Goal: Task Accomplishment & Management: Use online tool/utility

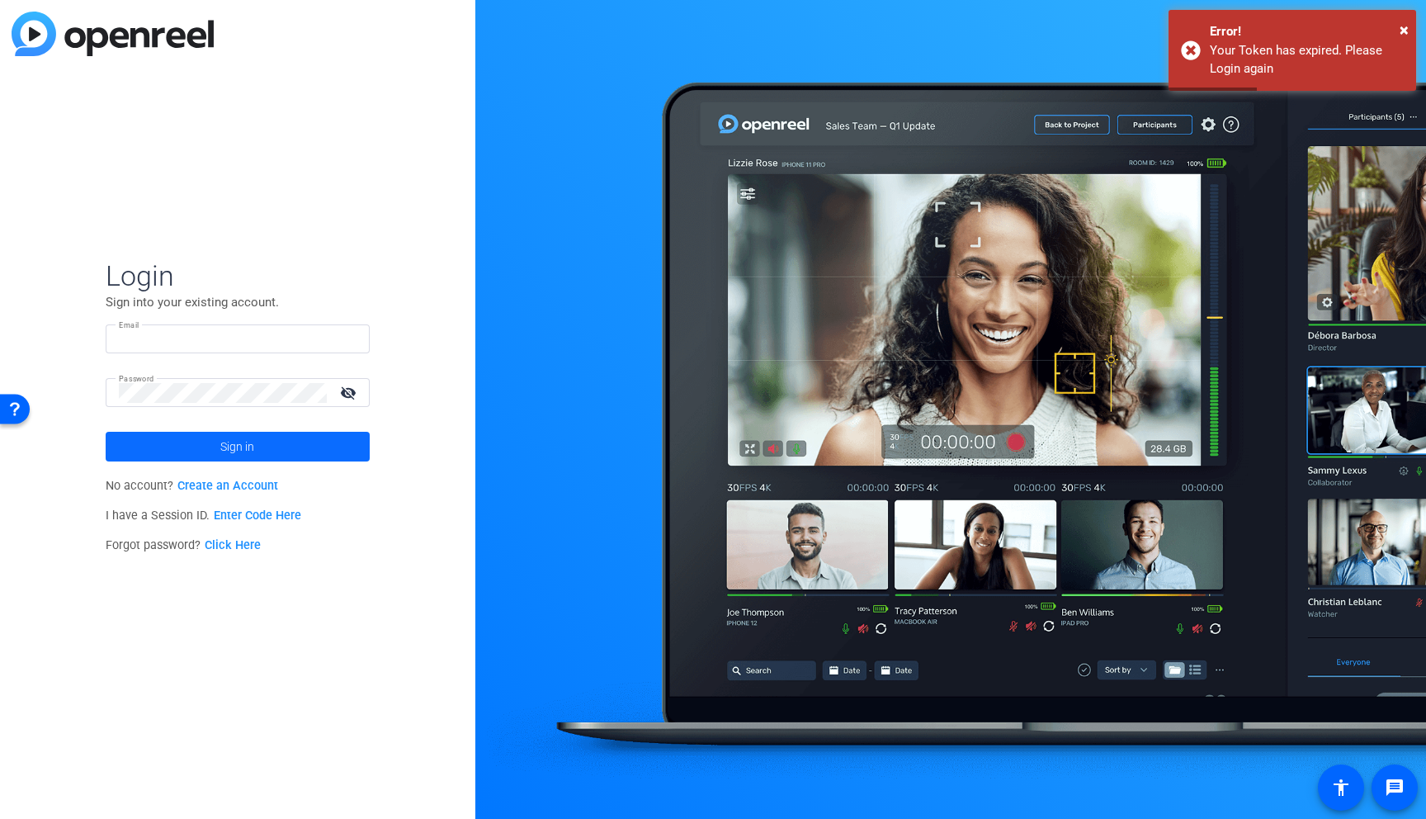
type input "eduardo.moreno@ey.com"
click at [224, 444] on span "Sign in" at bounding box center [237, 446] width 34 height 41
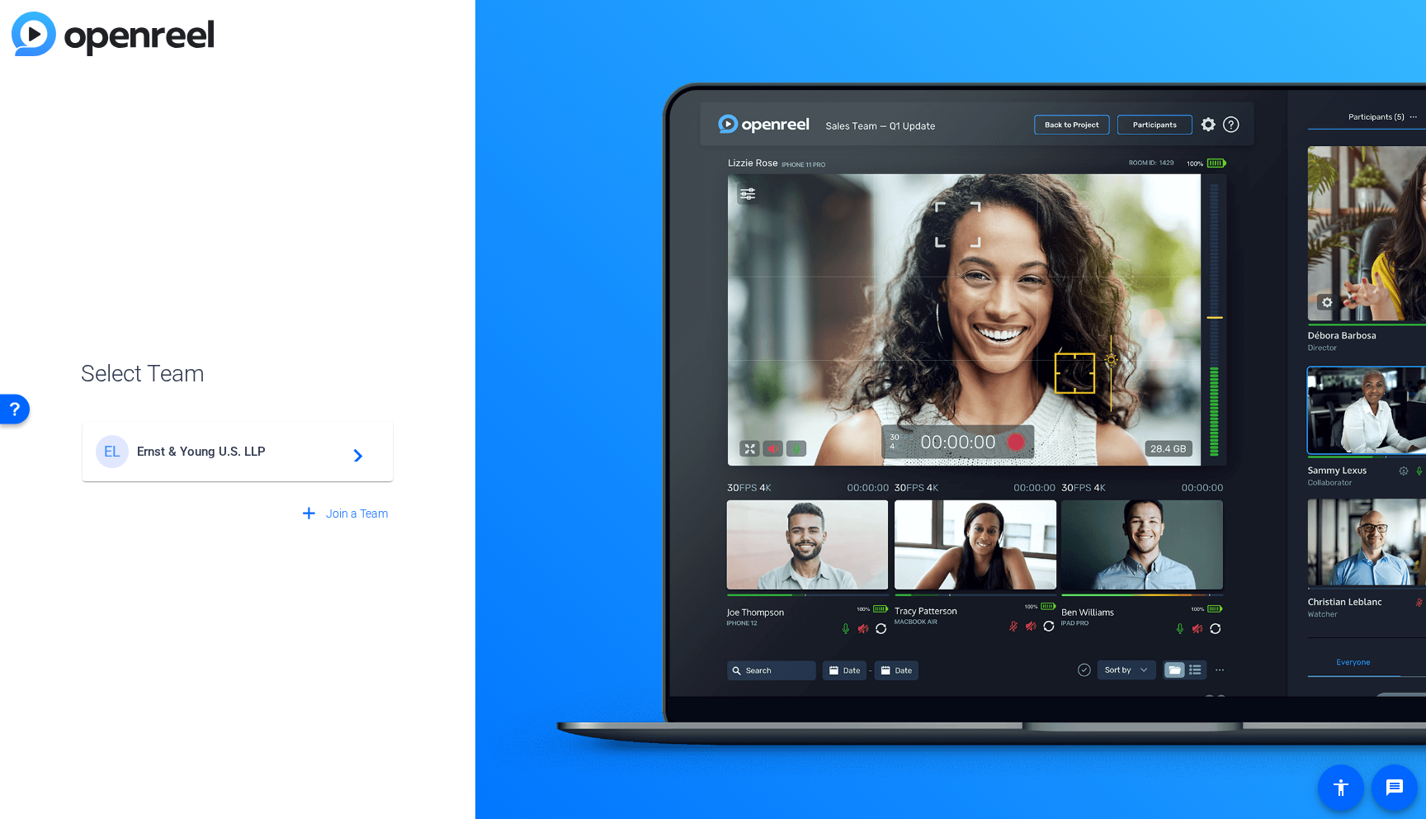
click at [210, 450] on span "Ernst & Young U.S. LLP" at bounding box center [240, 451] width 206 height 15
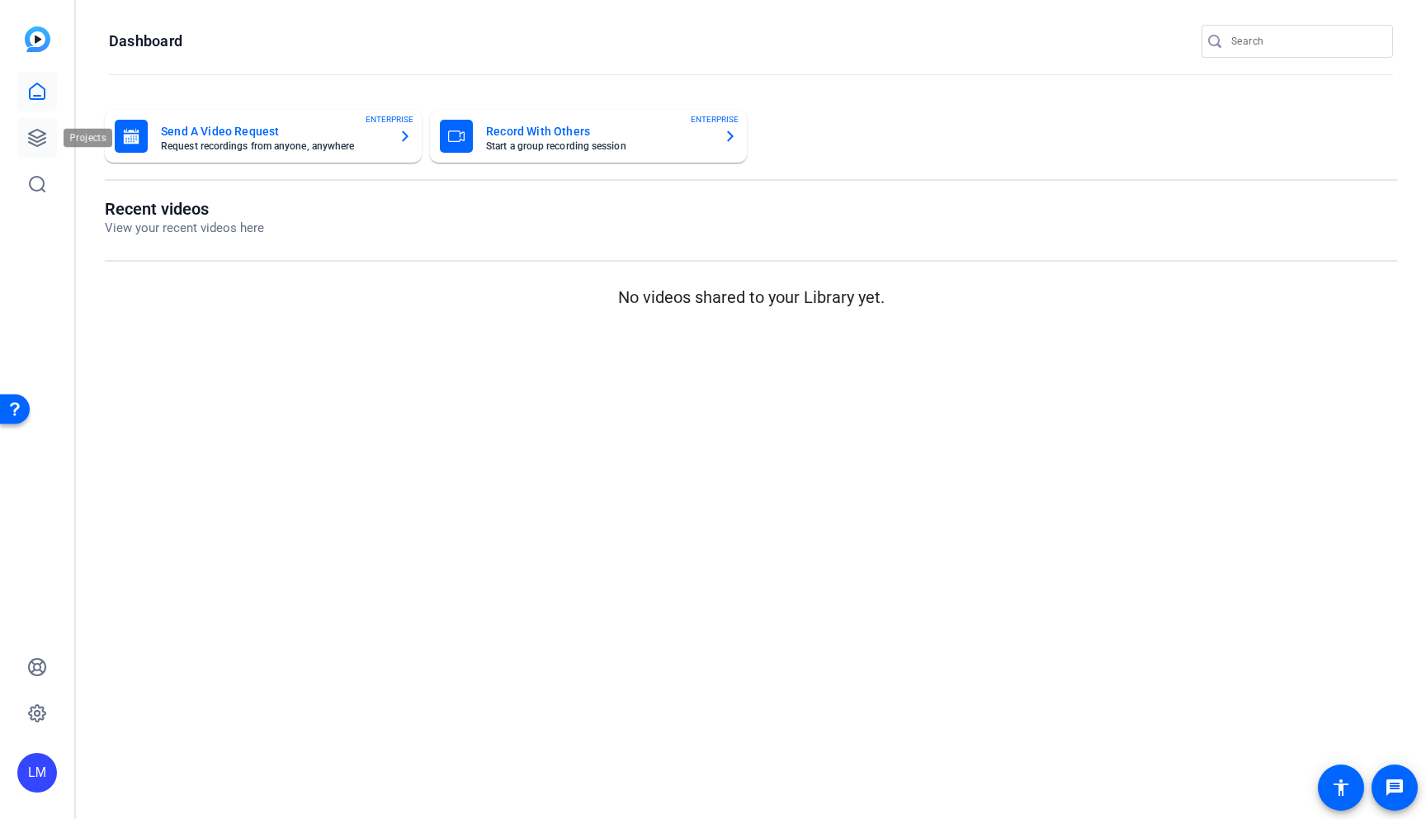
click at [33, 126] on link at bounding box center [37, 138] width 40 height 40
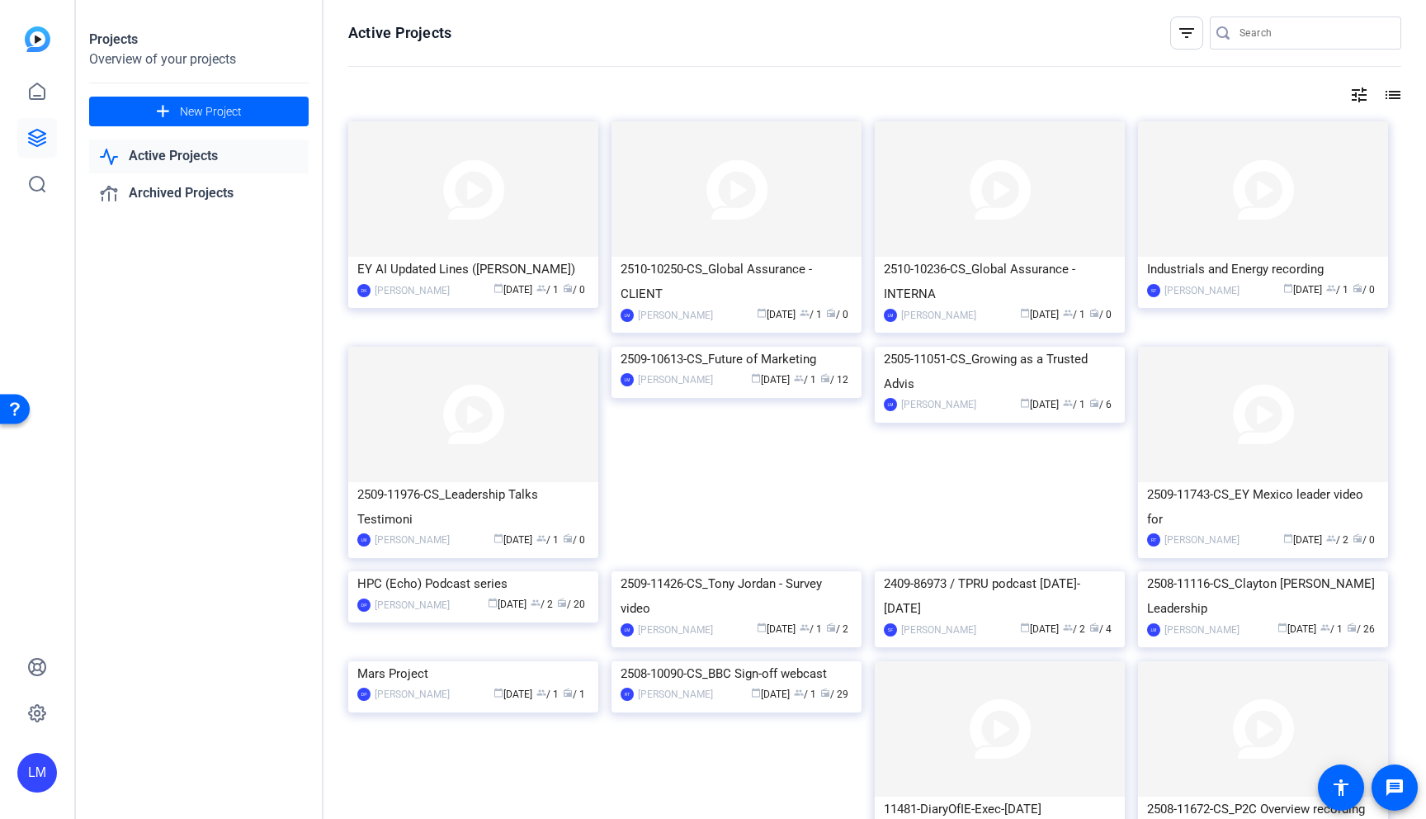
click at [1256, 29] on input "Search" at bounding box center [1314, 33] width 149 height 20
paste input "2509-11976-CS"
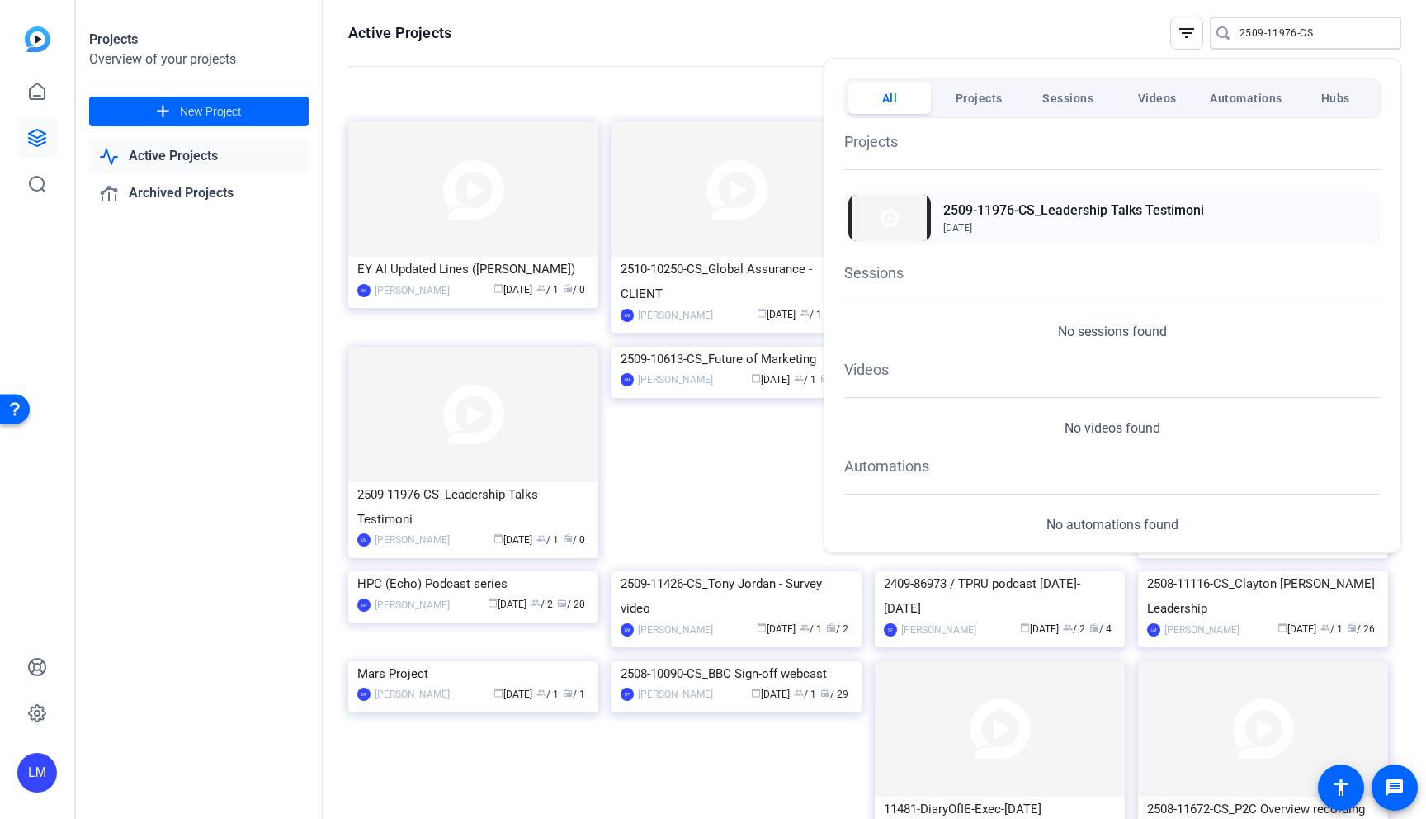
type input "2509-11976-CS"
click at [1053, 210] on h2 "2509-11976-CS_Leadership Talks Testimoni" at bounding box center [1073, 211] width 261 height 20
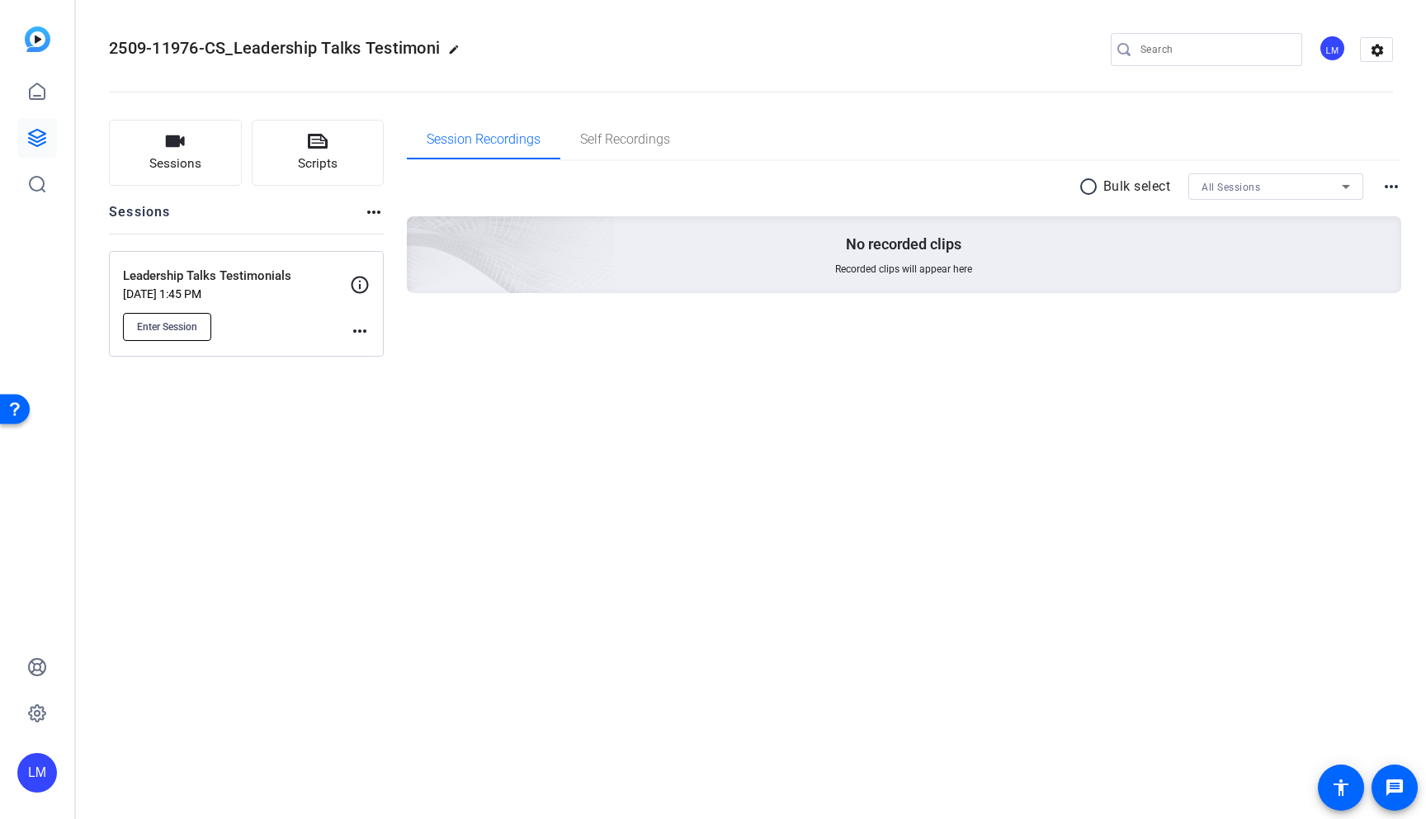
click at [159, 334] on button "Enter Session" at bounding box center [167, 327] width 88 height 28
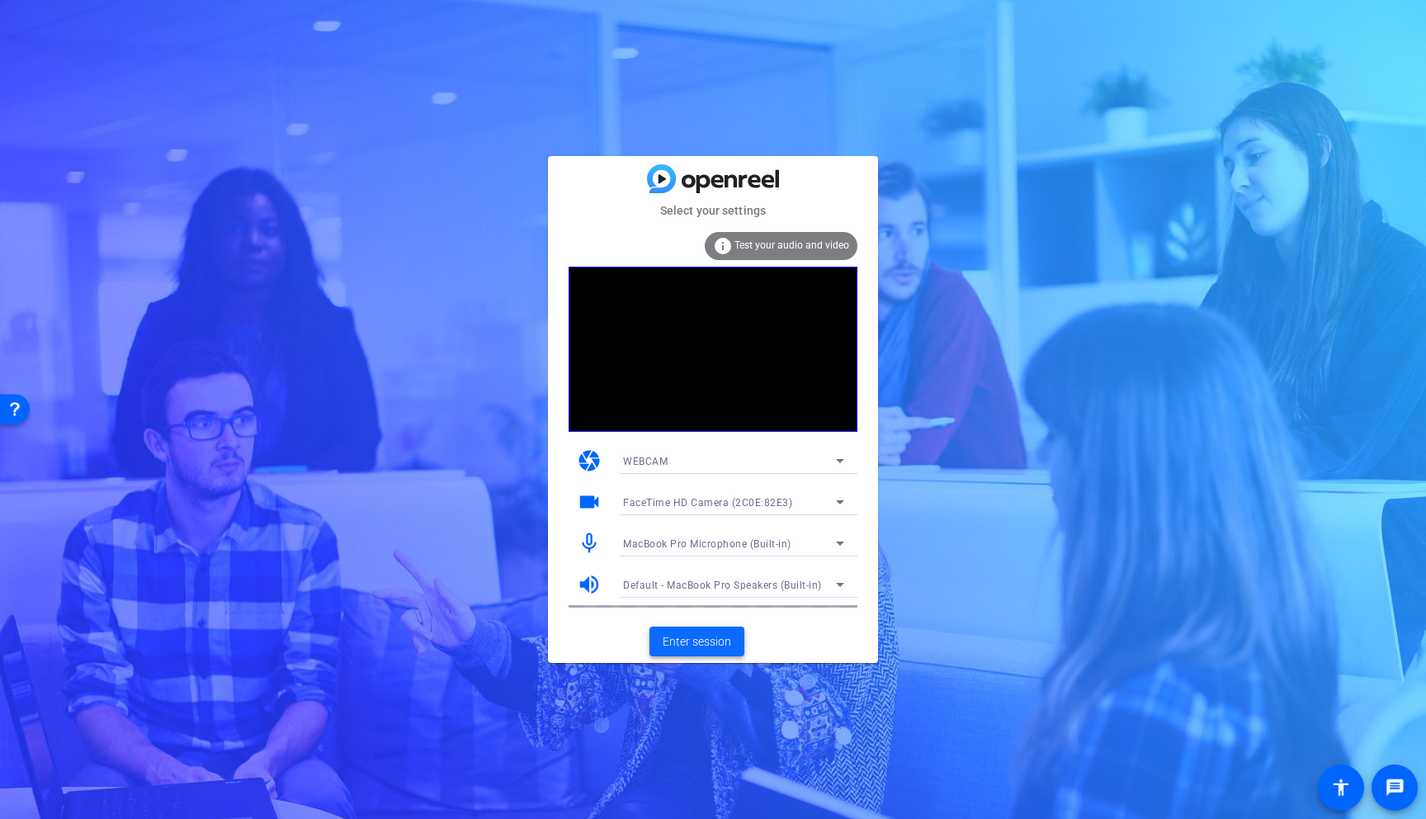
click at [683, 642] on span "Enter session" at bounding box center [697, 641] width 69 height 17
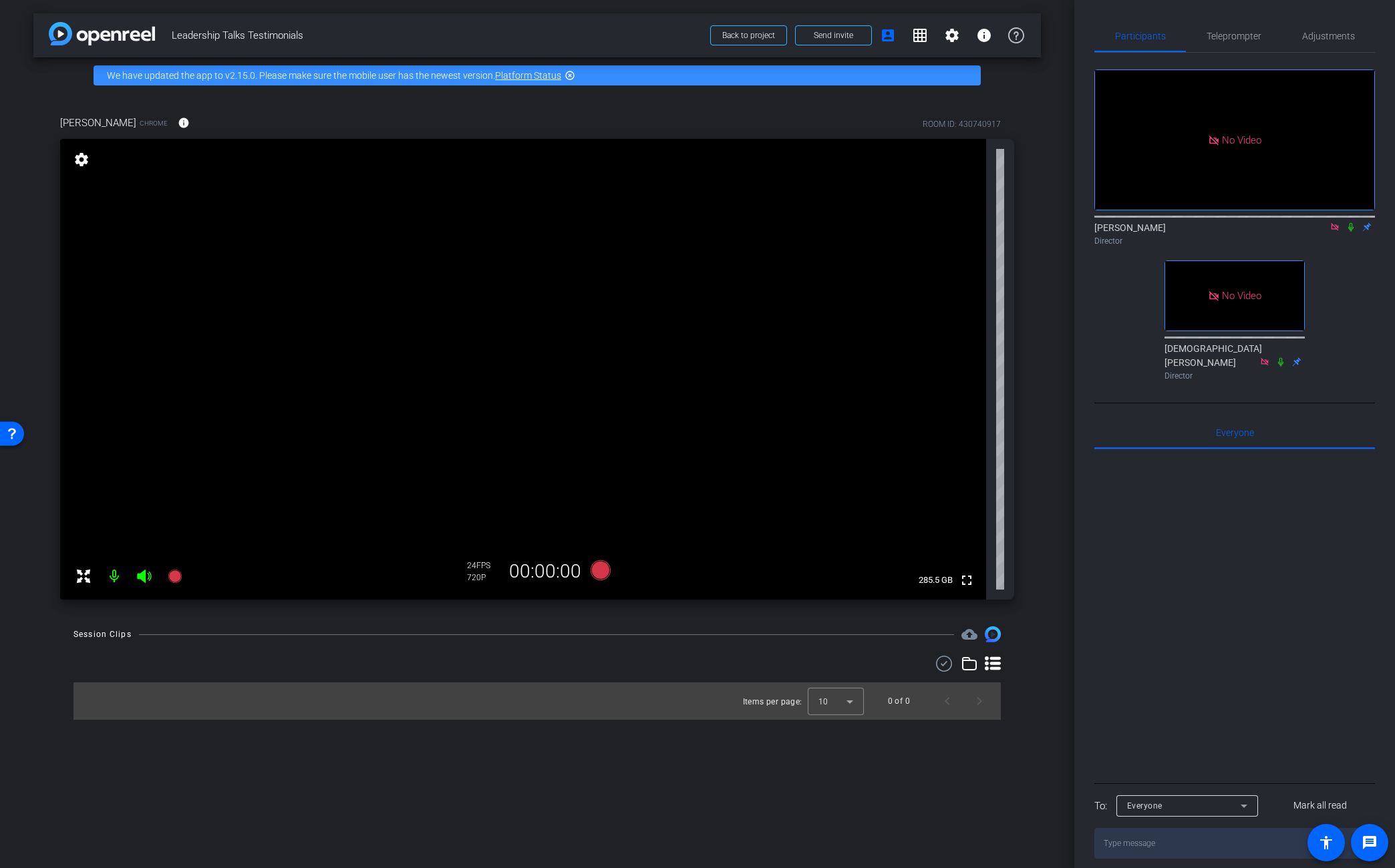
click at [78, 156] on mat-icon "settings" at bounding box center [81, 159] width 19 height 16
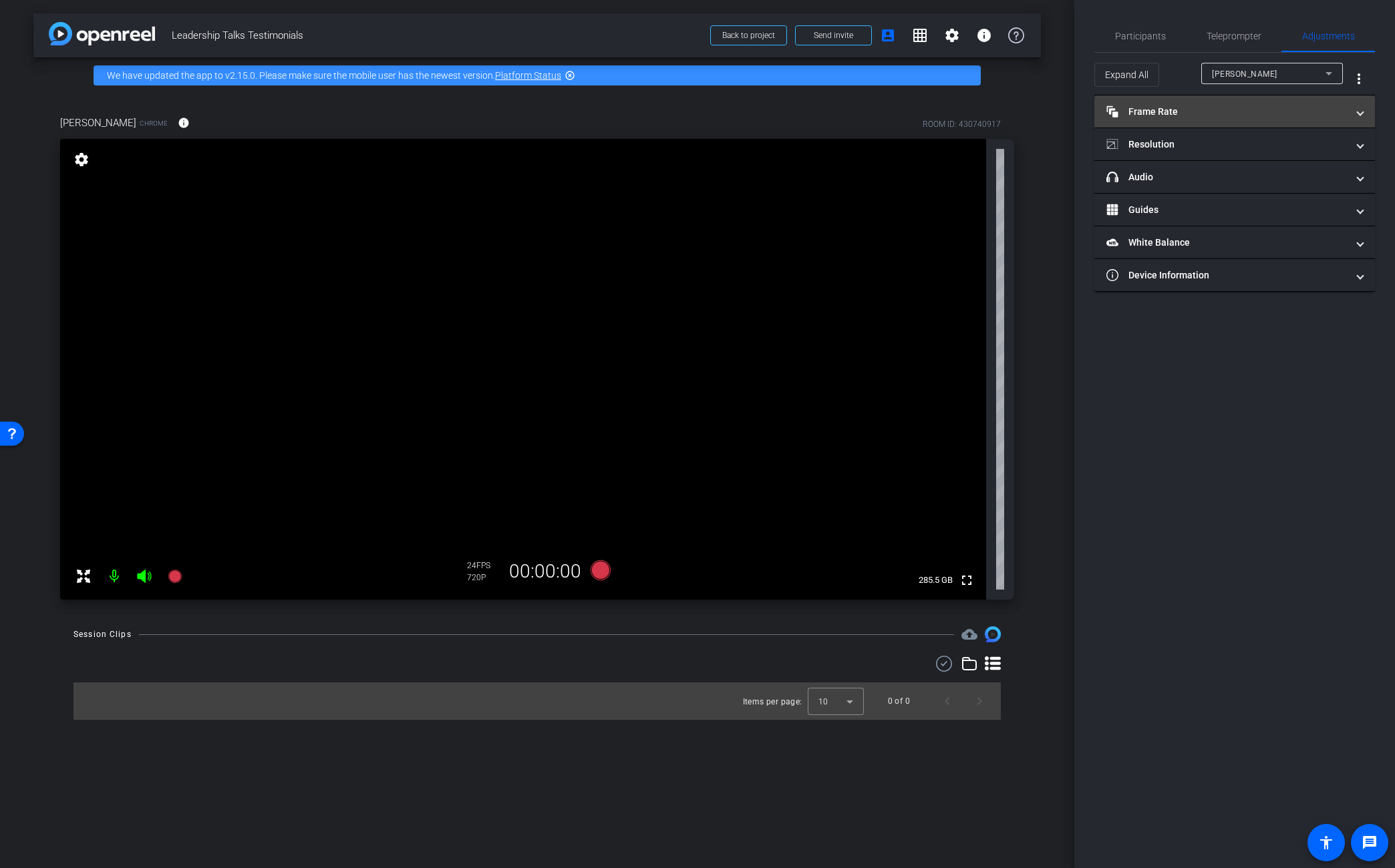
click at [1154, 109] on mat-panel-title "Frame Rate Frame Rate" at bounding box center [1226, 112] width 240 height 14
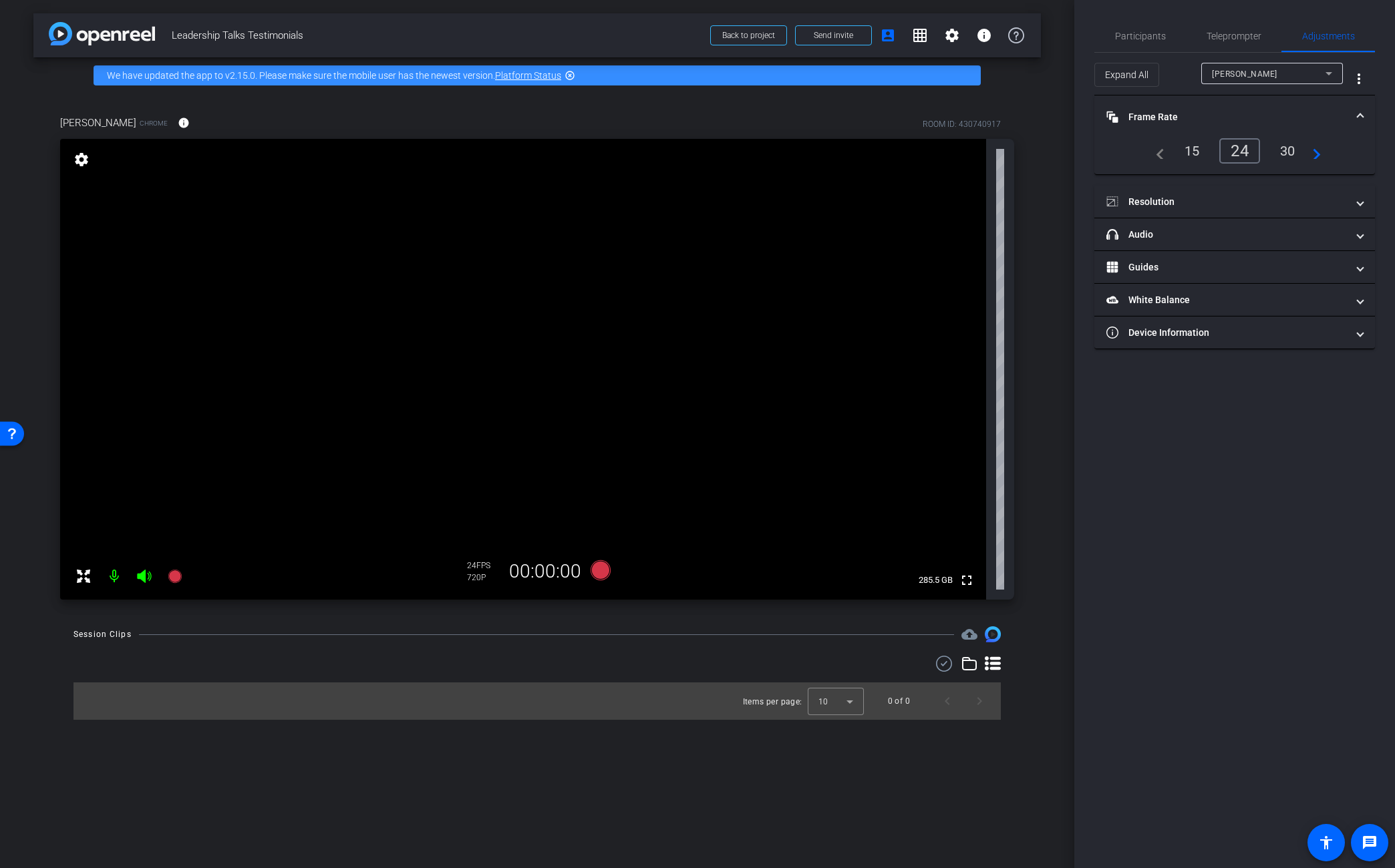
click at [1154, 155] on div "30" at bounding box center [1287, 151] width 36 height 23
click at [1154, 205] on mat-panel-title "Resolution" at bounding box center [1226, 201] width 240 height 14
click at [1154, 242] on div "1080" at bounding box center [1246, 241] width 50 height 23
click at [1126, 35] on span "Participants" at bounding box center [1140, 36] width 51 height 10
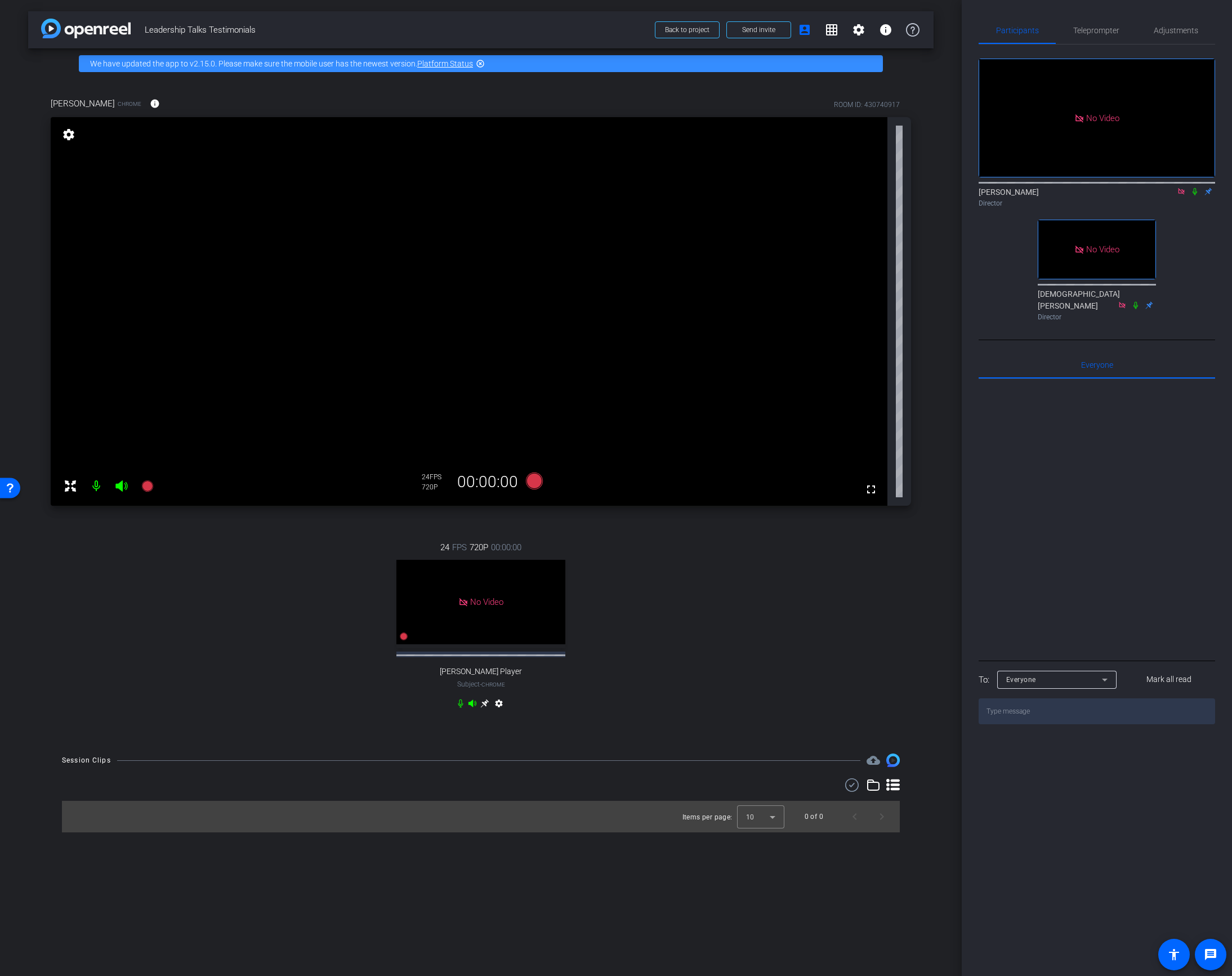
click at [67, 133] on mat-icon "settings" at bounding box center [68, 134] width 16 height 14
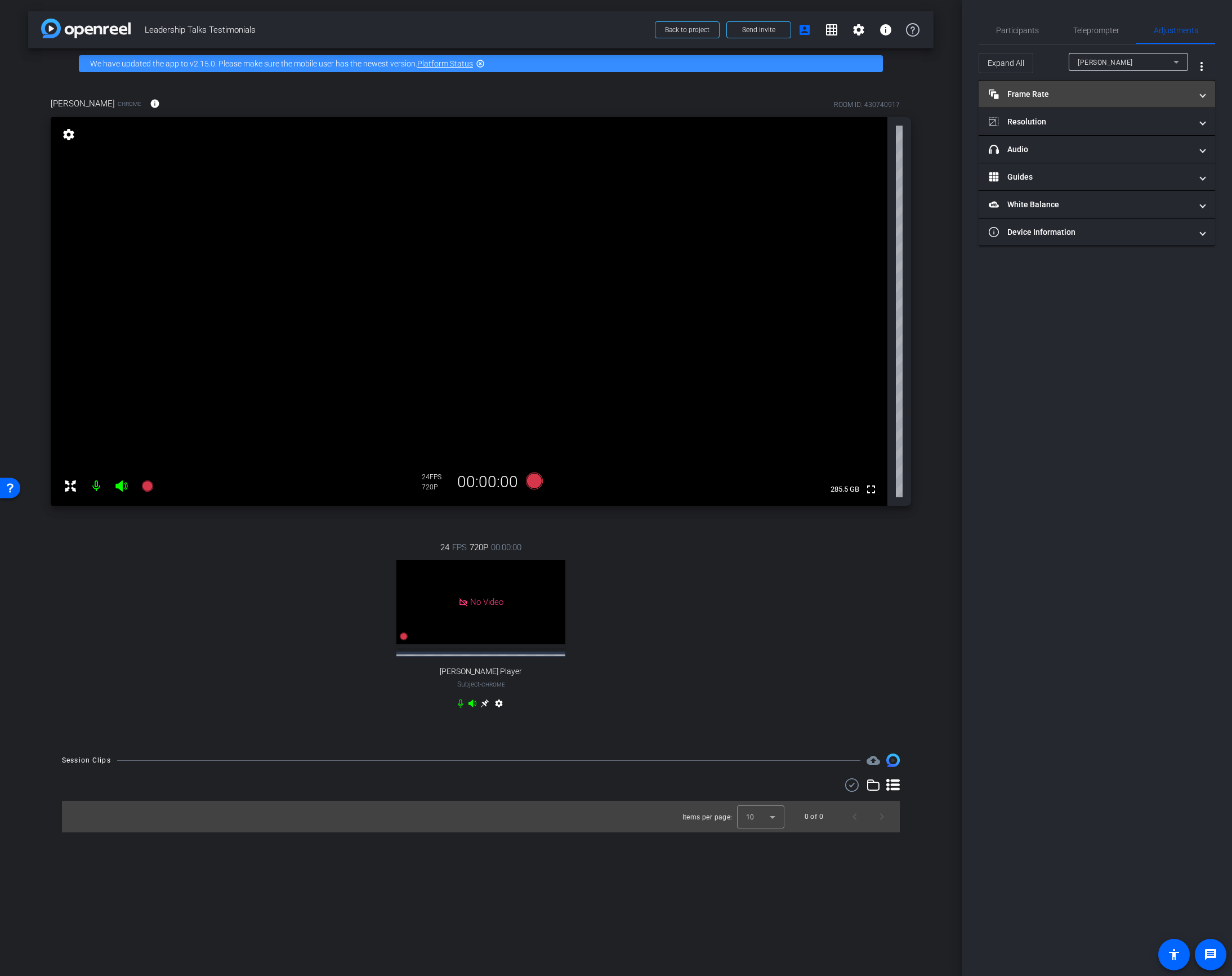
click at [973, 98] on mat-panel-title "Frame Rate Frame Rate" at bounding box center [1089, 94] width 203 height 12
click at [973, 128] on div "30" at bounding box center [1142, 128] width 30 height 19
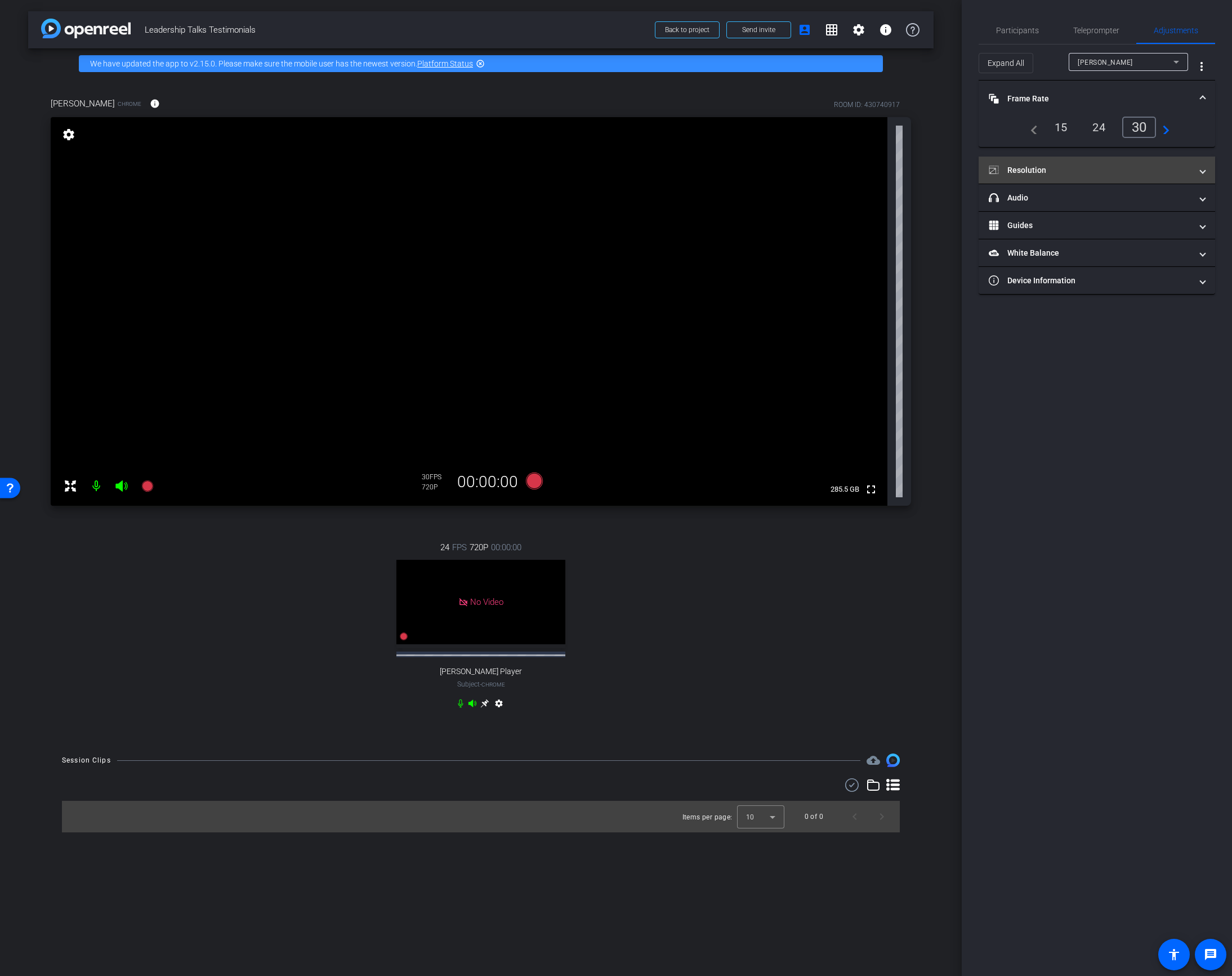
click at [973, 172] on mat-panel-title "Resolution" at bounding box center [1089, 170] width 203 height 12
click at [973, 205] on div "1080" at bounding box center [1106, 203] width 42 height 19
click at [973, 29] on span "Participants" at bounding box center [1017, 31] width 43 height 8
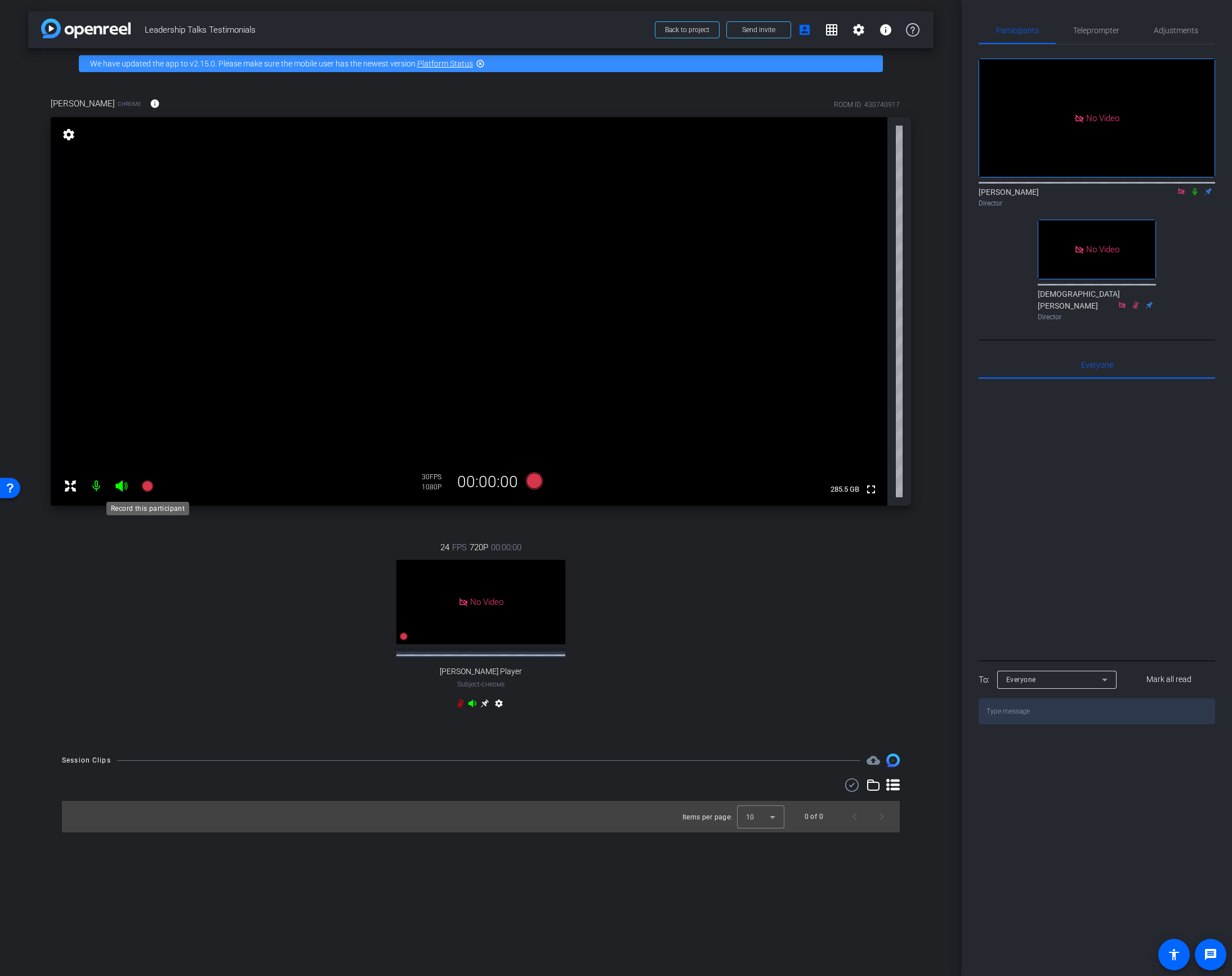
click at [145, 488] on icon at bounding box center [147, 486] width 12 height 12
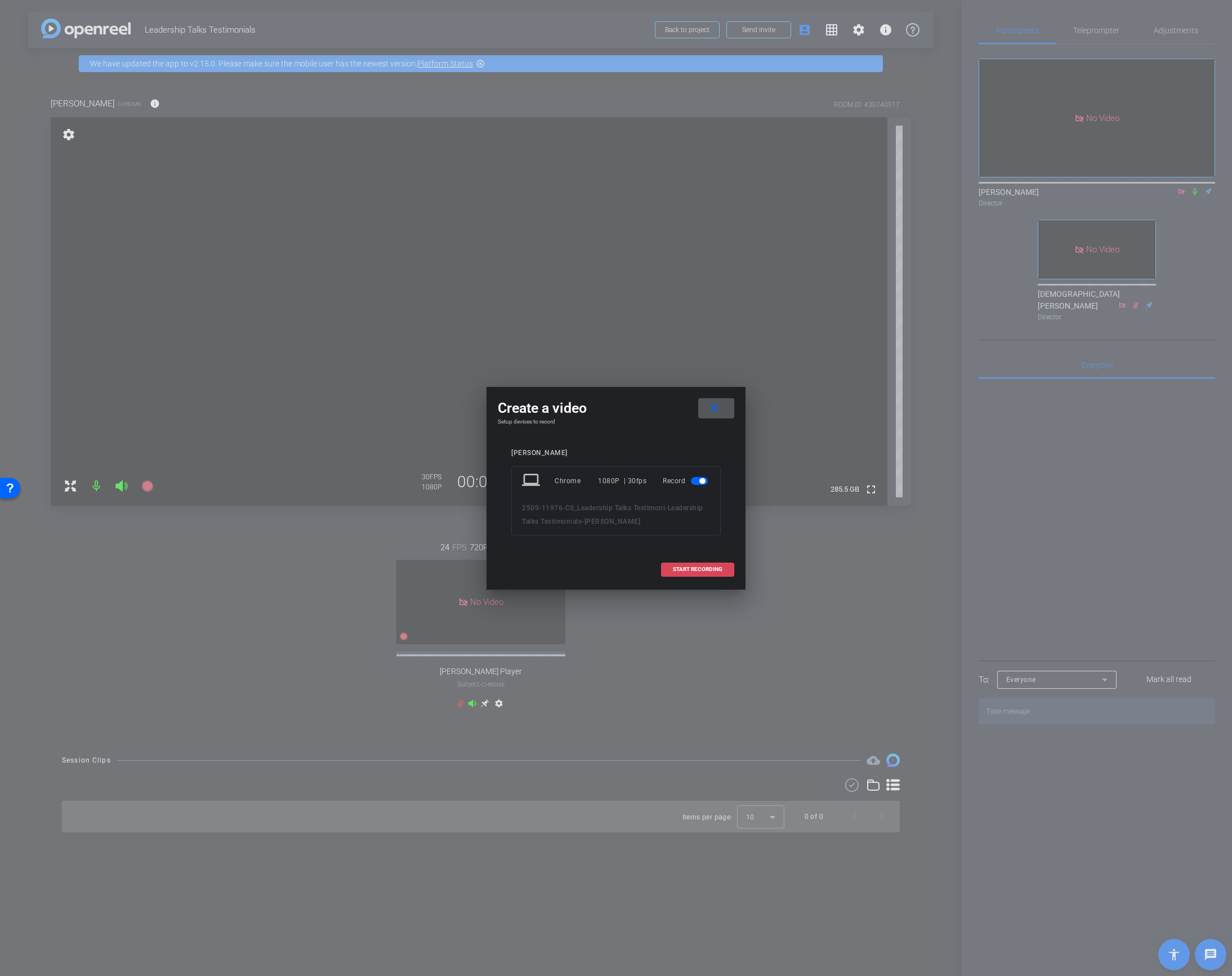
click at [694, 558] on span "START RECORDING" at bounding box center [697, 569] width 50 height 5
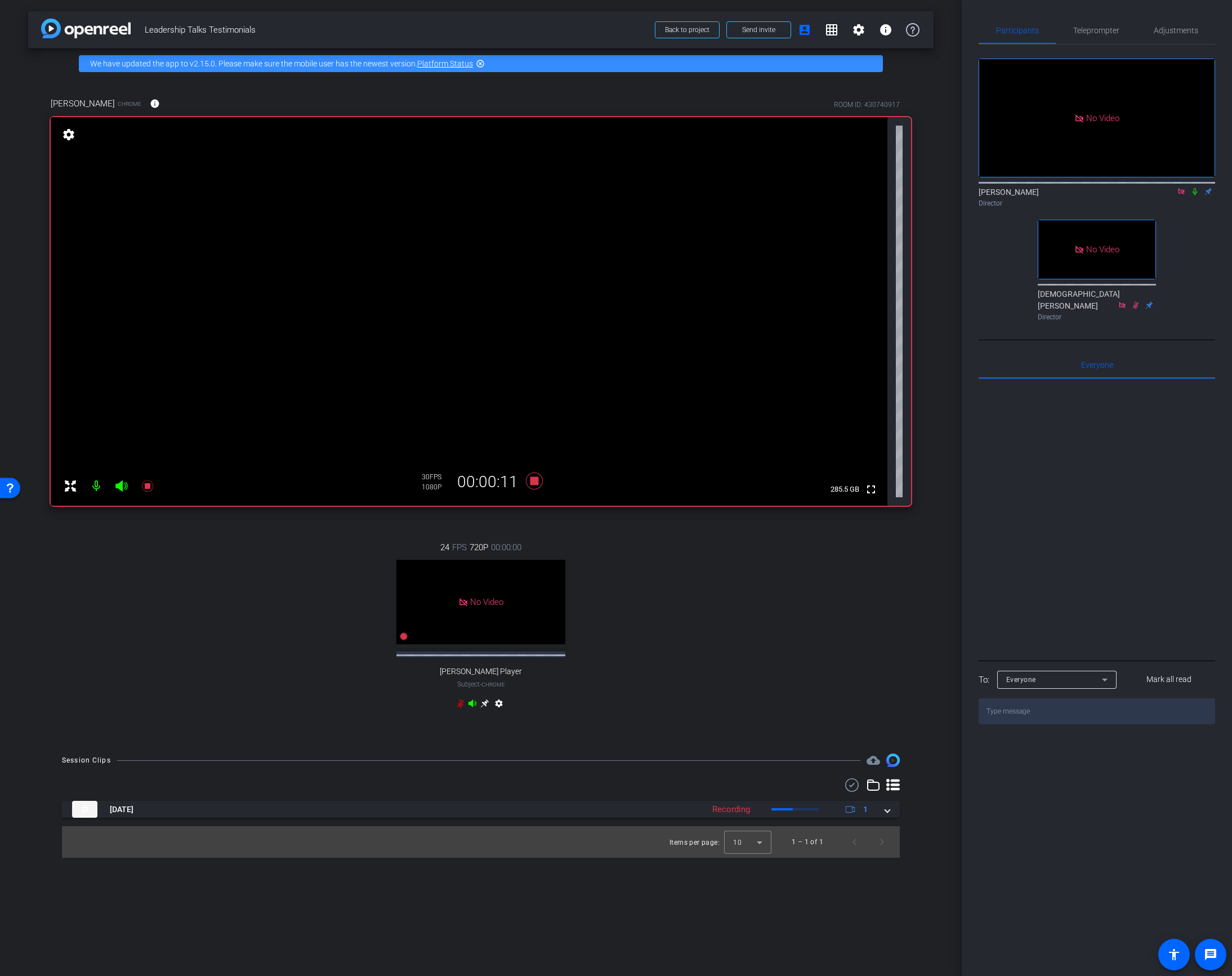
click at [973, 188] on icon at bounding box center [1194, 192] width 5 height 8
click at [973, 188] on icon at bounding box center [1194, 192] width 9 height 8
click at [973, 188] on icon at bounding box center [1194, 192] width 5 height 8
click at [973, 188] on icon at bounding box center [1194, 192] width 6 height 8
click at [973, 188] on icon at bounding box center [1194, 192] width 5 height 8
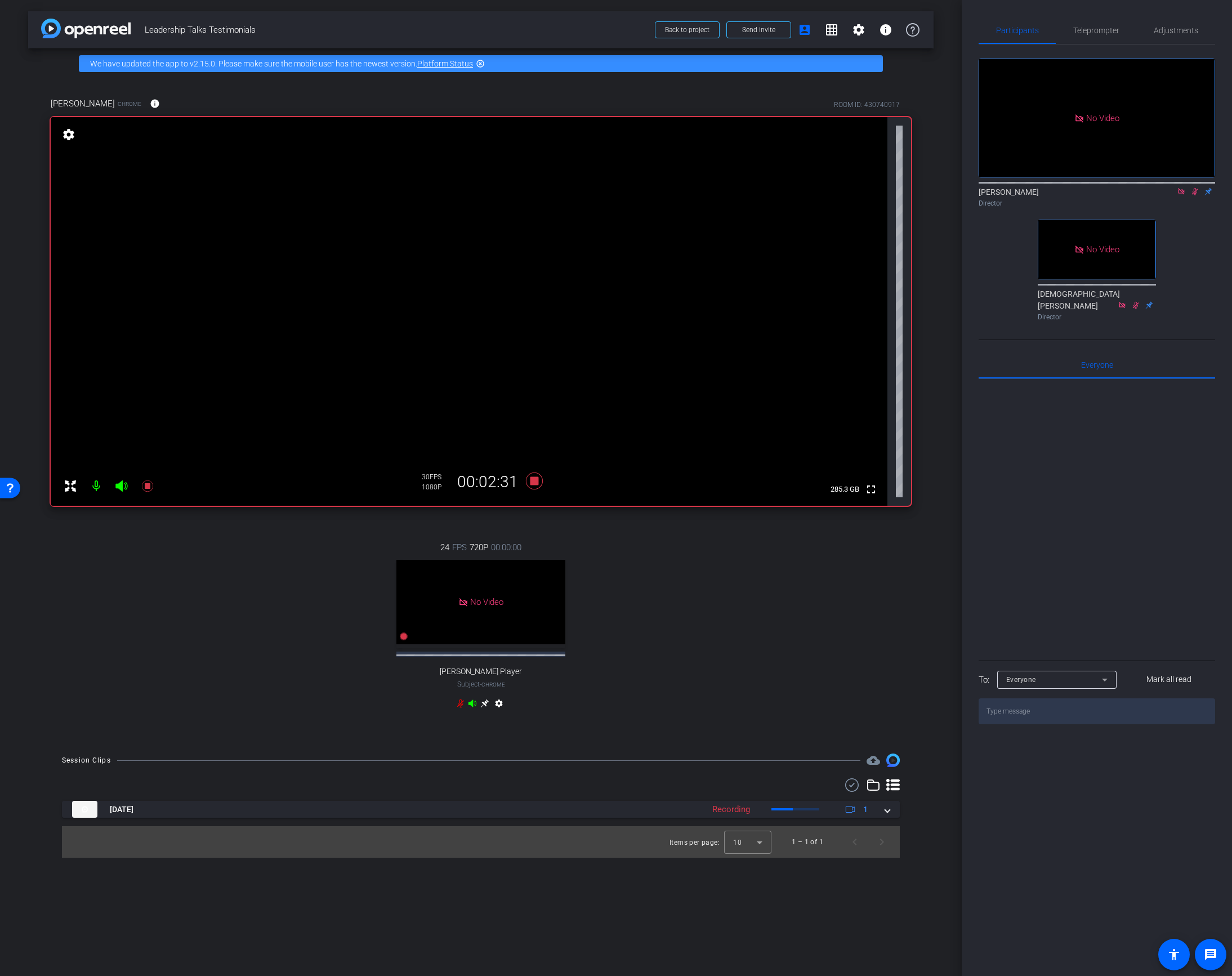
click at [973, 188] on icon at bounding box center [1194, 192] width 9 height 8
click at [973, 188] on icon at bounding box center [1194, 192] width 5 height 8
click at [973, 195] on div "No Video Lalo Moreno Director No Video Christian Ilanos Director" at bounding box center [1097, 185] width 237 height 281
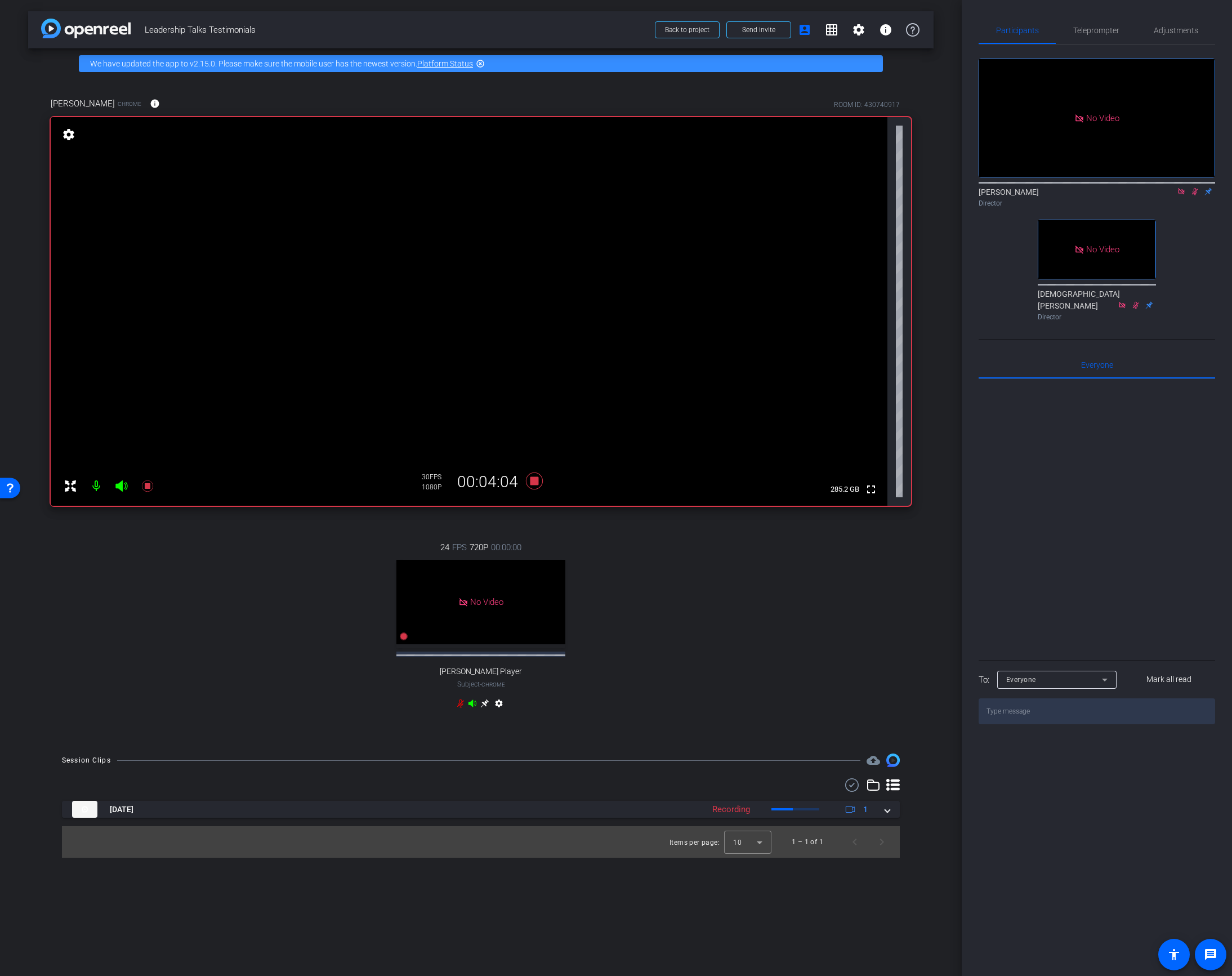
click at [973, 188] on icon at bounding box center [1194, 192] width 9 height 8
click at [973, 186] on mat-icon at bounding box center [1195, 191] width 14 height 10
click at [973, 188] on icon at bounding box center [1194, 192] width 9 height 8
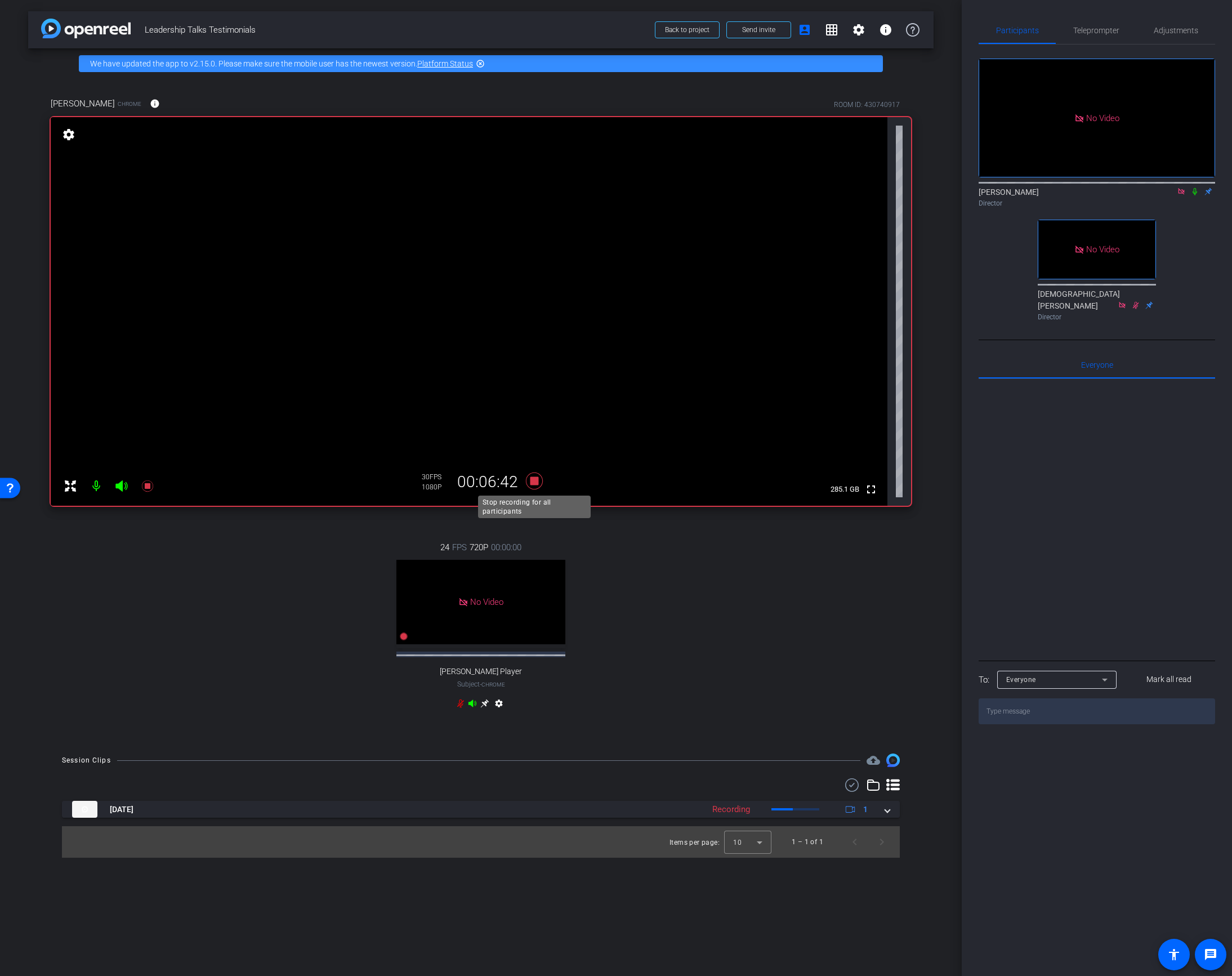
click at [534, 479] on icon at bounding box center [534, 481] width 17 height 17
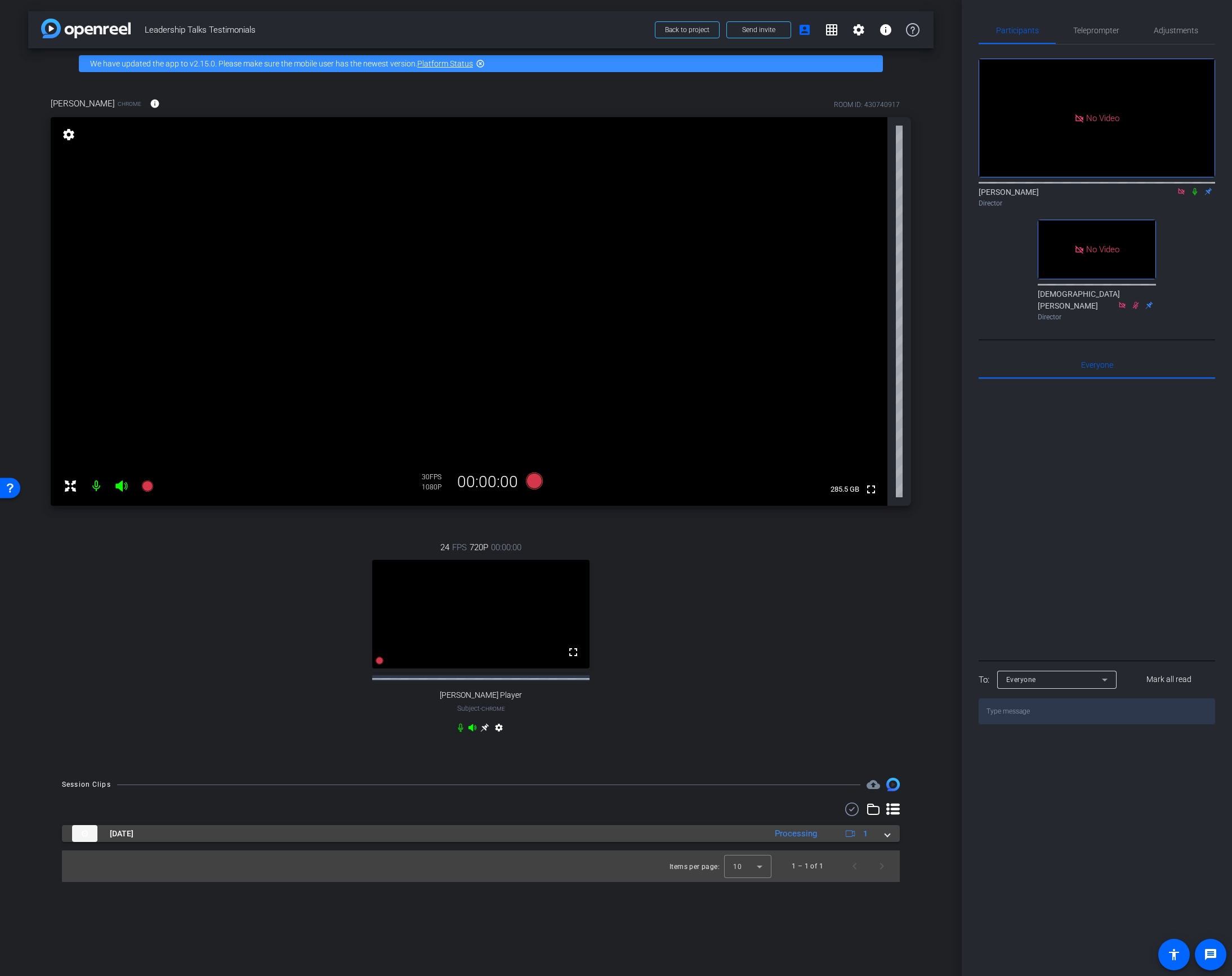
click at [890, 558] on mat-expansion-panel-header "Oct 8, 2025 Processing 1" at bounding box center [481, 833] width 838 height 17
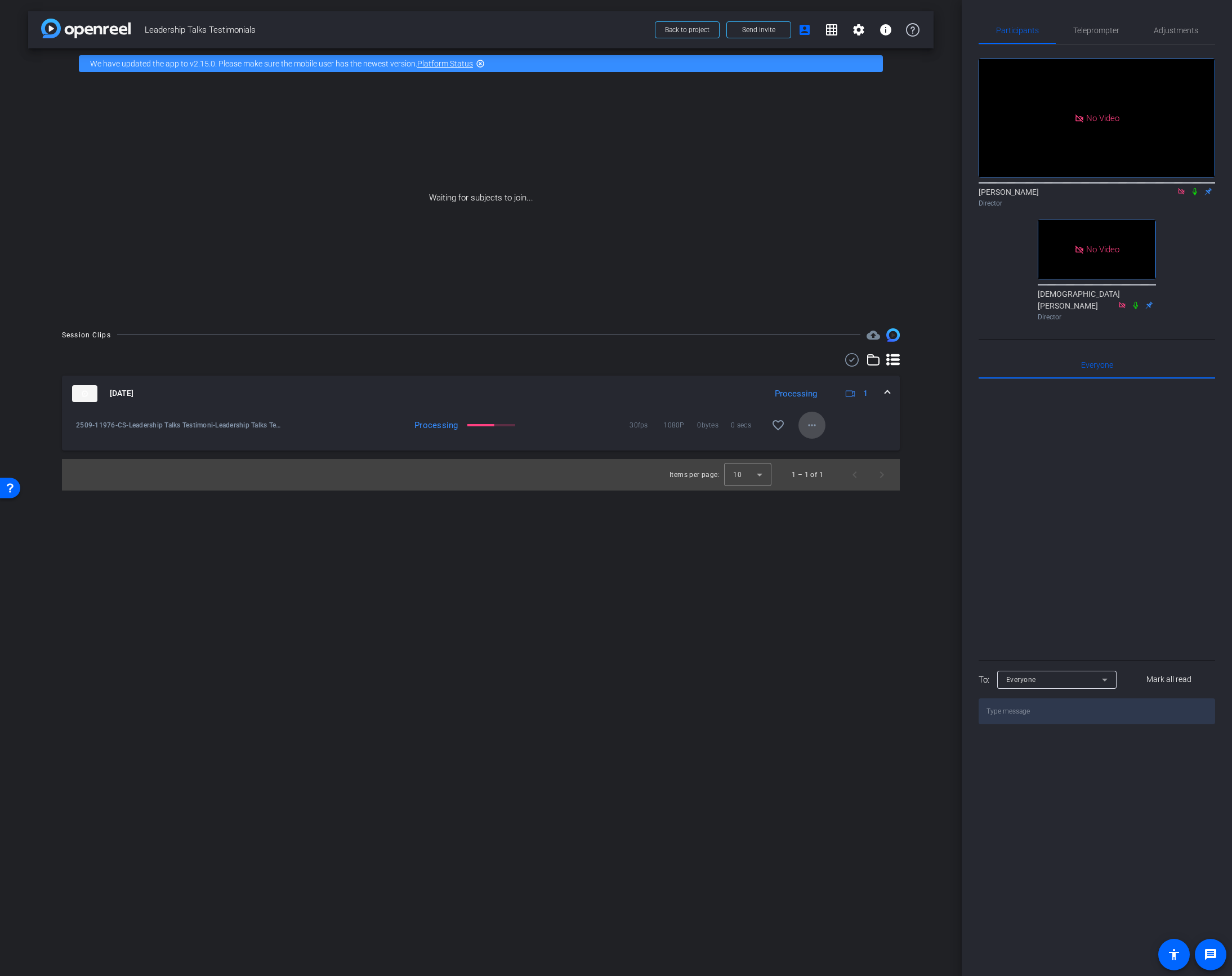
click at [815, 422] on mat-icon "more_horiz" at bounding box center [812, 425] width 14 height 14
click at [973, 157] on div at bounding box center [616, 488] width 1232 height 976
click at [973, 188] on icon at bounding box center [1194, 192] width 9 height 8
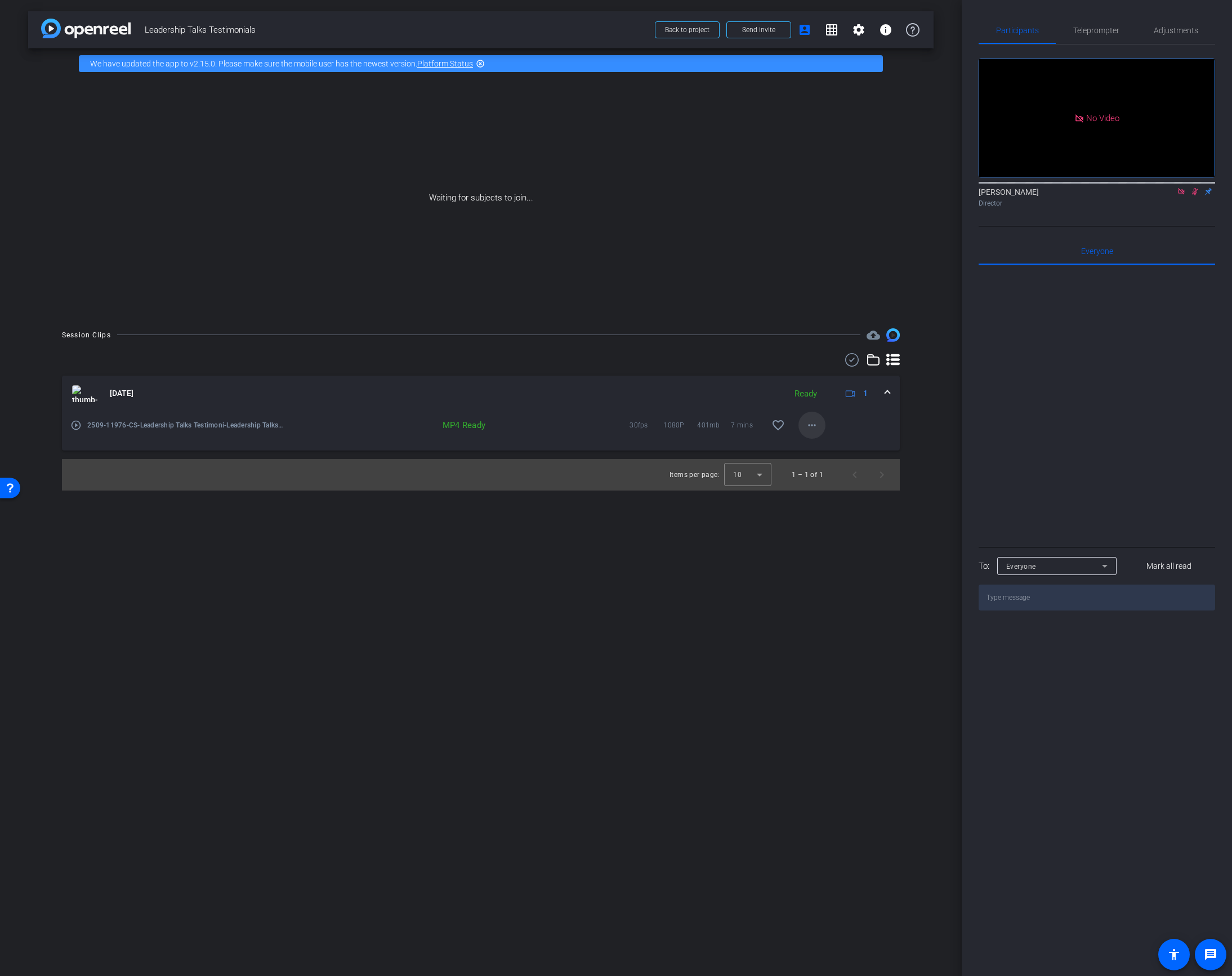
click at [811, 424] on mat-icon "more_horiz" at bounding box center [812, 425] width 14 height 14
click at [815, 475] on span "Download MP4" at bounding box center [841, 476] width 68 height 14
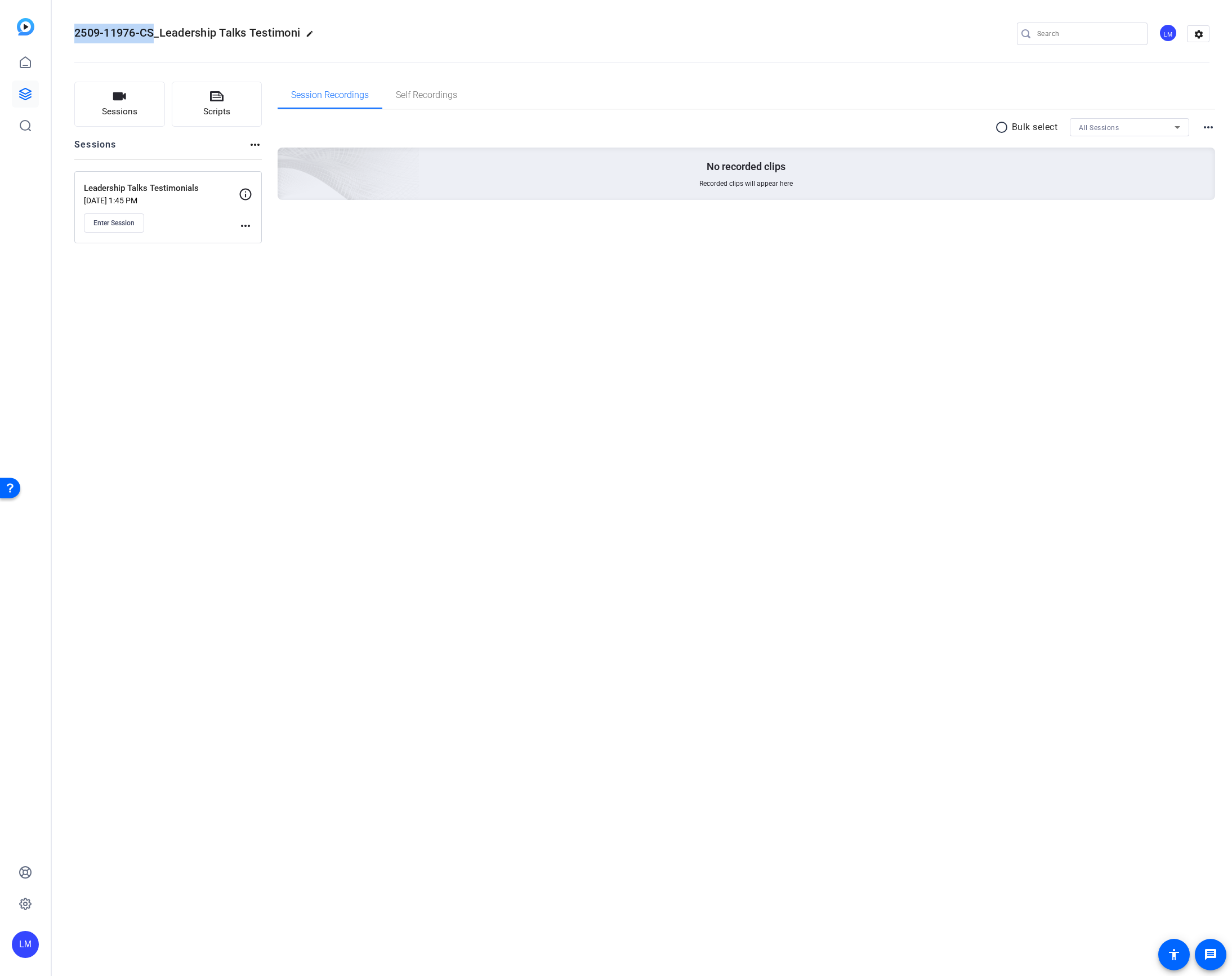
drag, startPoint x: 75, startPoint y: 33, endPoint x: 156, endPoint y: 36, distance: 81.1
click at [156, 36] on span "2509-11976-CS_Leadership Talks Testimoni" at bounding box center [187, 33] width 226 height 14
copy span "2509-11976-CS"
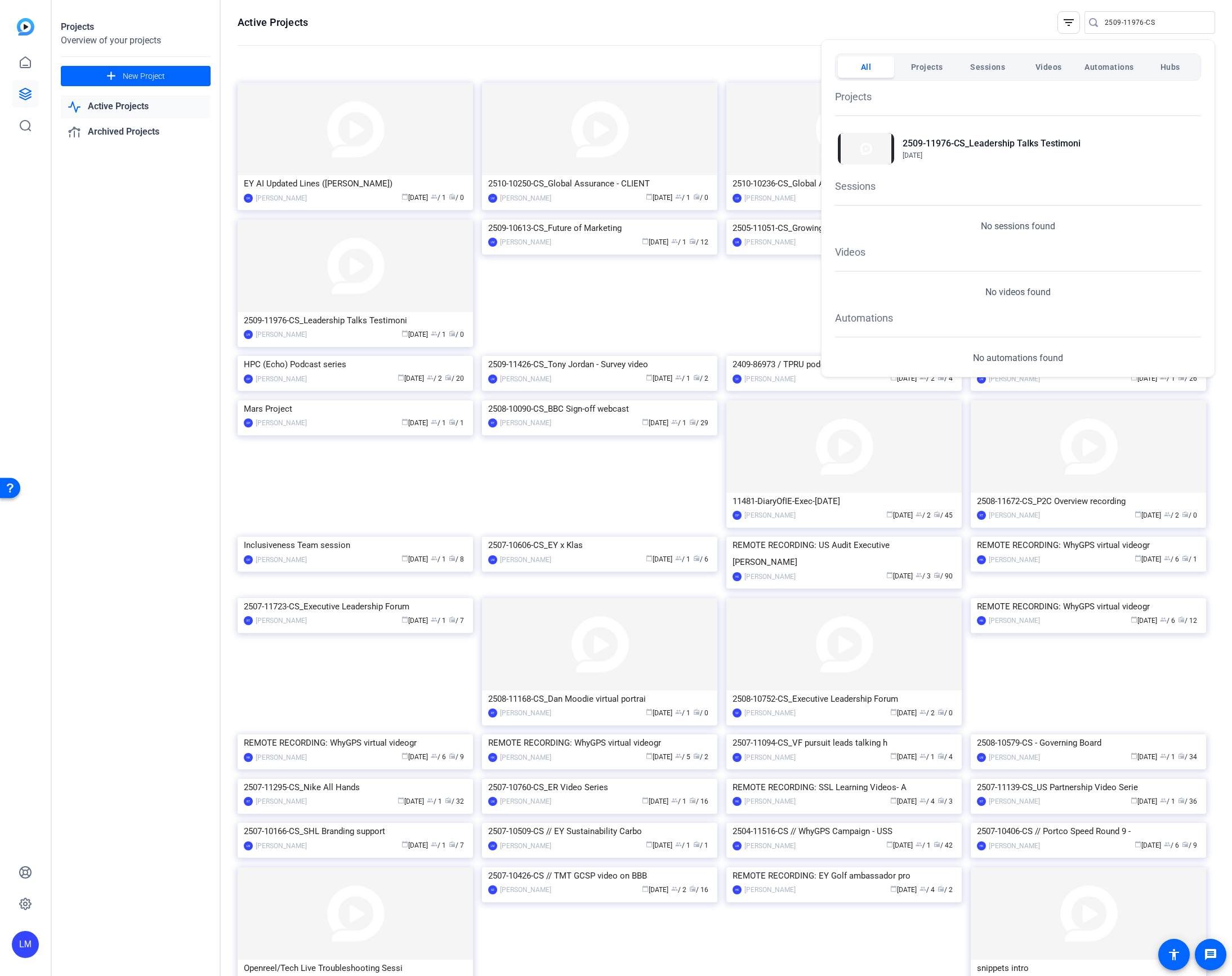
click at [1135, 23] on div at bounding box center [616, 488] width 1232 height 976
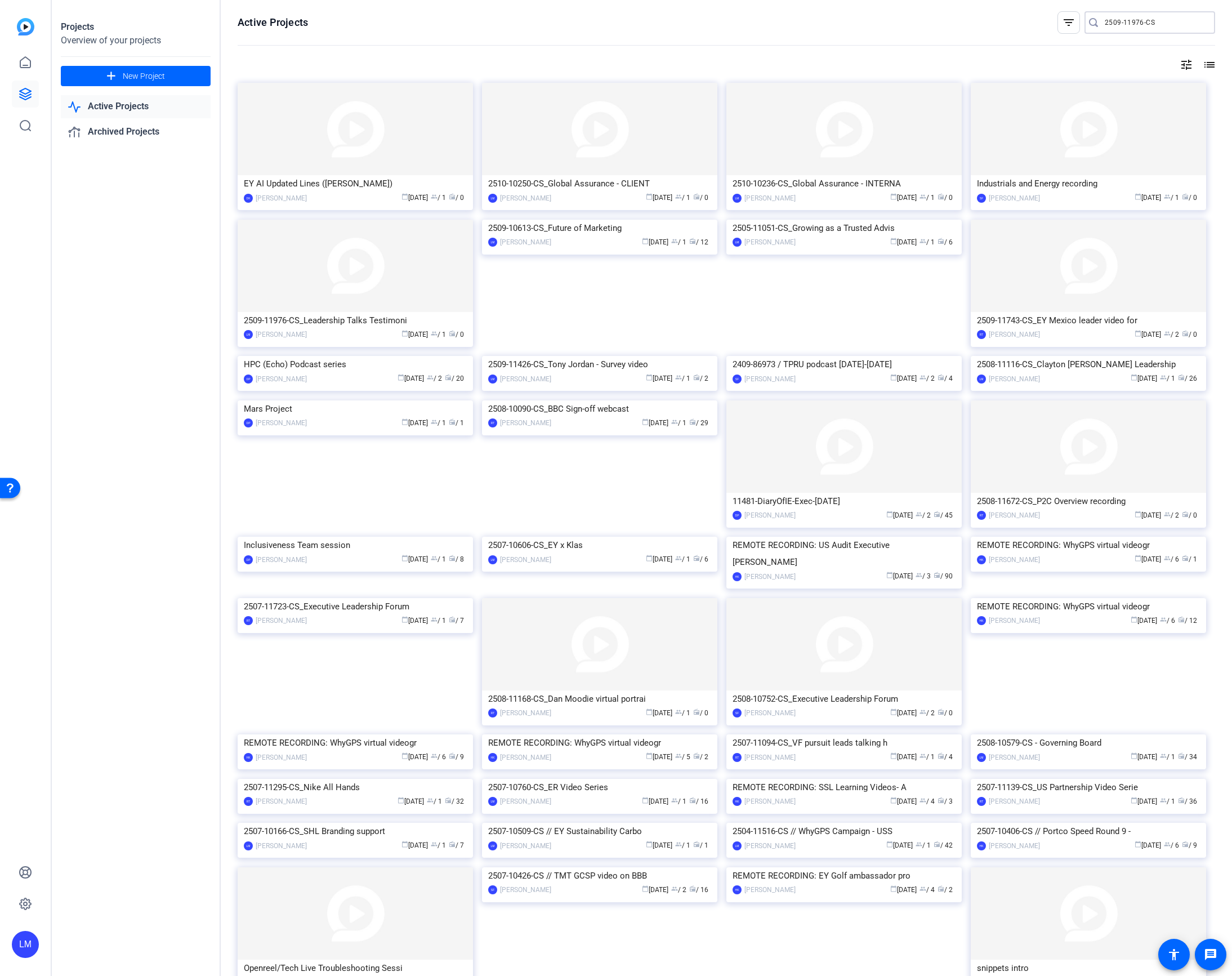
click at [1135, 23] on input "2509-11976-CS" at bounding box center [1156, 23] width 102 height 14
paste input "10-1023"
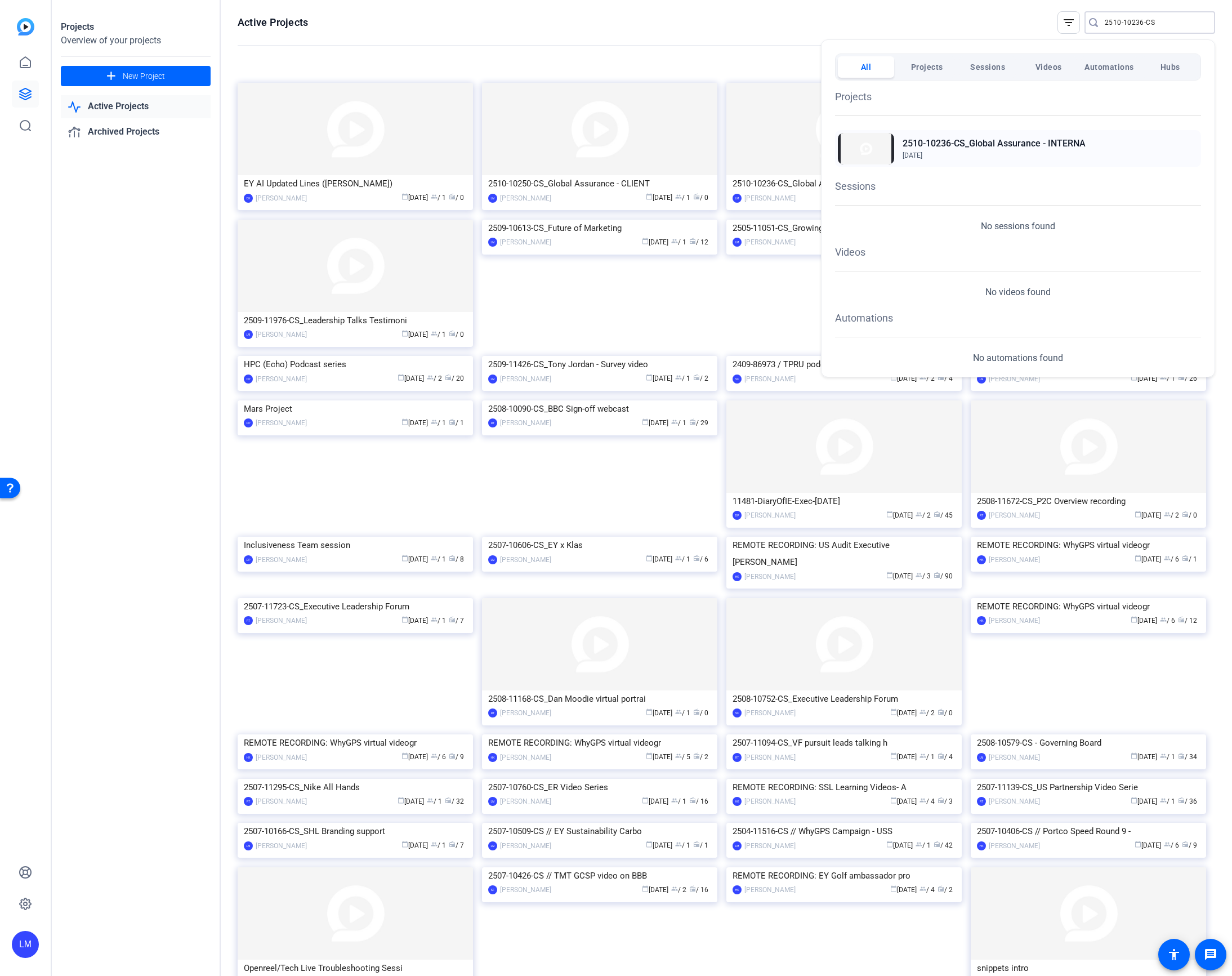
type input "2510-10236-CS"
click at [973, 143] on h2 "2510-10236-CS_Global Assurance - INTERNA" at bounding box center [994, 144] width 183 height 14
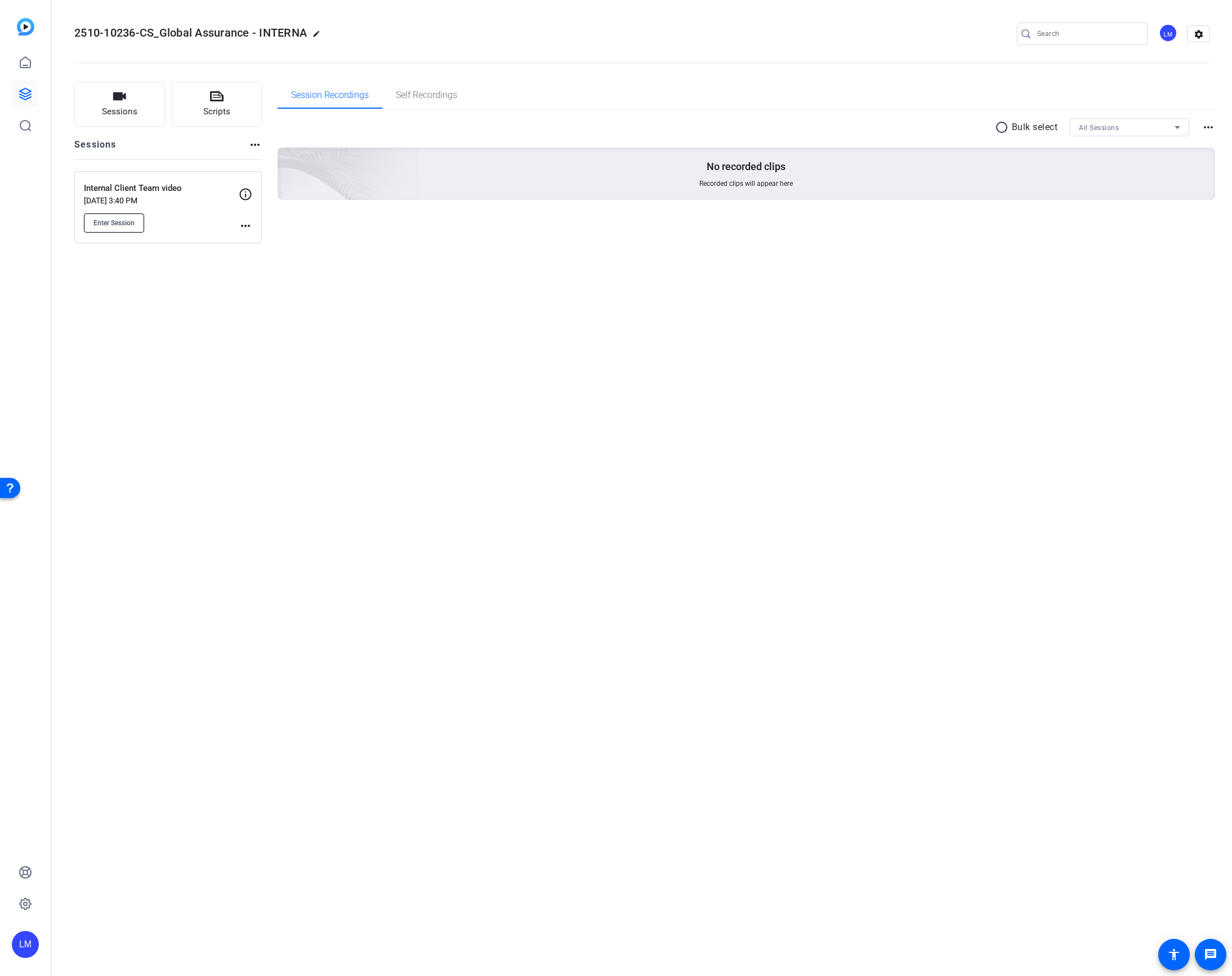
click at [117, 225] on span "Enter Session" at bounding box center [114, 222] width 41 height 9
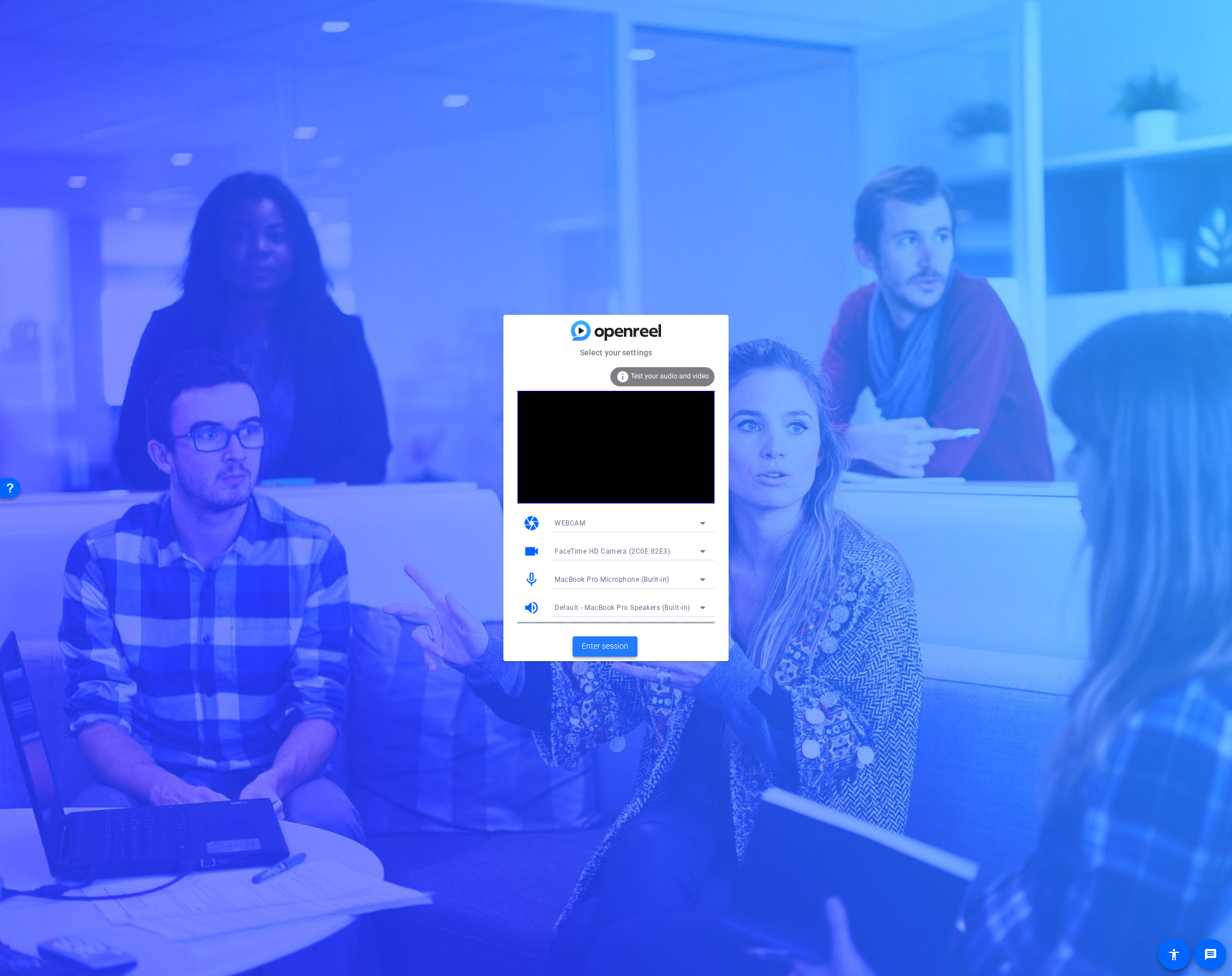
click at [590, 642] on span "Enter session" at bounding box center [605, 646] width 47 height 12
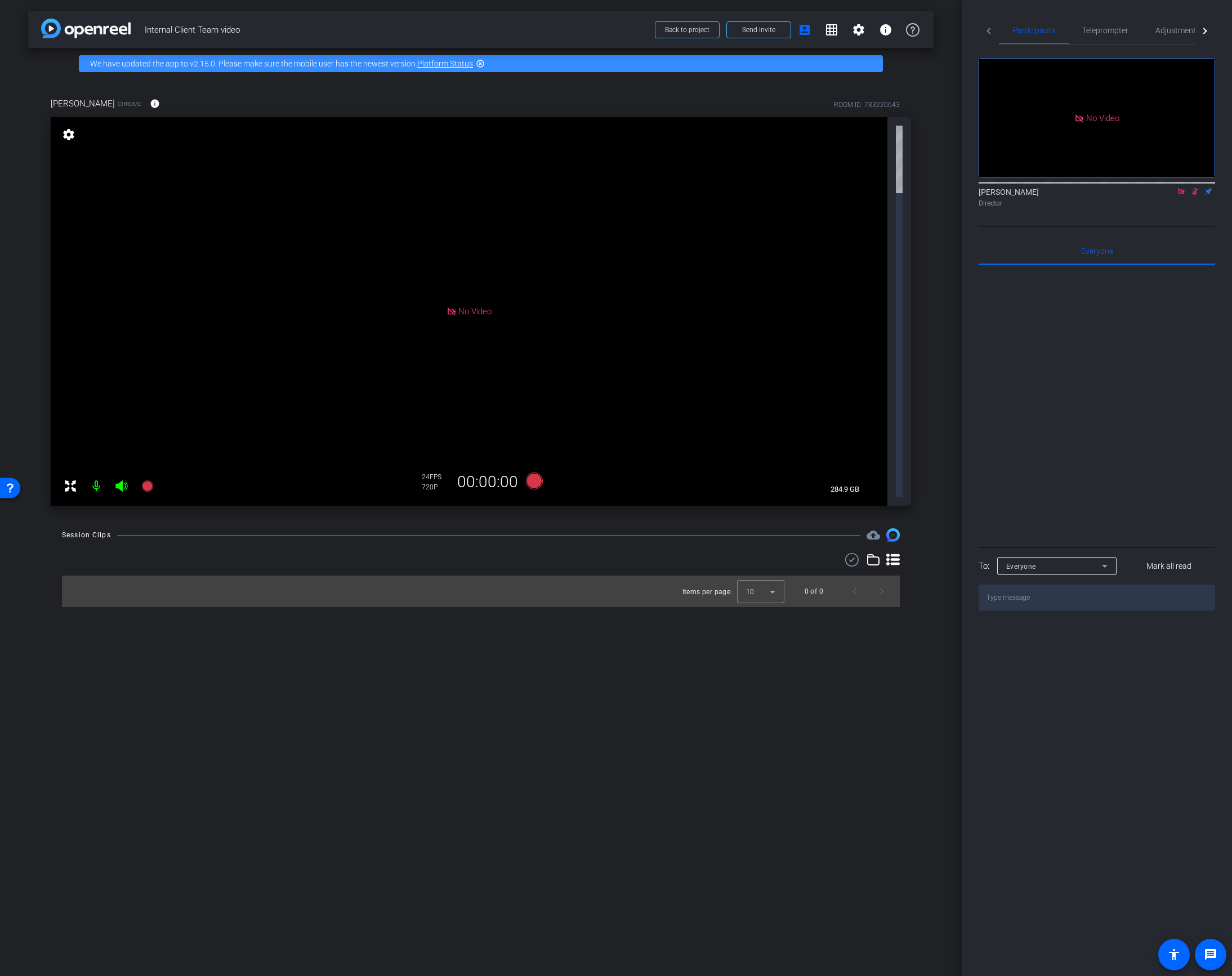
click at [1182, 208] on div "Director" at bounding box center [1097, 203] width 237 height 10
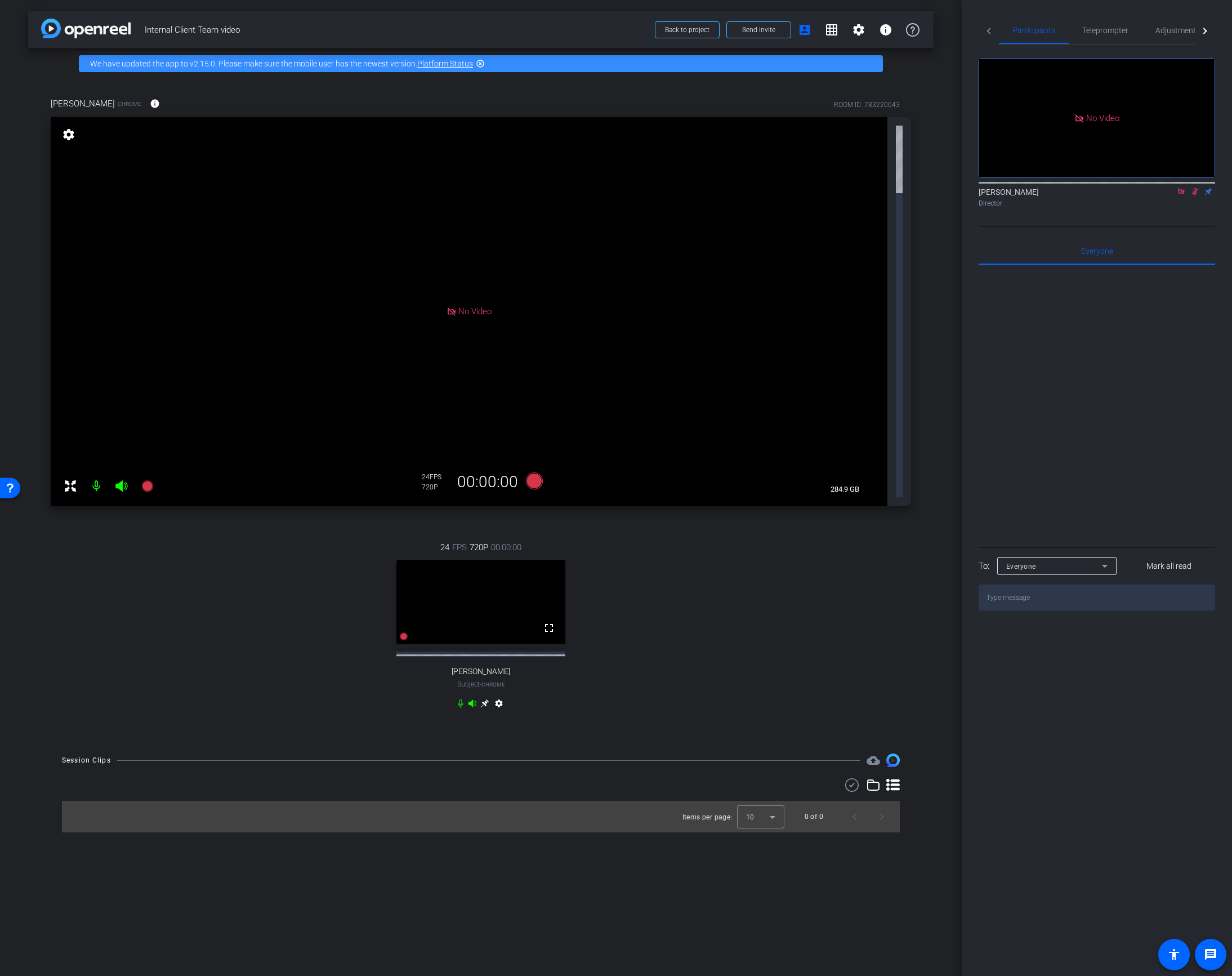
click at [1193, 195] on icon at bounding box center [1194, 192] width 6 height 8
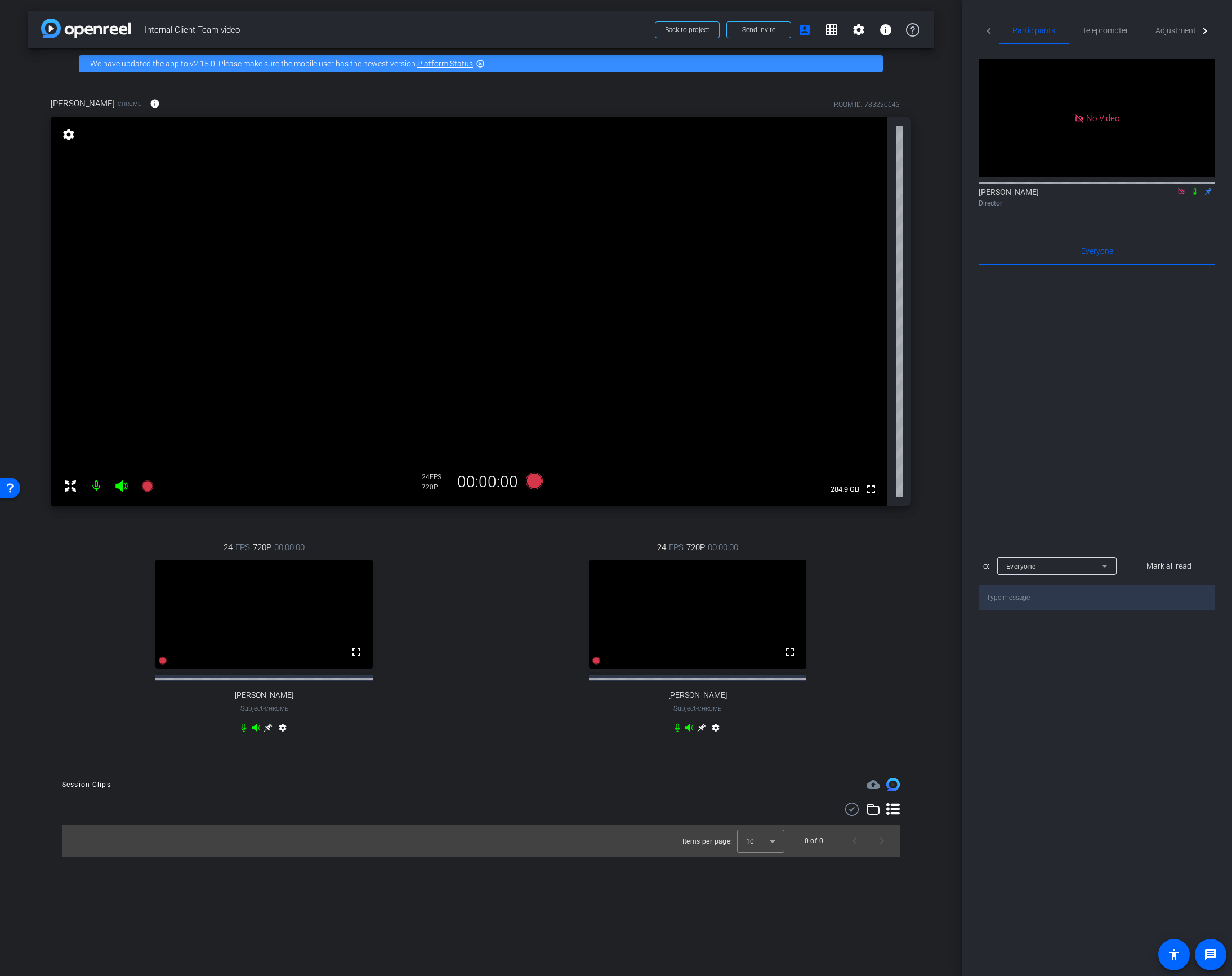
click at [282, 737] on mat-icon "settings" at bounding box center [282, 730] width 14 height 14
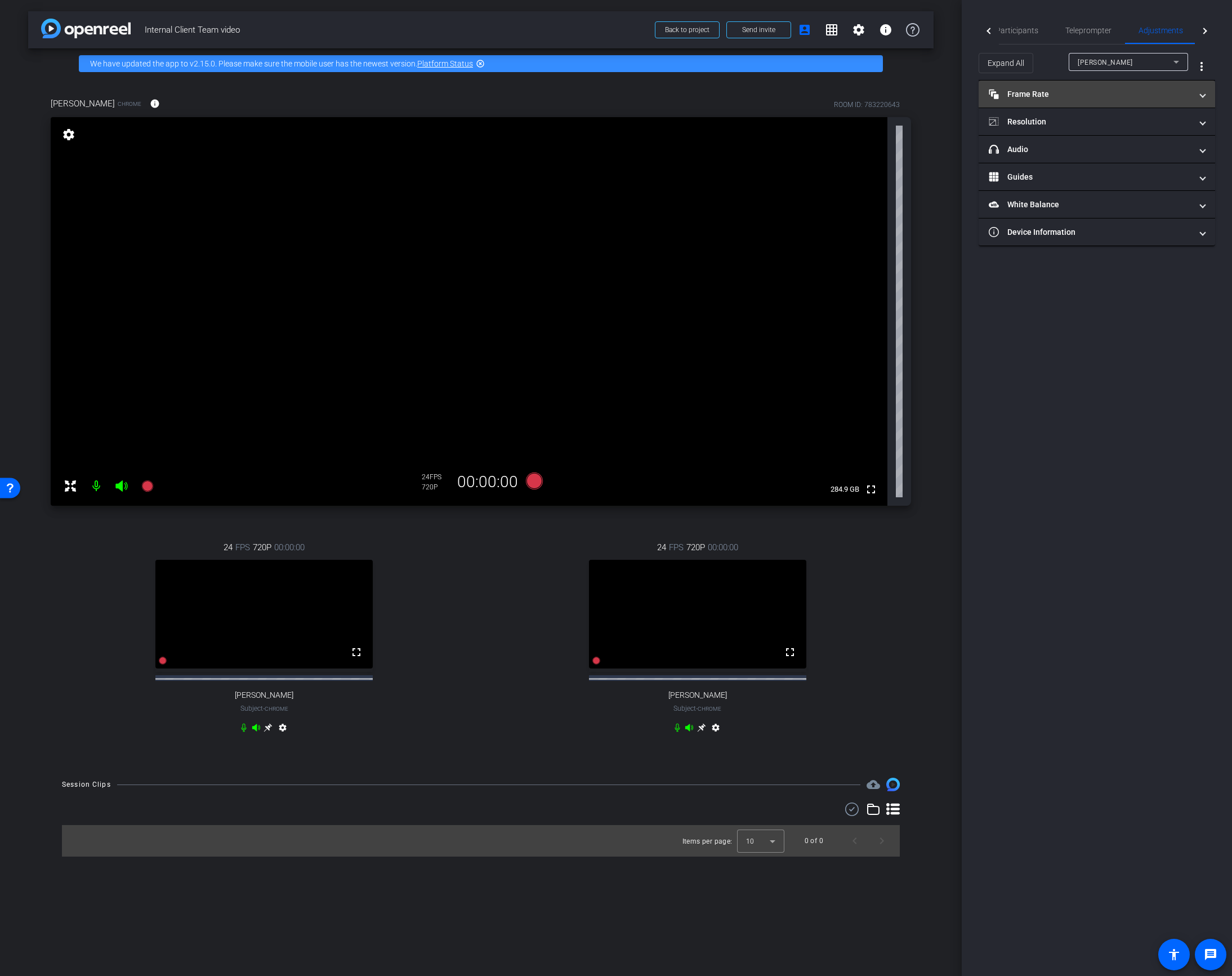
click at [1115, 95] on mat-panel-title "Frame Rate Frame Rate" at bounding box center [1089, 94] width 203 height 12
click at [1139, 129] on div "30" at bounding box center [1142, 128] width 30 height 19
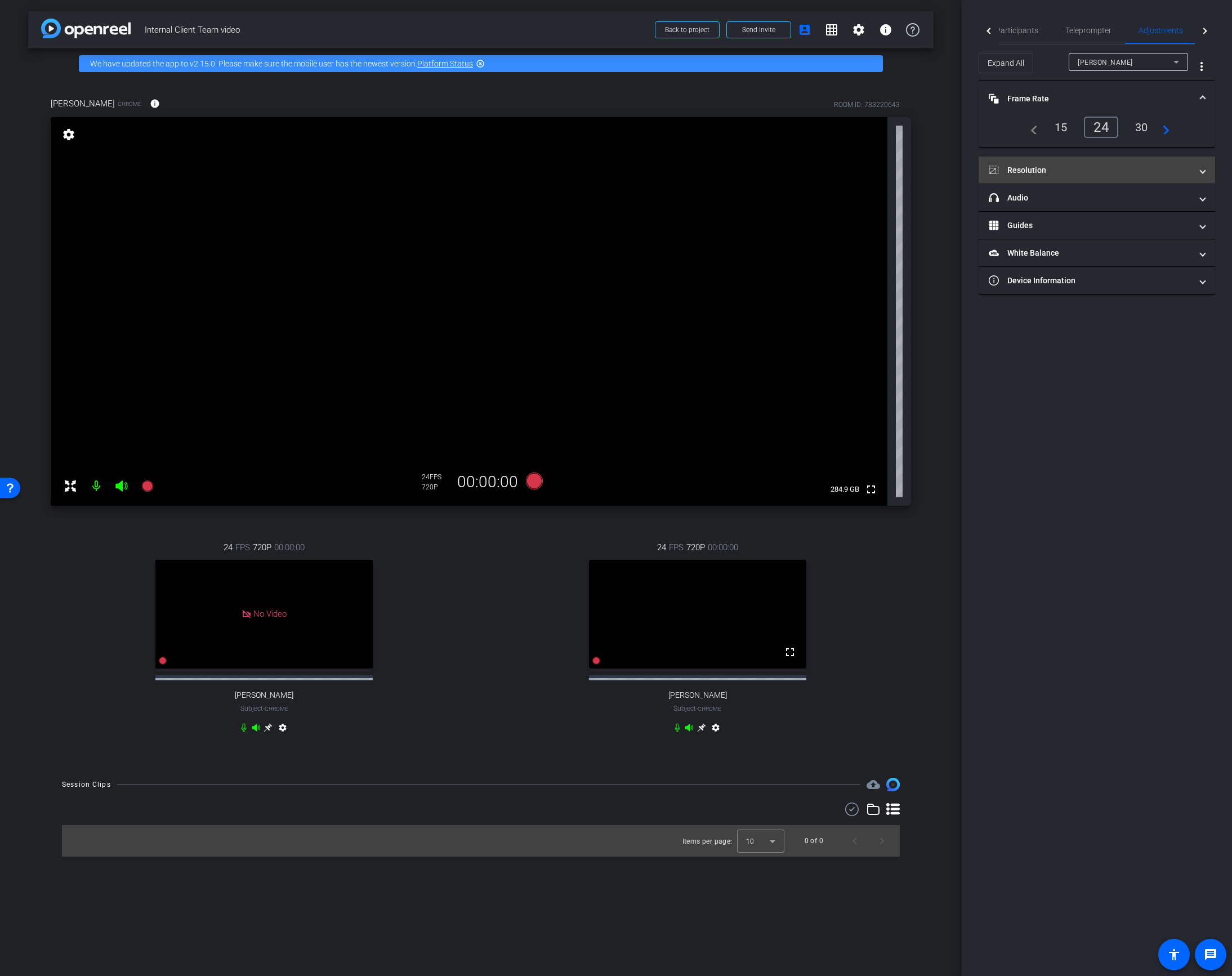
click at [1111, 166] on mat-panel-title "Resolution" at bounding box center [1089, 170] width 203 height 12
click at [1106, 198] on div "1080" at bounding box center [1106, 203] width 42 height 19
click at [718, 737] on mat-icon "settings" at bounding box center [716, 730] width 14 height 14
type input "11000"
click at [1143, 126] on div "30" at bounding box center [1142, 128] width 30 height 19
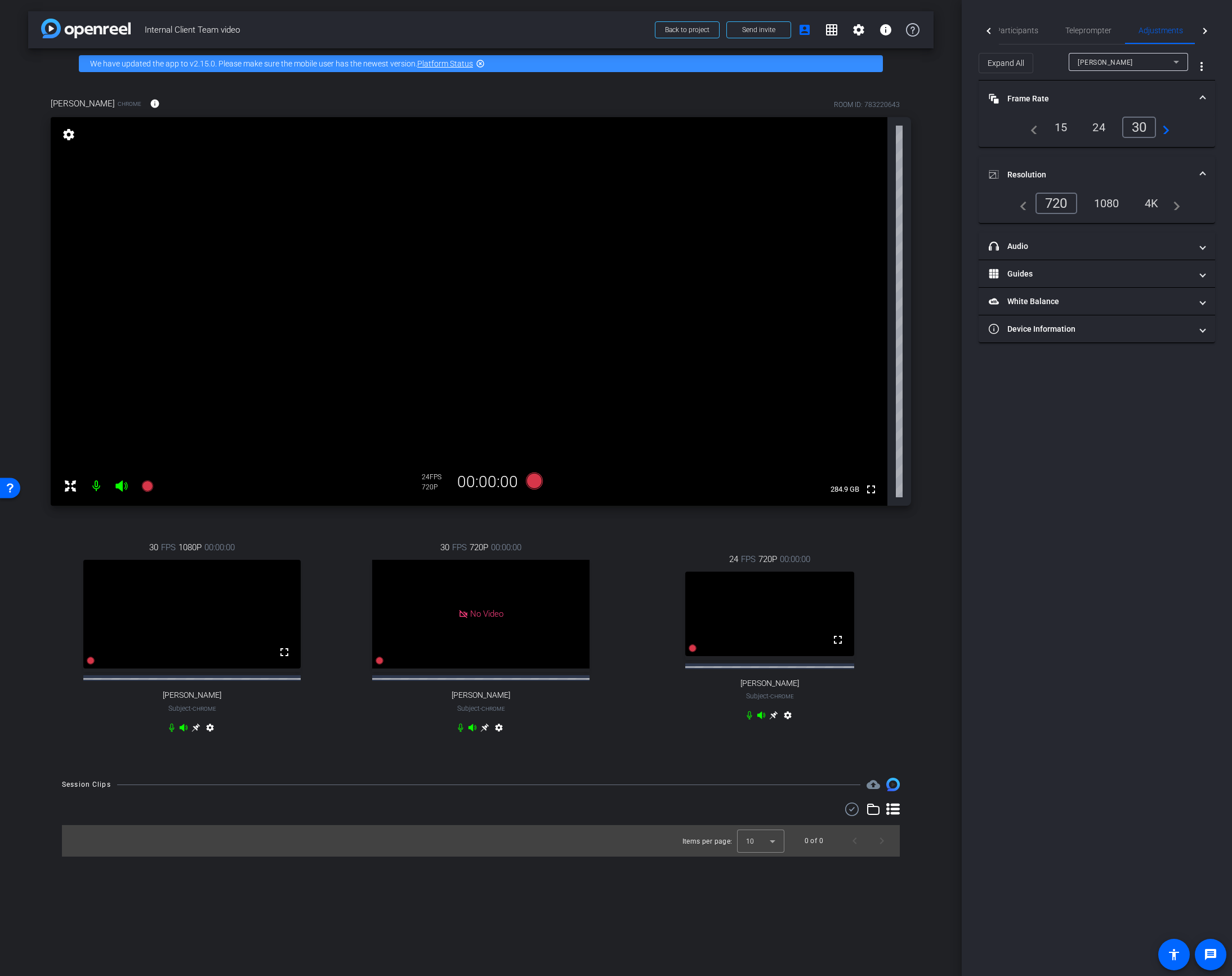
click at [1102, 204] on div "1080" at bounding box center [1106, 203] width 42 height 19
click at [1011, 27] on span "Participants" at bounding box center [1016, 31] width 43 height 8
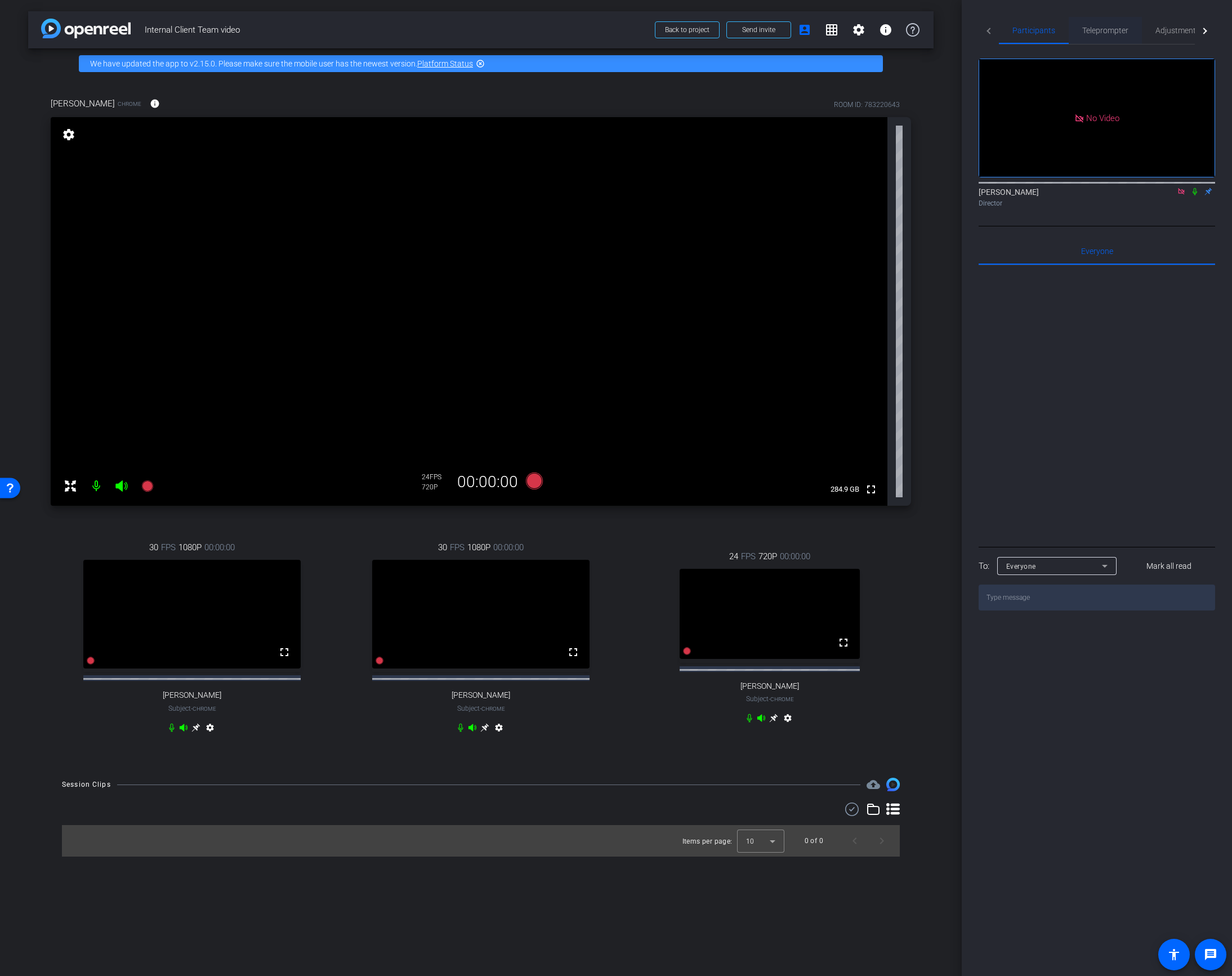
click at [1104, 35] on span "Teleprompter" at bounding box center [1106, 31] width 46 height 27
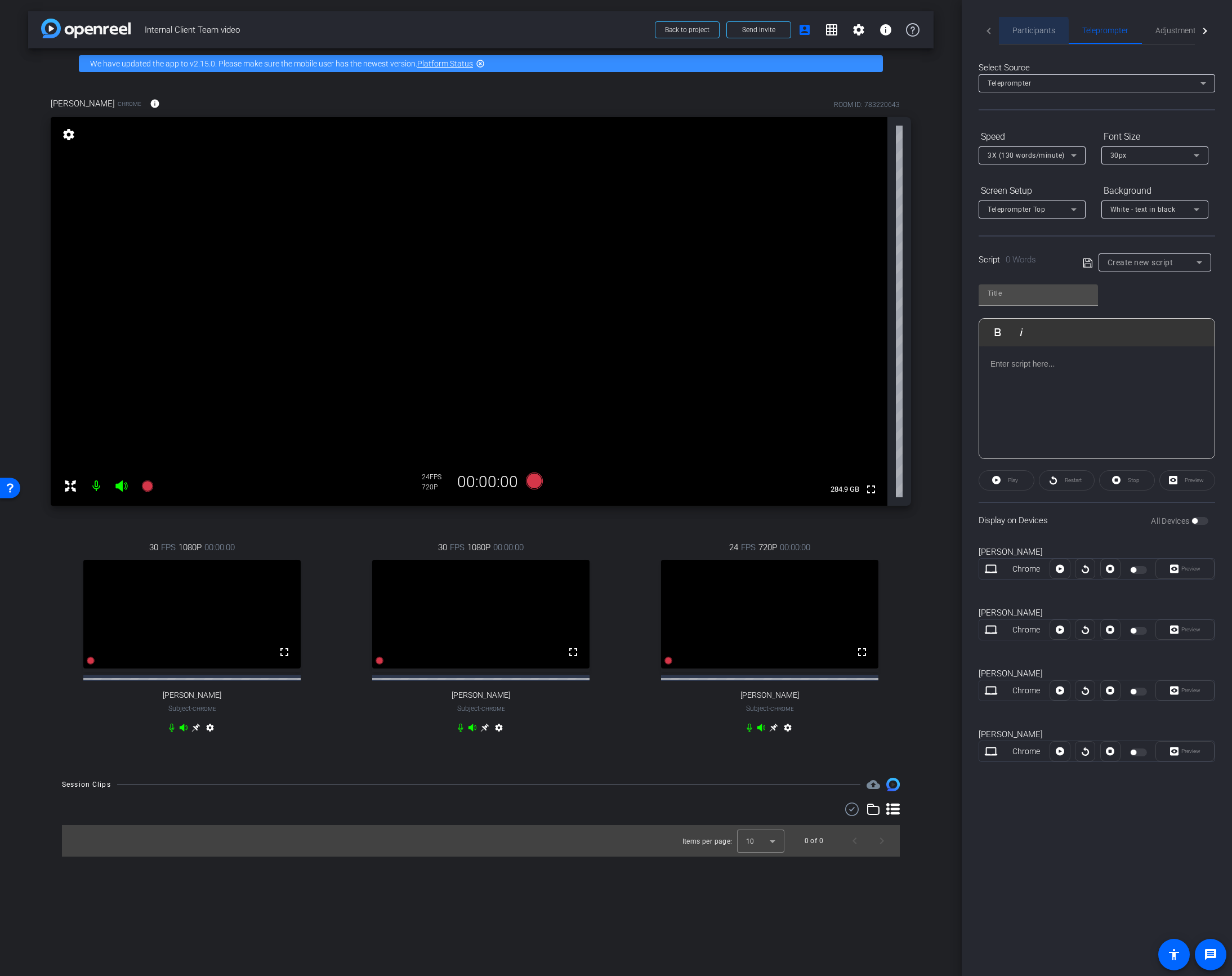
click at [1031, 36] on span "Participants" at bounding box center [1033, 31] width 43 height 27
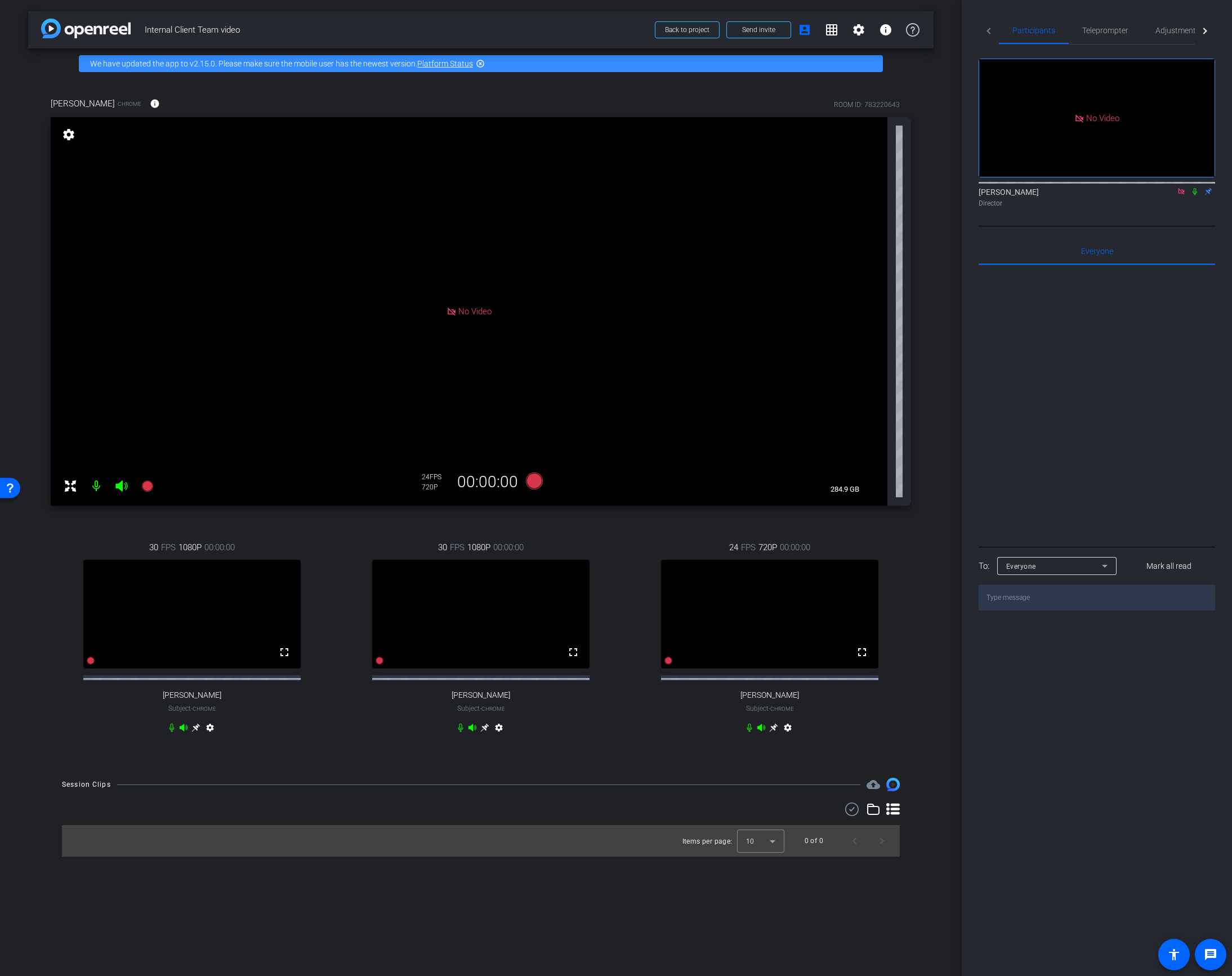
click at [194, 732] on icon at bounding box center [196, 728] width 8 height 8
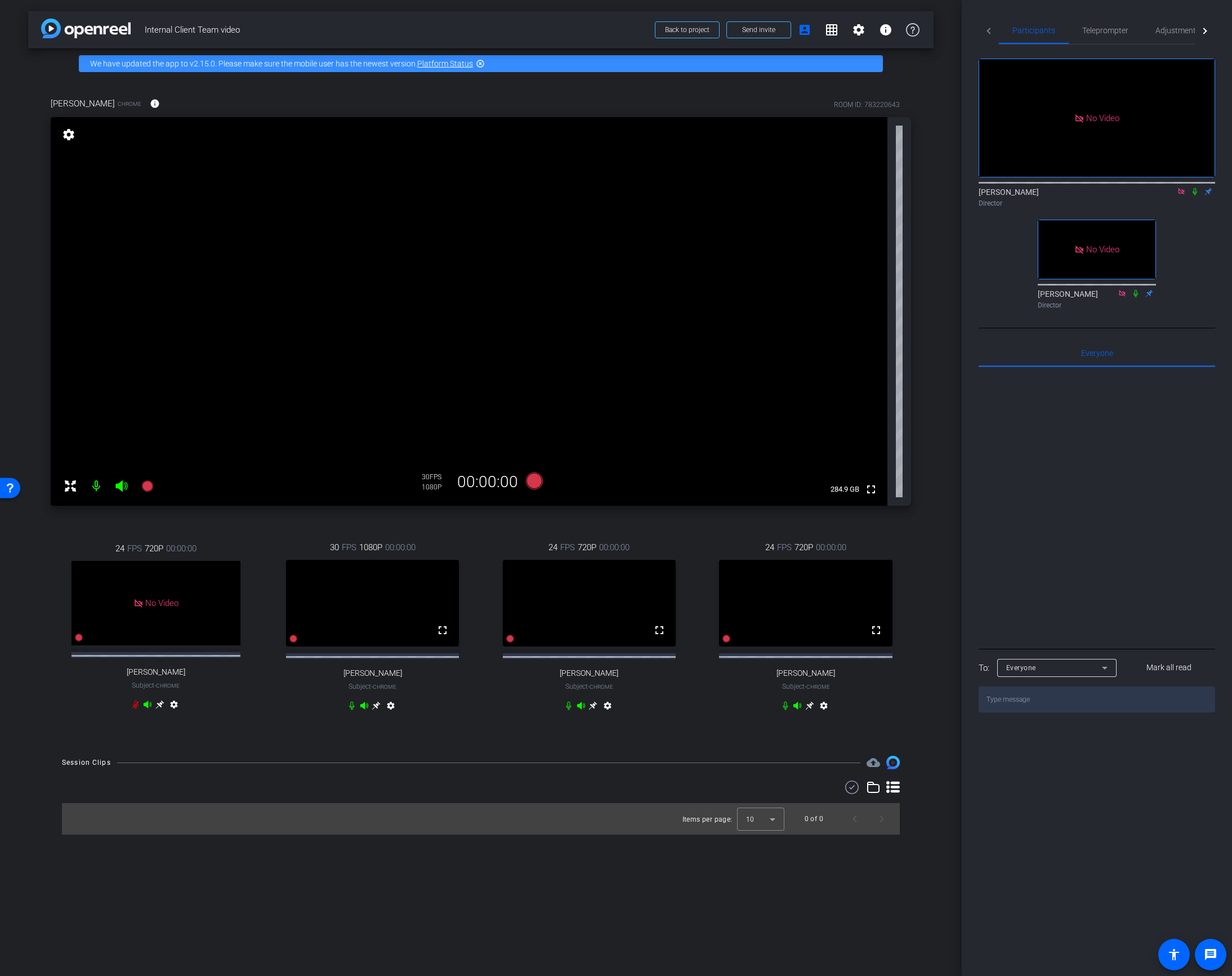
click at [67, 134] on mat-icon "settings" at bounding box center [68, 134] width 16 height 14
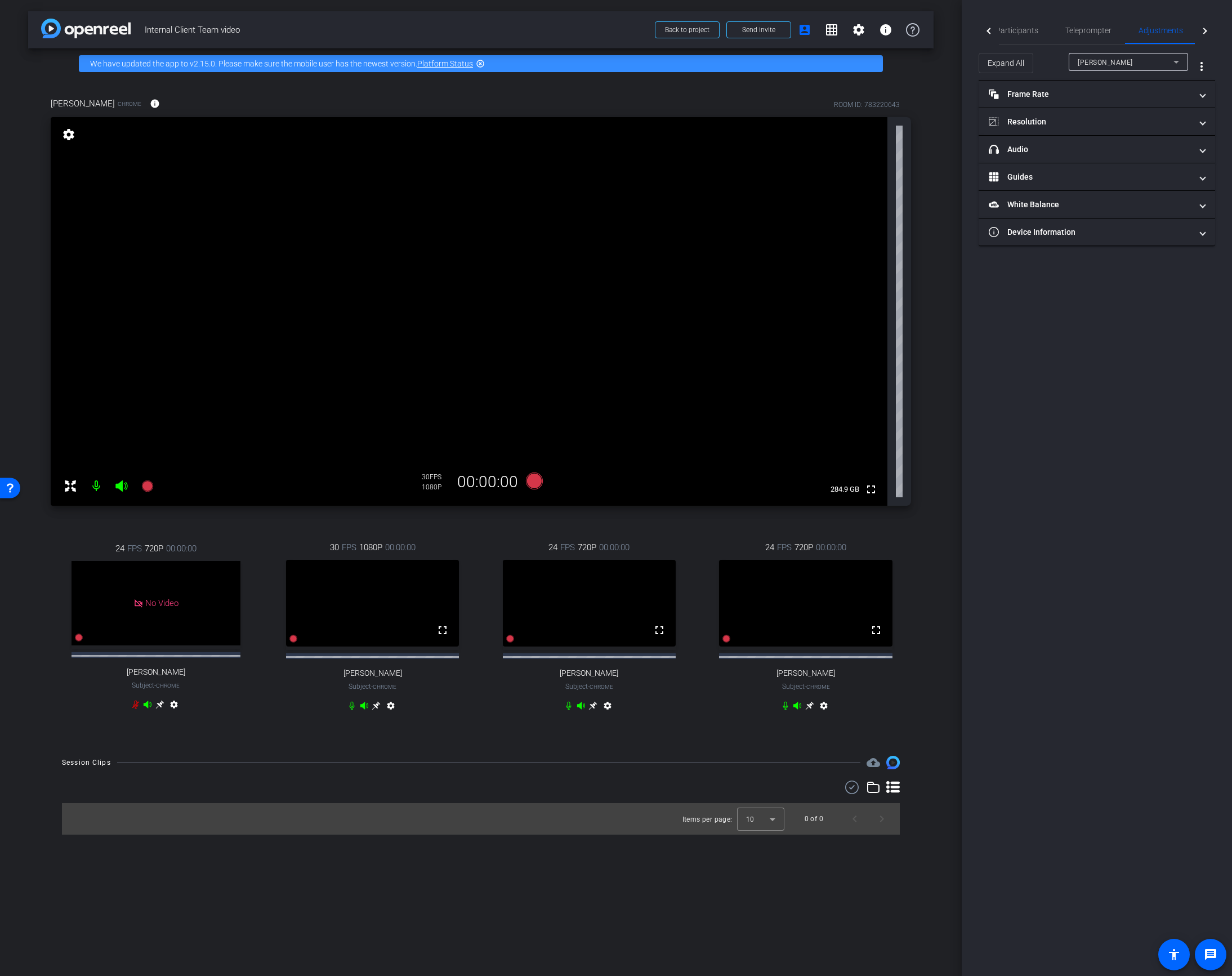
click at [283, 744] on div "[PERSON_NAME] Chrome info ROOM ID: 783220643 fullscreen settings 284.9 GB 30 FP…" at bounding box center [480, 412] width 905 height 666
click at [375, 710] on icon at bounding box center [377, 706] width 8 height 8
click at [808, 710] on icon at bounding box center [809, 705] width 9 height 9
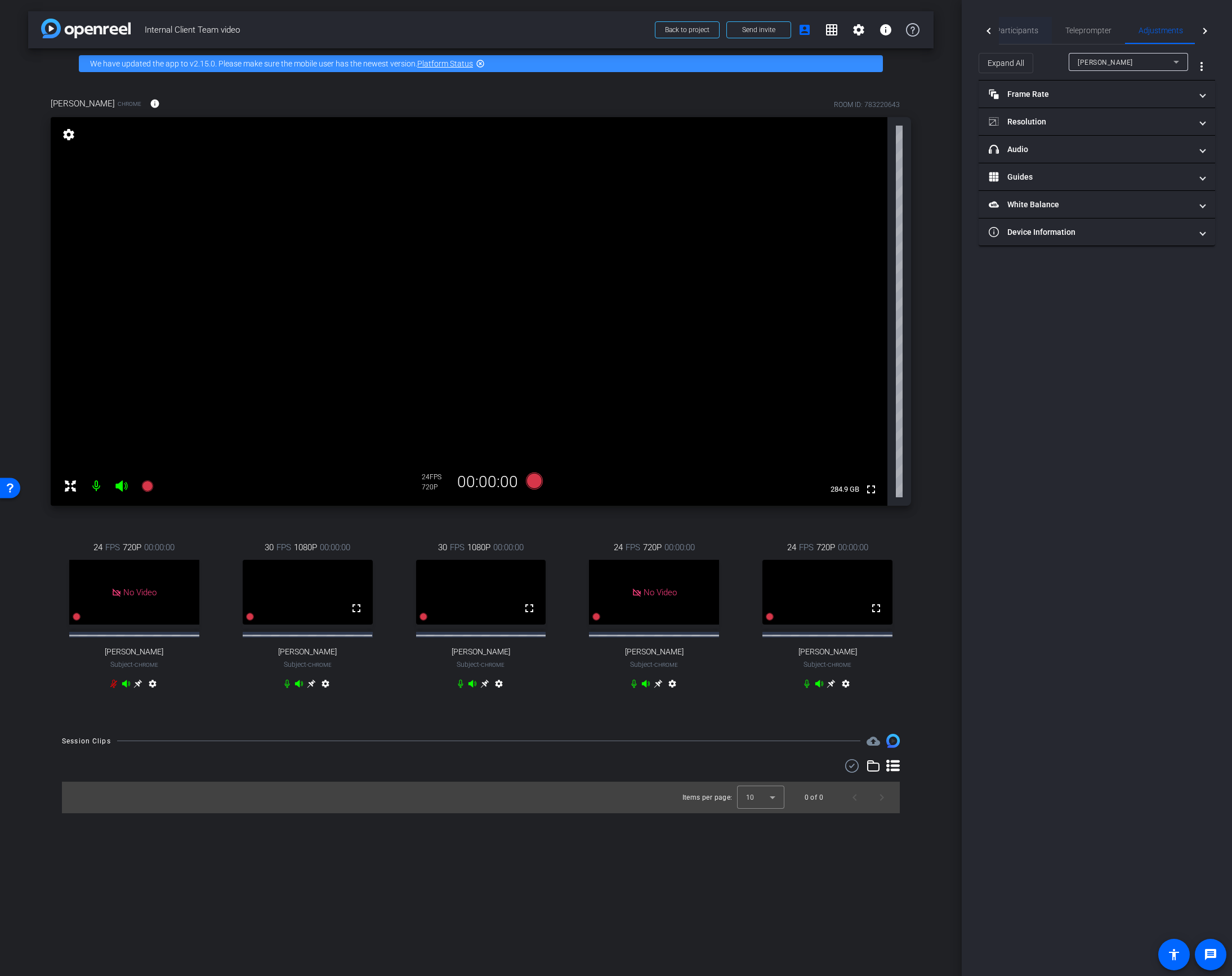
click at [1008, 30] on span "Participants" at bounding box center [1016, 31] width 43 height 8
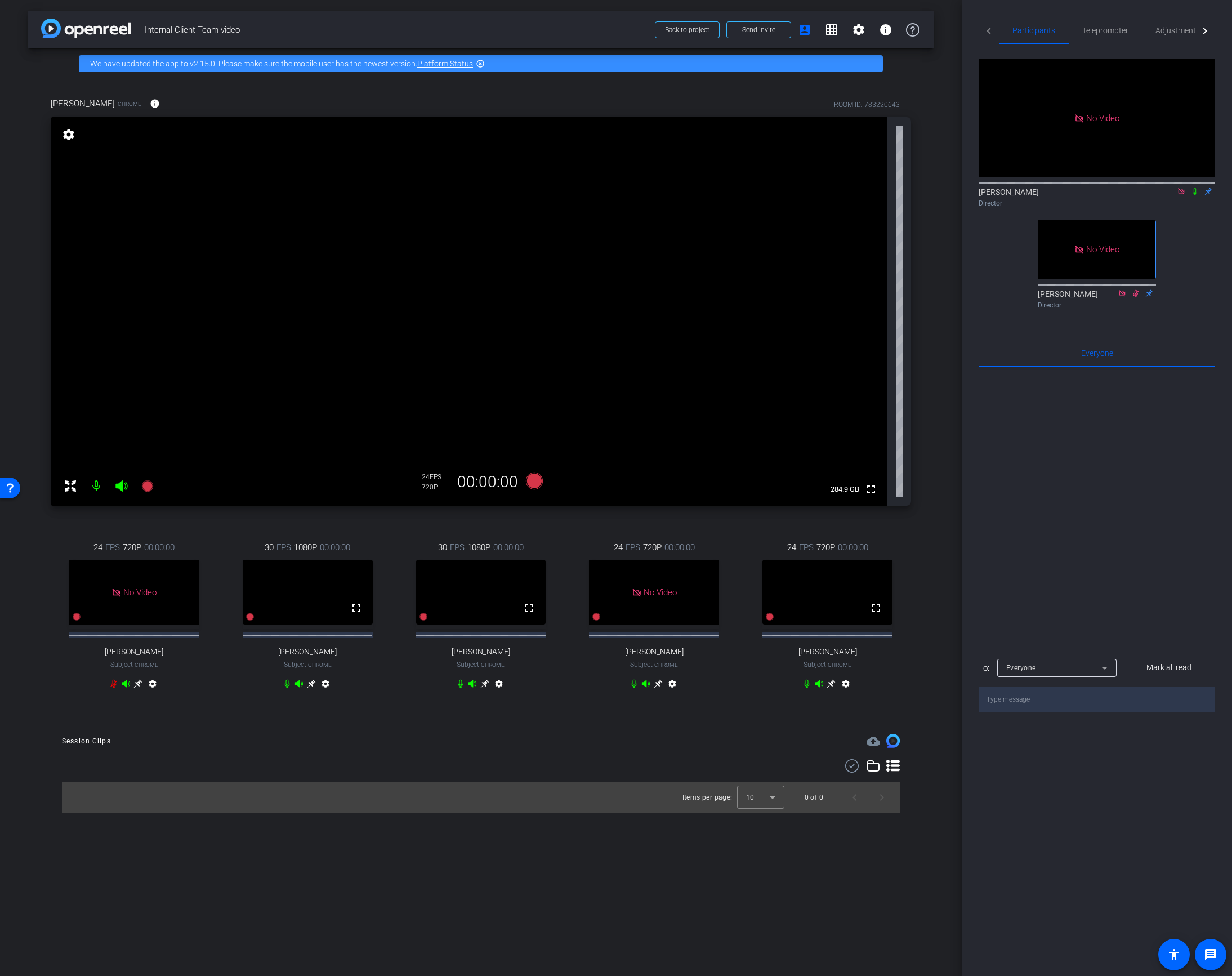
click at [831, 688] on icon at bounding box center [831, 683] width 9 height 9
click at [66, 134] on mat-icon "settings" at bounding box center [68, 134] width 16 height 14
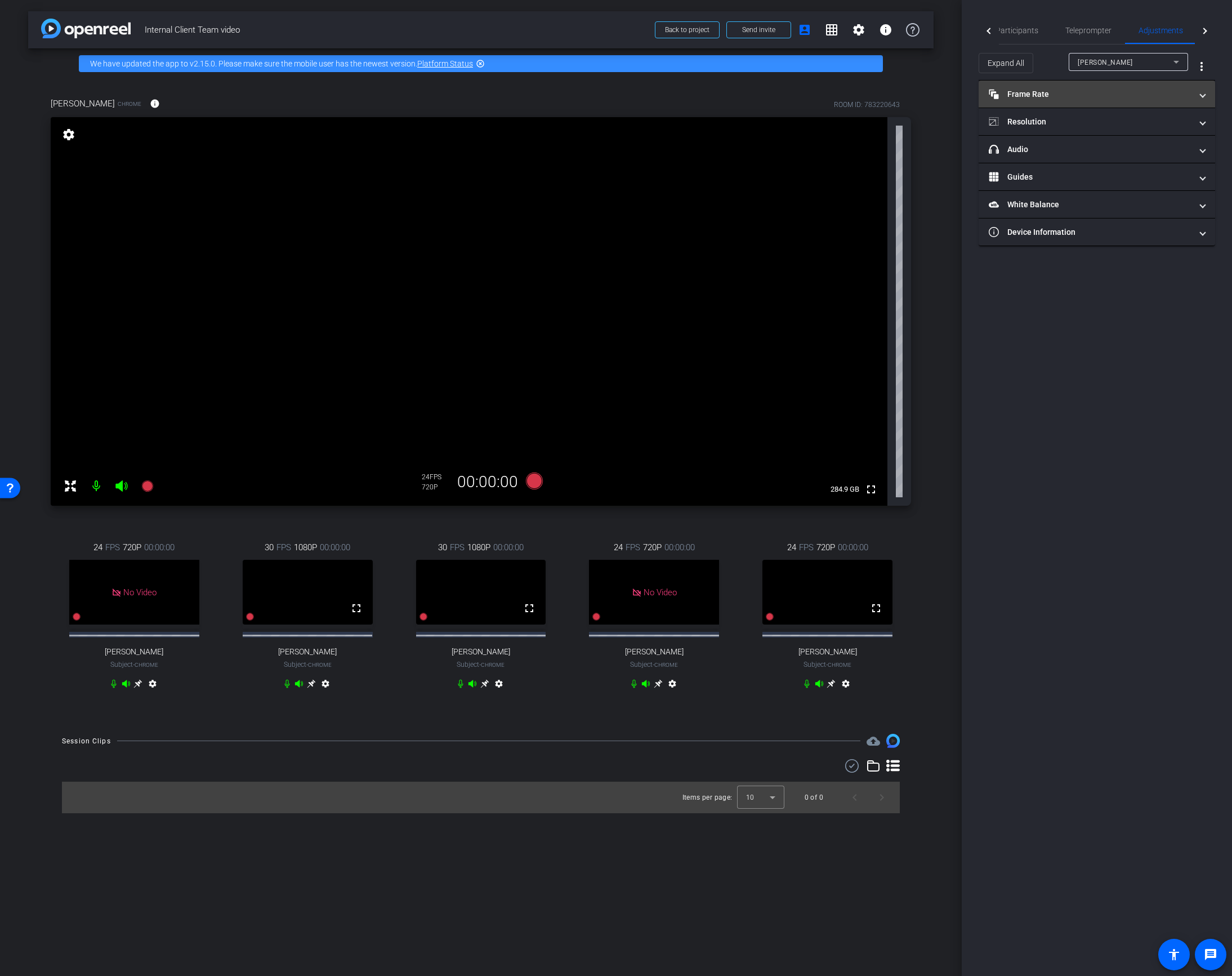
click at [1060, 89] on mat-panel-title "Frame Rate Frame Rate" at bounding box center [1089, 94] width 203 height 12
click at [1136, 134] on div "30" at bounding box center [1142, 128] width 30 height 19
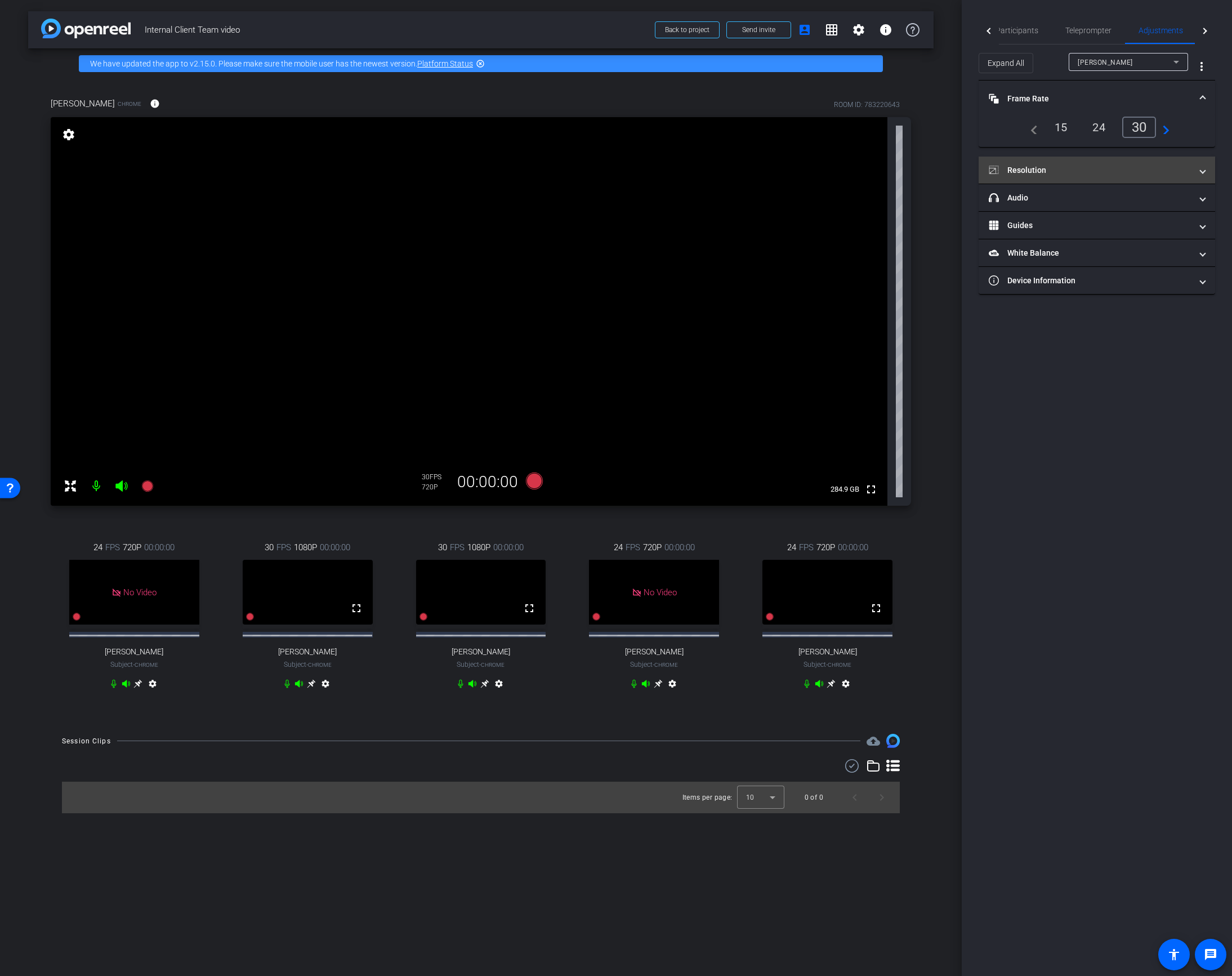
click at [1076, 169] on mat-panel-title "Resolution" at bounding box center [1089, 170] width 203 height 12
click at [1100, 202] on div "1080" at bounding box center [1106, 203] width 42 height 19
click at [844, 692] on mat-icon "settings" at bounding box center [846, 685] width 14 height 14
type input "11000"
click at [1138, 124] on div "30" at bounding box center [1142, 128] width 30 height 19
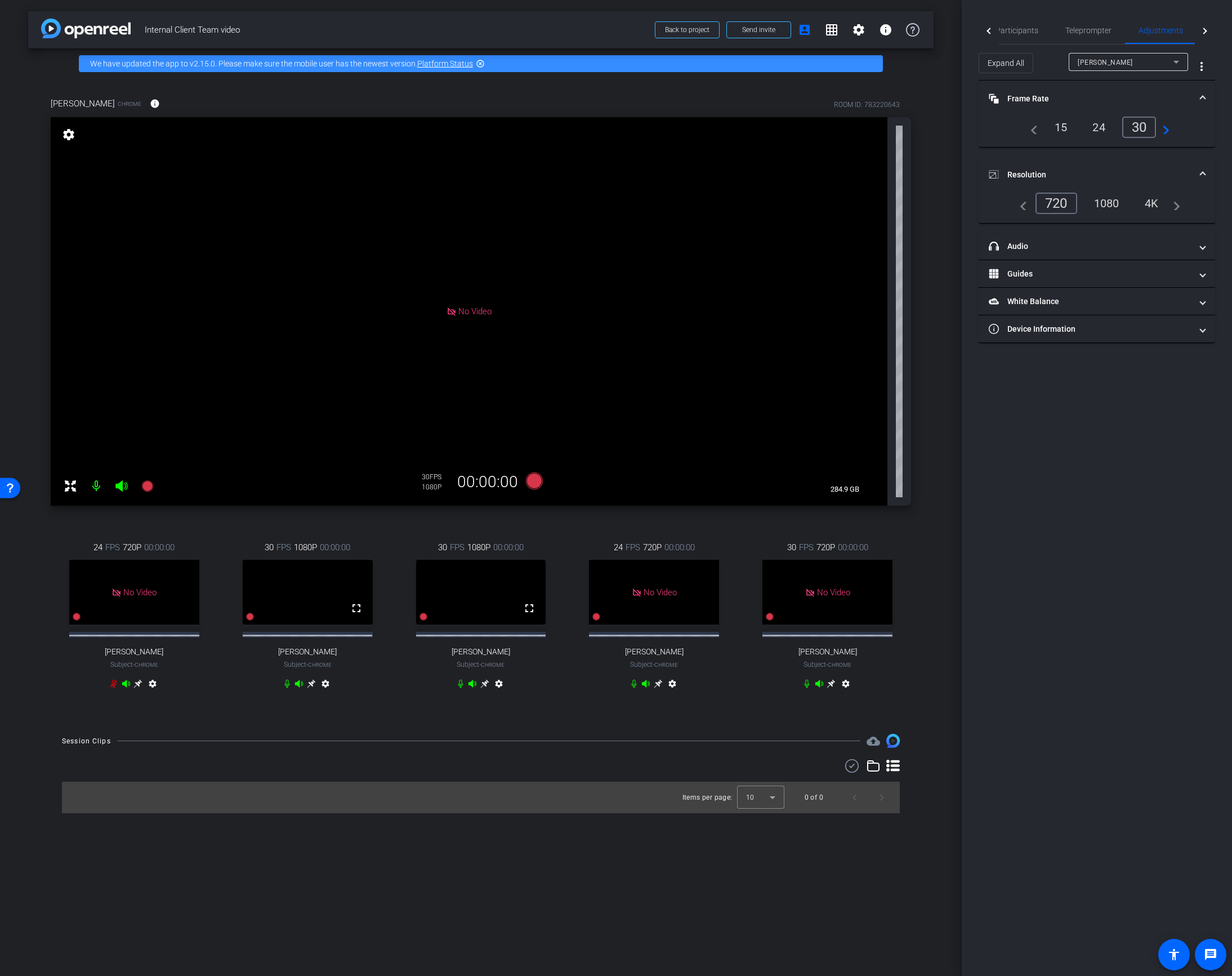
click at [1109, 205] on div "1080" at bounding box center [1106, 203] width 42 height 19
click at [928, 605] on div "[PERSON_NAME] Chrome info ROOM ID: 783220643 No Video settings 284.9 GB 30 FPS …" at bounding box center [480, 400] width 905 height 643
click at [1013, 32] on span "Participants" at bounding box center [1016, 31] width 43 height 8
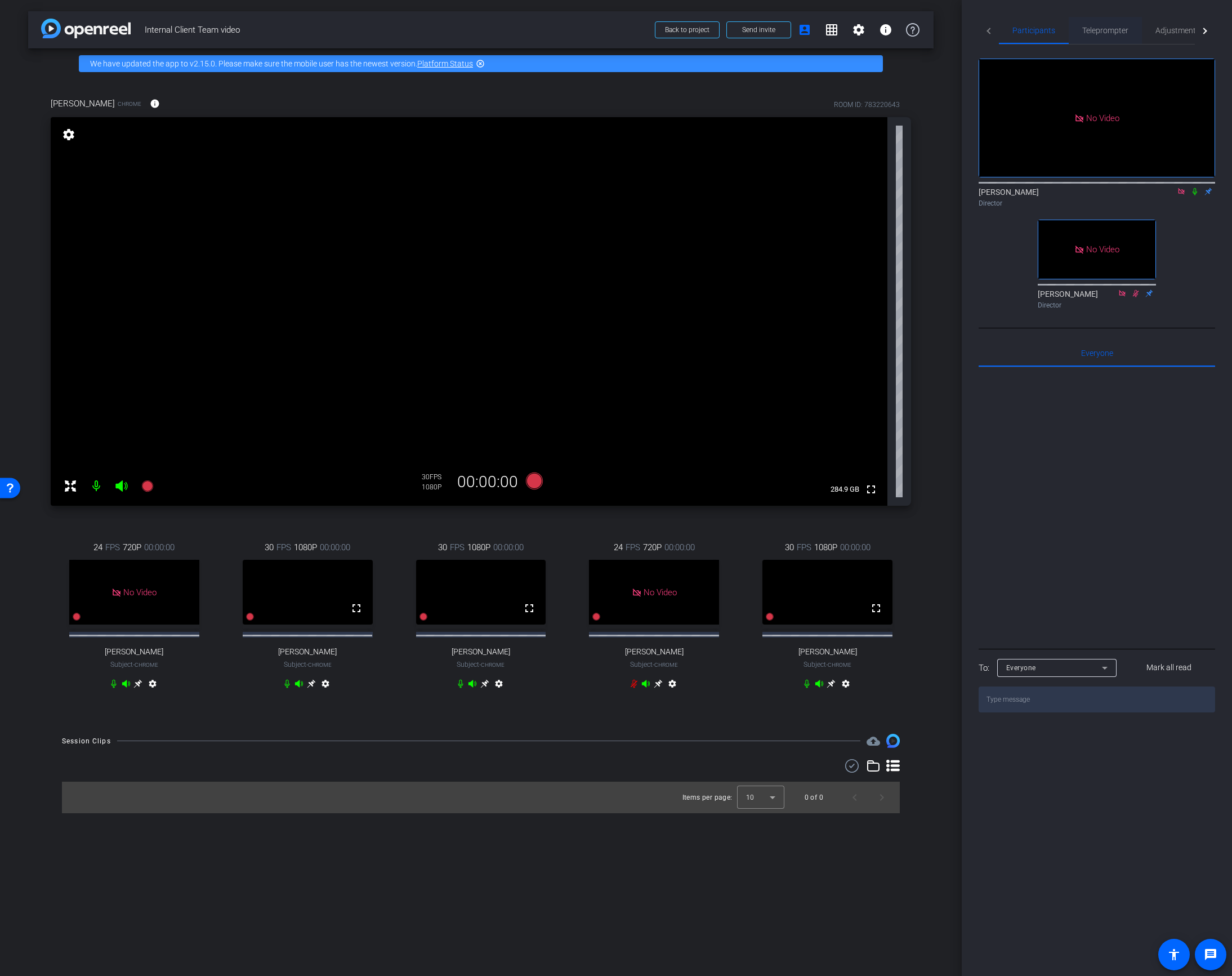
click at [1101, 29] on span "Teleprompter" at bounding box center [1106, 31] width 46 height 8
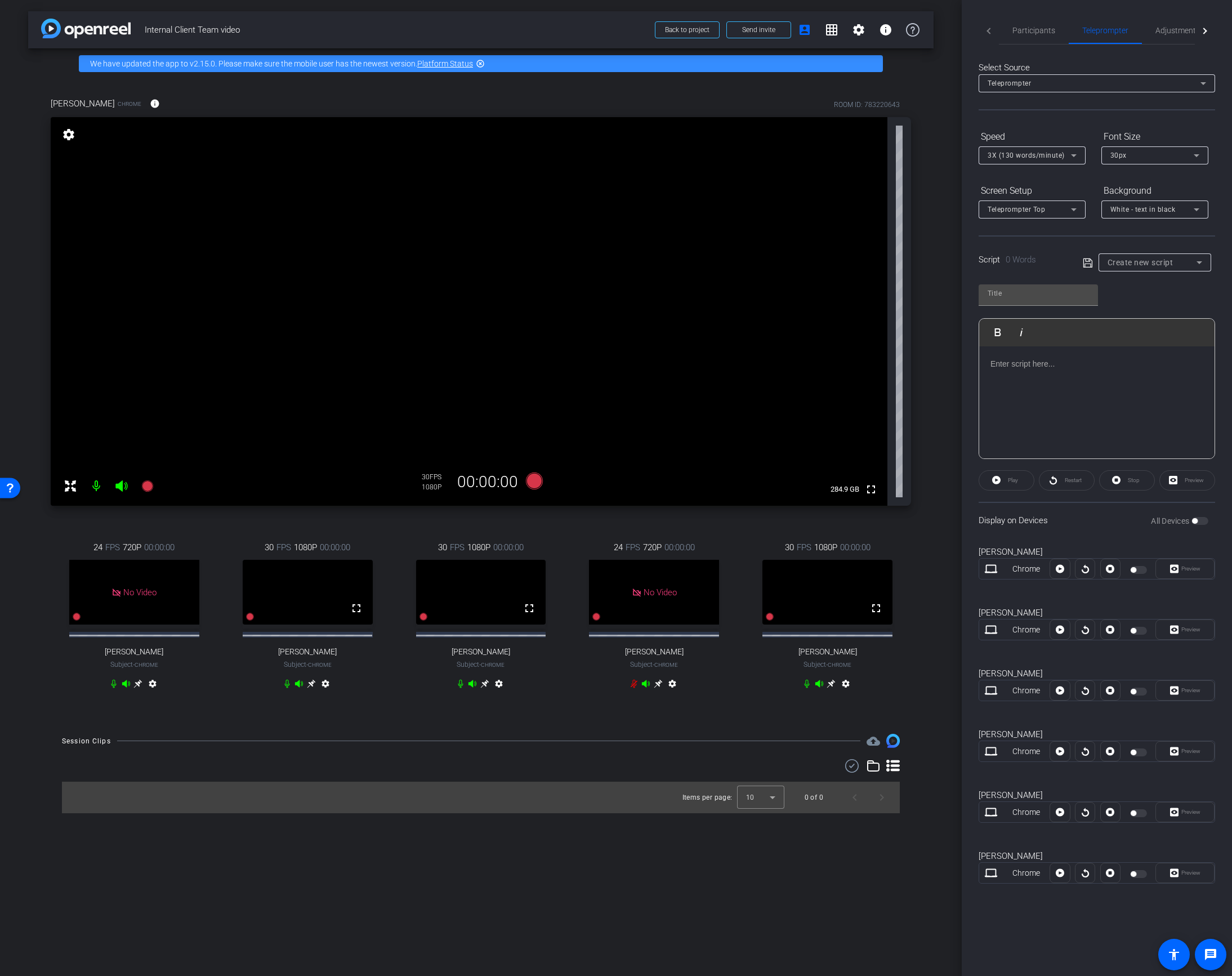
click at [1057, 378] on div at bounding box center [1096, 402] width 235 height 113
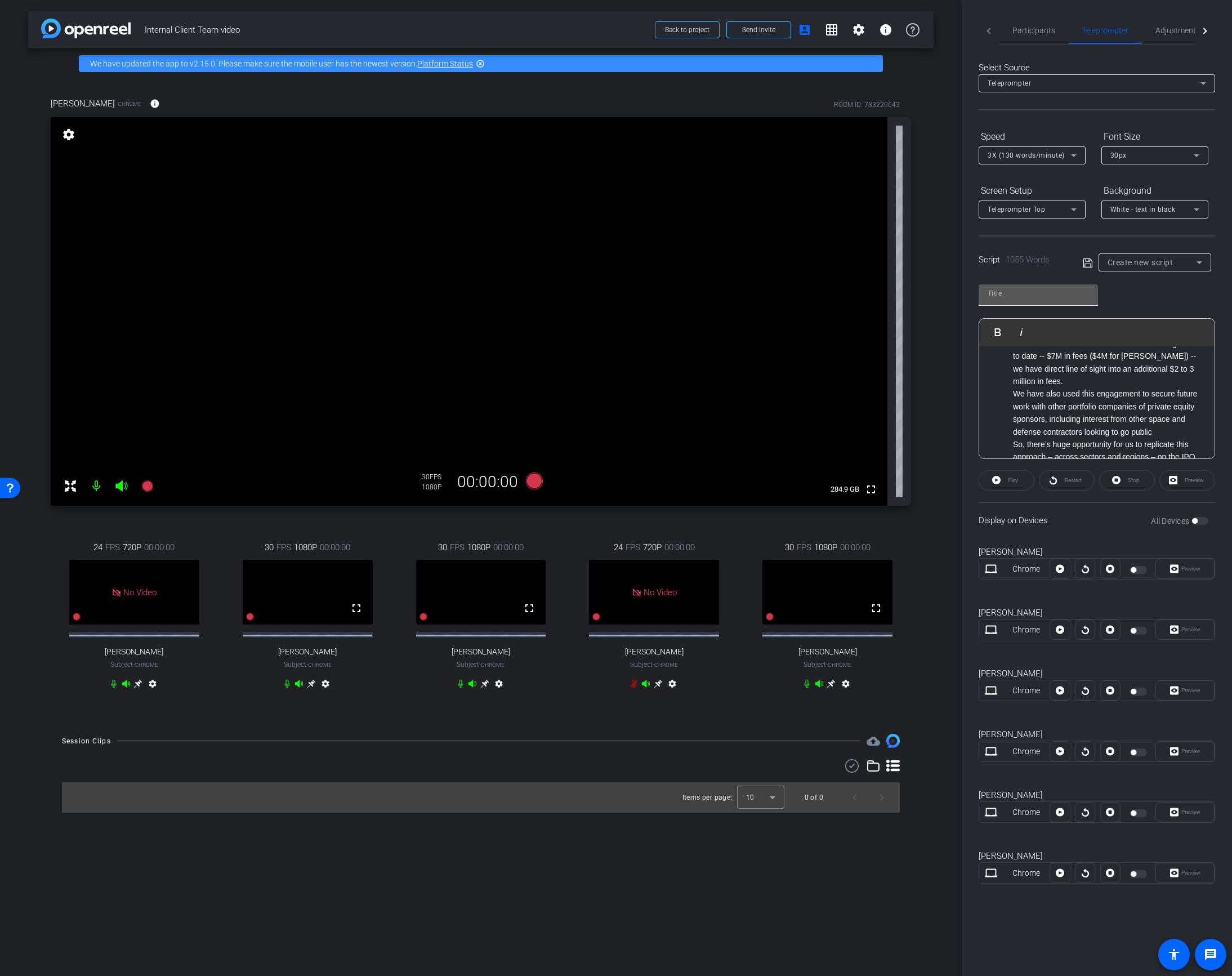
click at [1036, 289] on input "text" at bounding box center [1038, 293] width 102 height 14
click at [1003, 291] on input "text" at bounding box center [1038, 293] width 102 height 14
type input "f"
type input "FullScript"
click at [1083, 260] on icon at bounding box center [1087, 262] width 9 height 9
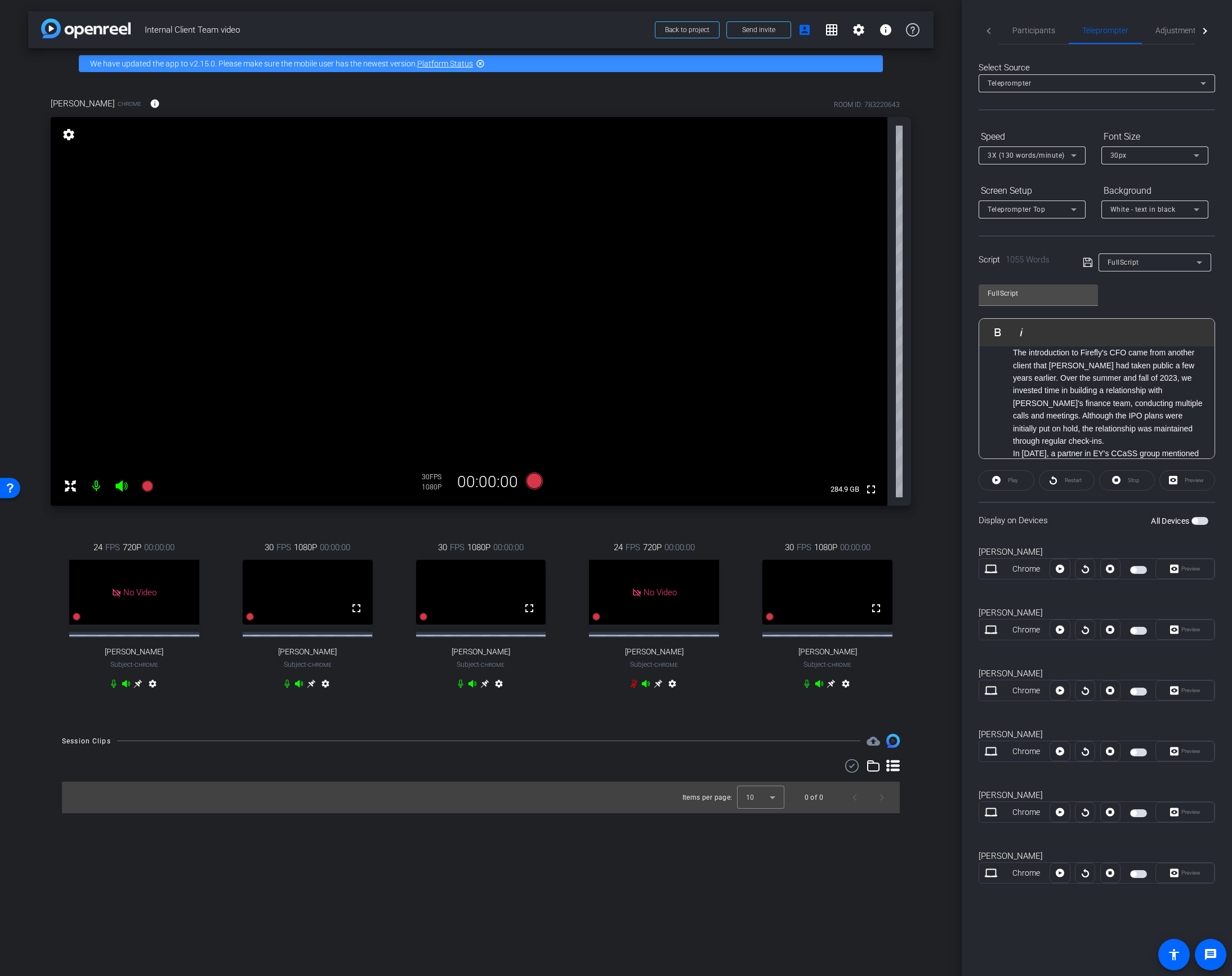
scroll to position [0, 0]
click at [1195, 519] on span "button" at bounding box center [1194, 520] width 5 height 5
click at [1009, 479] on span "Play" at bounding box center [1013, 479] width 10 height 6
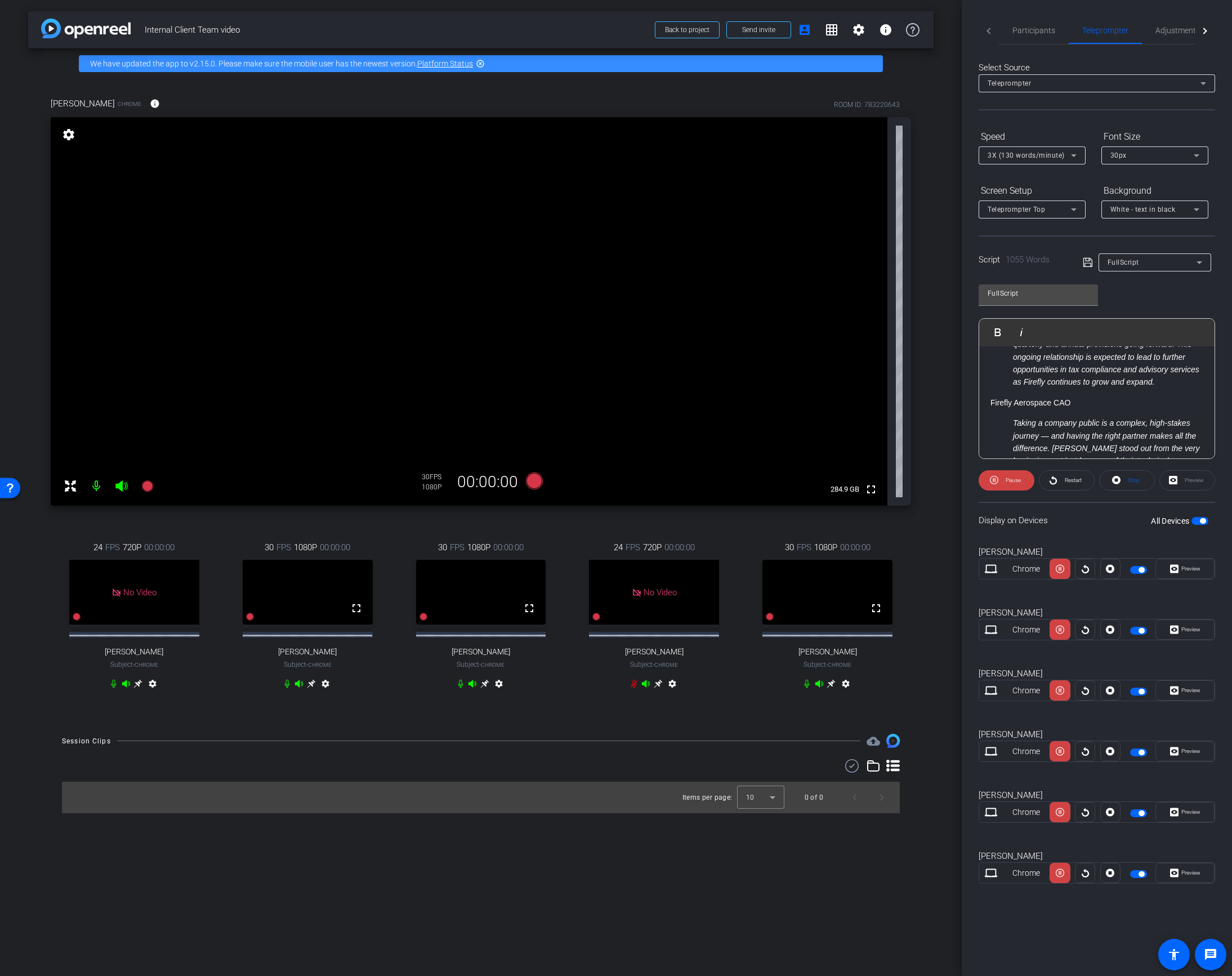
scroll to position [1504, 0]
click at [991, 395] on p "Firefly Aerospace CAO" at bounding box center [1097, 401] width 213 height 12
click at [1073, 426] on li "Now that we’re a public company, the relationship with [PERSON_NAME] continues …" at bounding box center [1108, 415] width 190 height 114
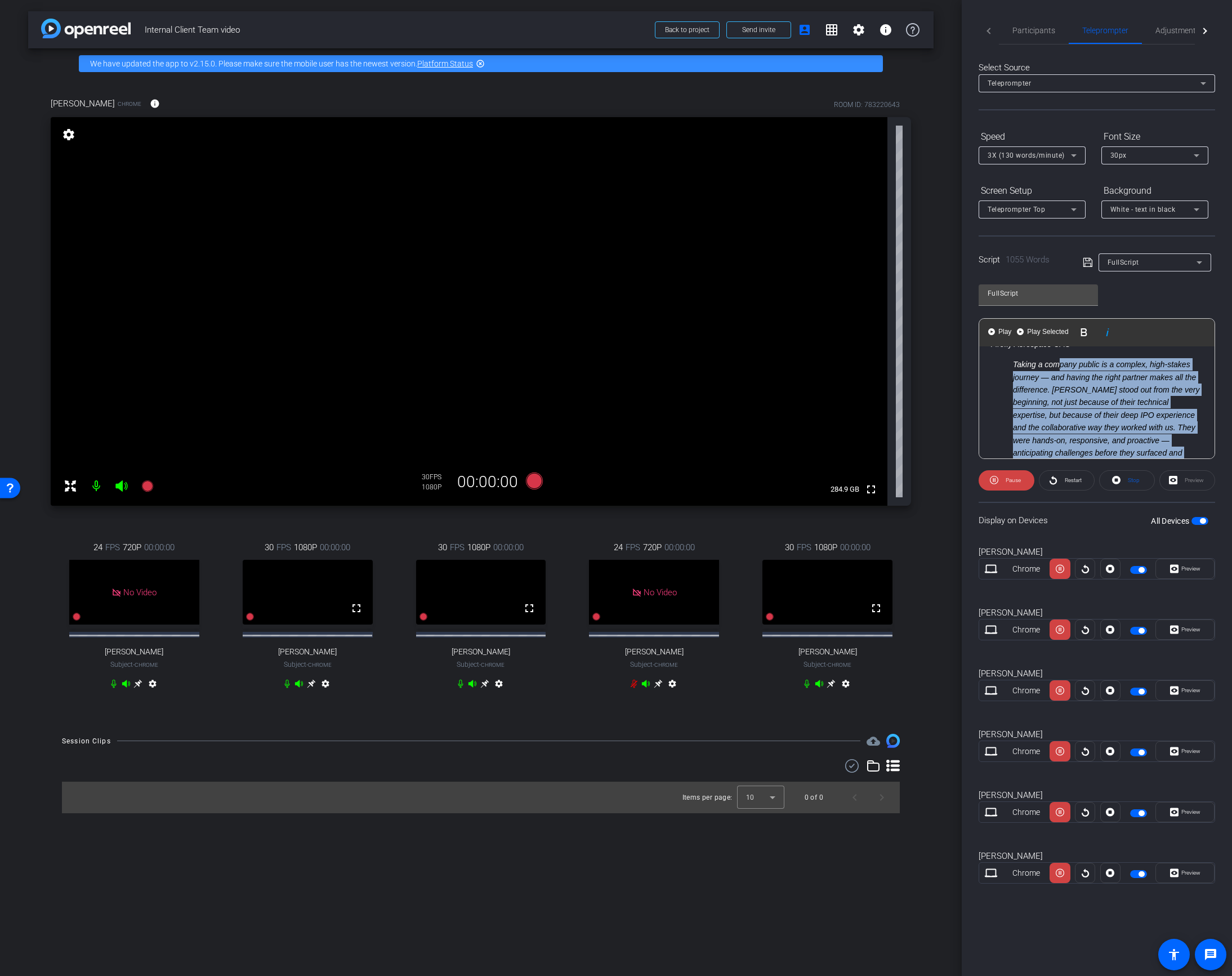
scroll to position [1498, 0]
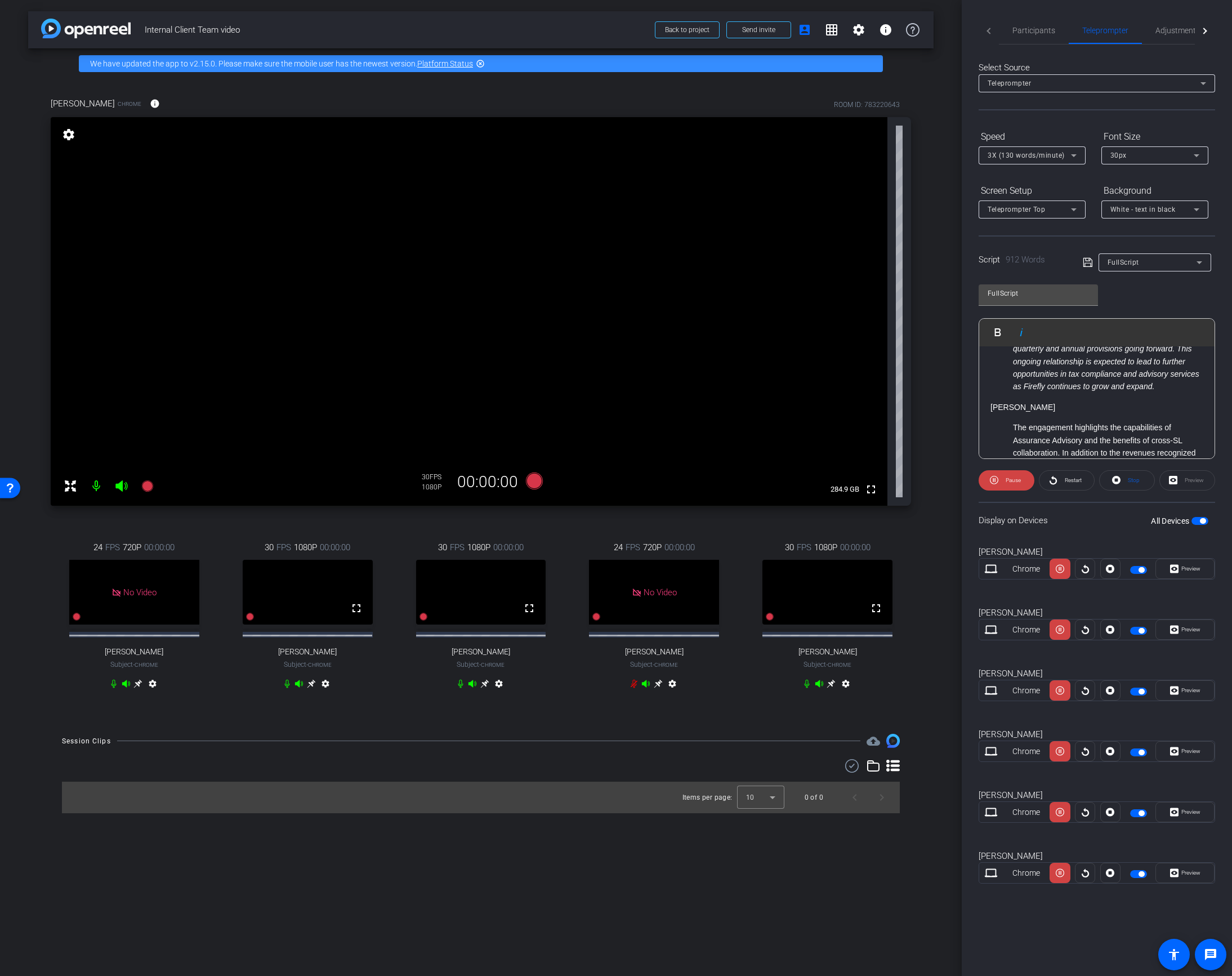
click at [1083, 263] on icon at bounding box center [1087, 262] width 9 height 9
click at [1026, 33] on span "Participants" at bounding box center [1033, 31] width 43 height 8
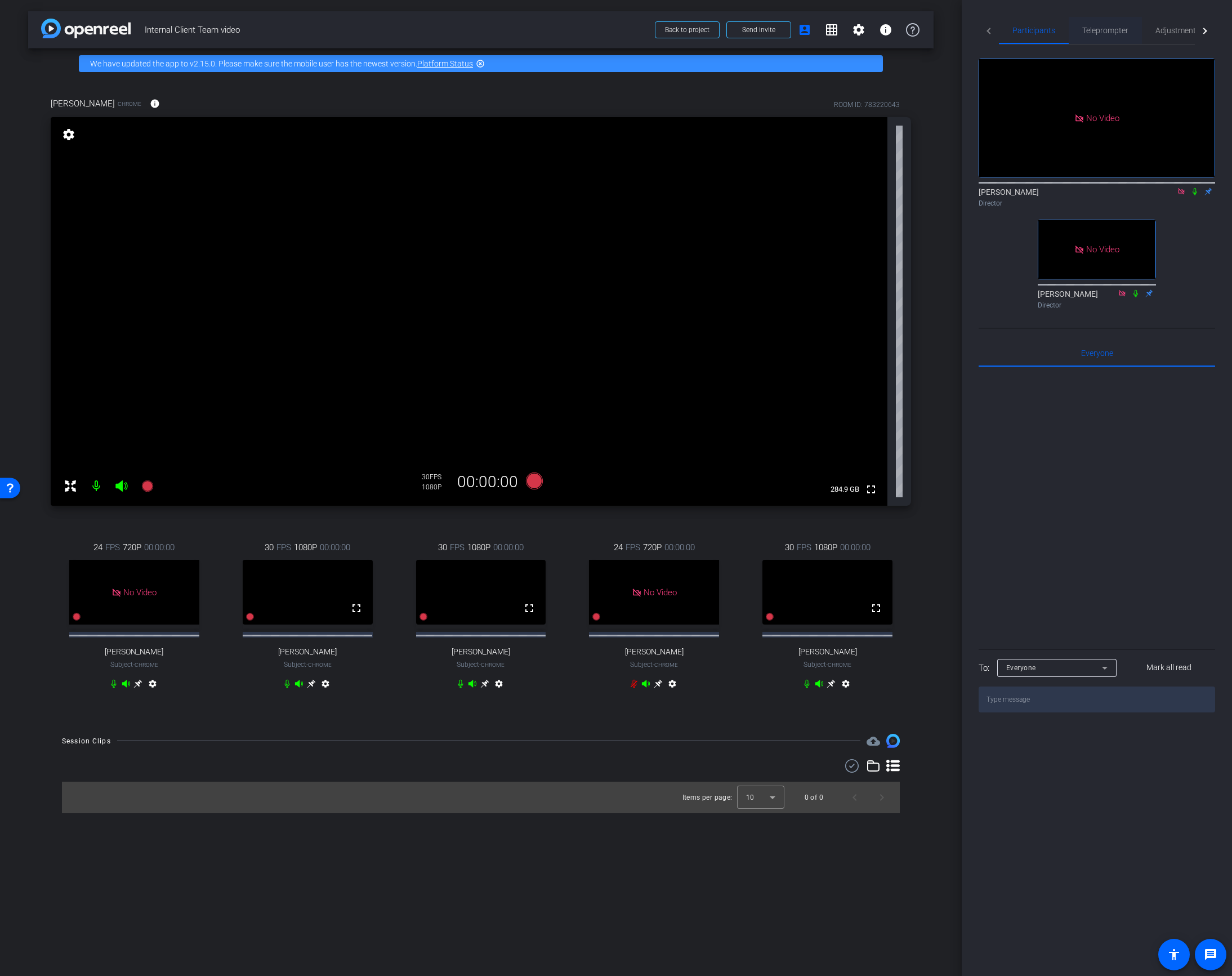
click at [1092, 33] on span "Teleprompter" at bounding box center [1106, 31] width 46 height 8
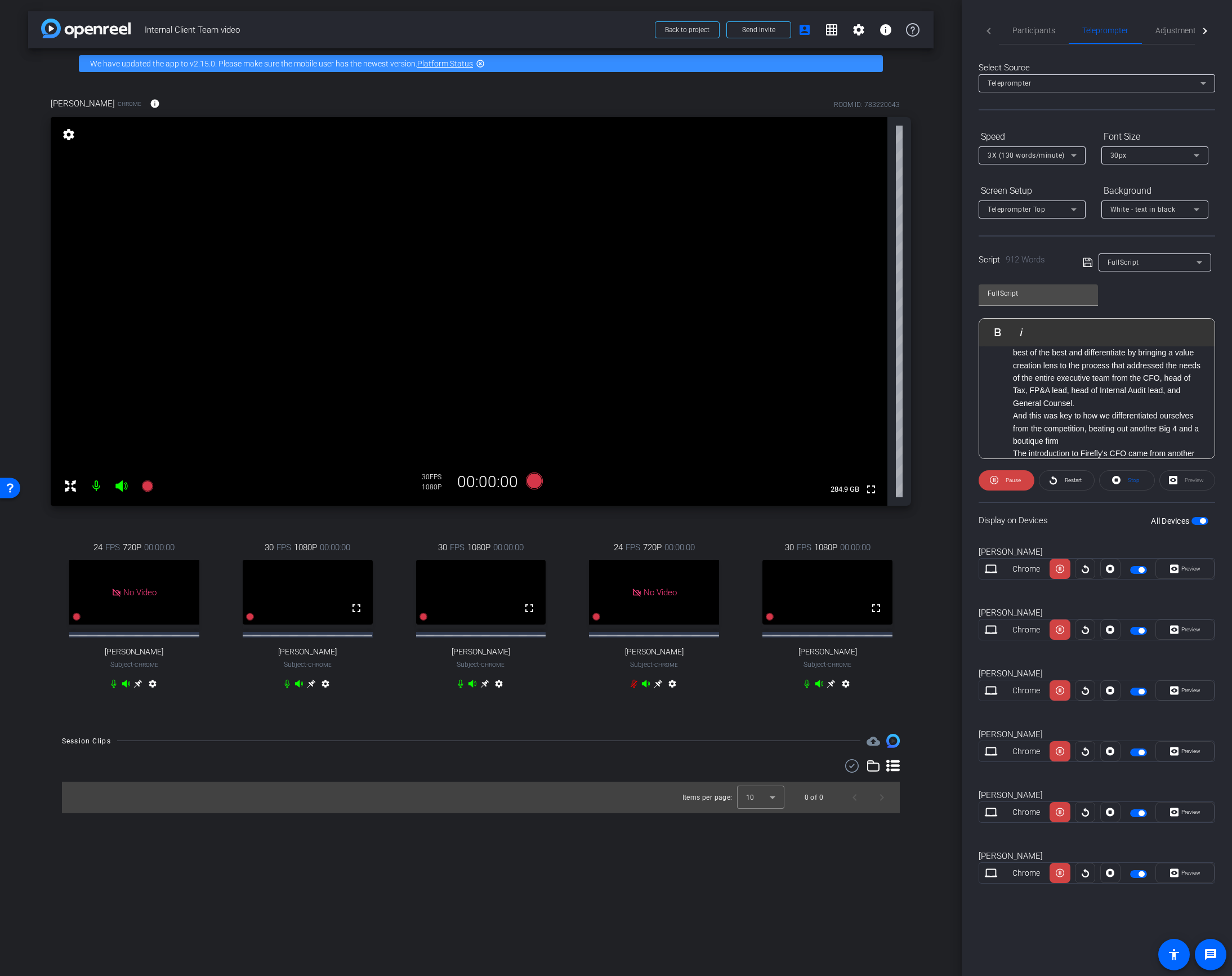
scroll to position [169, 0]
click at [1073, 430] on li "And this was key to how we differentiated ourselves from the competition, beati…" at bounding box center [1108, 428] width 190 height 38
click at [1084, 262] on icon at bounding box center [1087, 263] width 10 height 14
drag, startPoint x: 991, startPoint y: 394, endPoint x: 1047, endPoint y: 396, distance: 56.0
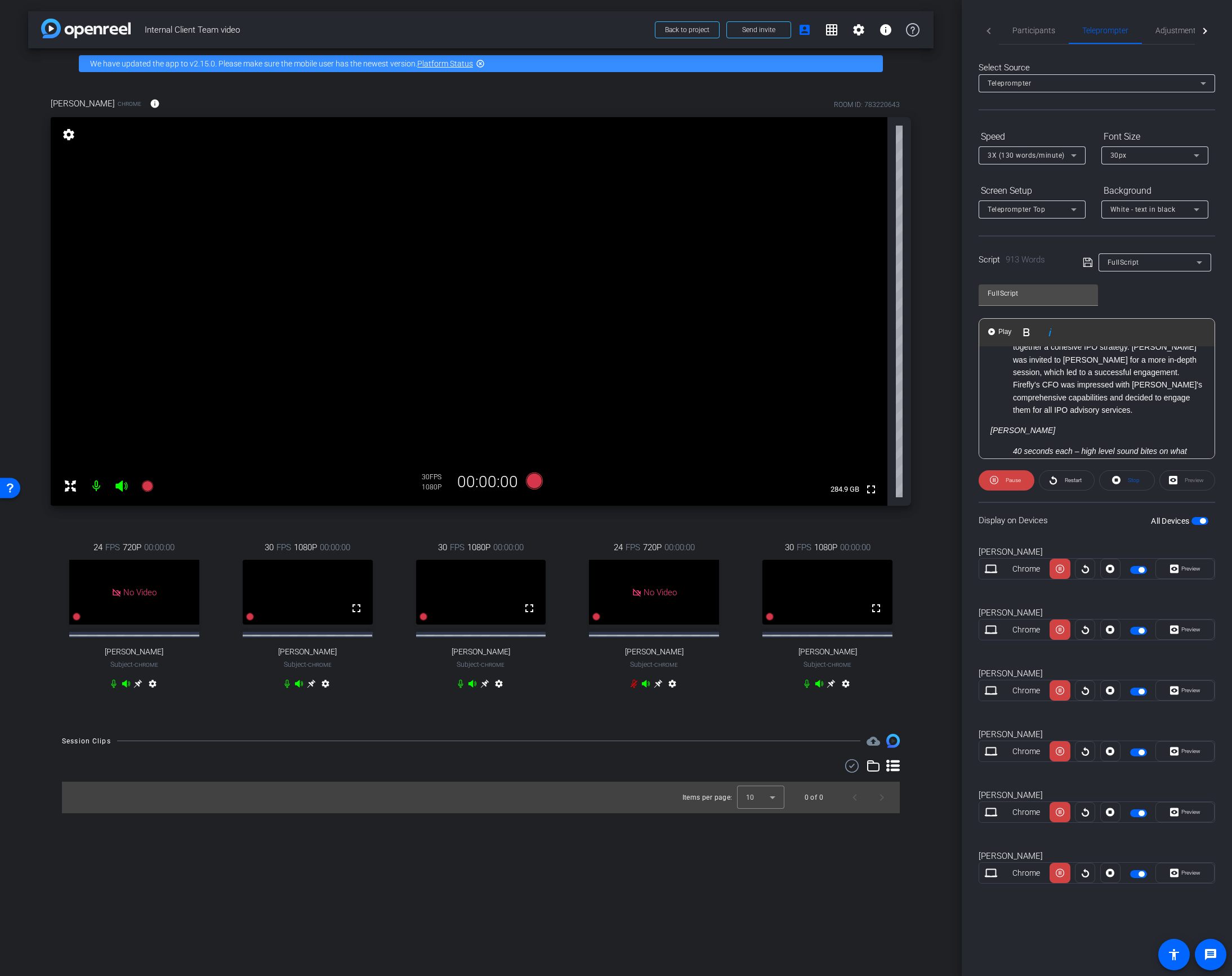
click at [1047, 424] on p "[PERSON_NAME]" at bounding box center [1097, 430] width 213 height 12
click at [1094, 457] on em "40 seconds each – high level sound bites on what they bought to the table/how t…" at bounding box center [1100, 467] width 174 height 21
drag, startPoint x: 1188, startPoint y: 402, endPoint x: 997, endPoint y: 394, distance: 191.2
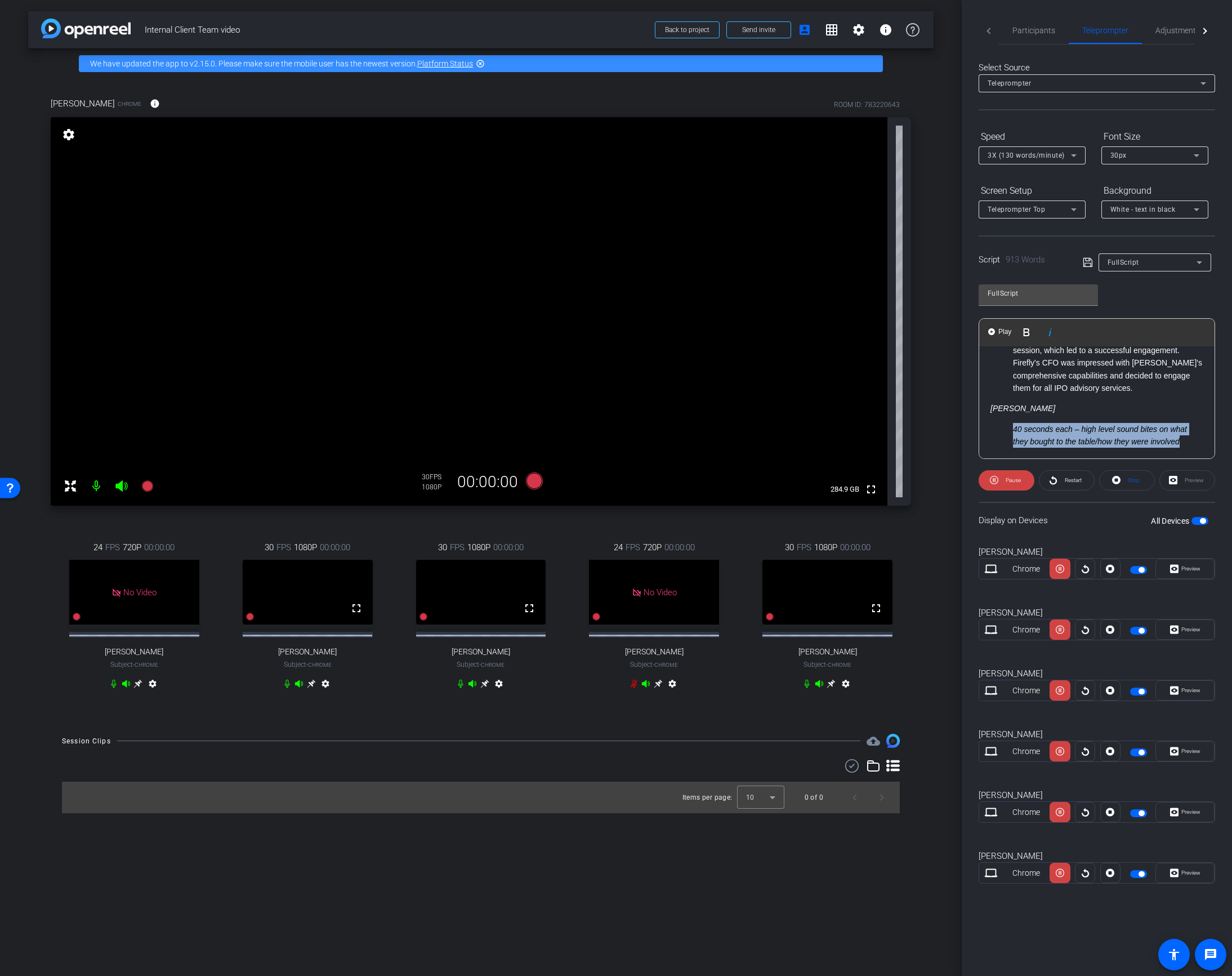
click at [997, 423] on ul "40 seconds each – high level sound bites on what they bought to the table/how t…" at bounding box center [1097, 435] width 213 height 25
click at [1080, 265] on div "Script 893 Words FullScript" at bounding box center [1097, 253] width 237 height 36
click at [1085, 263] on icon at bounding box center [1087, 263] width 10 height 14
click at [1085, 263] on icon at bounding box center [1087, 262] width 9 height 9
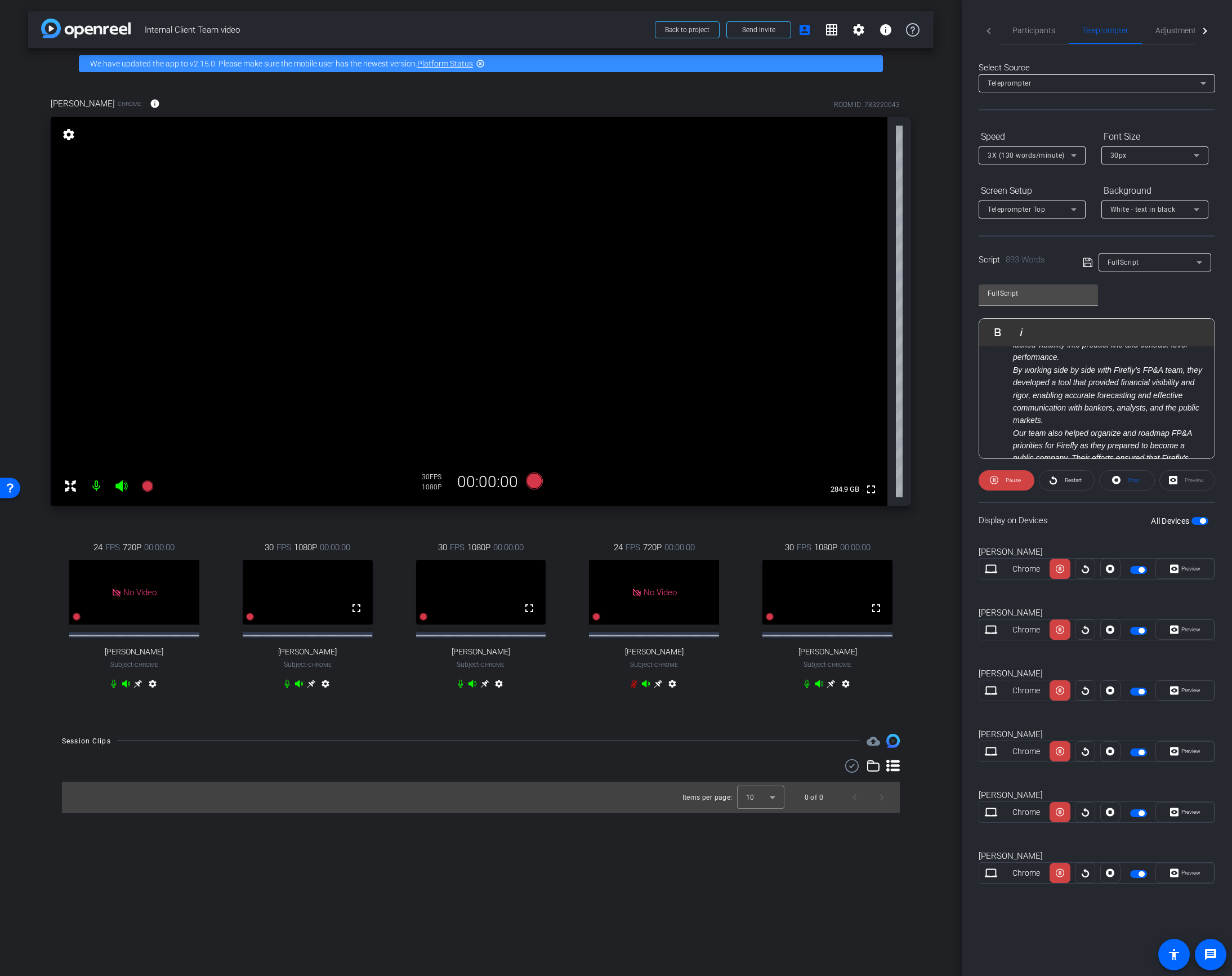
scroll to position [1037, 0]
click at [1027, 34] on span "Participants" at bounding box center [1033, 31] width 43 height 8
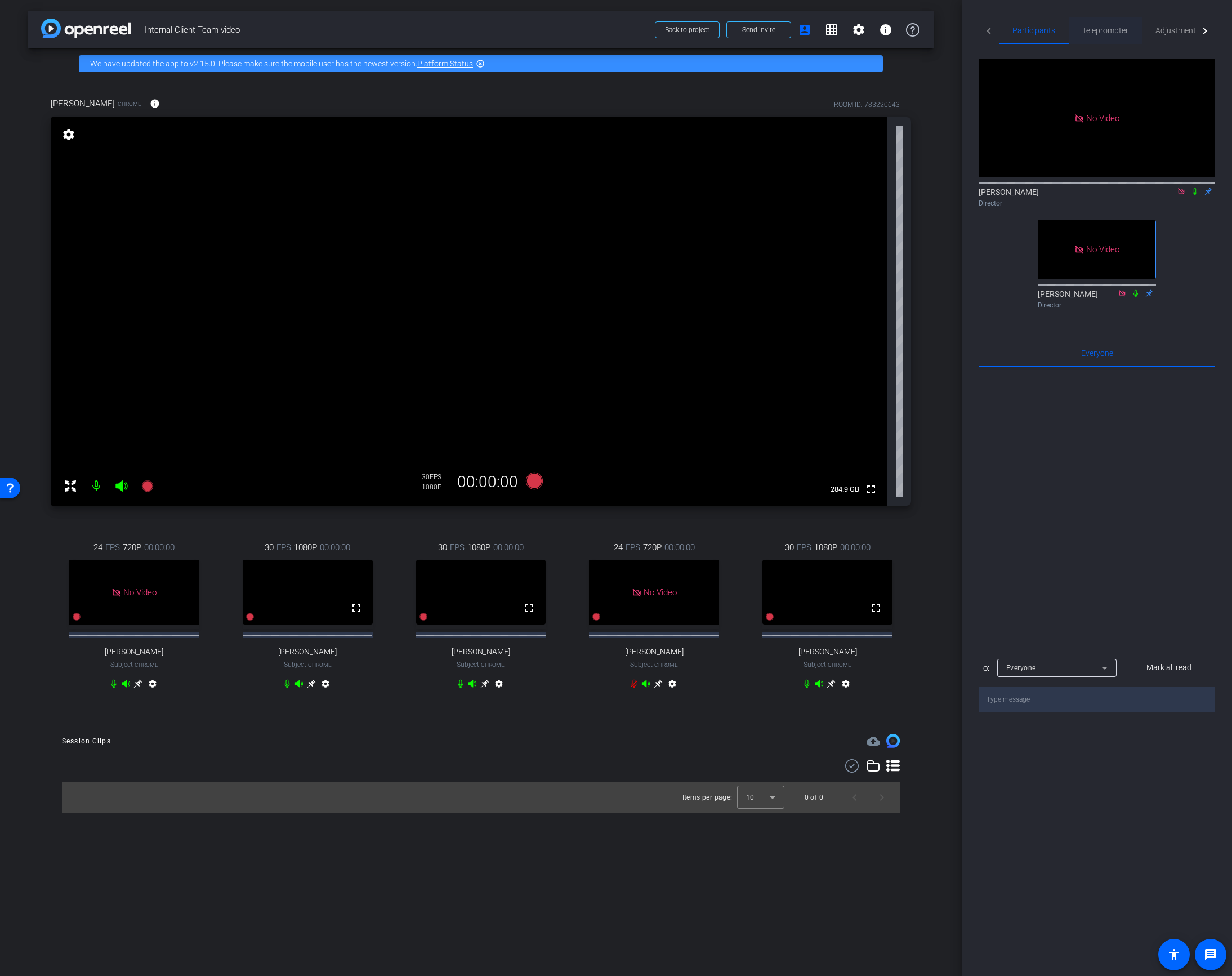
click at [1096, 30] on span "Teleprompter" at bounding box center [1106, 31] width 46 height 8
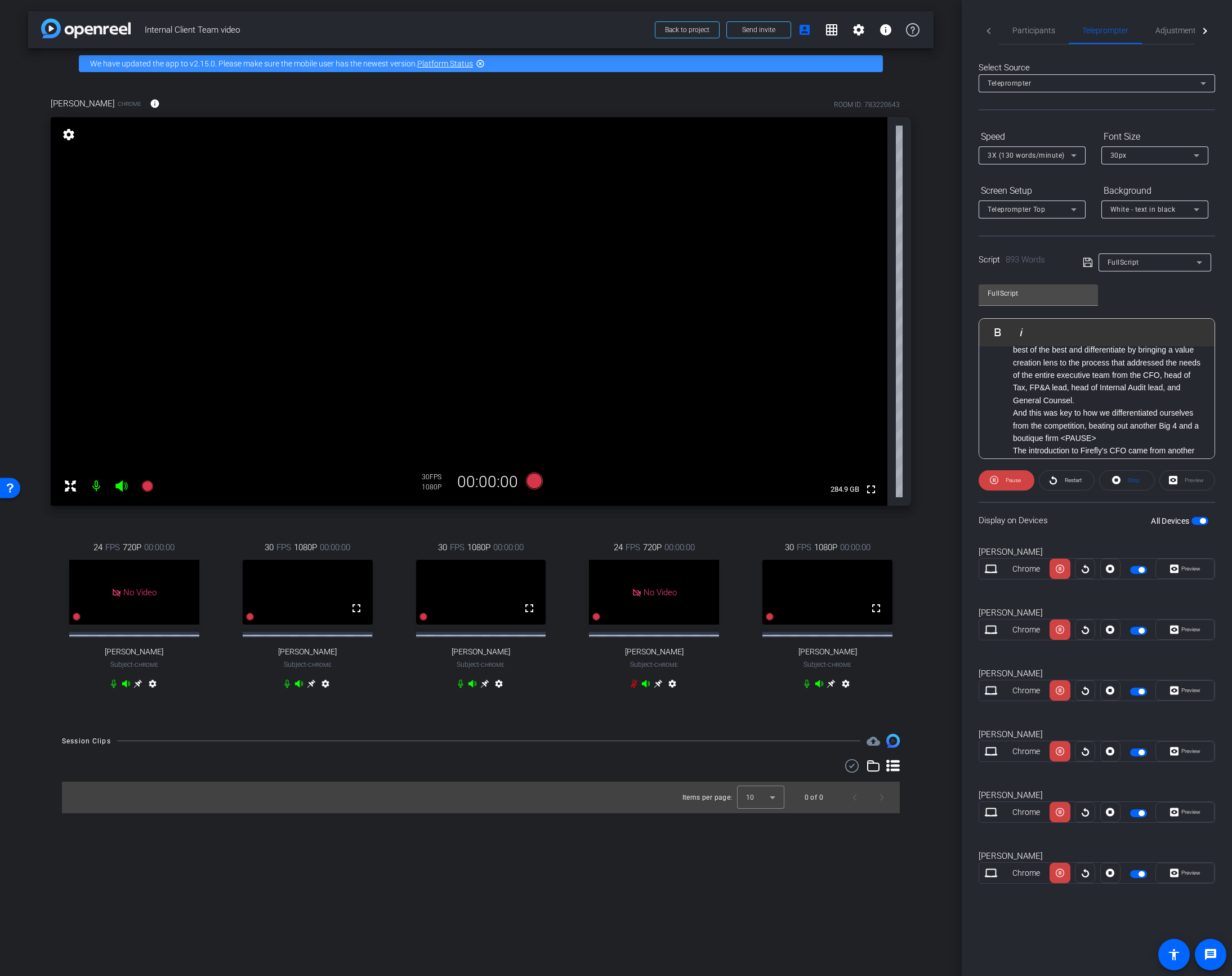
scroll to position [173, 0]
click at [1064, 424] on li "And this was key to how we differentiated ourselves from the competition, beati…" at bounding box center [1108, 424] width 190 height 38
click at [1088, 262] on icon at bounding box center [1087, 263] width 10 height 14
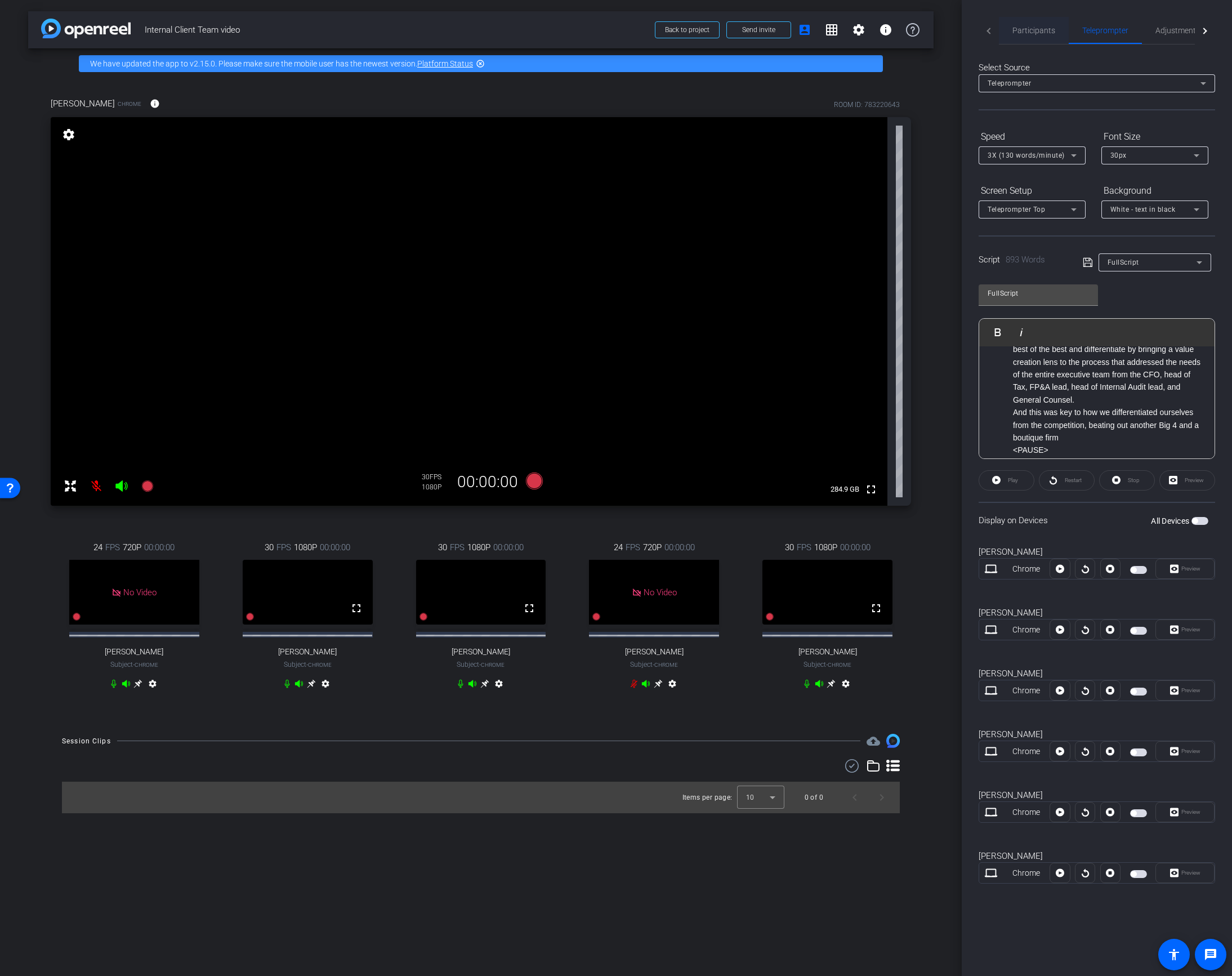
click at [1024, 29] on span "Participants" at bounding box center [1033, 31] width 43 height 8
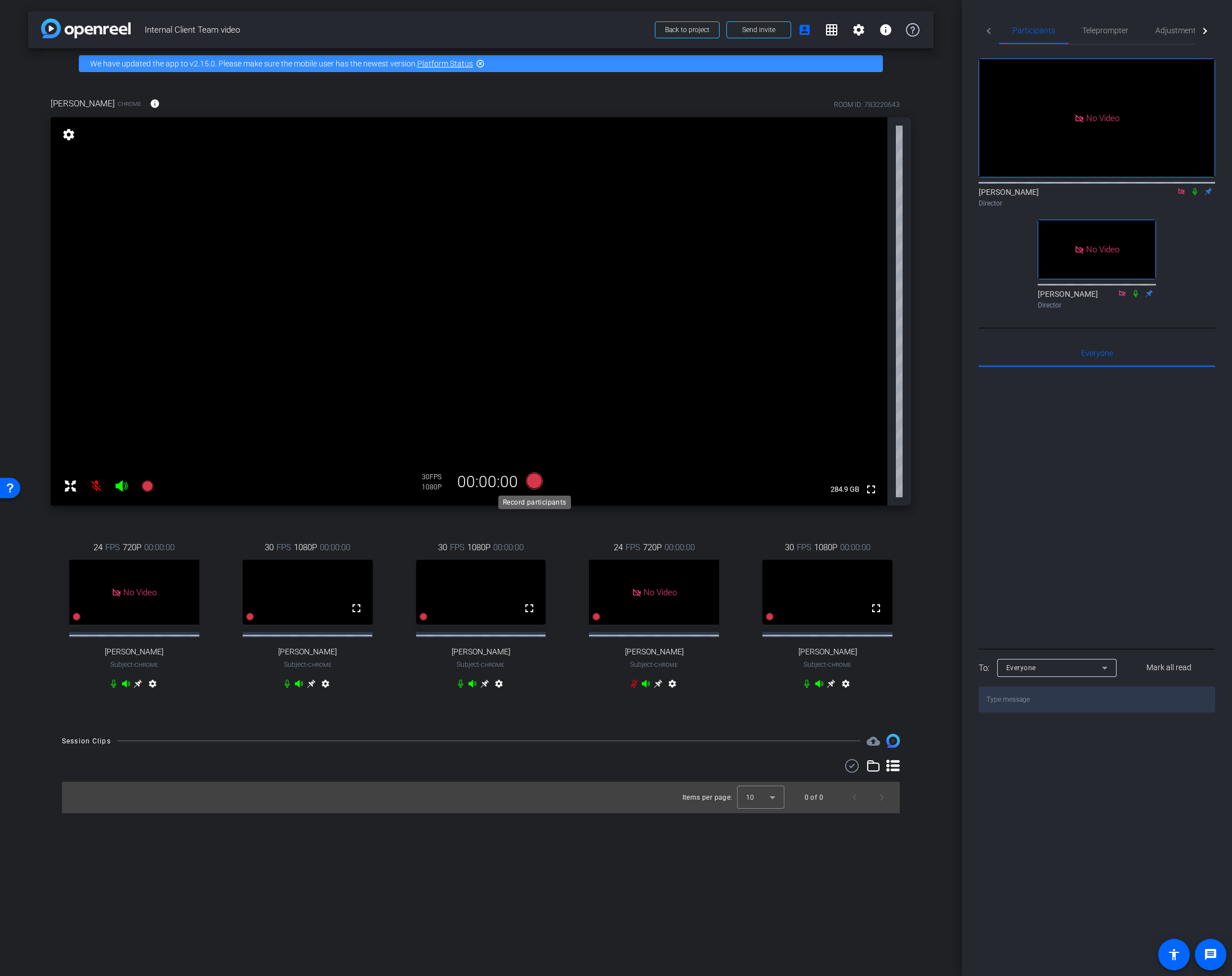
click at [533, 482] on icon at bounding box center [534, 481] width 17 height 17
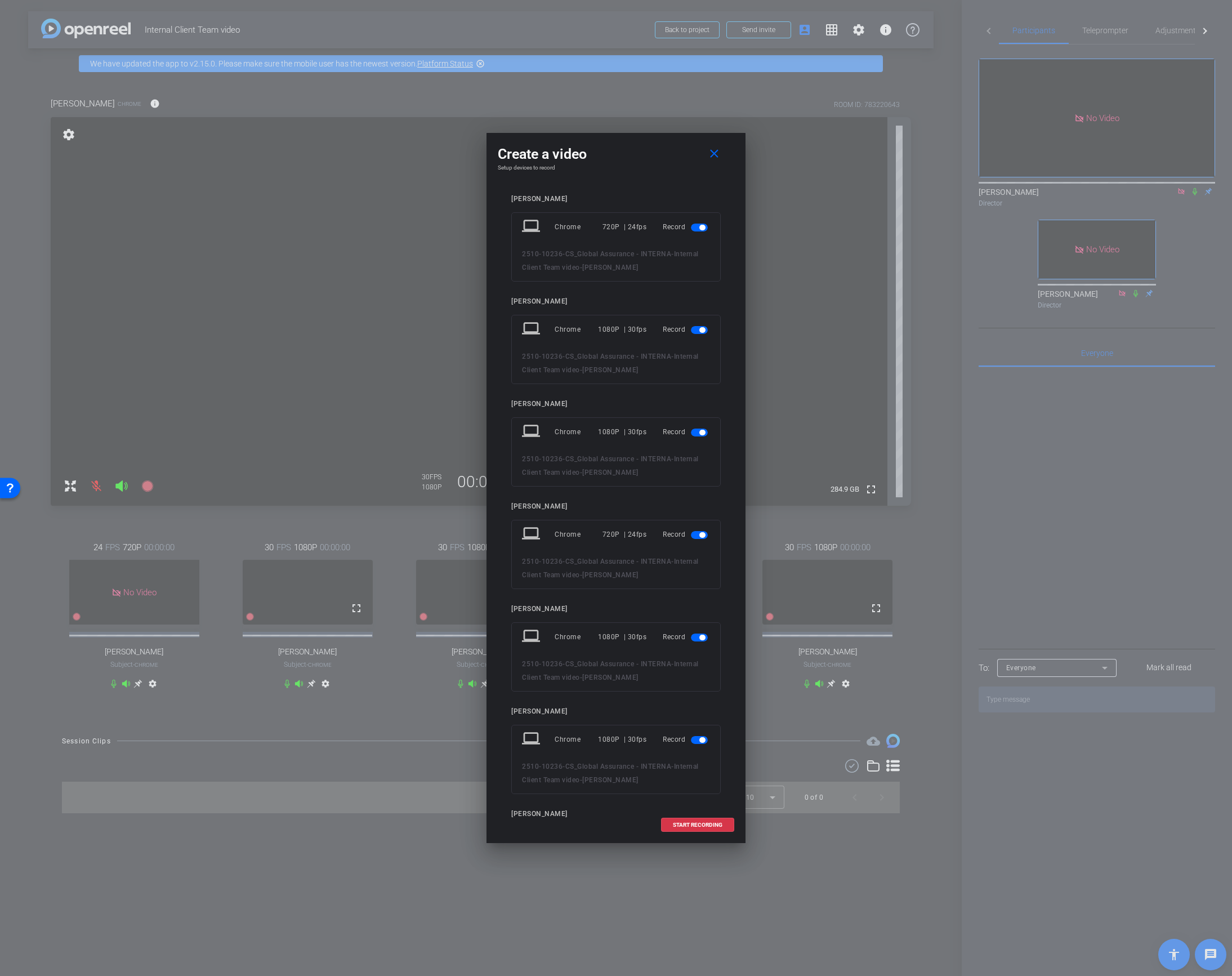
click at [703, 228] on span "button" at bounding box center [702, 227] width 5 height 5
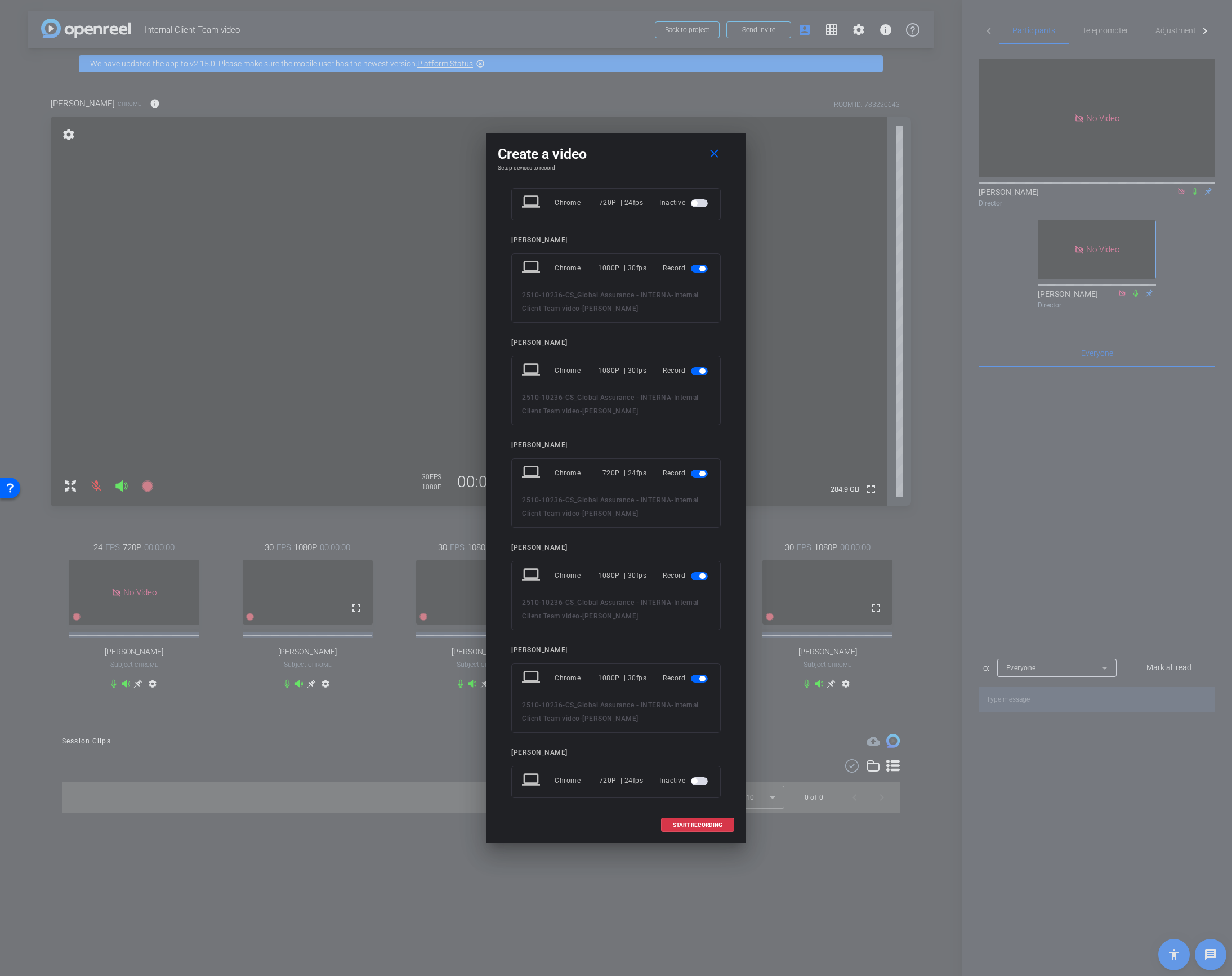
scroll to position [31, 0]
click at [701, 464] on span "button" at bounding box center [702, 466] width 5 height 5
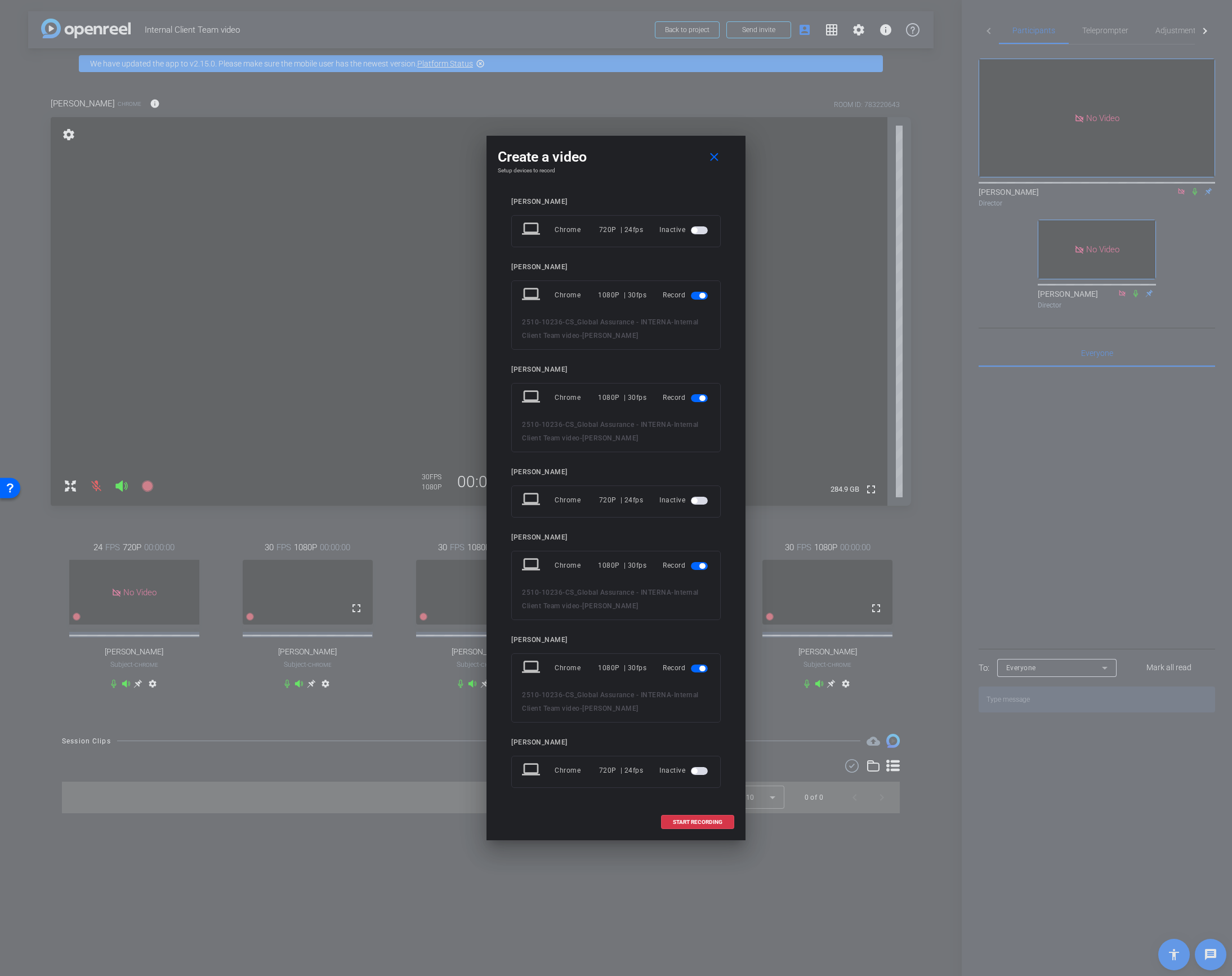
scroll to position [0, 0]
click at [688, 821] on span "START RECORDING" at bounding box center [697, 822] width 50 height 5
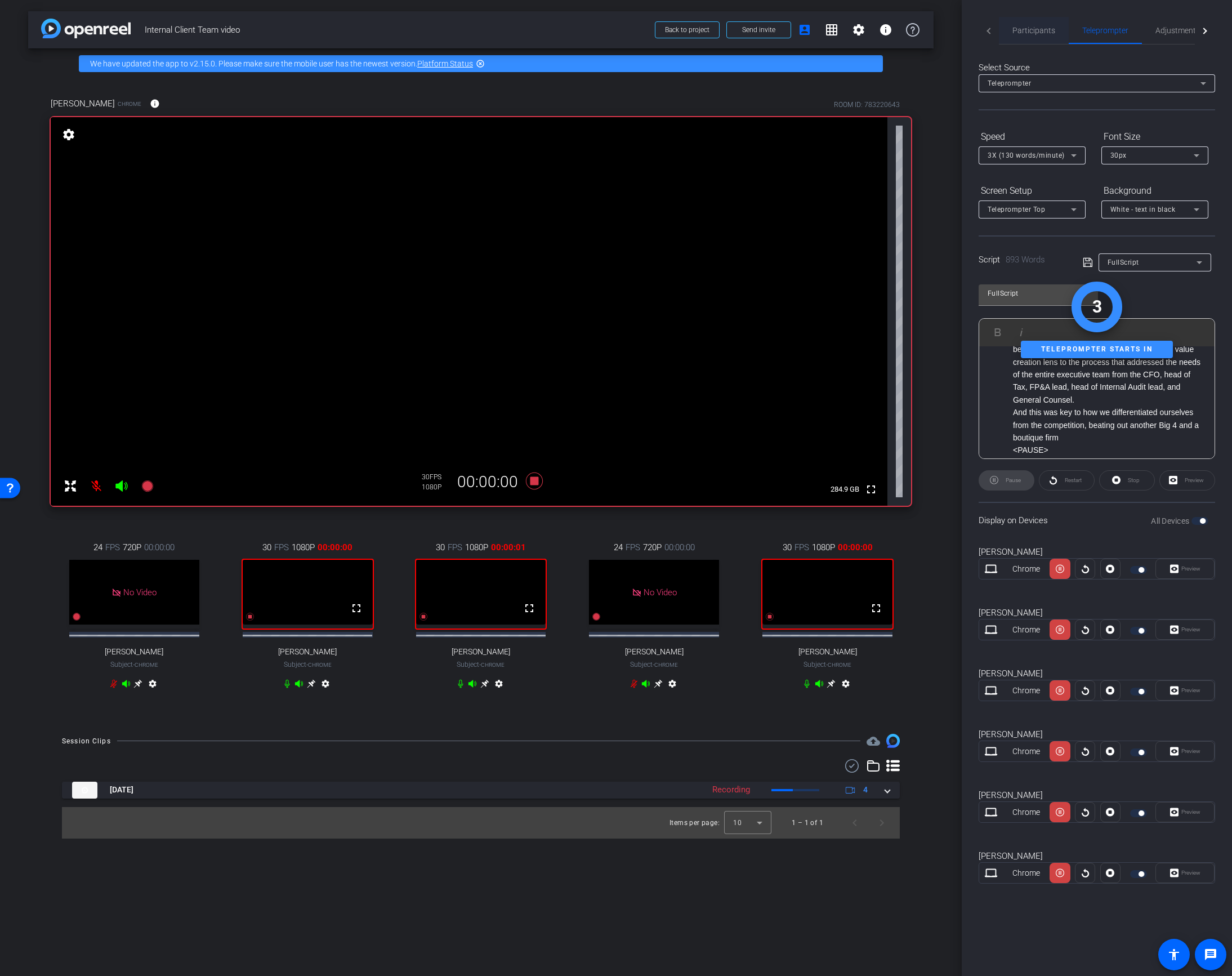
click at [1029, 29] on span "Participants" at bounding box center [1033, 31] width 43 height 8
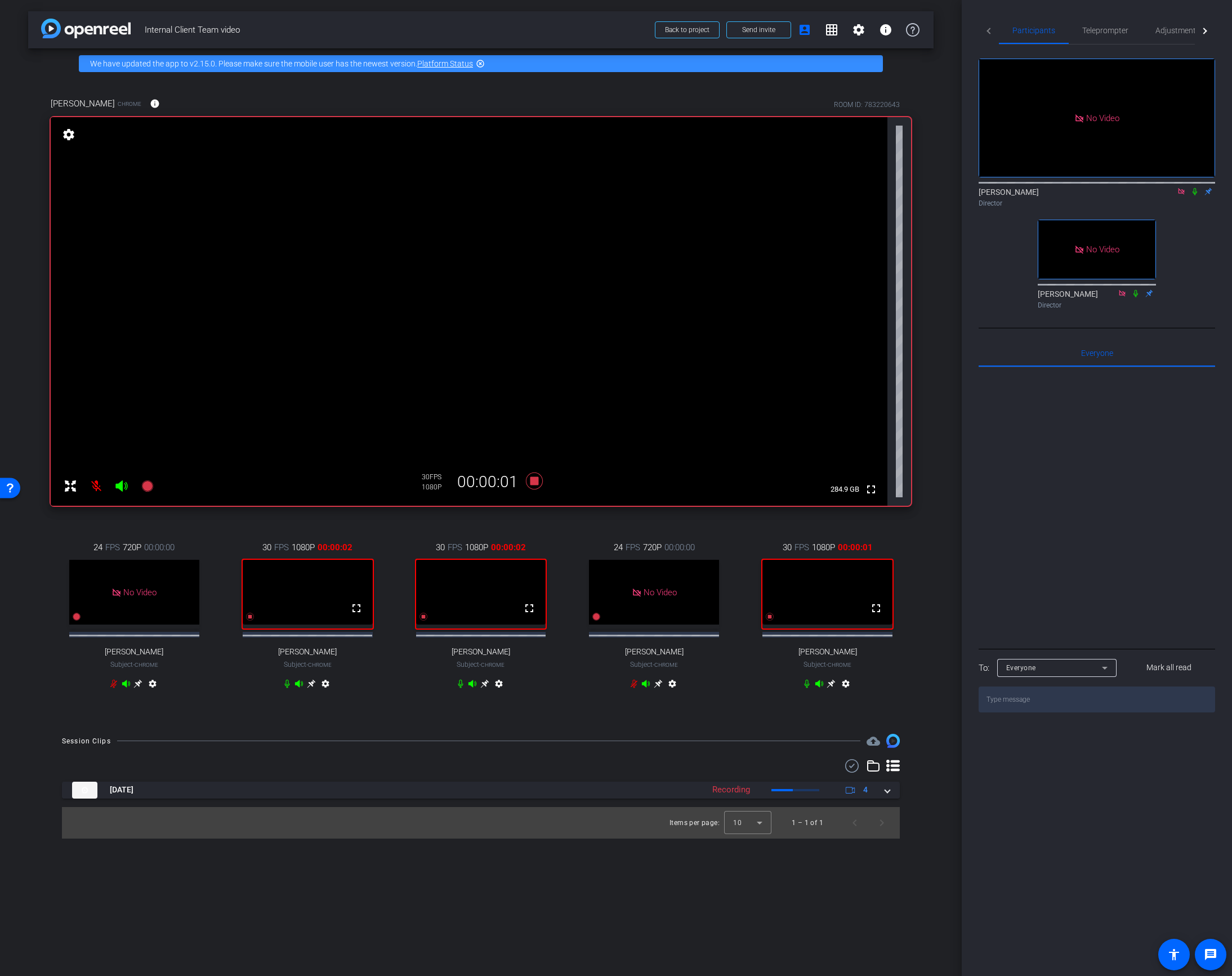
click at [1192, 188] on icon at bounding box center [1194, 192] width 9 height 8
click at [1193, 188] on icon at bounding box center [1194, 192] width 9 height 8
click at [532, 480] on icon at bounding box center [534, 481] width 17 height 17
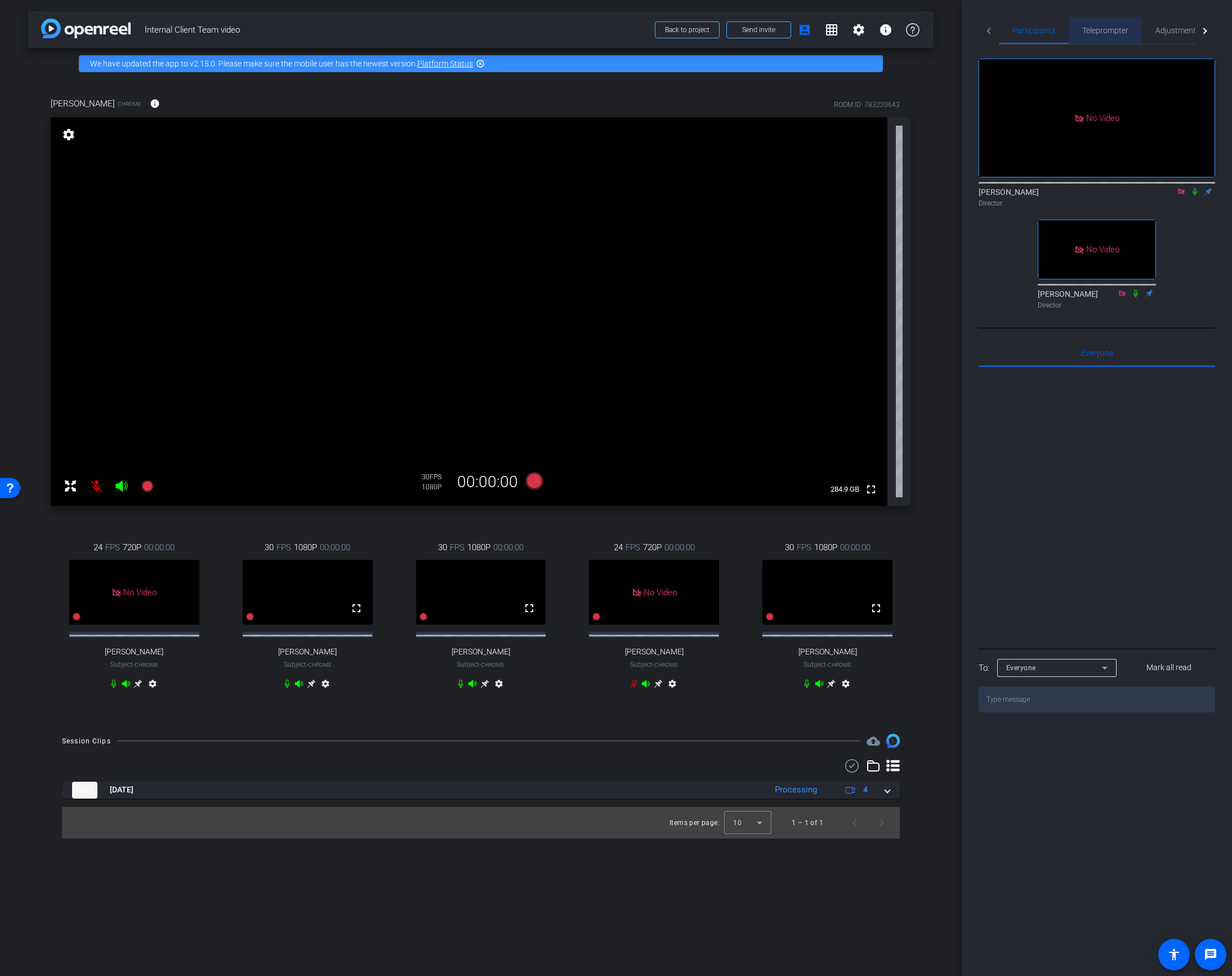
click at [1104, 27] on span "Teleprompter" at bounding box center [1106, 31] width 46 height 8
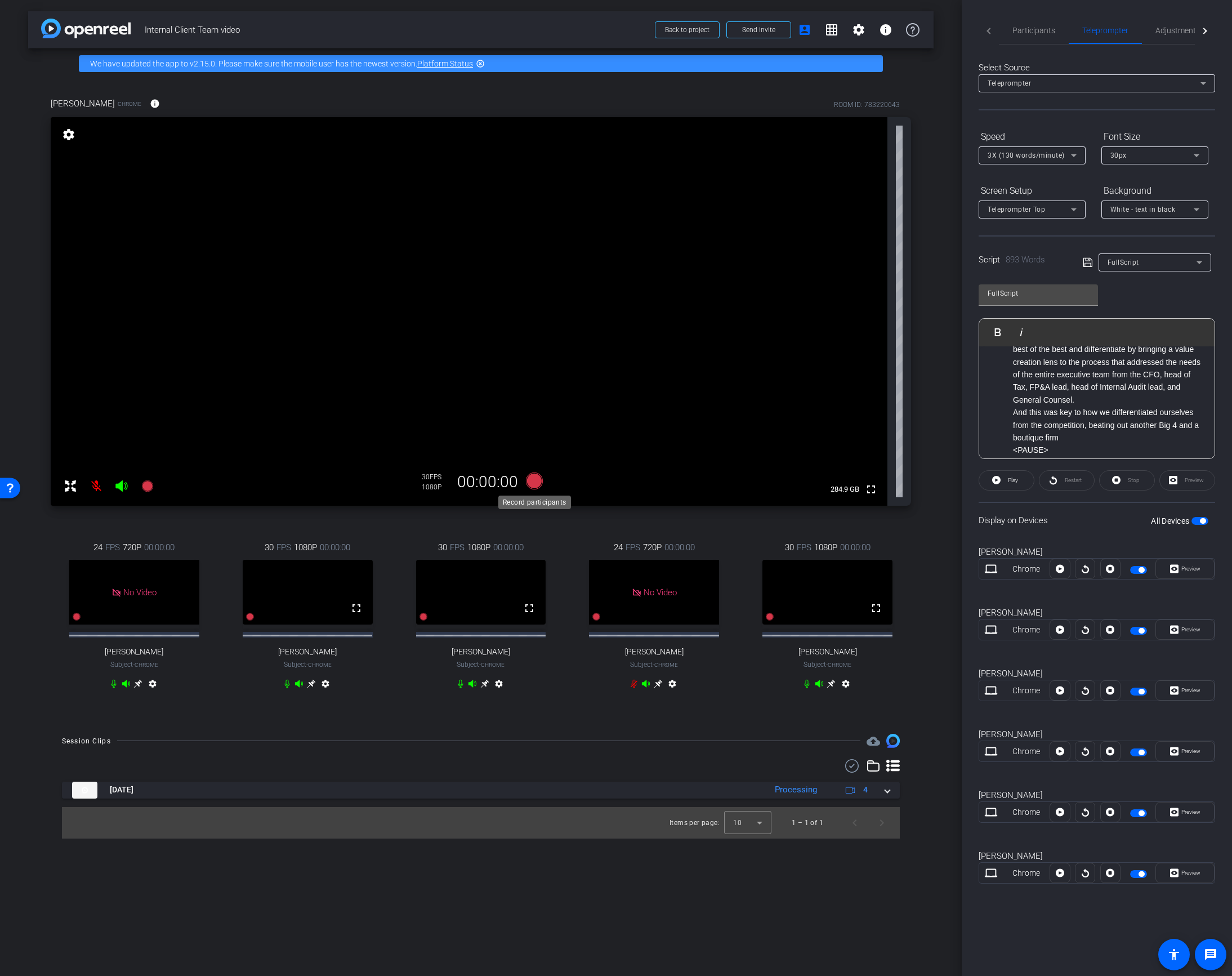
click at [531, 483] on icon at bounding box center [534, 481] width 17 height 17
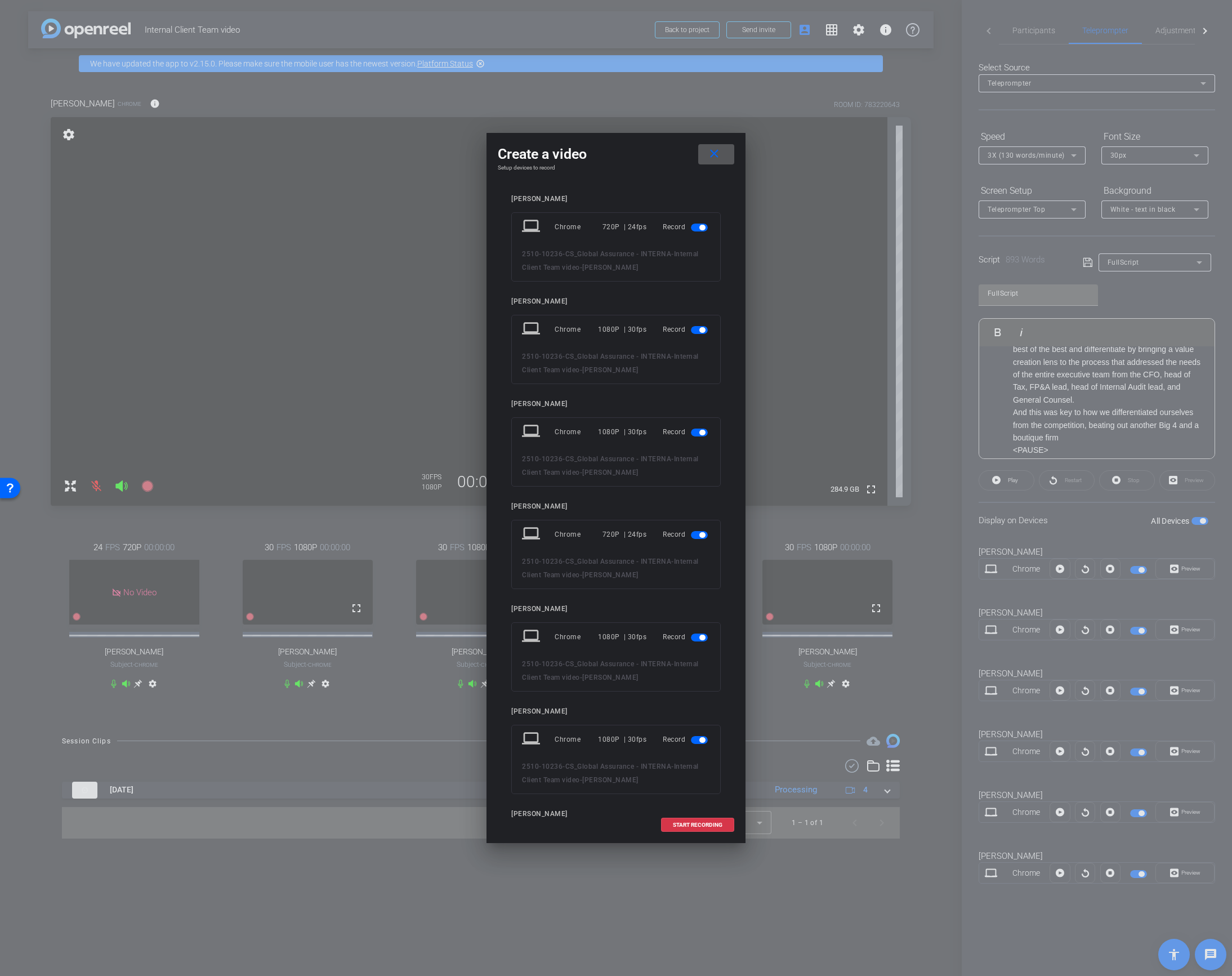
click at [701, 224] on span "button" at bounding box center [702, 227] width 5 height 5
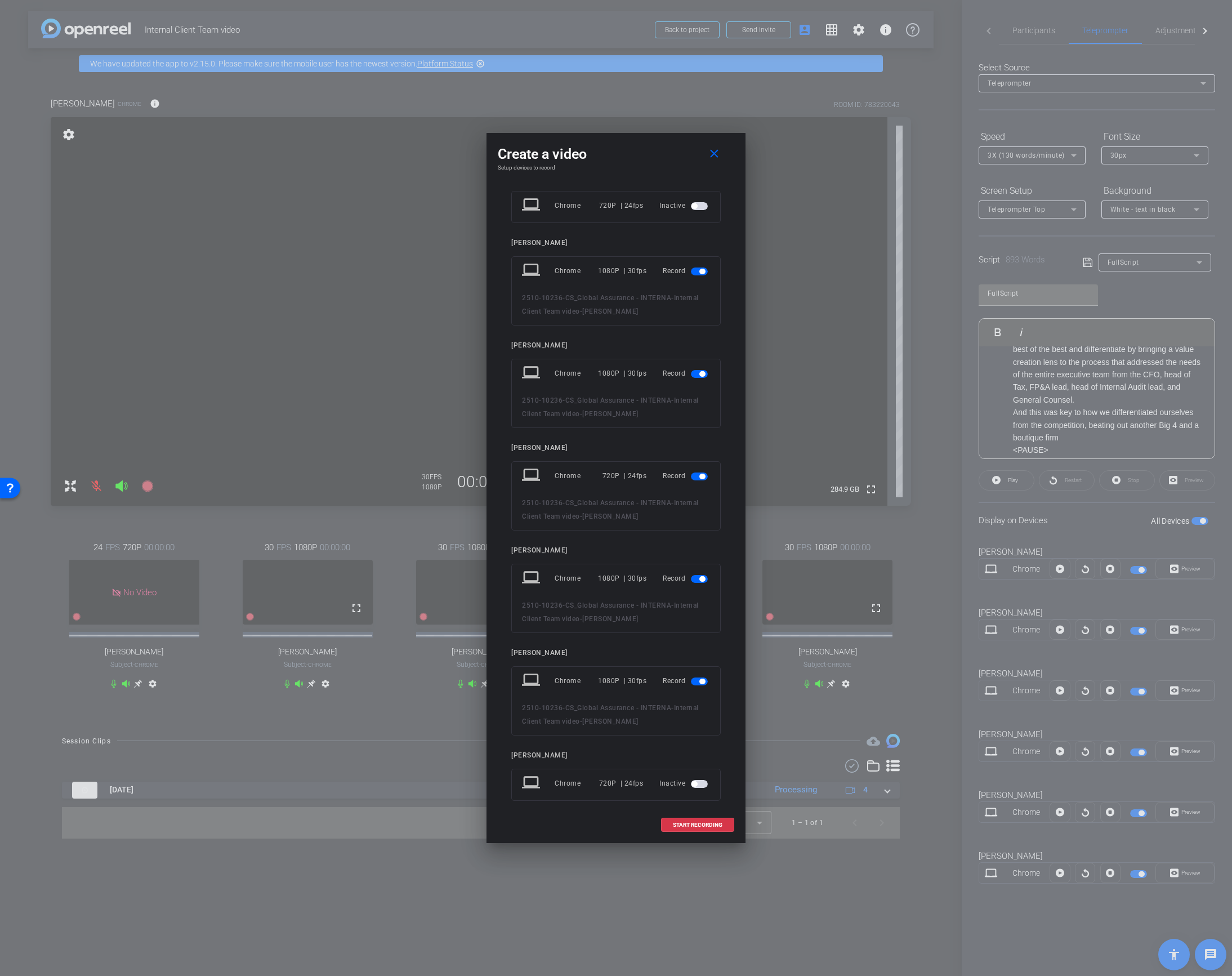
scroll to position [31, 0]
click at [699, 469] on span "button" at bounding box center [699, 467] width 17 height 8
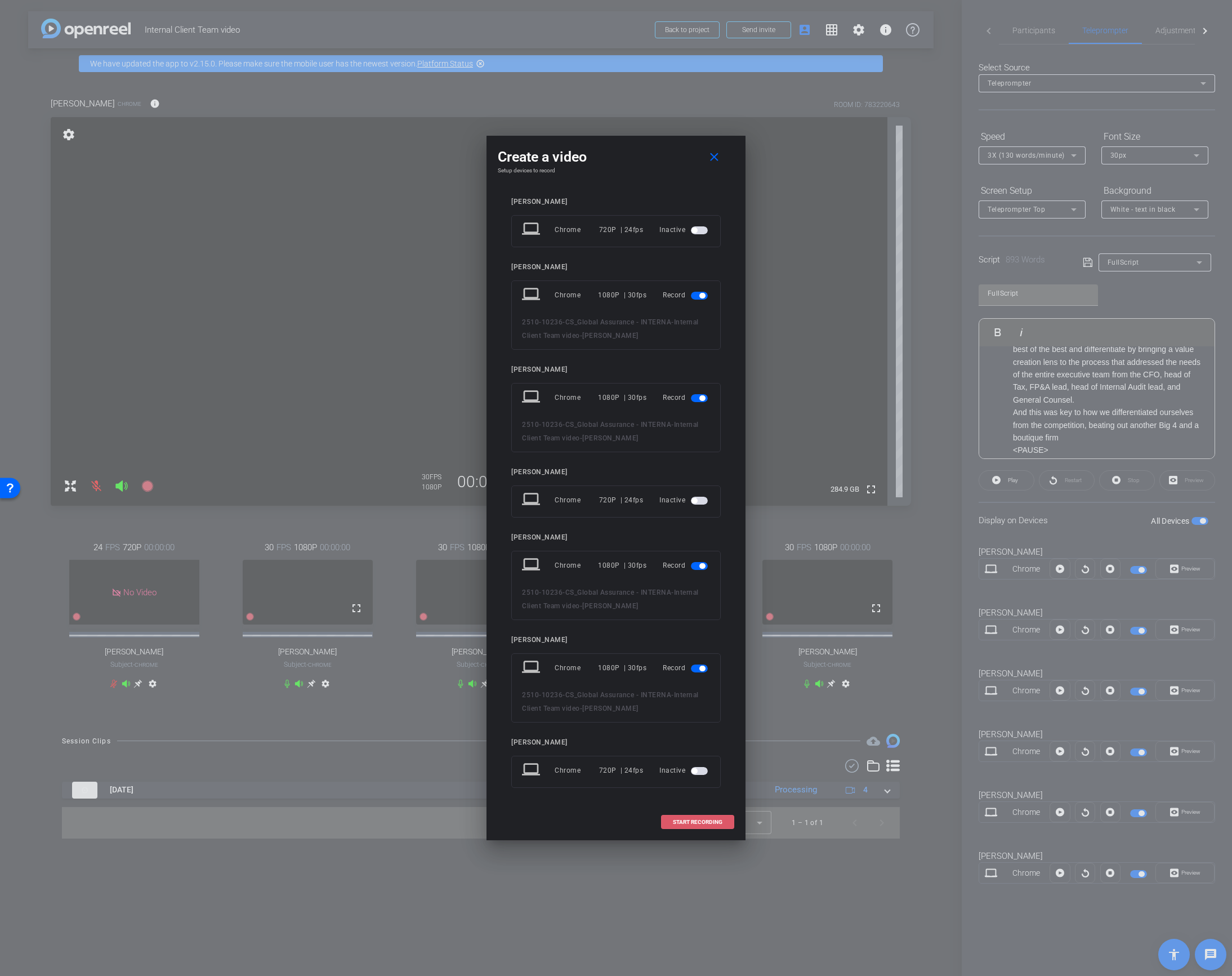
click at [689, 820] on span "START RECORDING" at bounding box center [697, 822] width 50 height 5
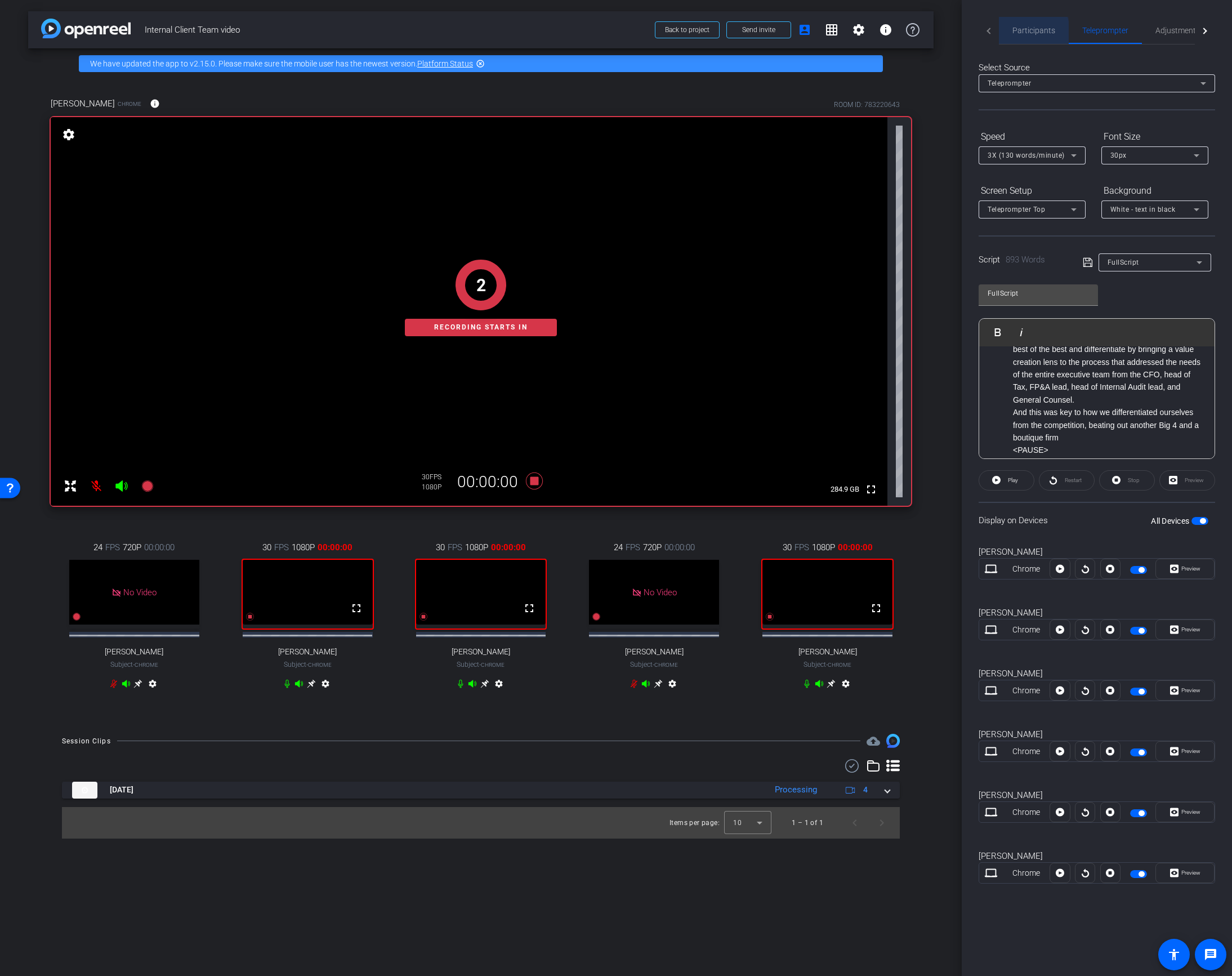
click at [1018, 32] on span "Participants" at bounding box center [1033, 31] width 43 height 8
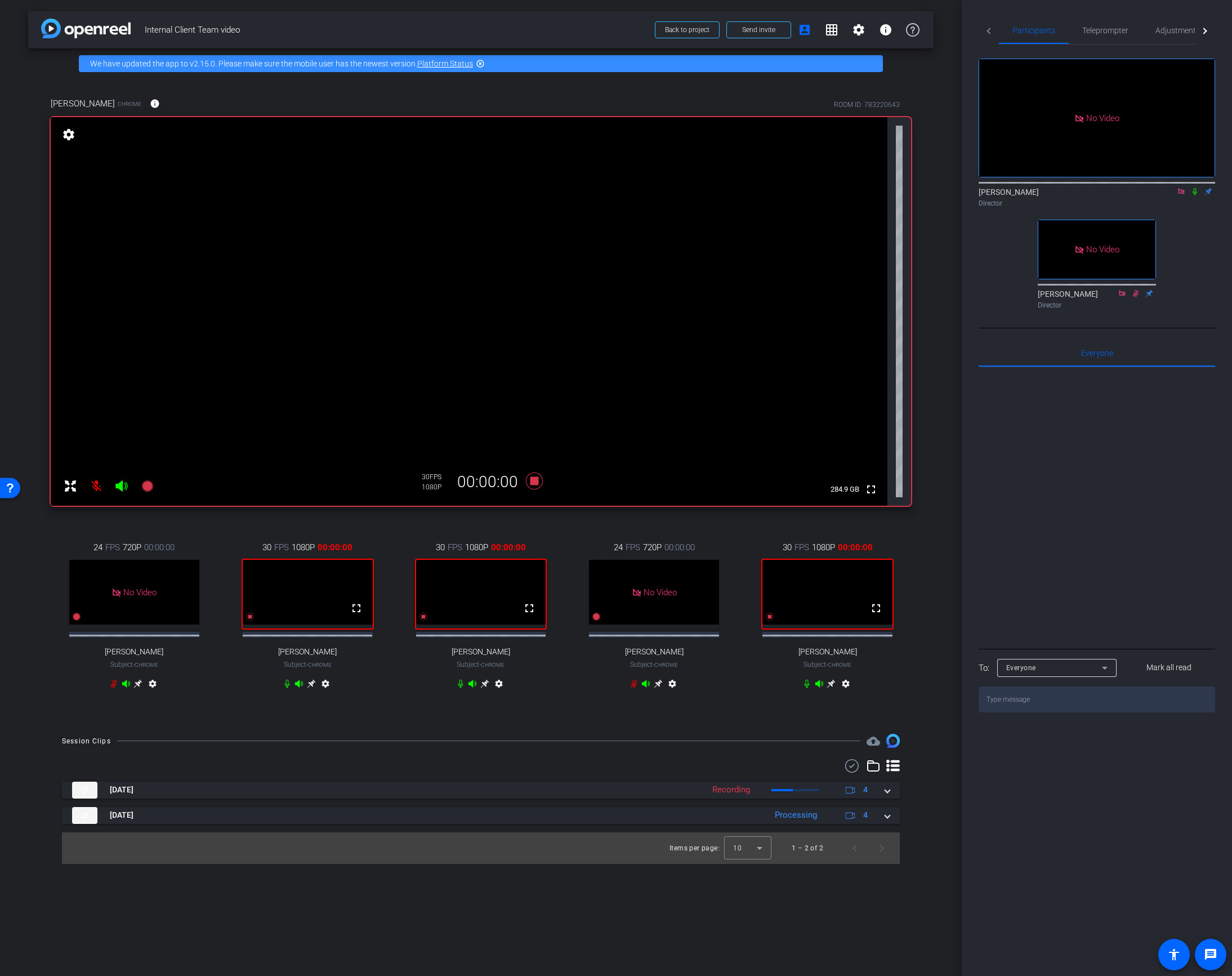
click at [1194, 188] on icon at bounding box center [1194, 192] width 9 height 8
click at [1098, 31] on span "Teleprompter" at bounding box center [1106, 31] width 46 height 8
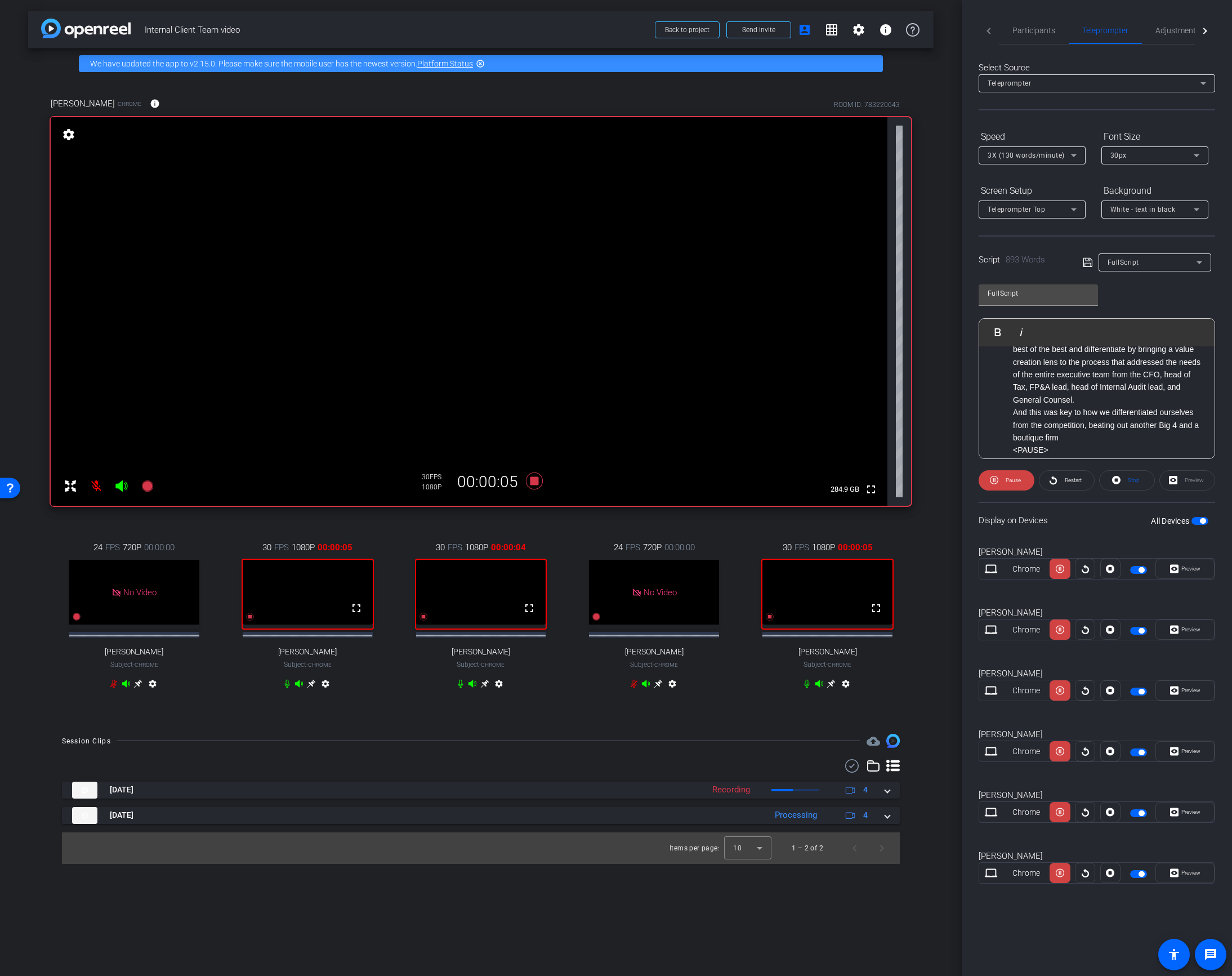
click at [1099, 414] on li "And this was key to how we differentiated ourselves from the competition, beati…" at bounding box center [1108, 424] width 190 height 38
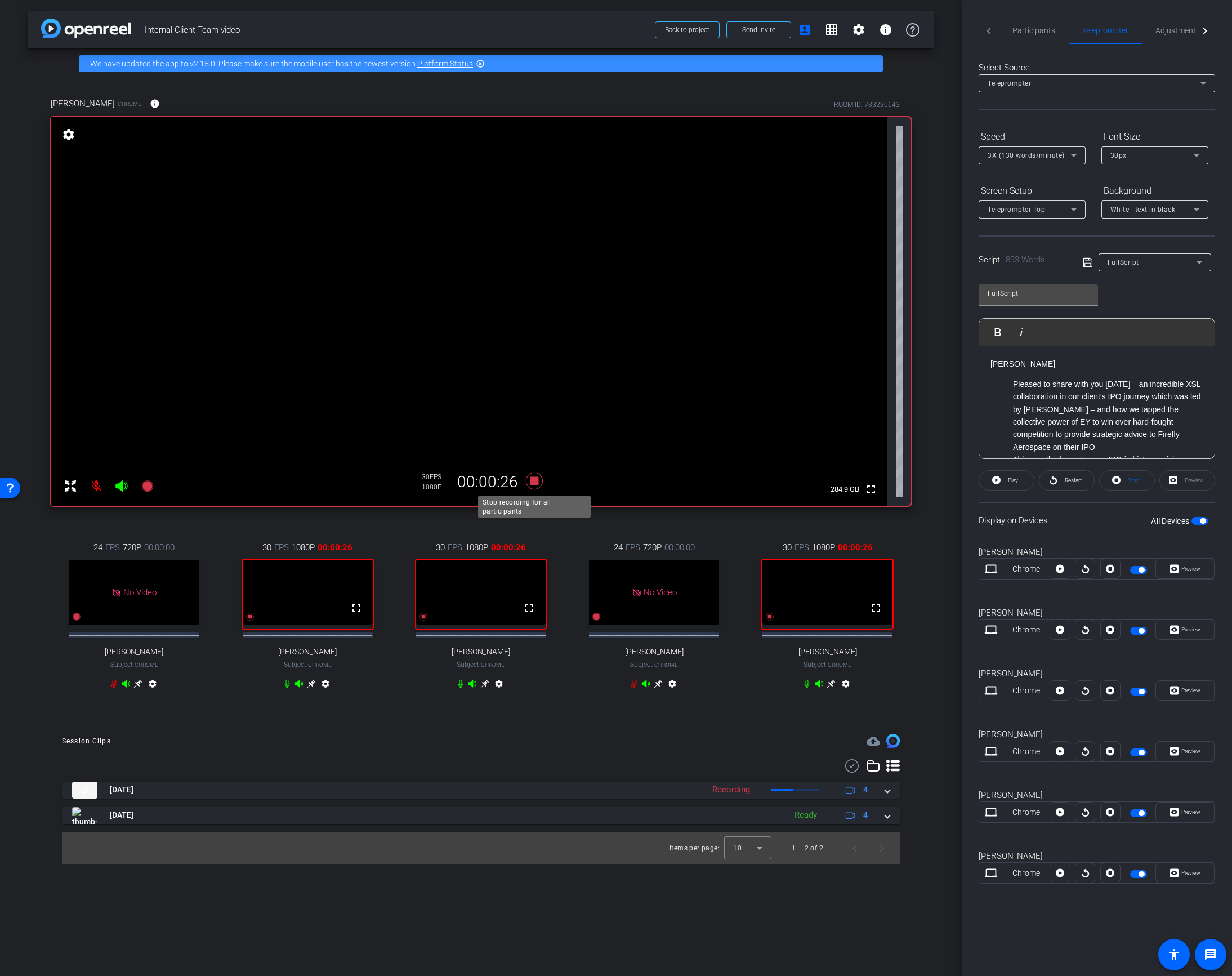
click at [533, 479] on icon at bounding box center [534, 481] width 17 height 17
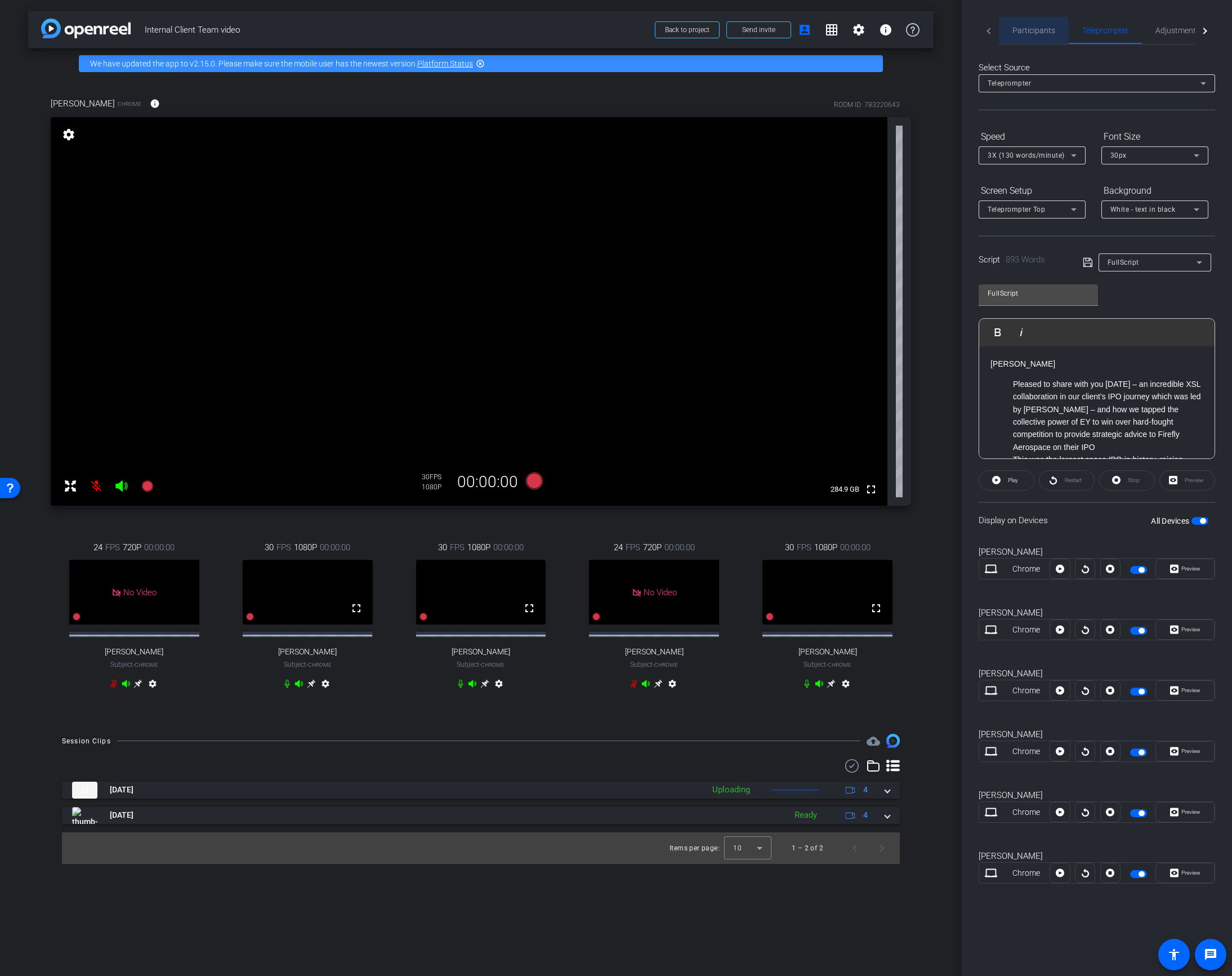
click at [1016, 31] on span "Participants" at bounding box center [1033, 31] width 43 height 8
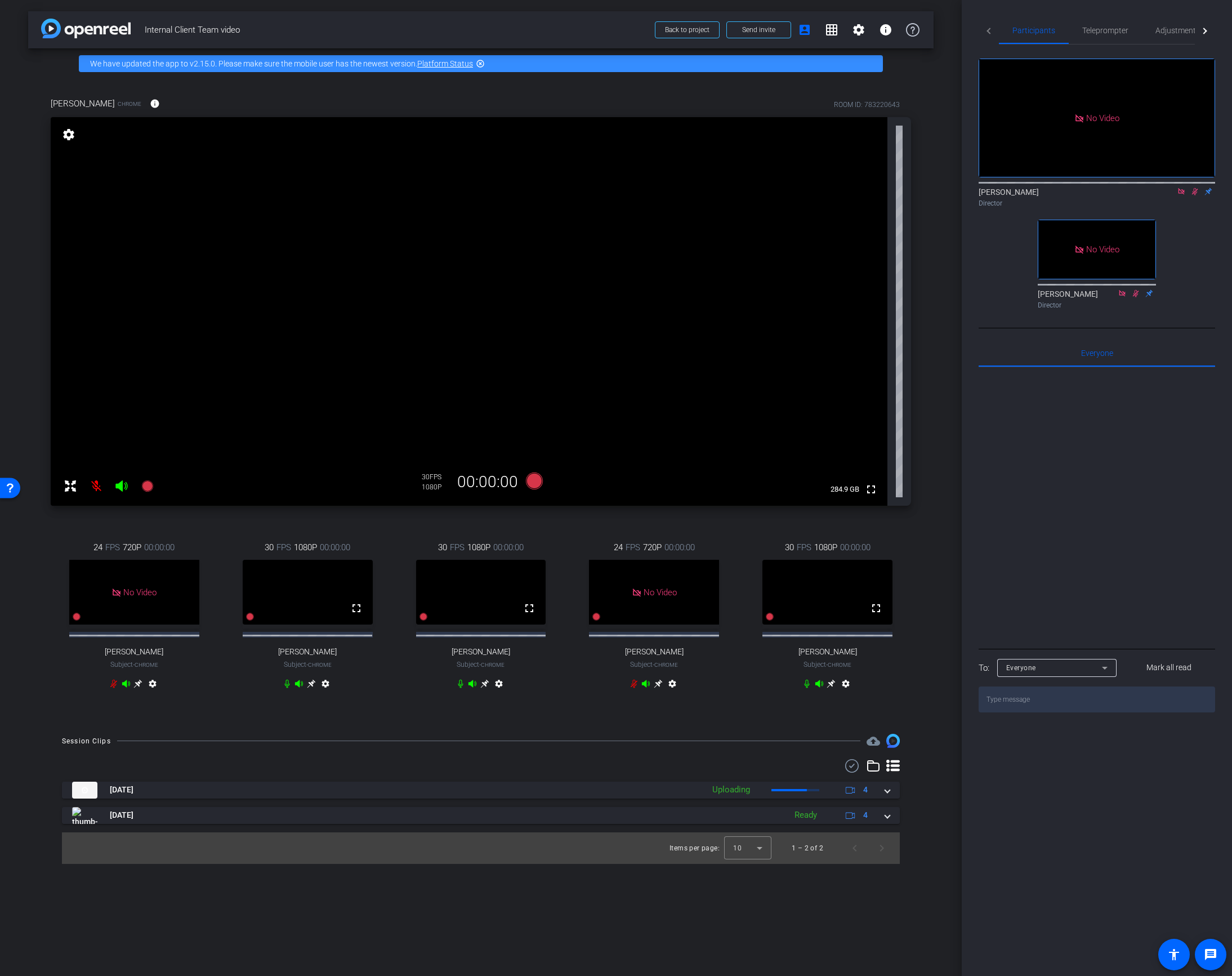
click at [1192, 188] on icon at bounding box center [1194, 192] width 9 height 8
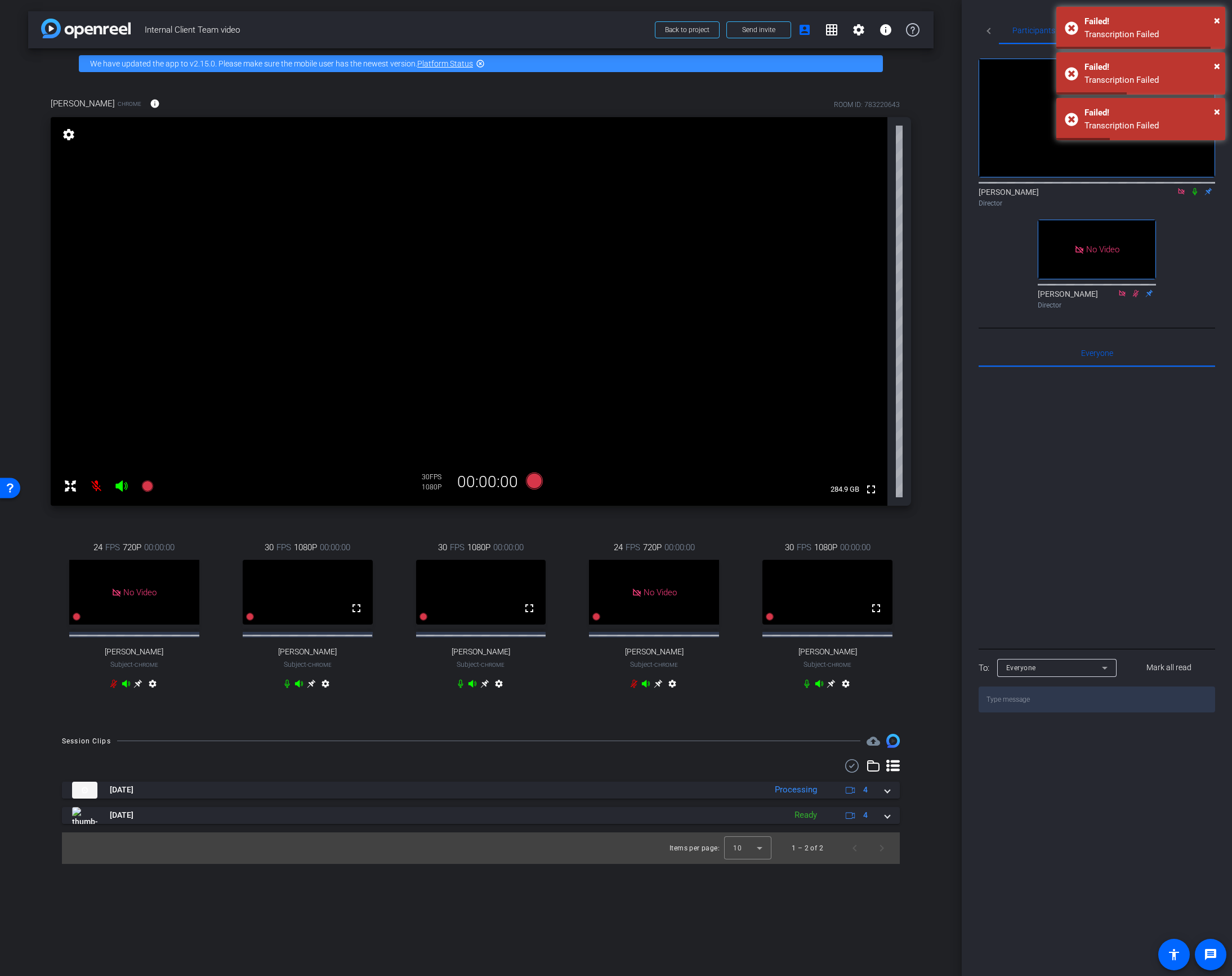
click at [535, 477] on icon at bounding box center [534, 481] width 17 height 17
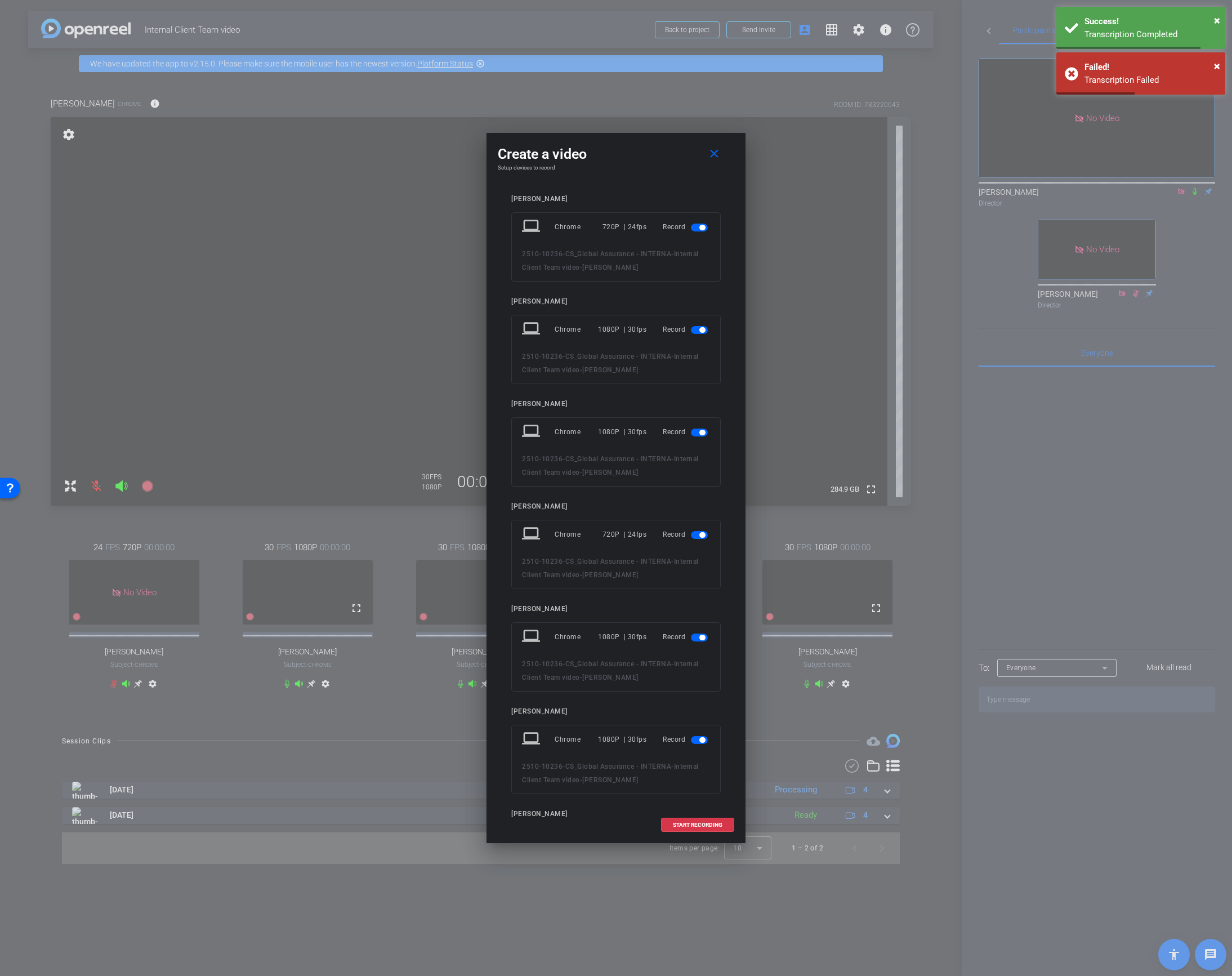
click at [699, 231] on span "button" at bounding box center [699, 228] width 17 height 8
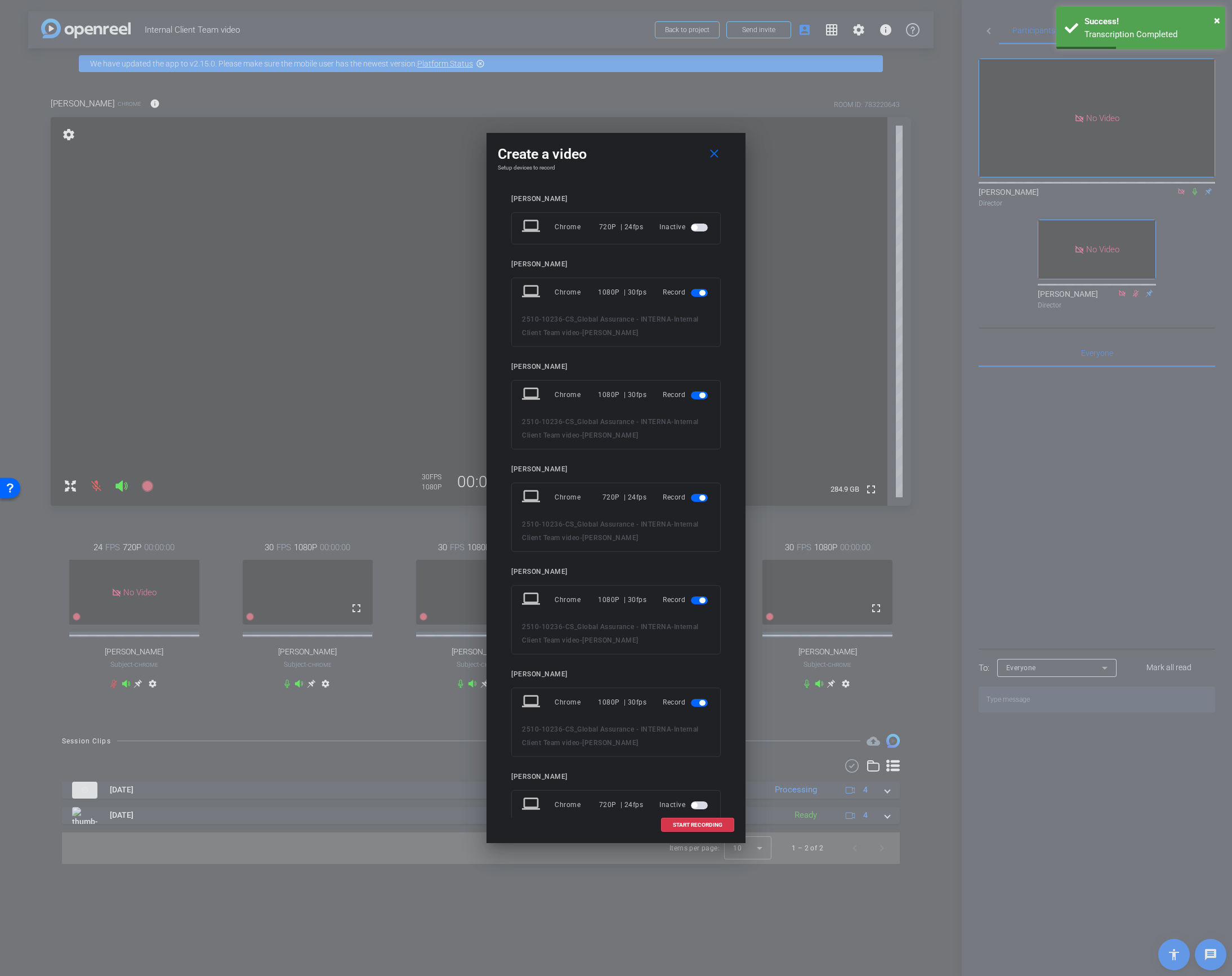
click at [699, 499] on span "button" at bounding box center [699, 498] width 17 height 8
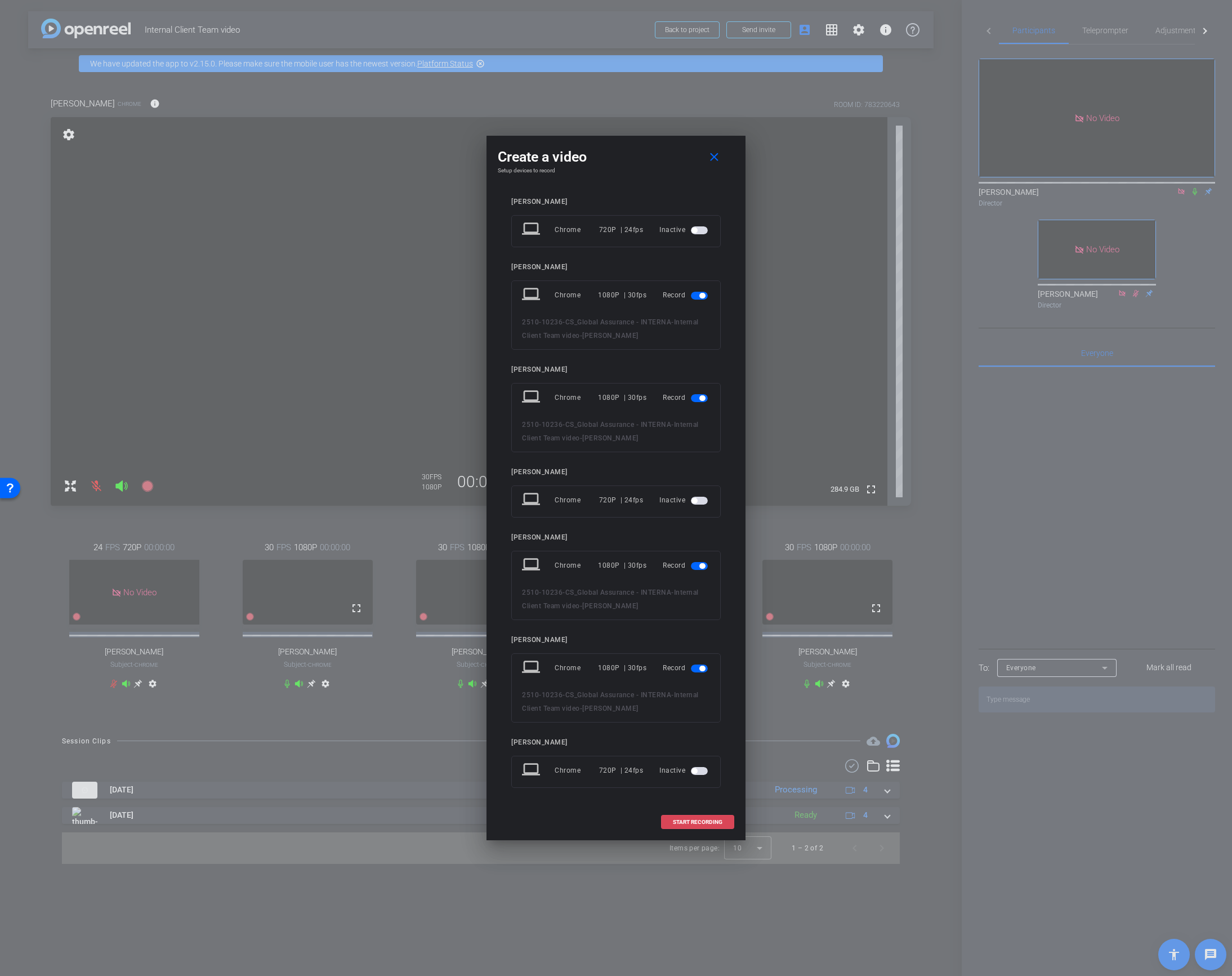
click at [694, 823] on span "START RECORDING" at bounding box center [697, 822] width 50 height 5
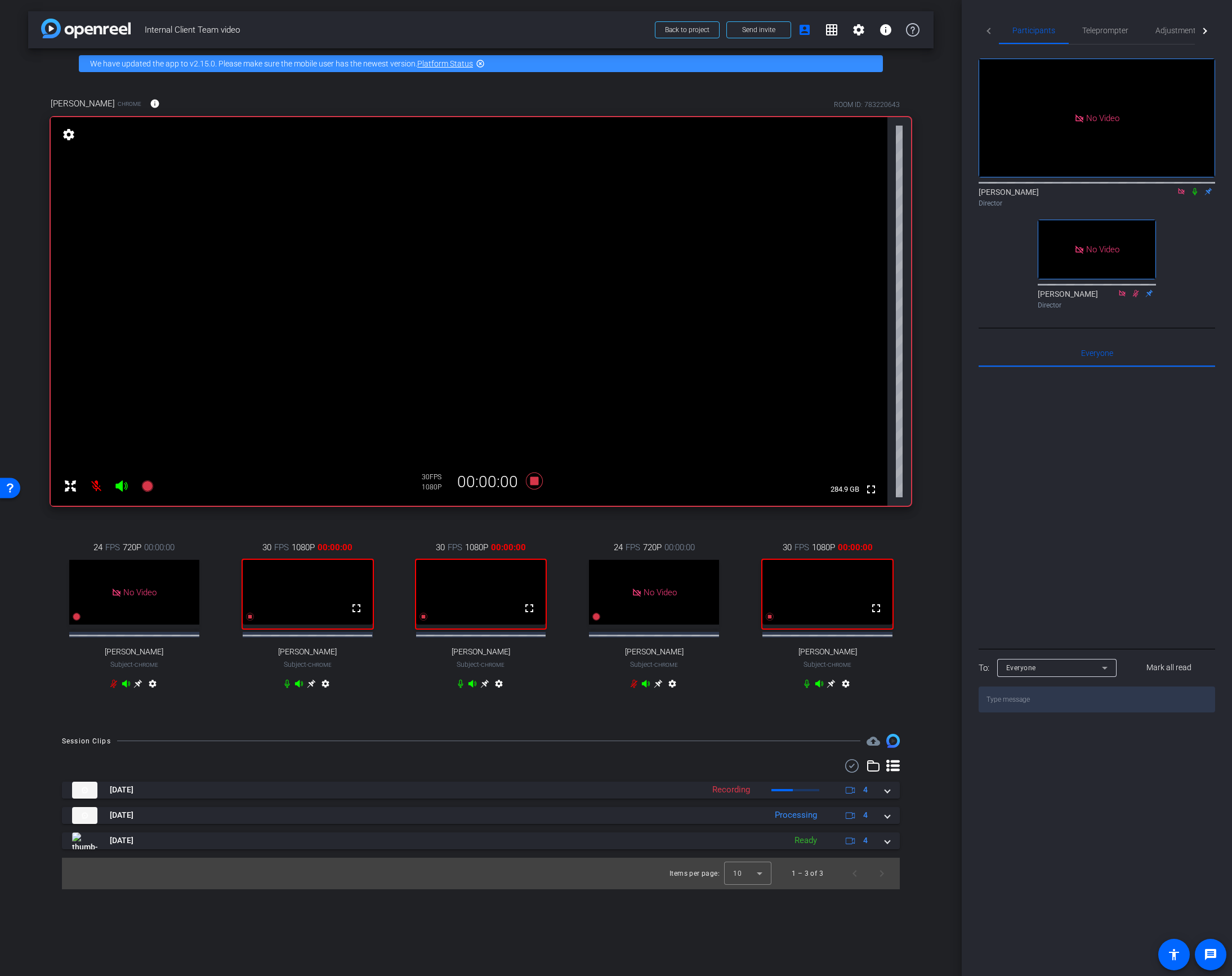
click at [1194, 188] on icon at bounding box center [1194, 192] width 9 height 8
click at [1096, 29] on span "Teleprompter" at bounding box center [1106, 31] width 46 height 8
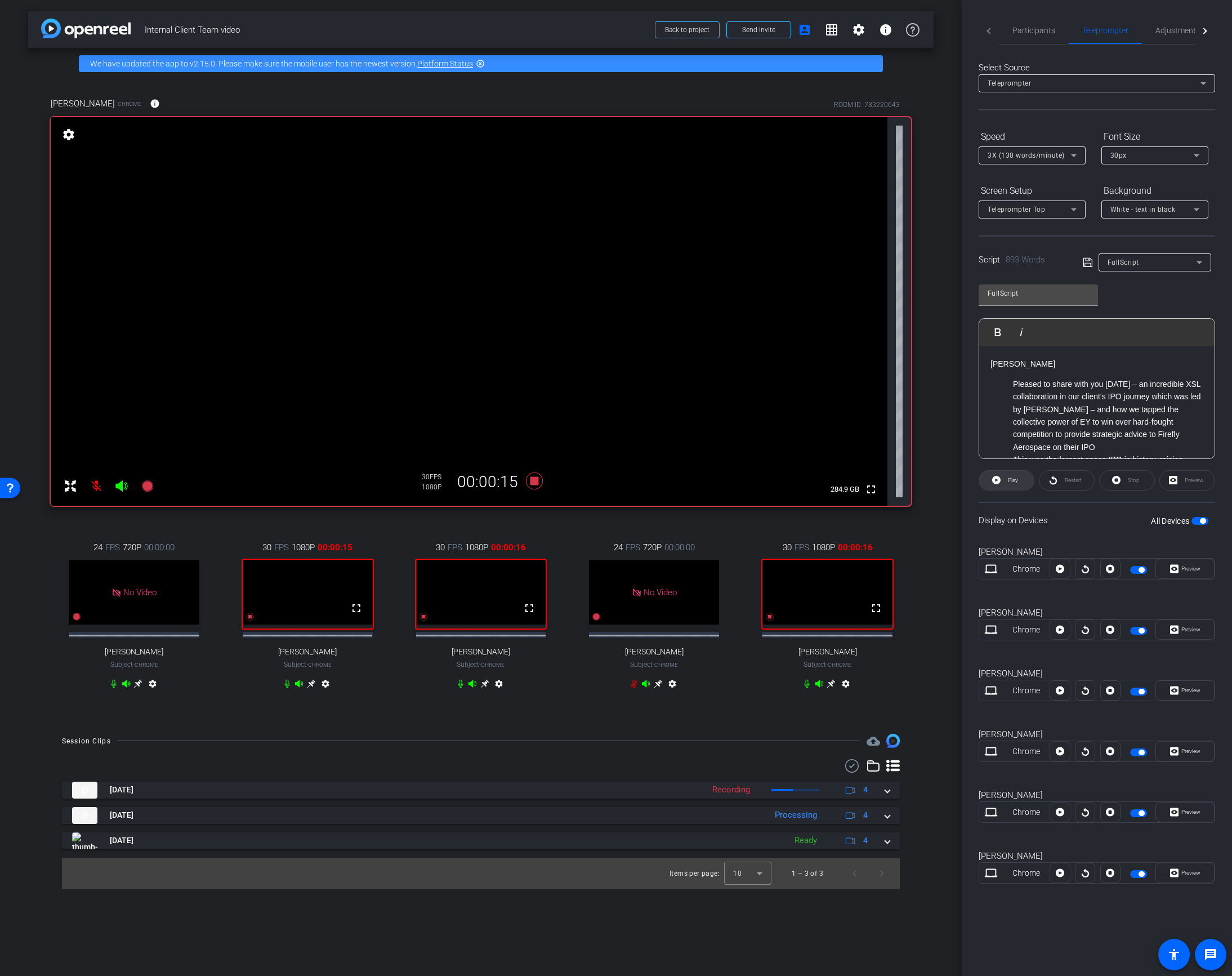
click at [997, 482] on icon at bounding box center [996, 480] width 8 height 8
click at [1029, 33] on span "Participants" at bounding box center [1033, 31] width 43 height 8
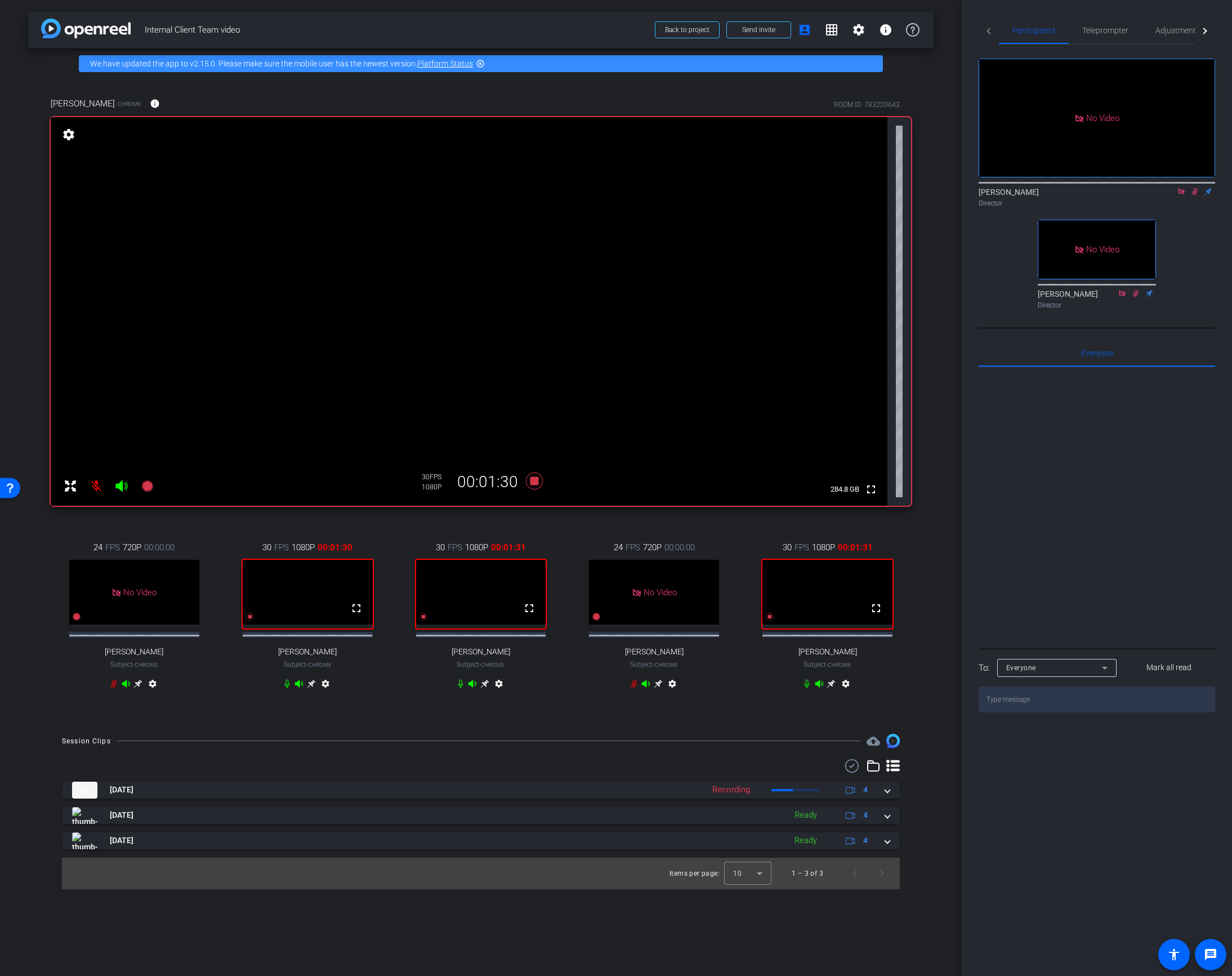
click at [1195, 188] on icon at bounding box center [1194, 192] width 6 height 8
click at [532, 482] on icon at bounding box center [534, 481] width 17 height 17
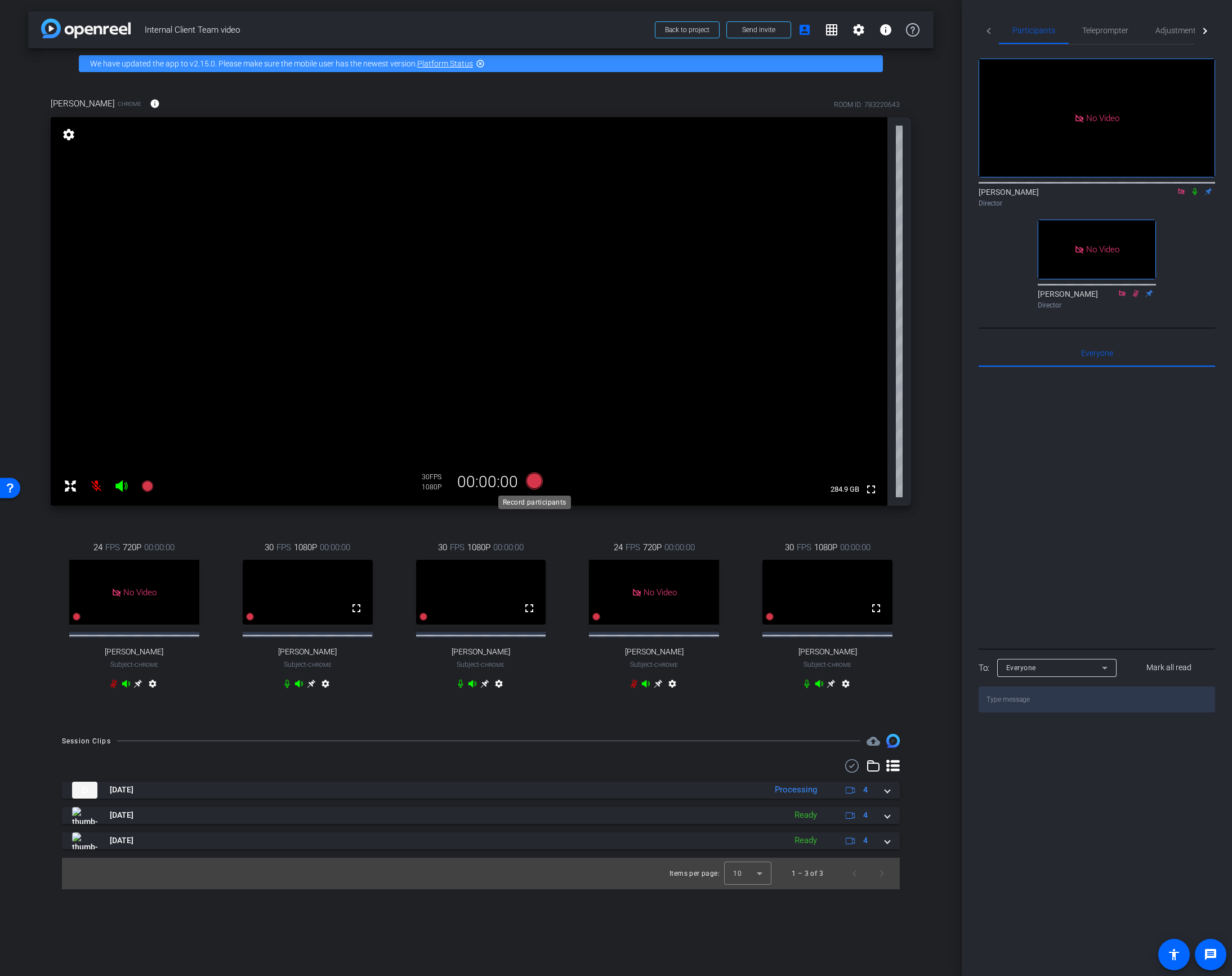
click at [536, 477] on icon at bounding box center [534, 481] width 17 height 17
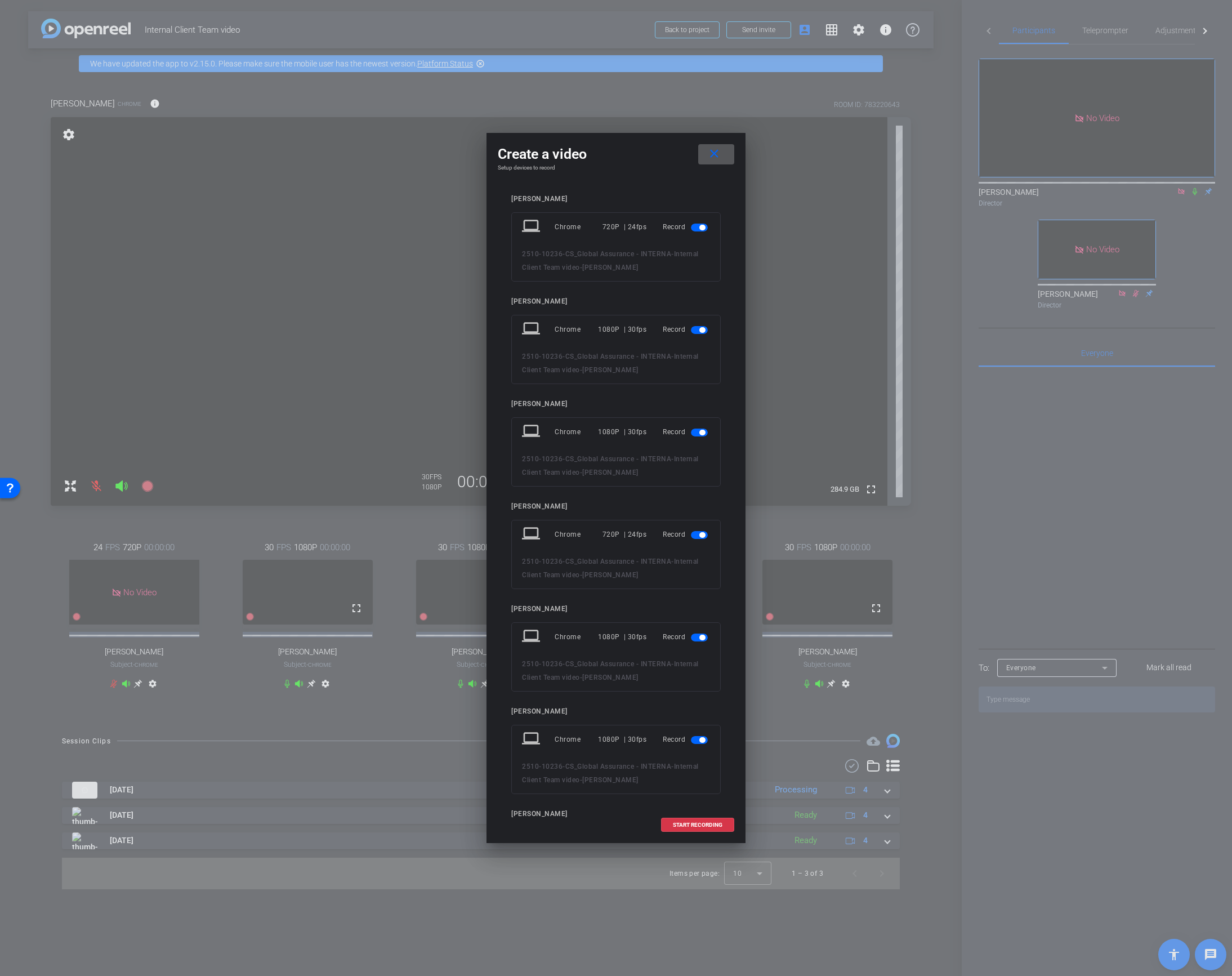
click at [698, 226] on span "button" at bounding box center [699, 228] width 17 height 8
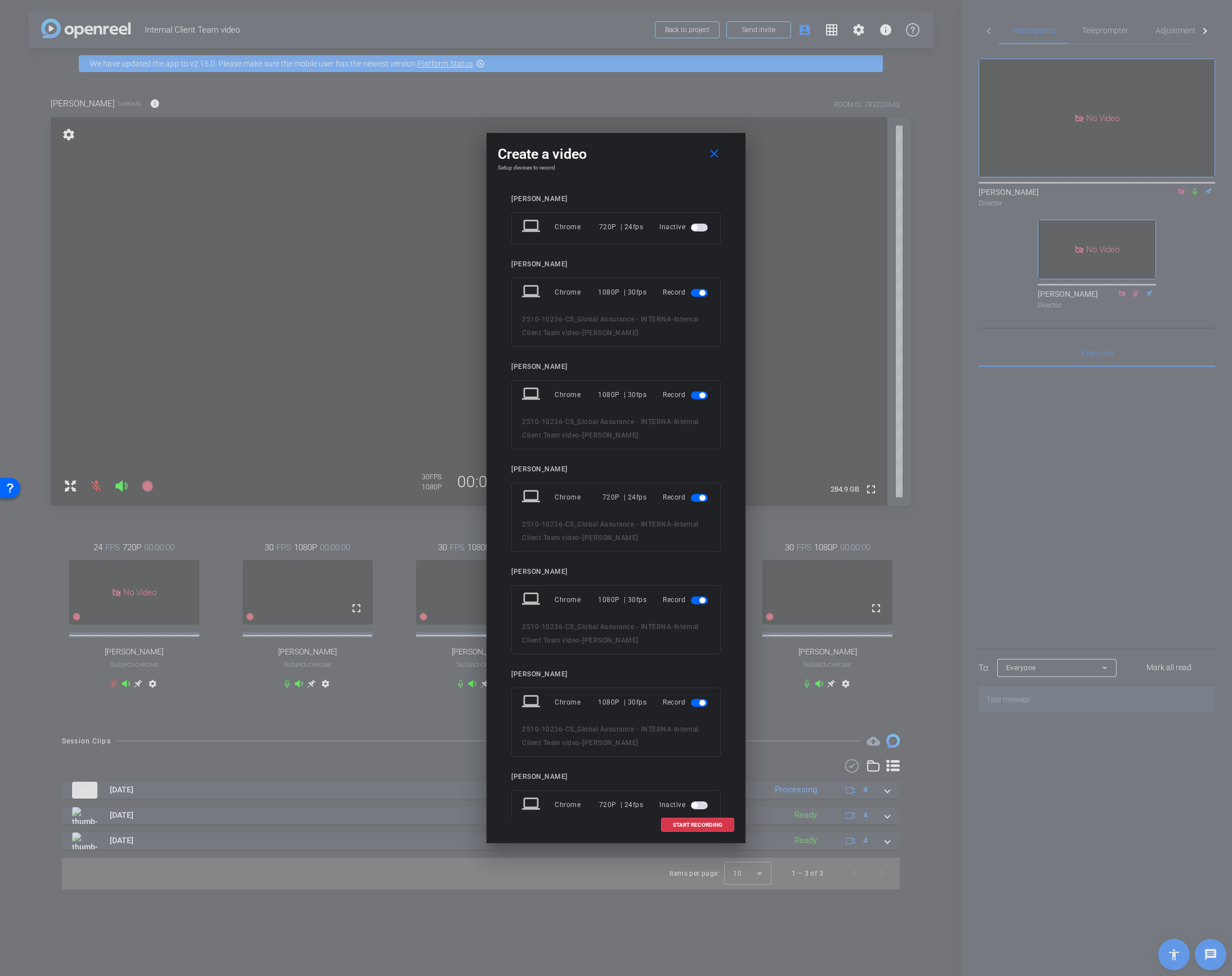
click at [698, 500] on span "button" at bounding box center [699, 498] width 17 height 8
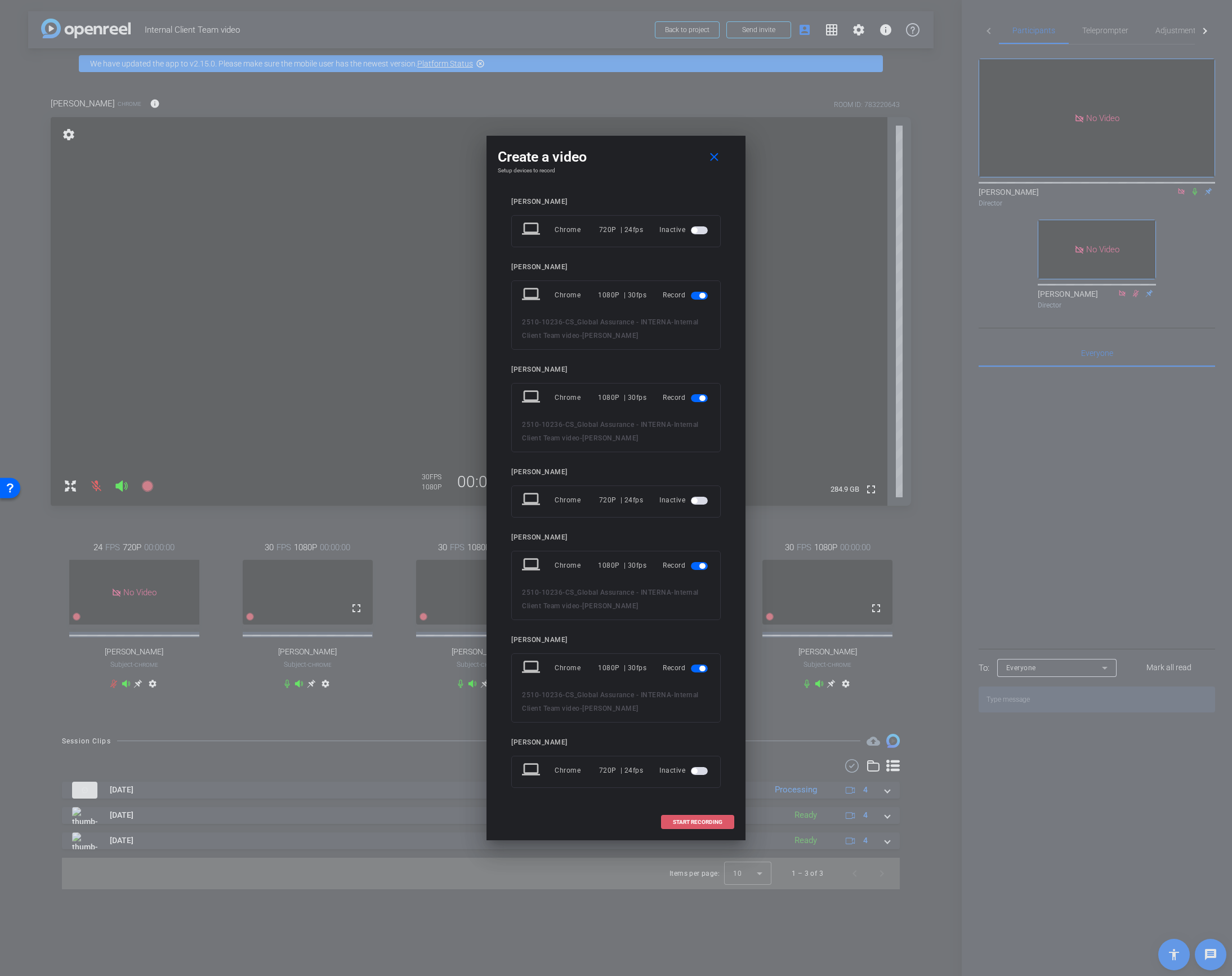
click at [686, 822] on span "START RECORDING" at bounding box center [697, 822] width 50 height 5
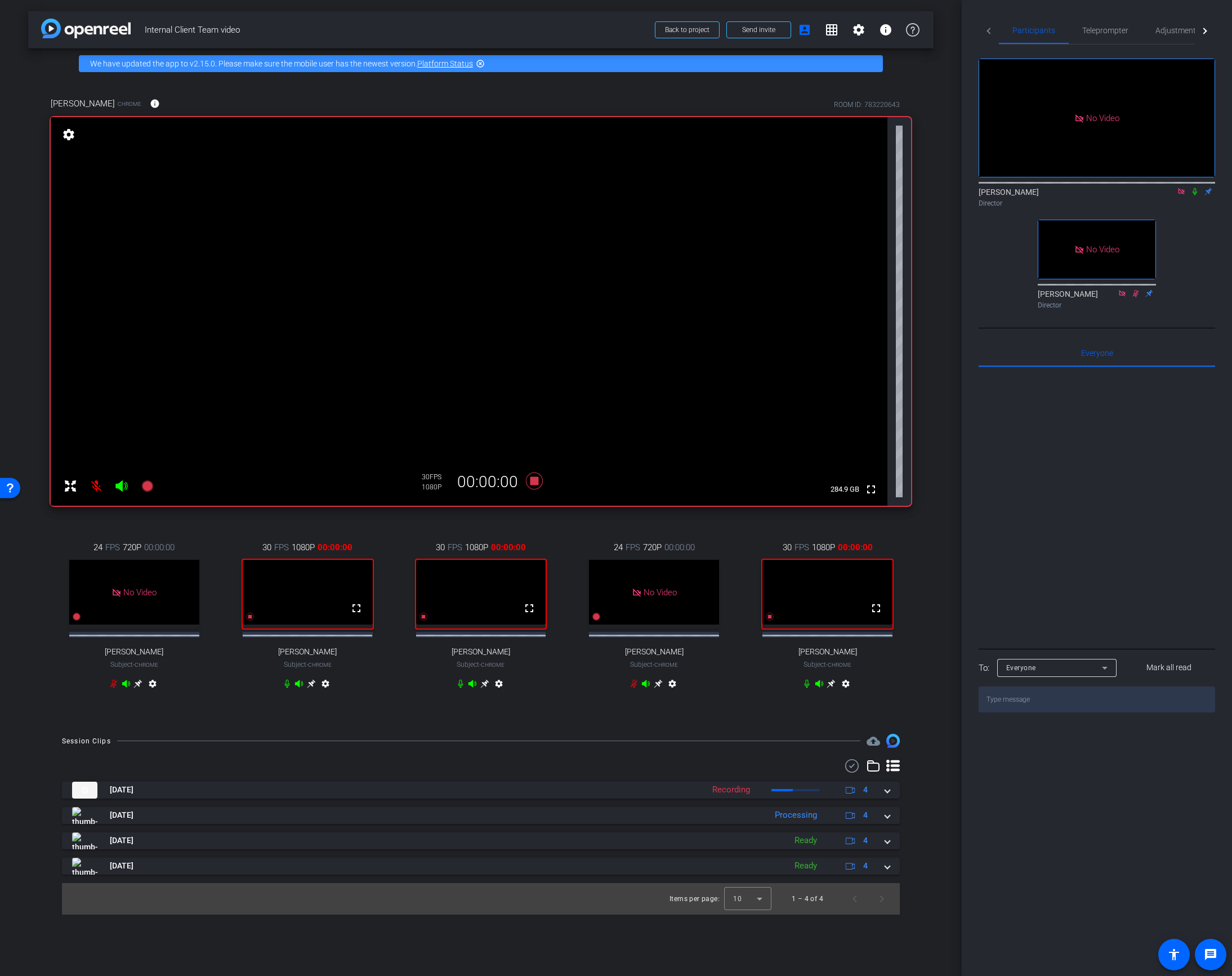
click at [1197, 188] on icon at bounding box center [1194, 192] width 9 height 8
click at [1104, 27] on span "Teleprompter" at bounding box center [1106, 31] width 46 height 8
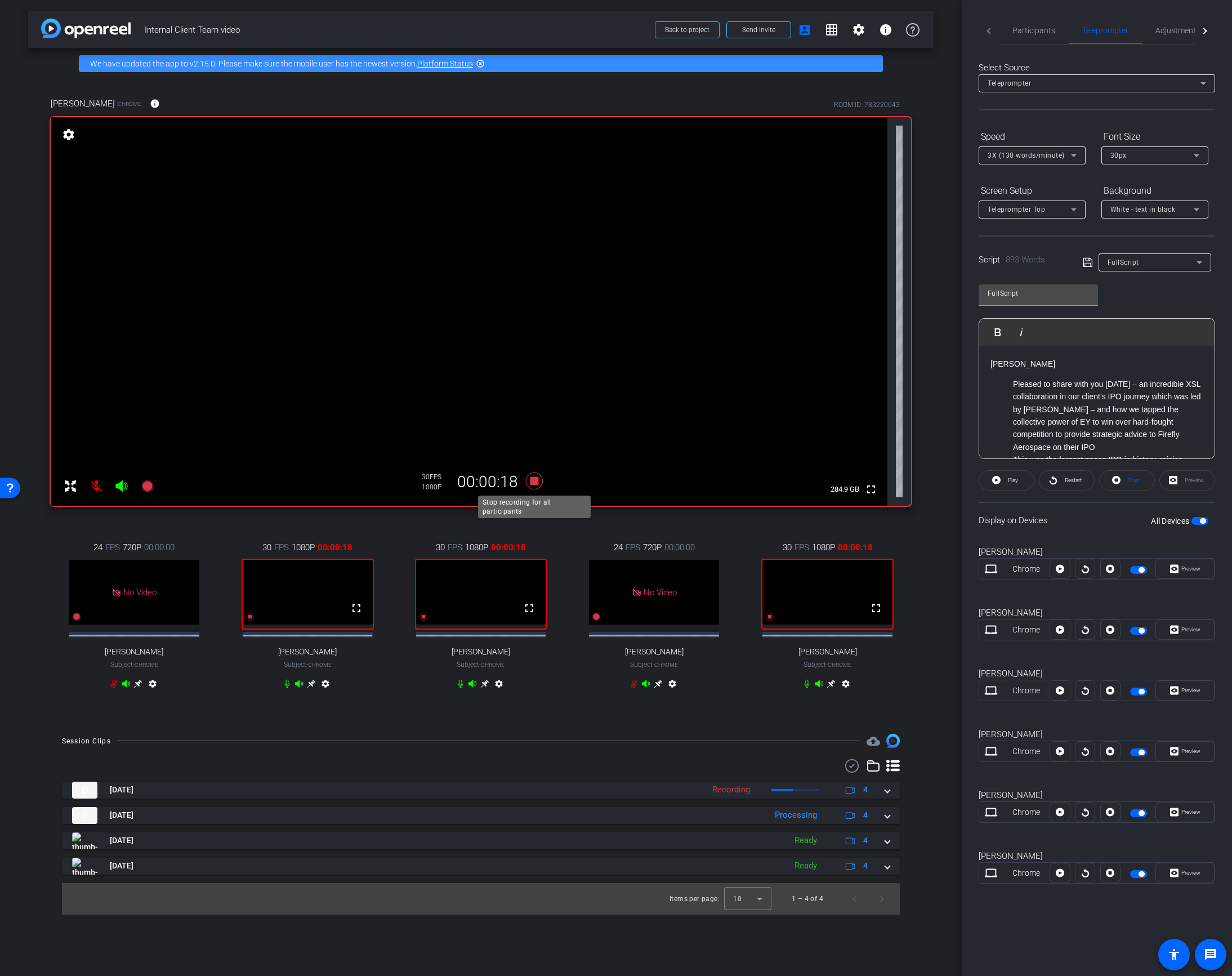
click at [534, 479] on icon at bounding box center [534, 481] width 17 height 17
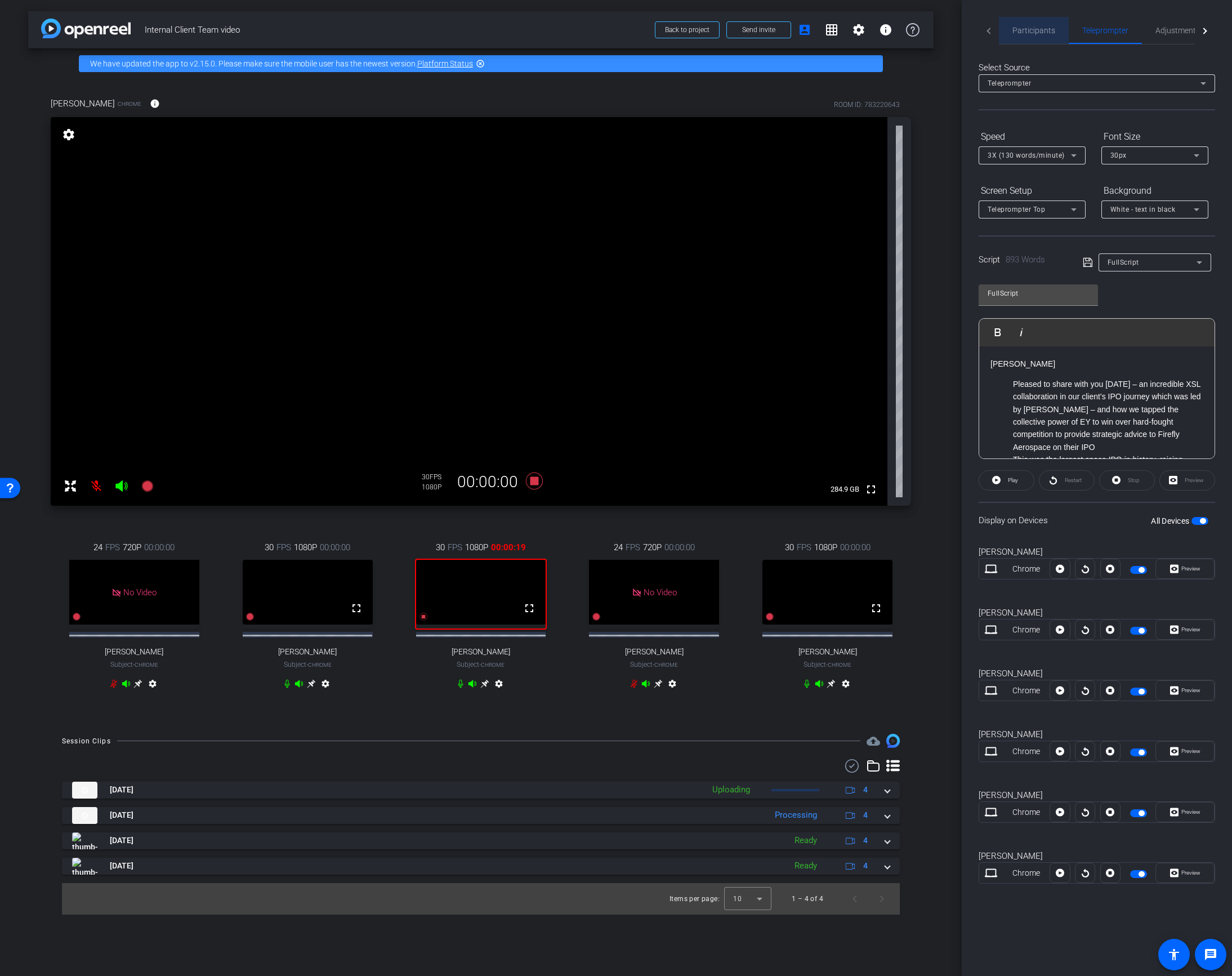
click at [1034, 32] on span "Participants" at bounding box center [1033, 31] width 43 height 8
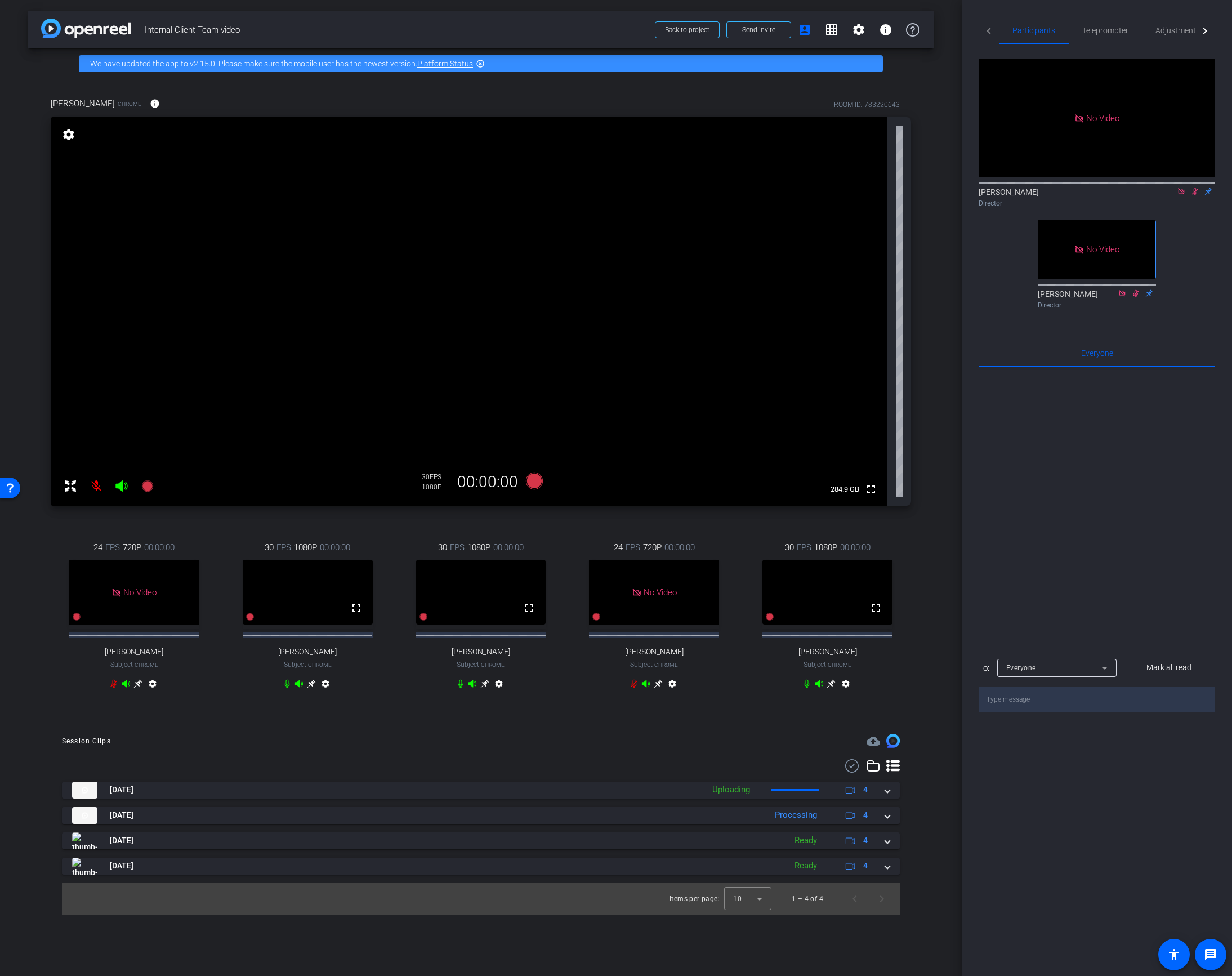
click at [1195, 188] on icon at bounding box center [1194, 192] width 6 height 8
click at [533, 479] on icon at bounding box center [534, 481] width 17 height 17
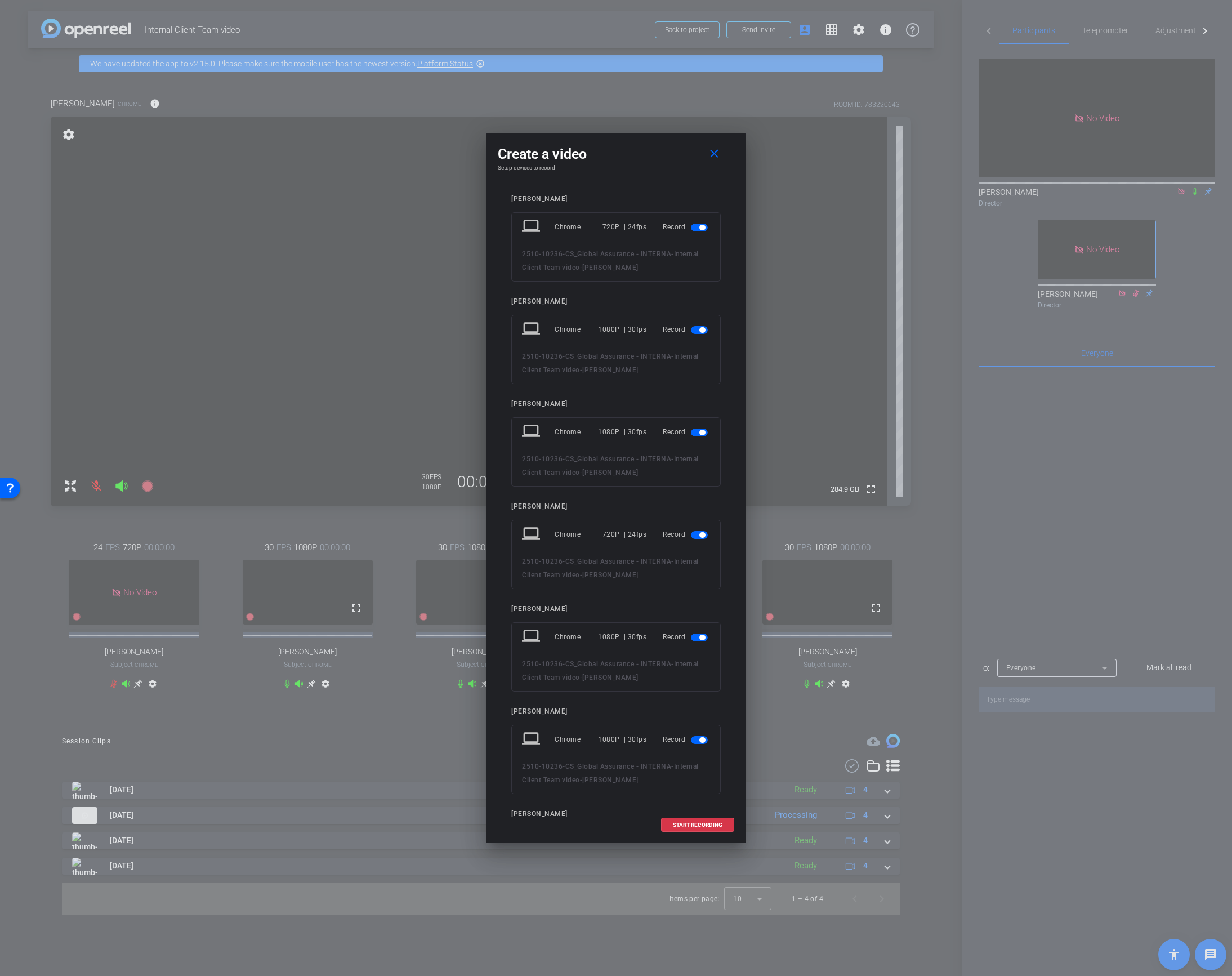
click at [699, 227] on span "button" at bounding box center [702, 227] width 5 height 5
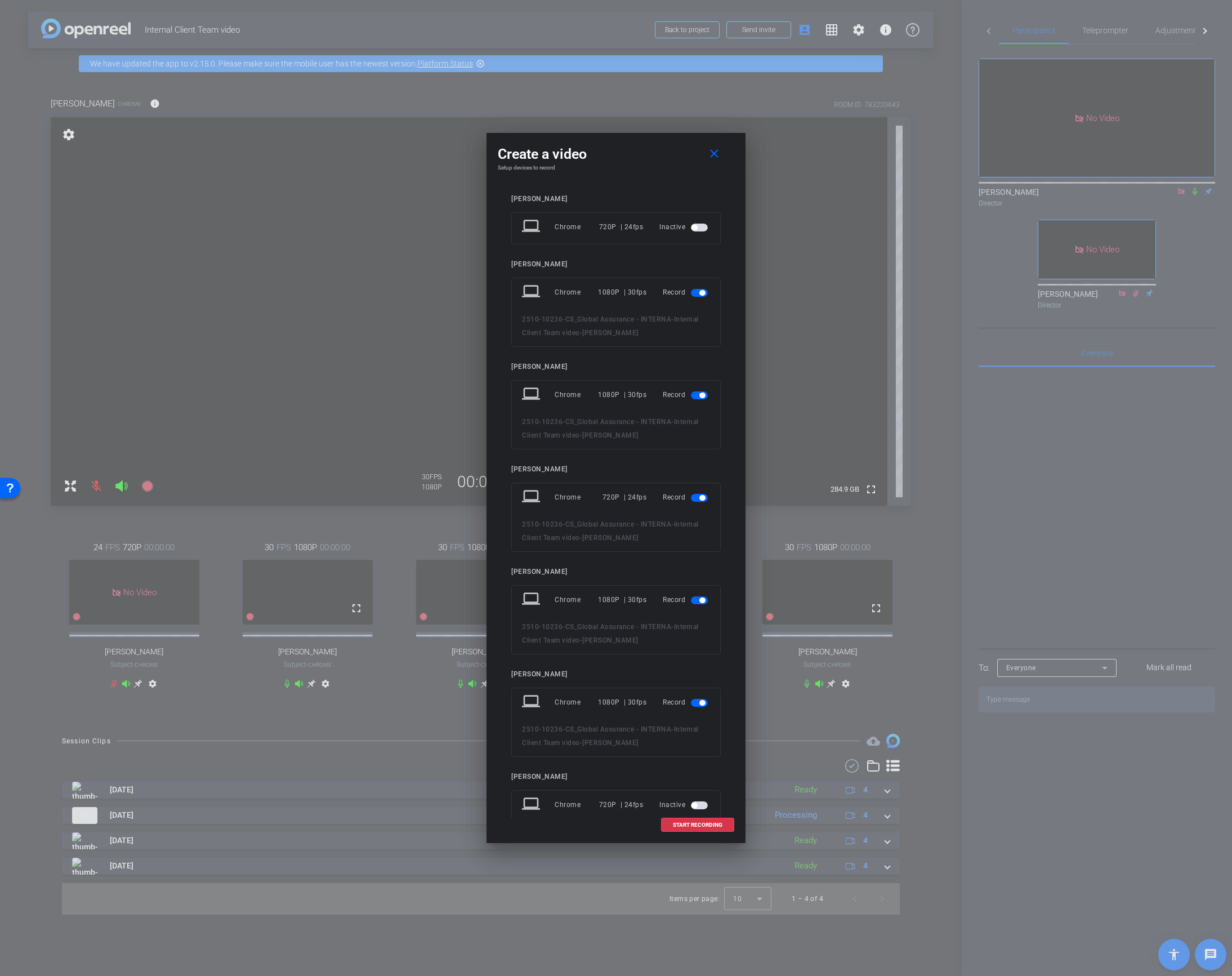
click at [705, 496] on span "button" at bounding box center [699, 498] width 17 height 8
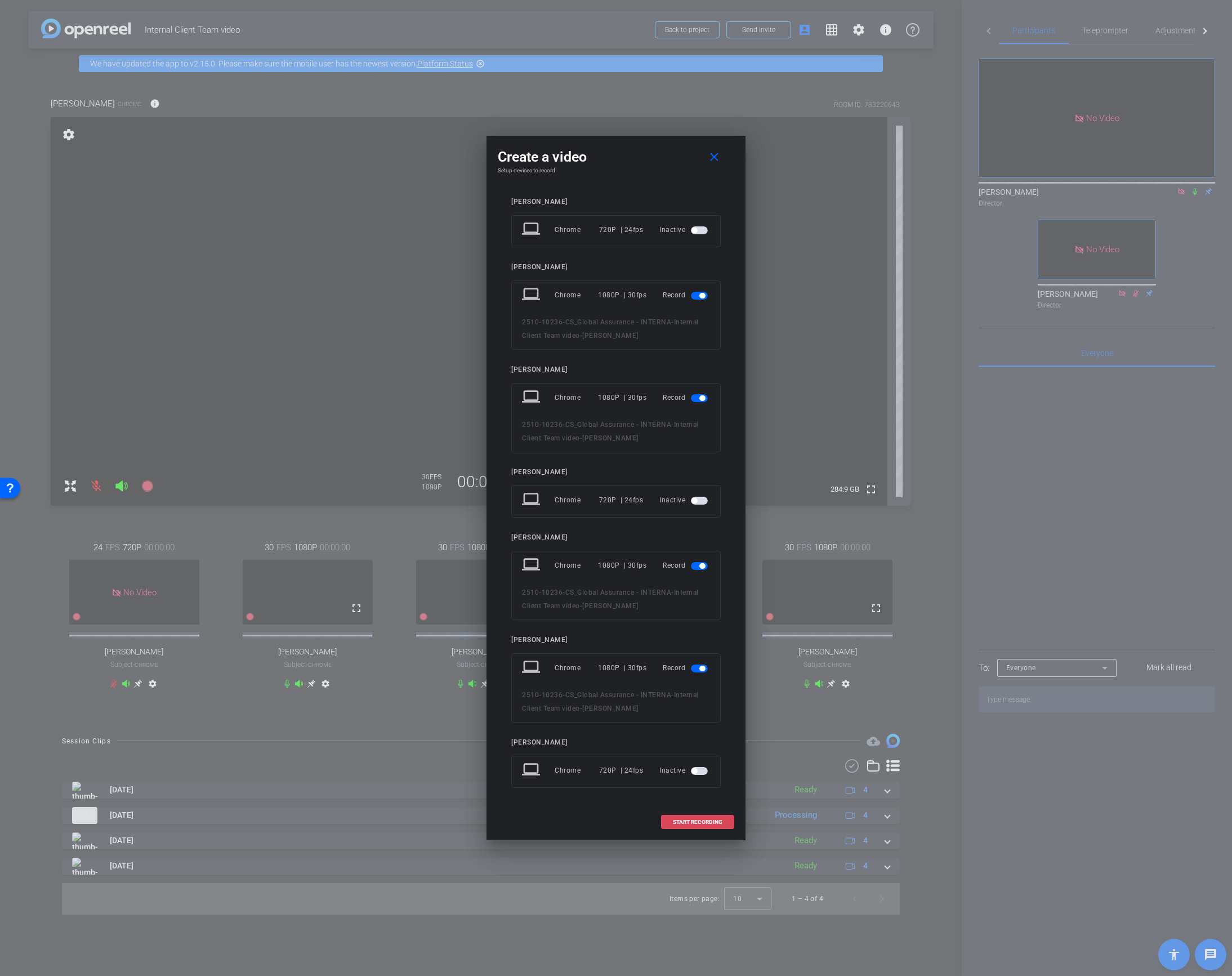
click at [696, 819] on span "START RECORDING" at bounding box center [697, 822] width 50 height 5
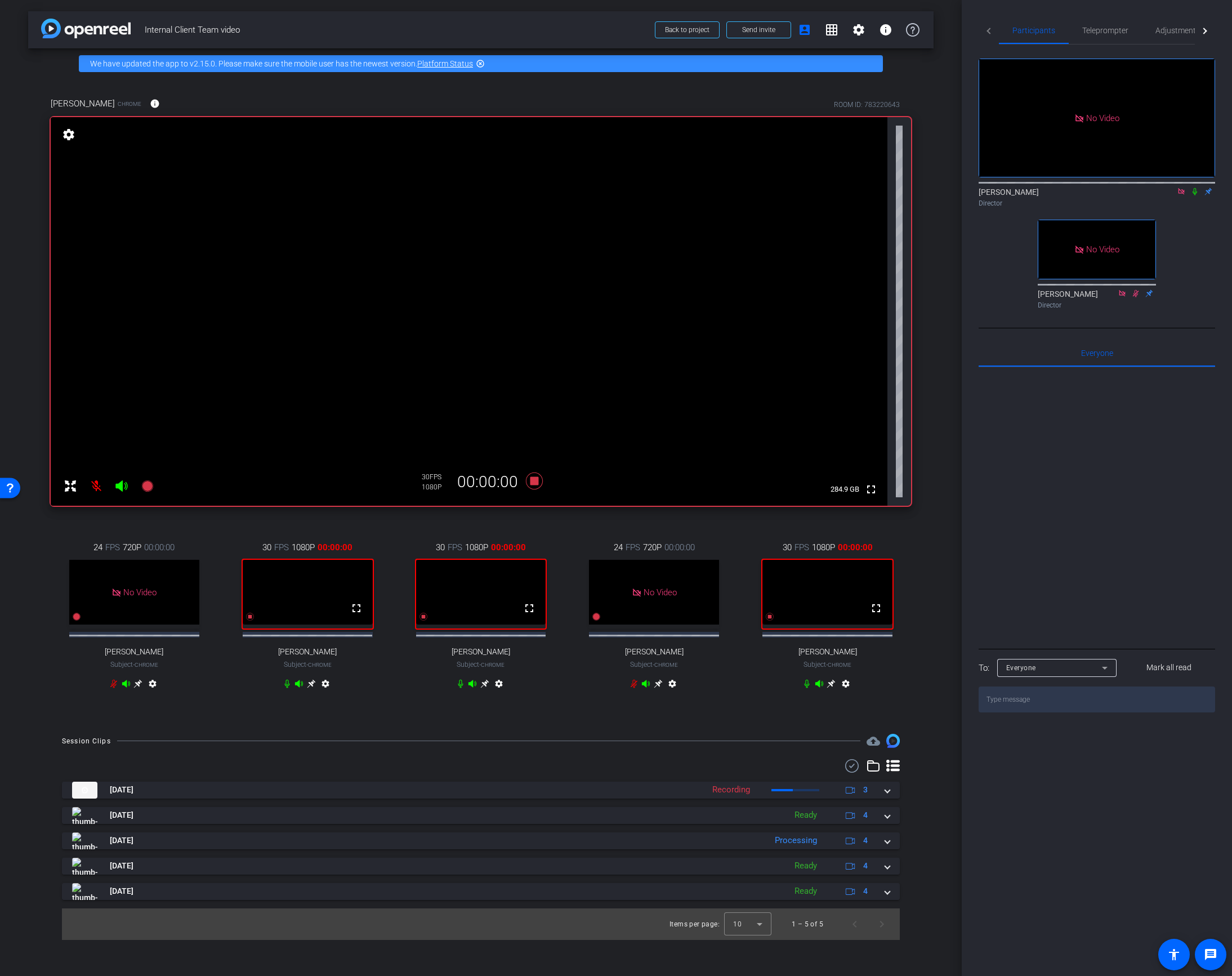
click at [1192, 188] on icon at bounding box center [1194, 192] width 9 height 8
click at [1194, 188] on icon at bounding box center [1194, 192] width 6 height 8
click at [1194, 188] on icon at bounding box center [1194, 192] width 9 height 8
click at [1187, 186] on mat-icon at bounding box center [1182, 191] width 14 height 10
click at [1171, 195] on icon at bounding box center [1167, 192] width 9 height 8
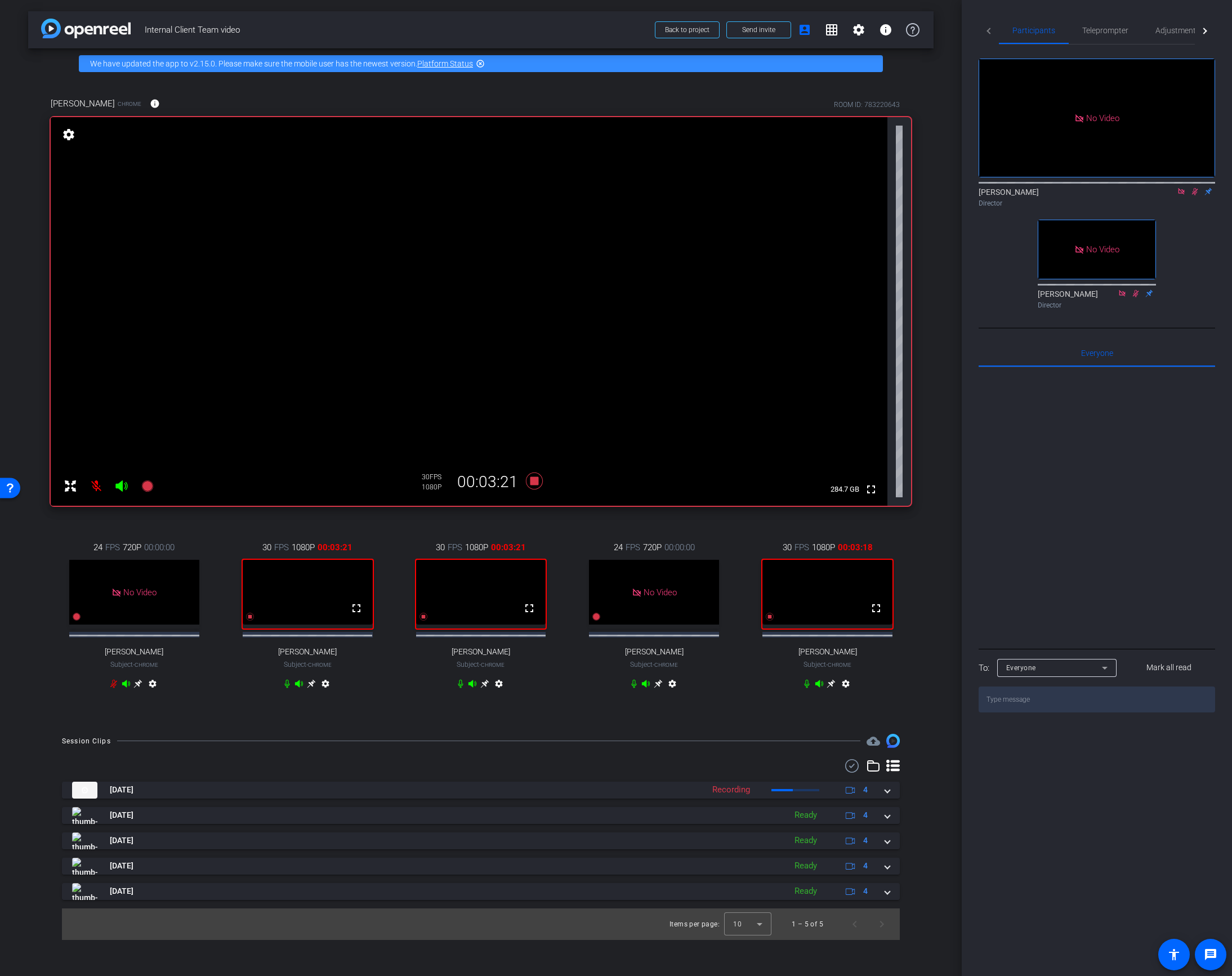
click at [1194, 195] on icon at bounding box center [1194, 192] width 9 height 8
click at [1098, 32] on span "Teleprompter" at bounding box center [1106, 31] width 46 height 8
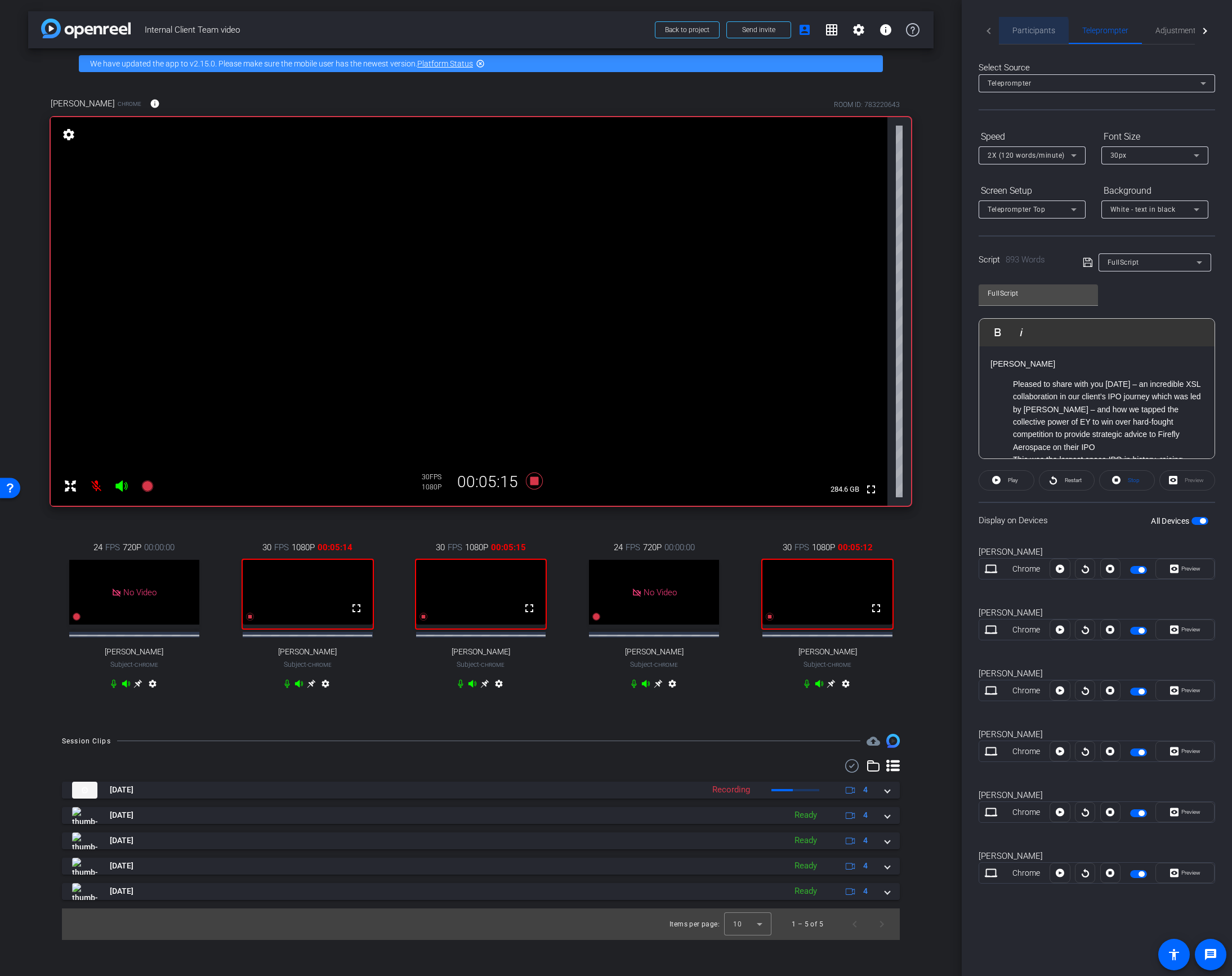
click at [1031, 32] on span "Participants" at bounding box center [1033, 31] width 43 height 8
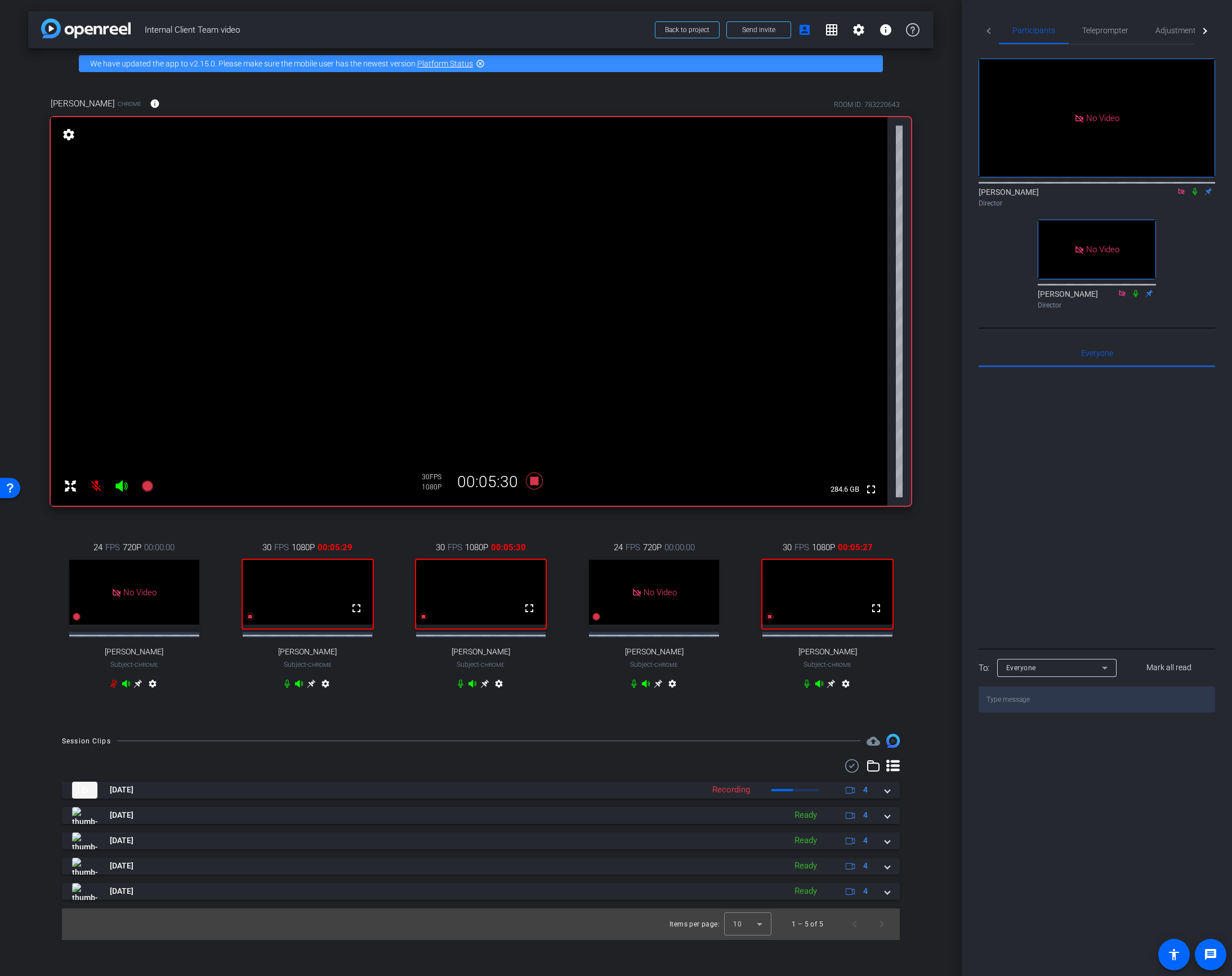
click at [1193, 188] on icon at bounding box center [1194, 192] width 9 height 8
click at [1136, 289] on icon at bounding box center [1136, 293] width 5 height 8
click at [634, 688] on icon at bounding box center [633, 683] width 5 height 8
click at [1194, 186] on mat-icon at bounding box center [1195, 191] width 14 height 10
click at [1193, 188] on icon at bounding box center [1194, 192] width 5 height 8
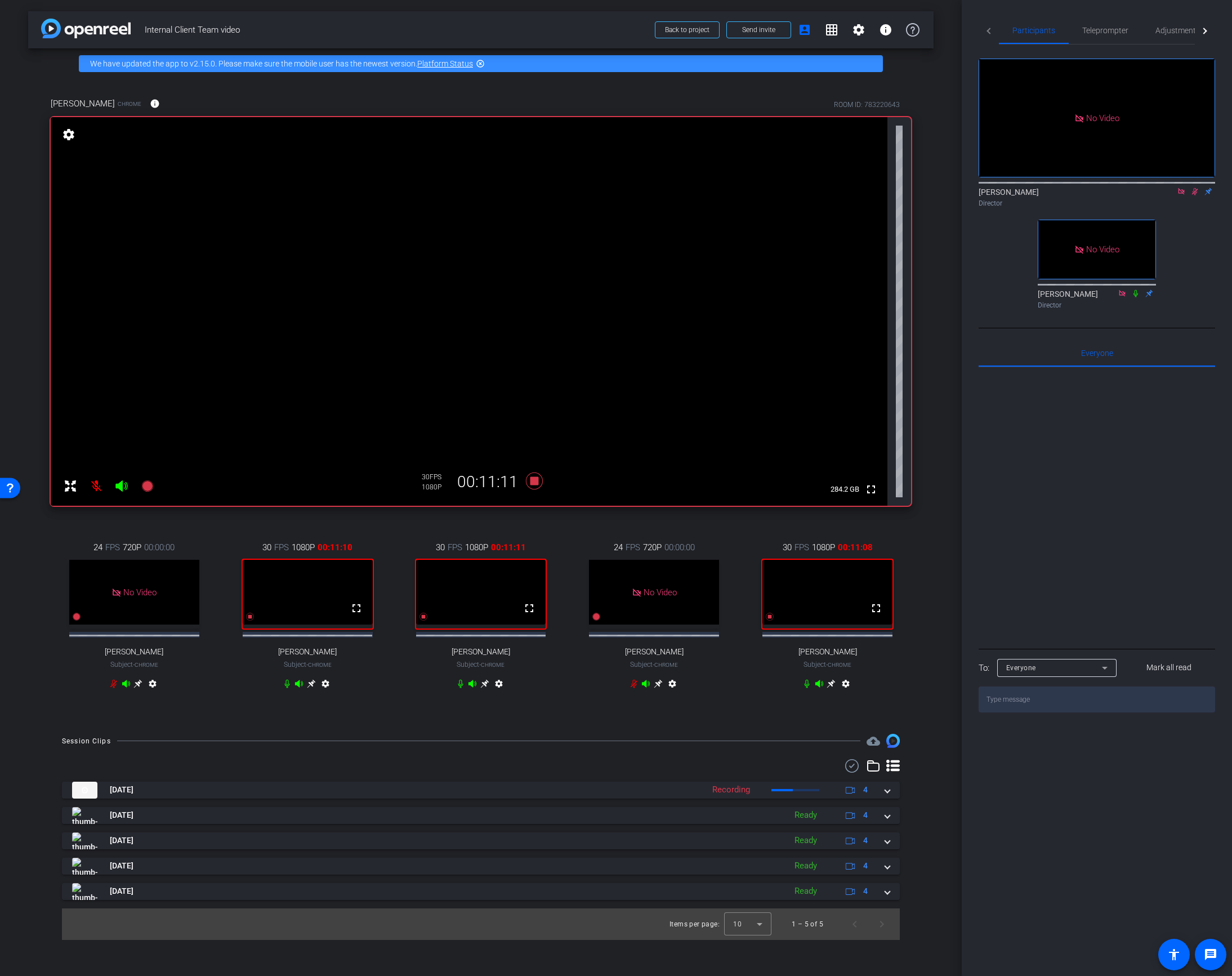
click at [1134, 289] on icon at bounding box center [1136, 293] width 5 height 8
click at [1191, 188] on icon at bounding box center [1194, 192] width 9 height 8
click at [95, 486] on mat-icon at bounding box center [96, 486] width 23 height 23
click at [1135, 289] on icon at bounding box center [1136, 293] width 6 height 8
click at [1133, 289] on icon at bounding box center [1135, 293] width 9 height 8
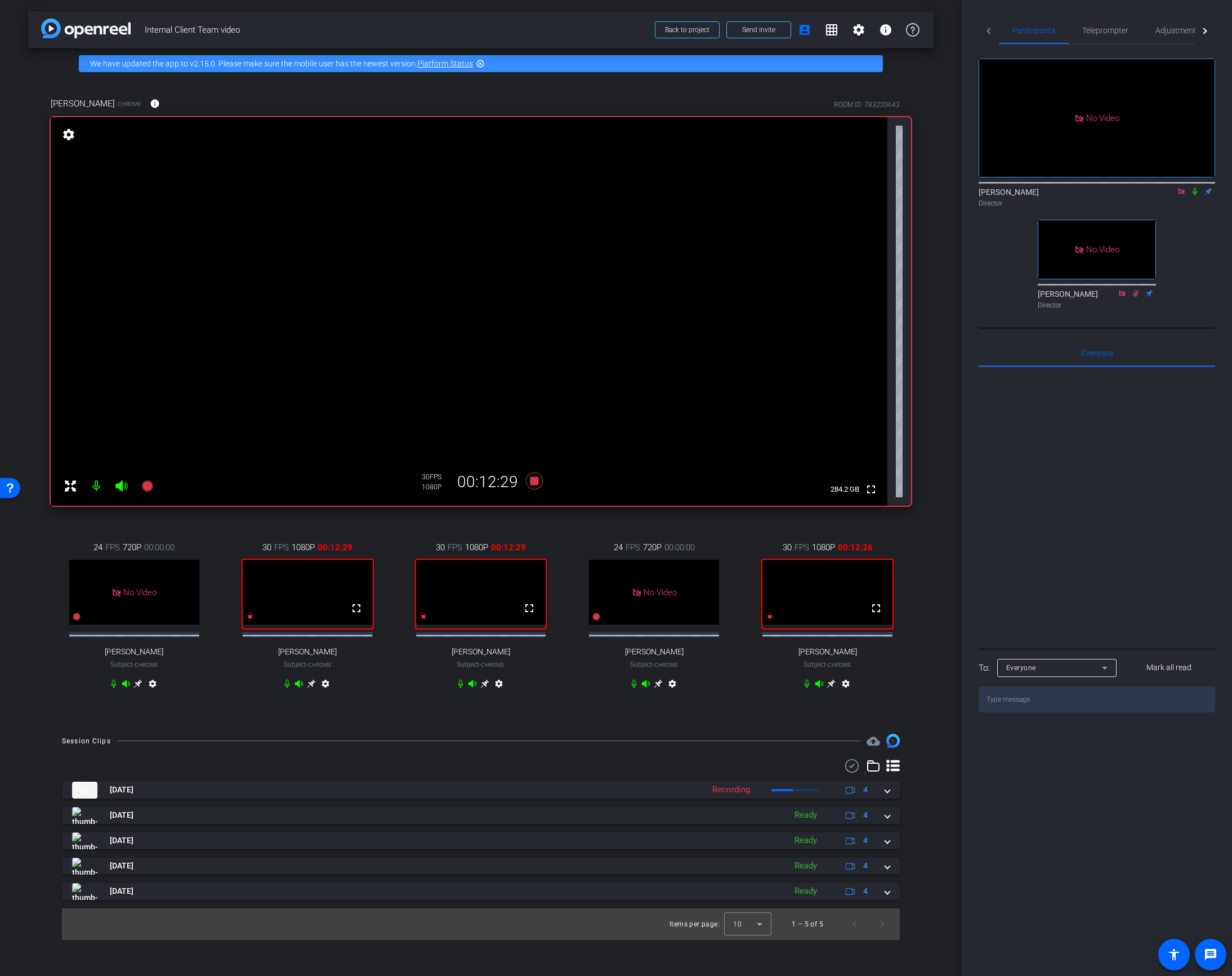
click at [1197, 188] on icon at bounding box center [1194, 192] width 9 height 8
click at [1191, 188] on icon at bounding box center [1194, 192] width 9 height 8
click at [1195, 188] on icon at bounding box center [1194, 192] width 5 height 8
click at [534, 484] on icon at bounding box center [534, 481] width 17 height 17
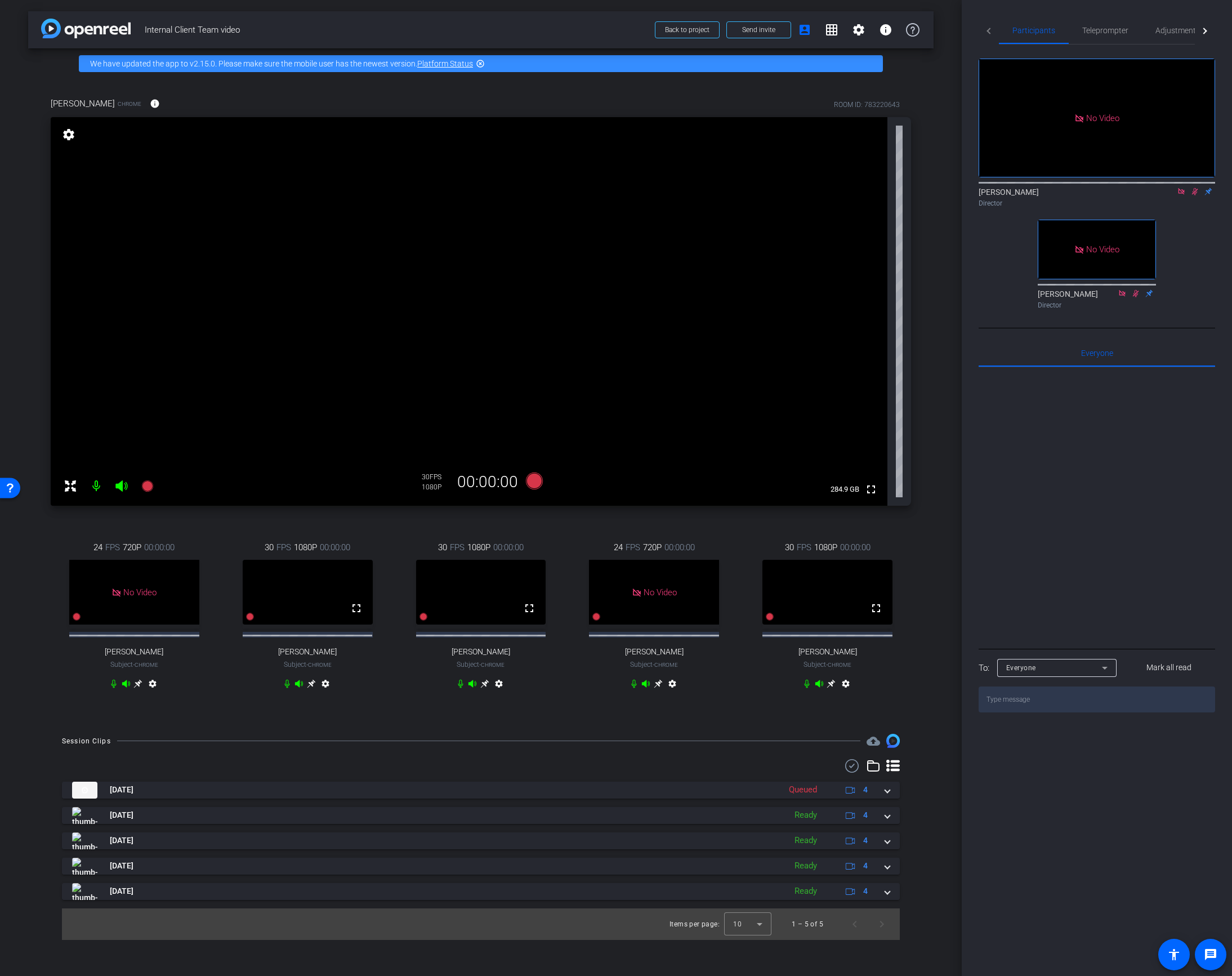
click at [1191, 188] on icon at bounding box center [1194, 192] width 9 height 8
click at [1100, 29] on span "Teleprompter" at bounding box center [1106, 31] width 46 height 8
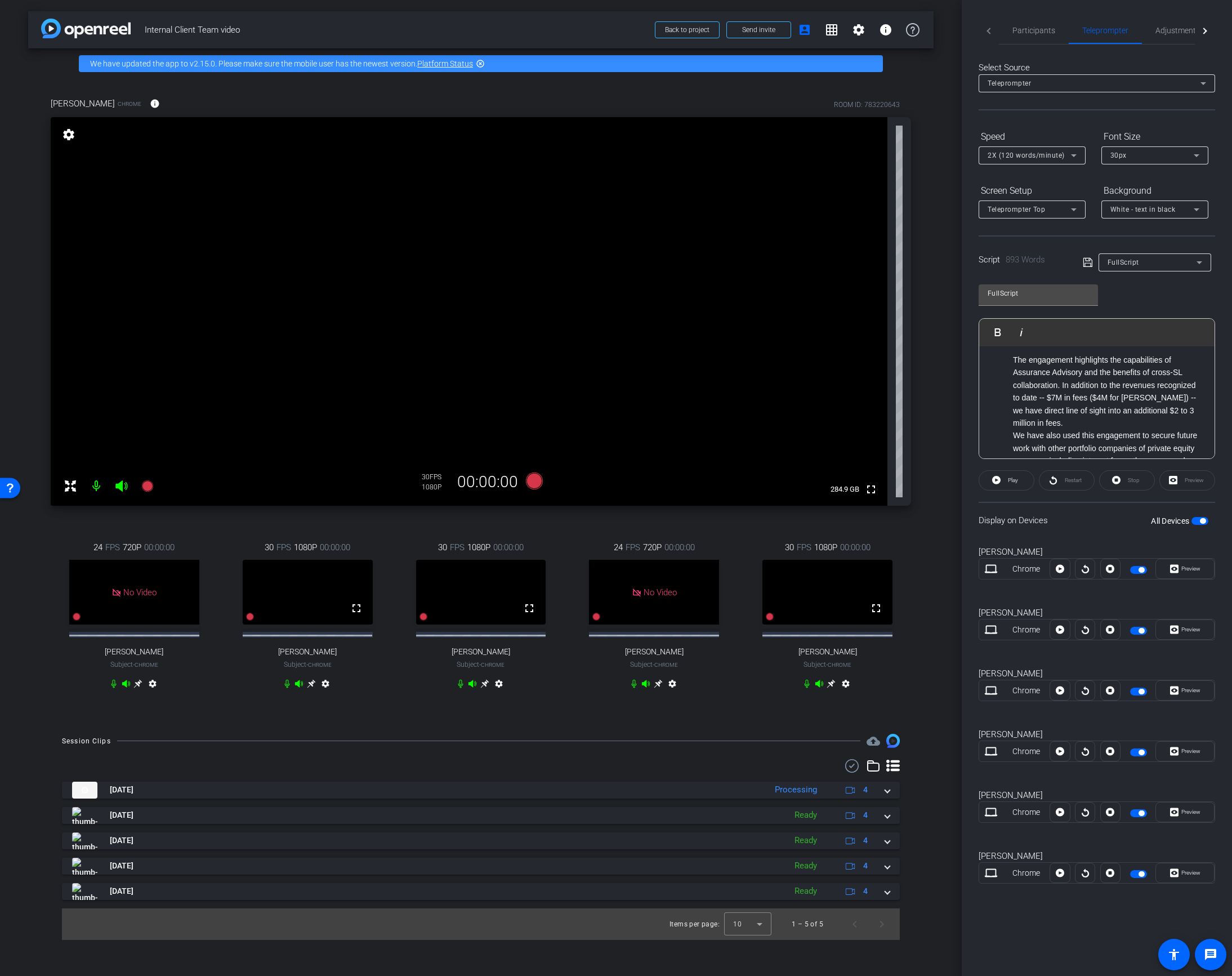
scroll to position [1577, 0]
click at [1031, 35] on span "Participants" at bounding box center [1033, 31] width 43 height 27
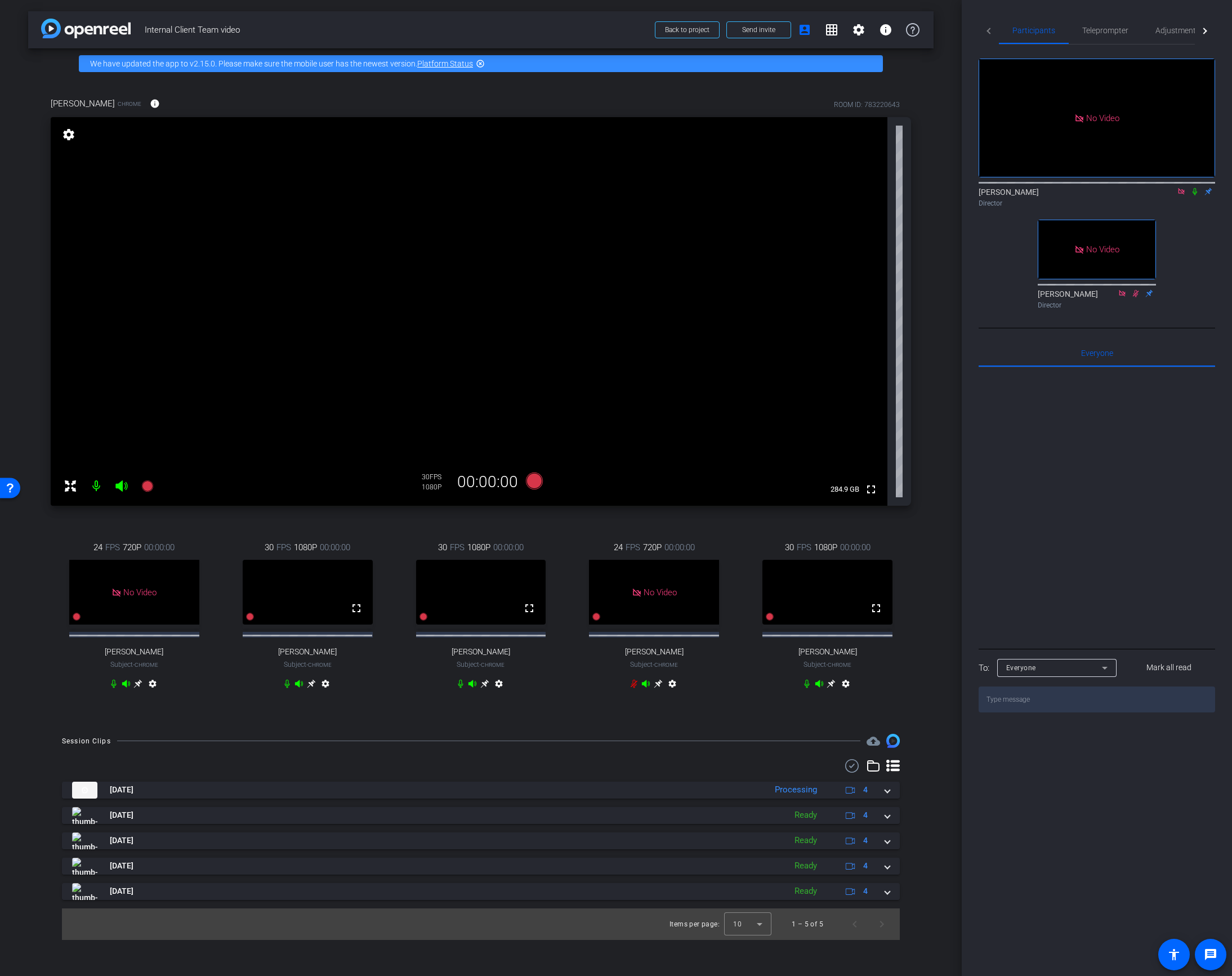
click at [311, 688] on icon at bounding box center [311, 683] width 9 height 9
click at [286, 688] on icon at bounding box center [287, 683] width 5 height 8
click at [632, 688] on icon at bounding box center [634, 683] width 9 height 9
click at [630, 688] on icon at bounding box center [634, 683] width 9 height 9
click at [287, 688] on icon at bounding box center [287, 683] width 9 height 9
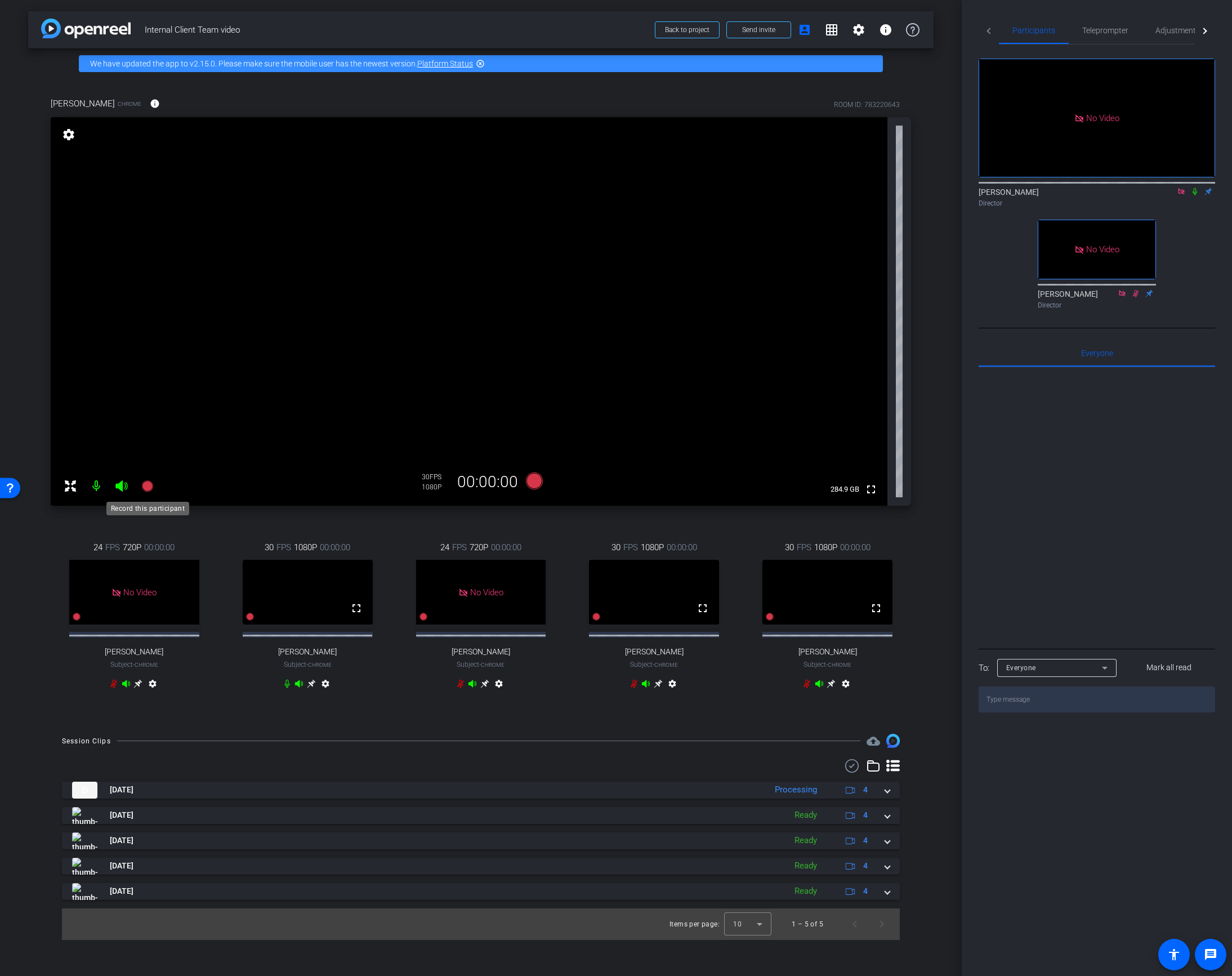
click at [147, 486] on icon at bounding box center [147, 486] width 12 height 12
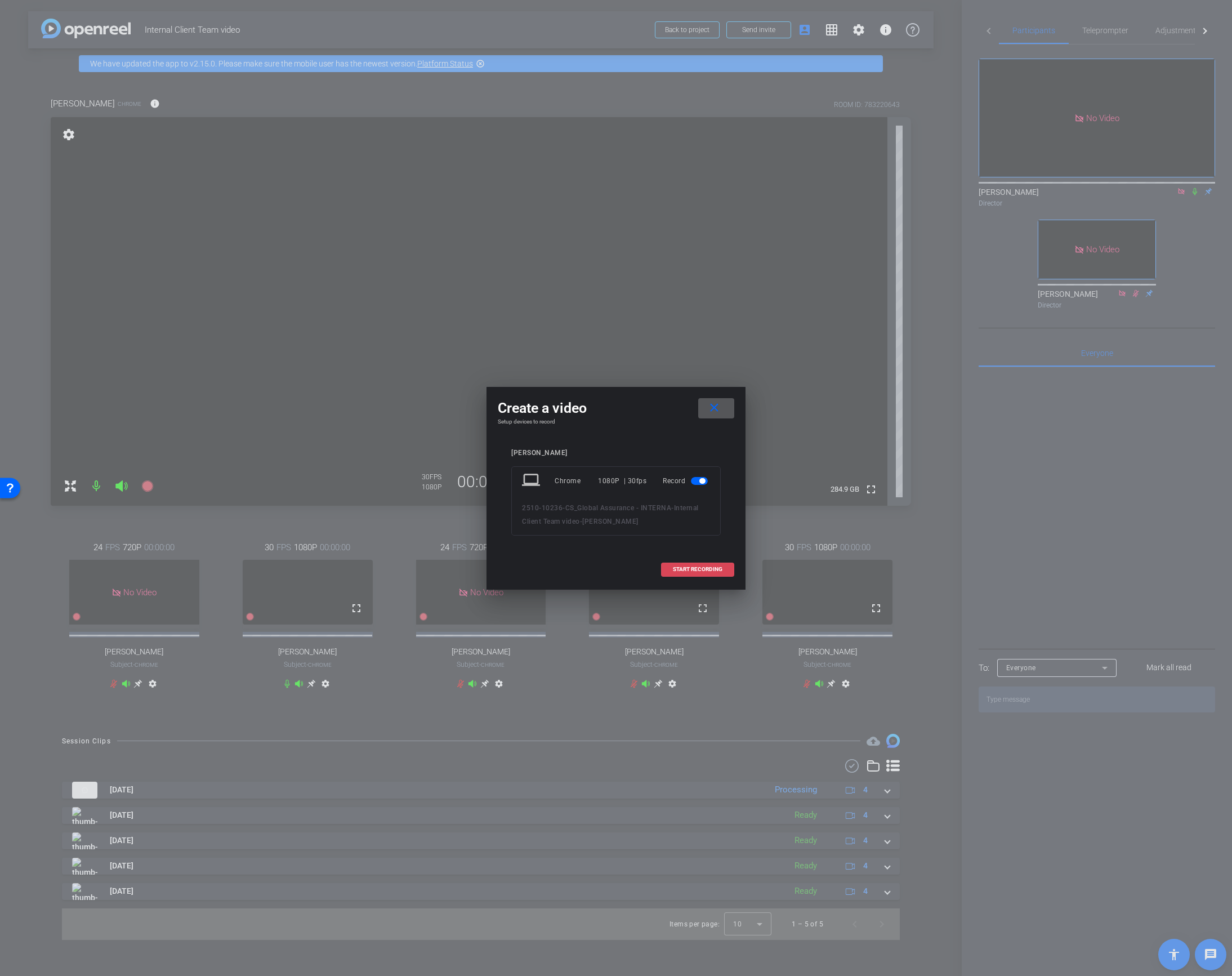
click at [684, 571] on span "START RECORDING" at bounding box center [697, 569] width 50 height 5
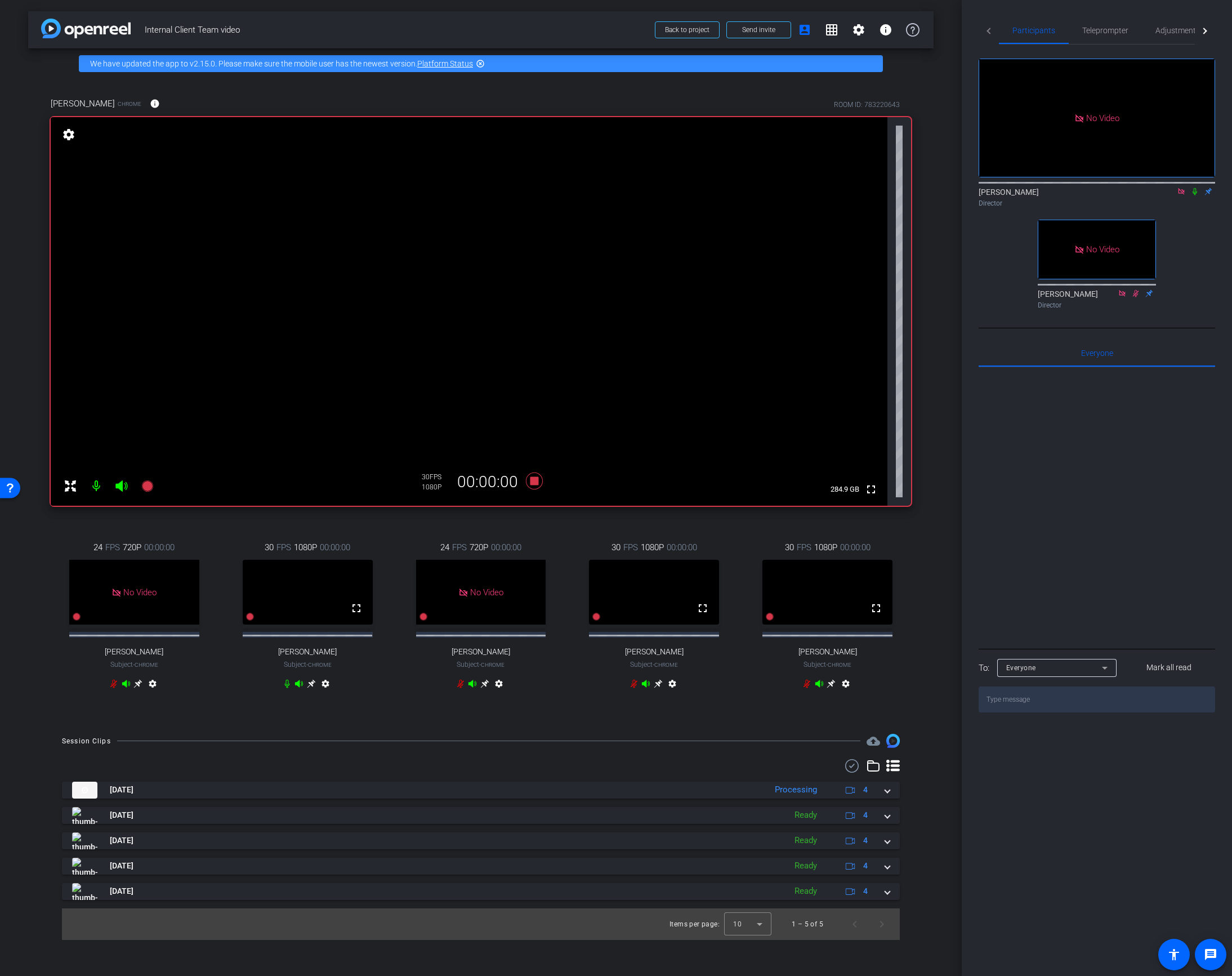
click at [1194, 188] on icon at bounding box center [1194, 192] width 9 height 8
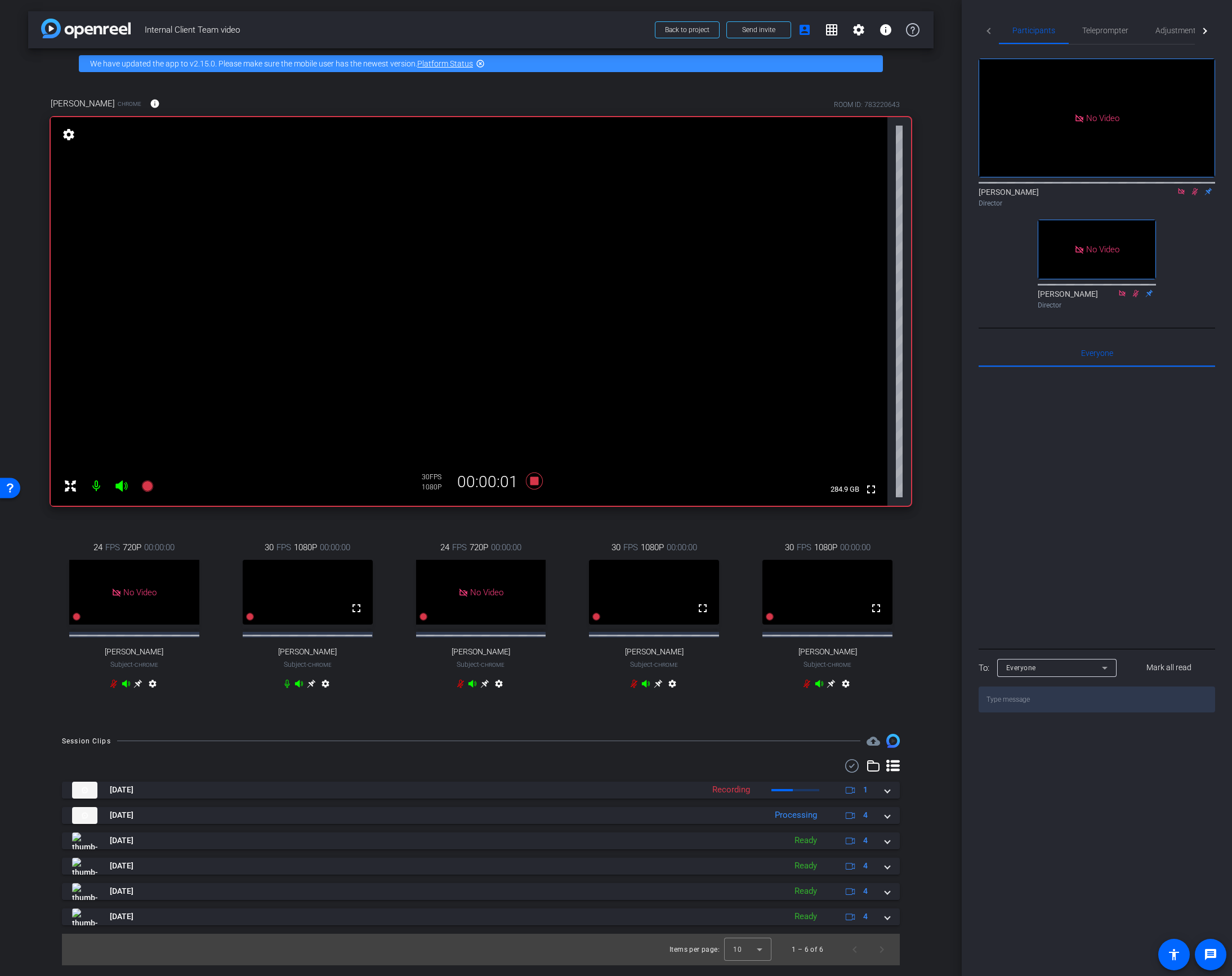
click at [286, 688] on icon at bounding box center [287, 683] width 9 height 9
click at [1193, 188] on icon at bounding box center [1194, 192] width 9 height 8
click at [540, 477] on icon at bounding box center [535, 481] width 27 height 20
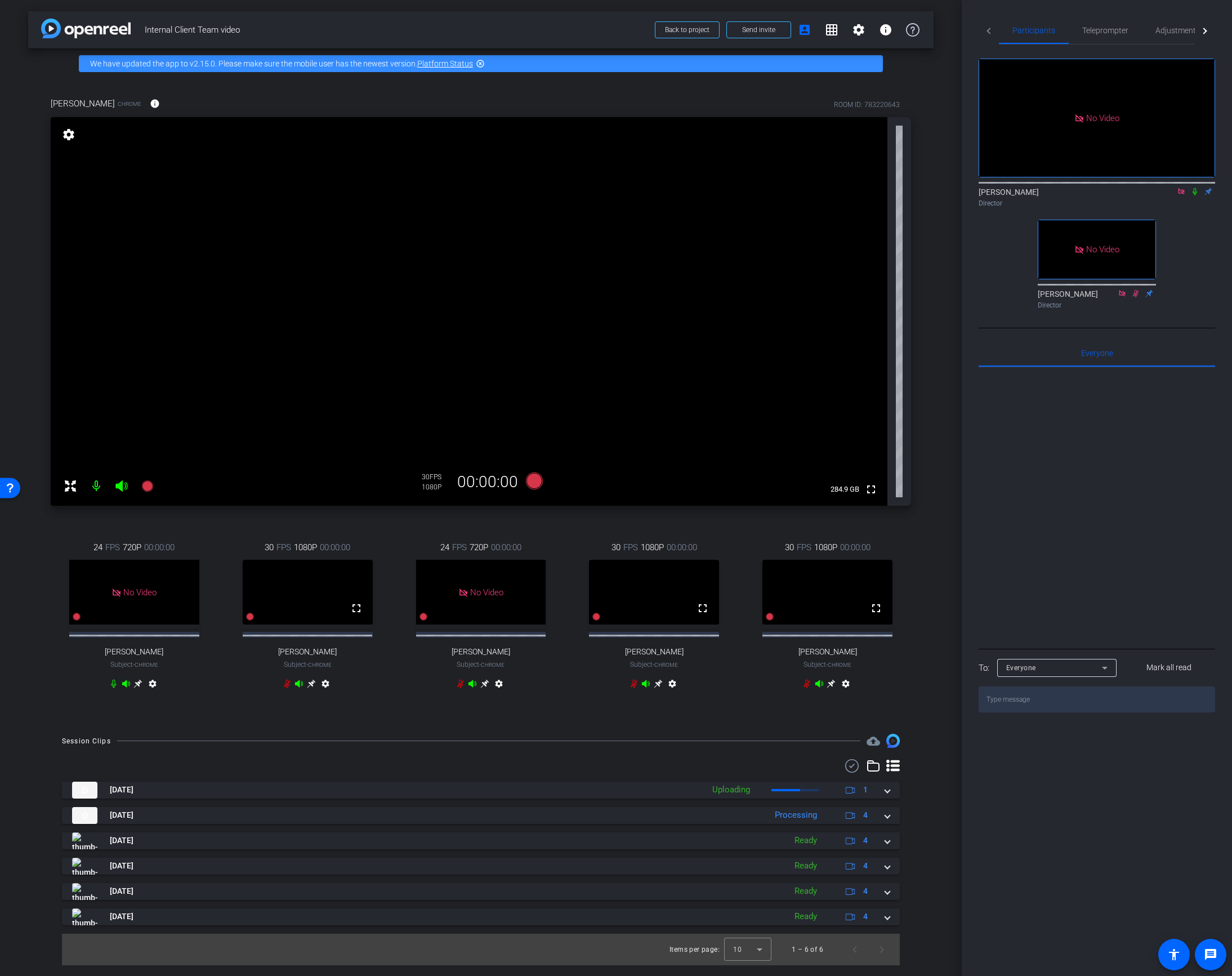
click at [933, 460] on div "[PERSON_NAME] Chrome info ROOM ID: 783220643 fullscreen settings 284.9 GB 30 FP…" at bounding box center [480, 400] width 905 height 643
click at [285, 688] on icon at bounding box center [287, 683] width 9 height 9
click at [882, 824] on div "[DATE] Processing 4" at bounding box center [479, 815] width 813 height 17
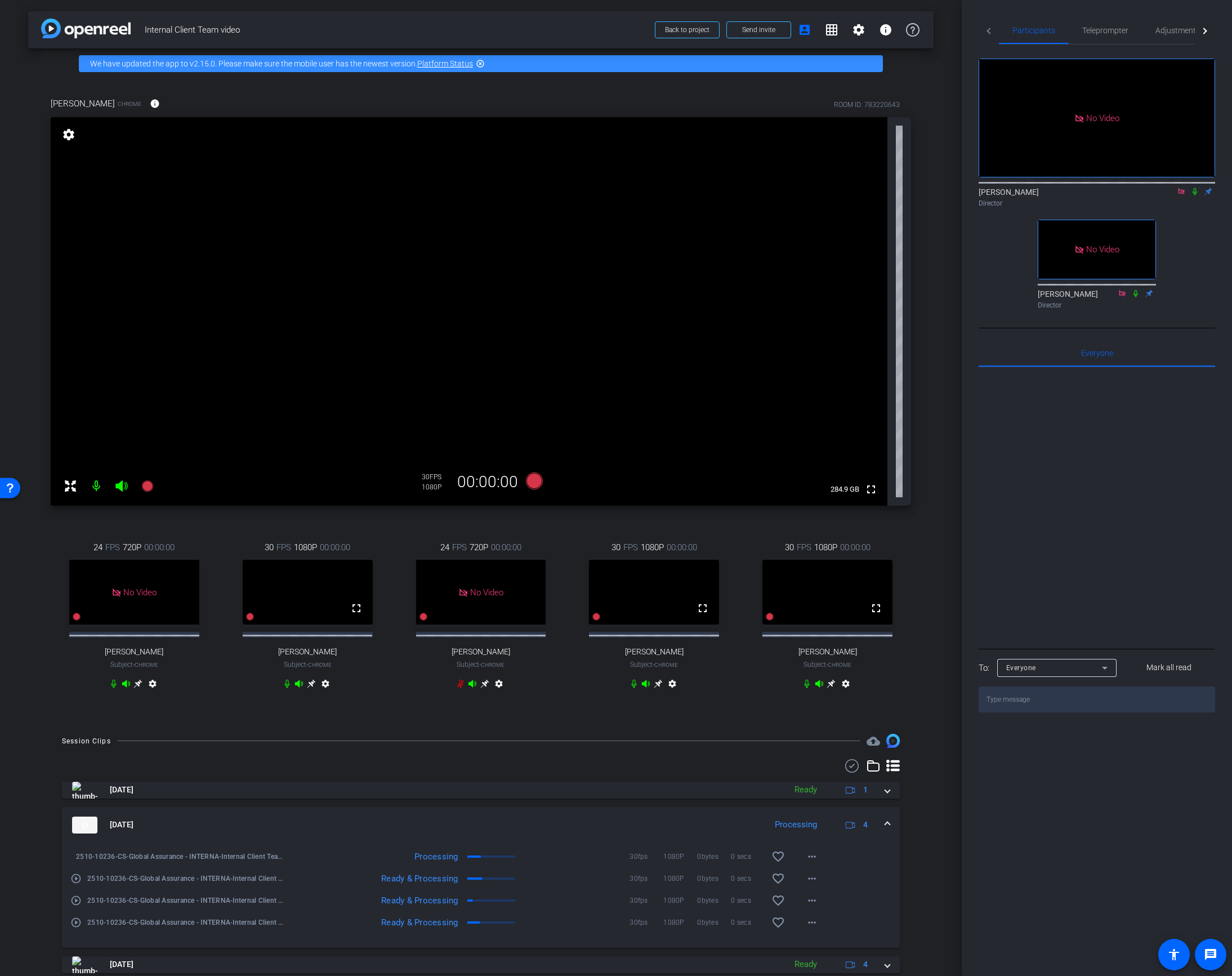
click at [882, 833] on mat-expansion-panel-header "[DATE] Processing 4" at bounding box center [481, 825] width 838 height 36
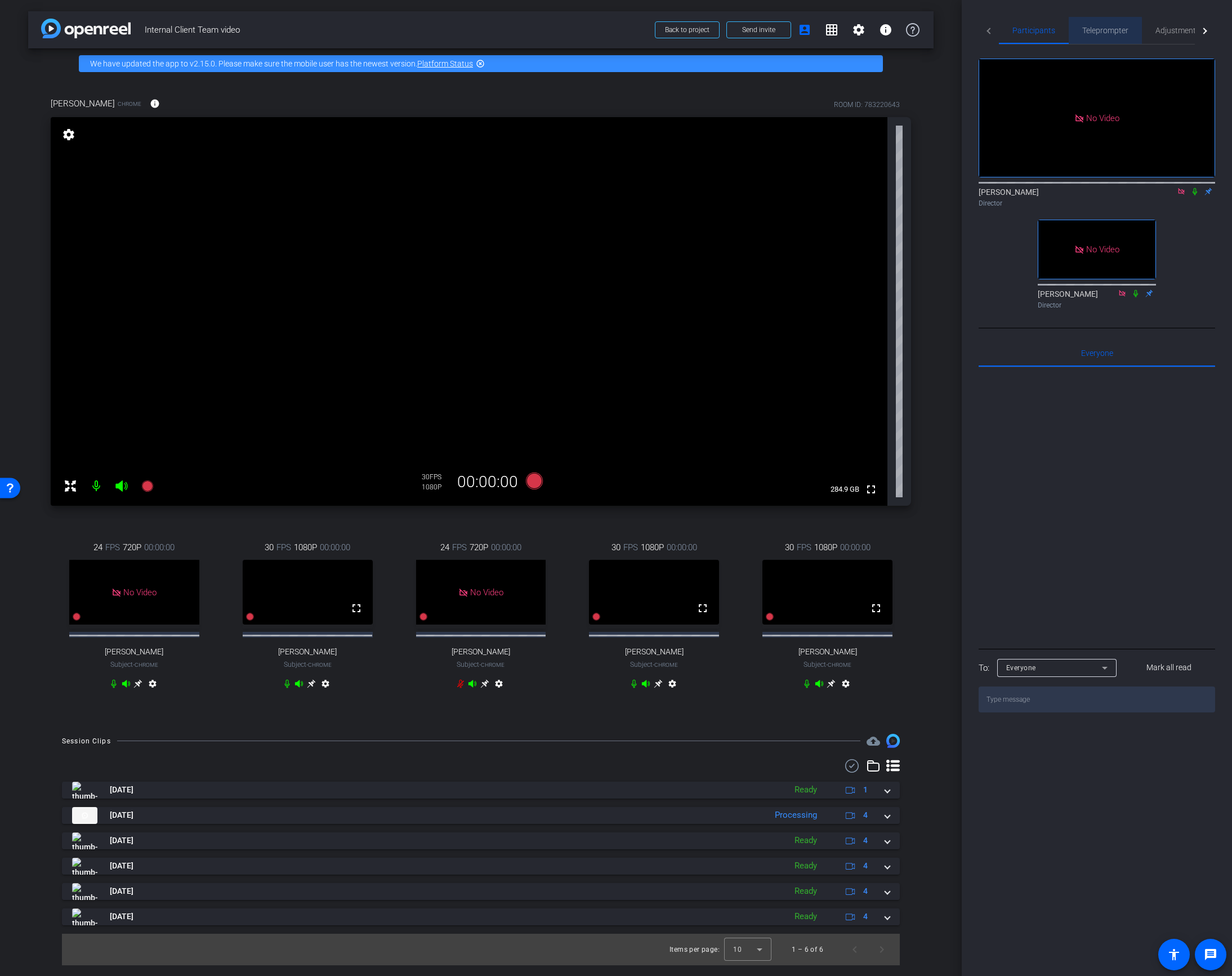
click at [1094, 34] on span "Teleprompter" at bounding box center [1106, 31] width 46 height 8
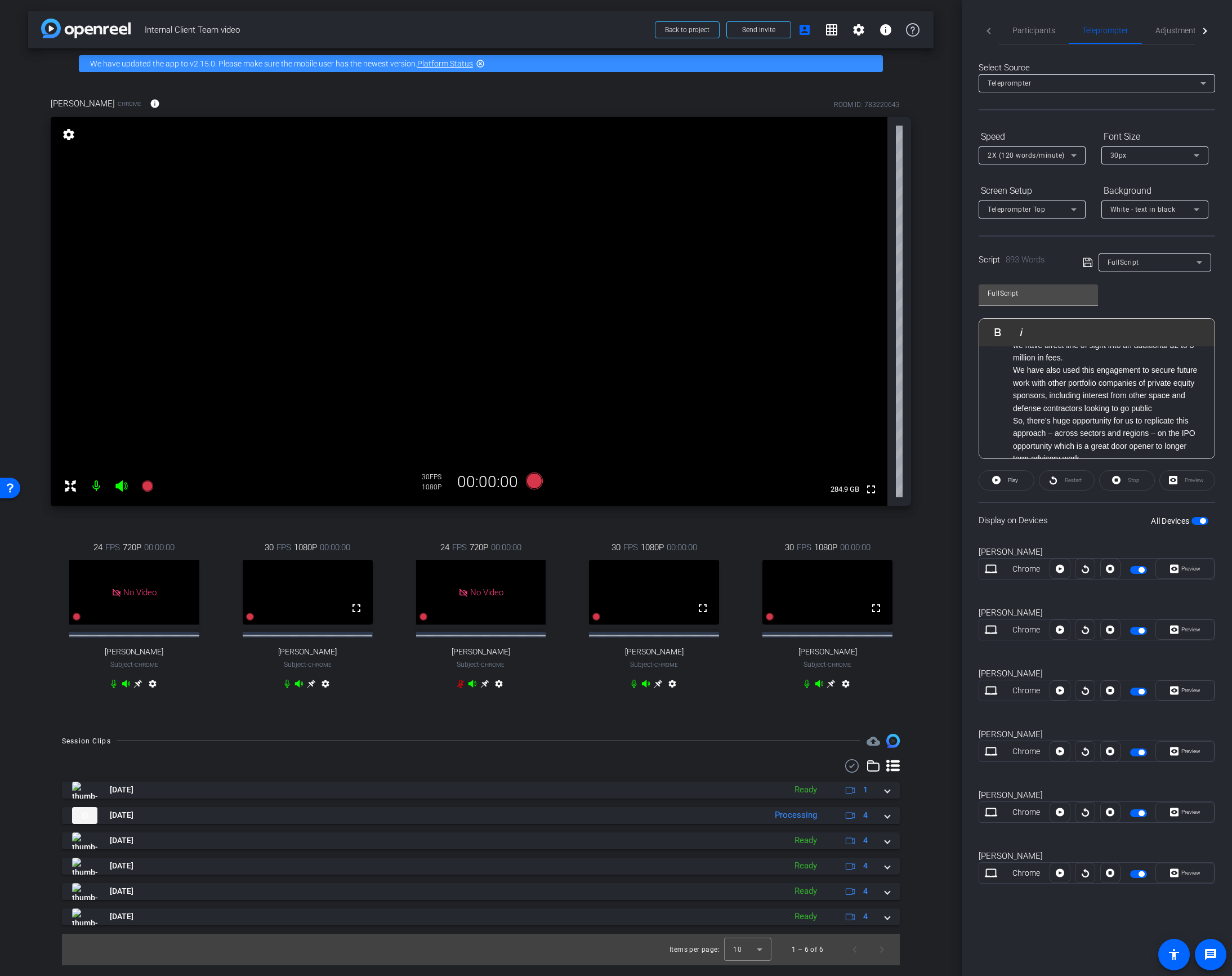
click at [1124, 415] on li "So, there’s huge opportunity for us to replicate this approach – across sectors…" at bounding box center [1108, 440] width 190 height 50
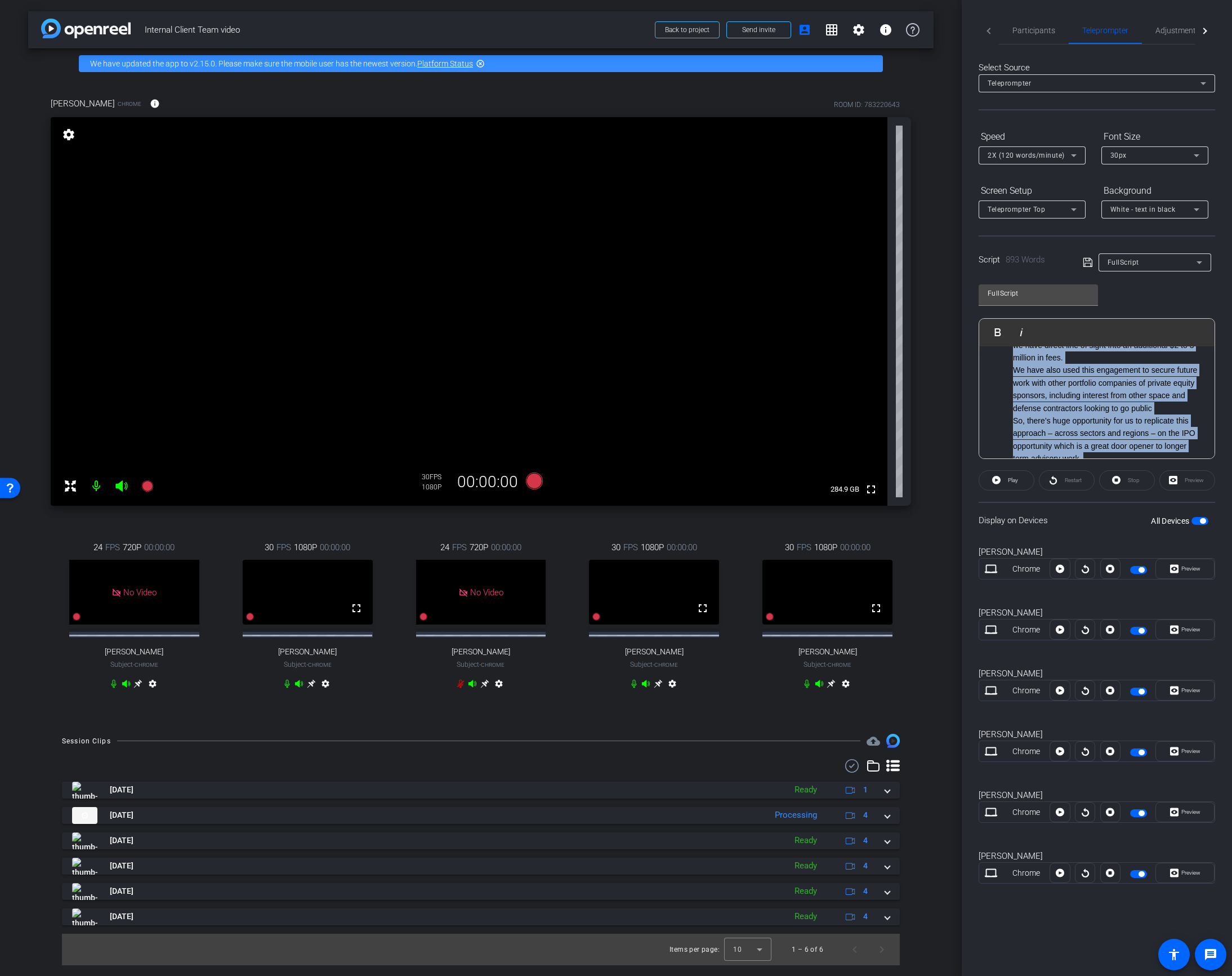
copy div "Lorem Ipsum Dolorsi am conse adip eli seddo – ei temporinci UTL etdoloremagna a…"
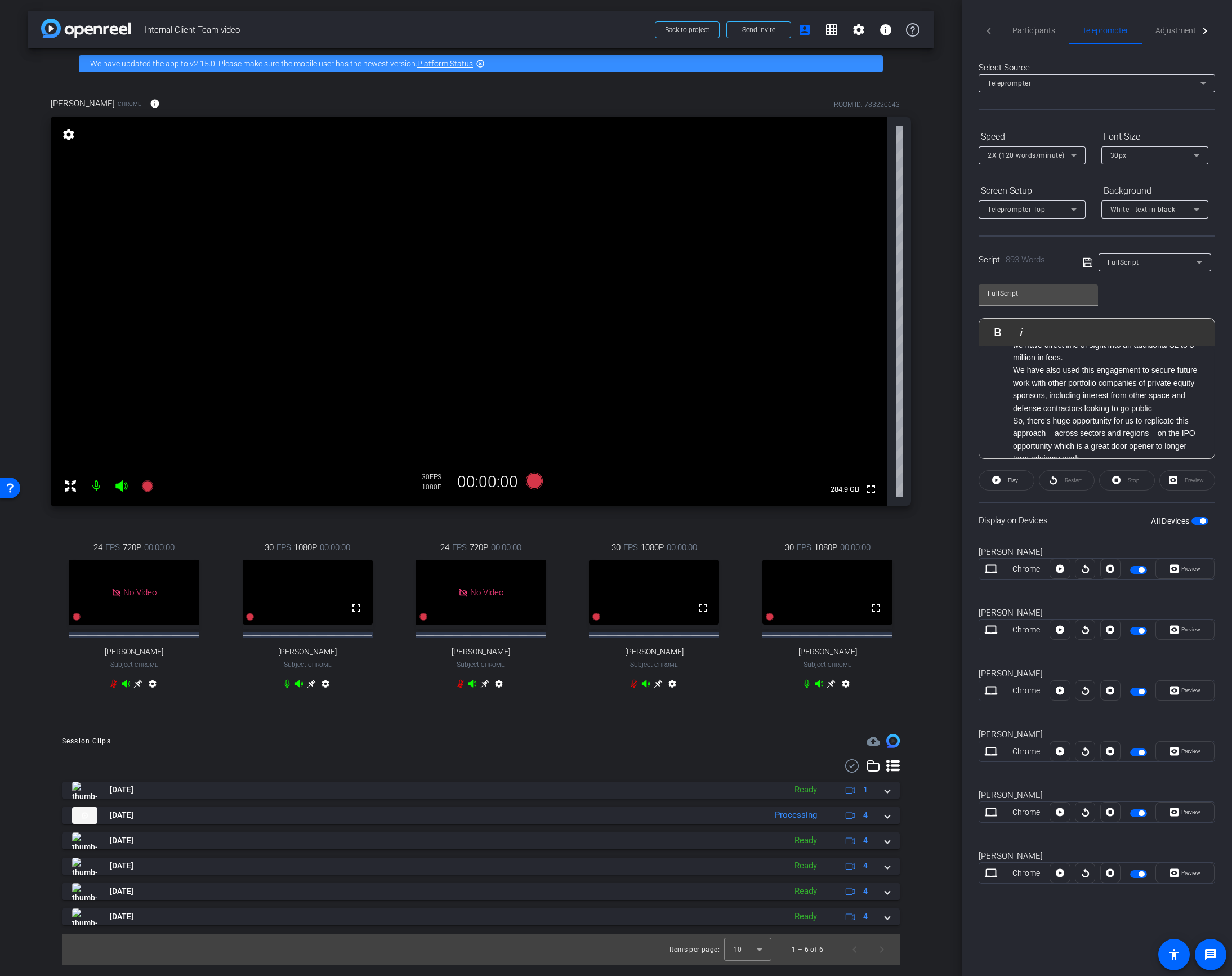
click at [1143, 261] on div "FullScript" at bounding box center [1152, 262] width 89 height 14
click at [1128, 285] on span "Create new script" at bounding box center [1137, 285] width 59 height 14
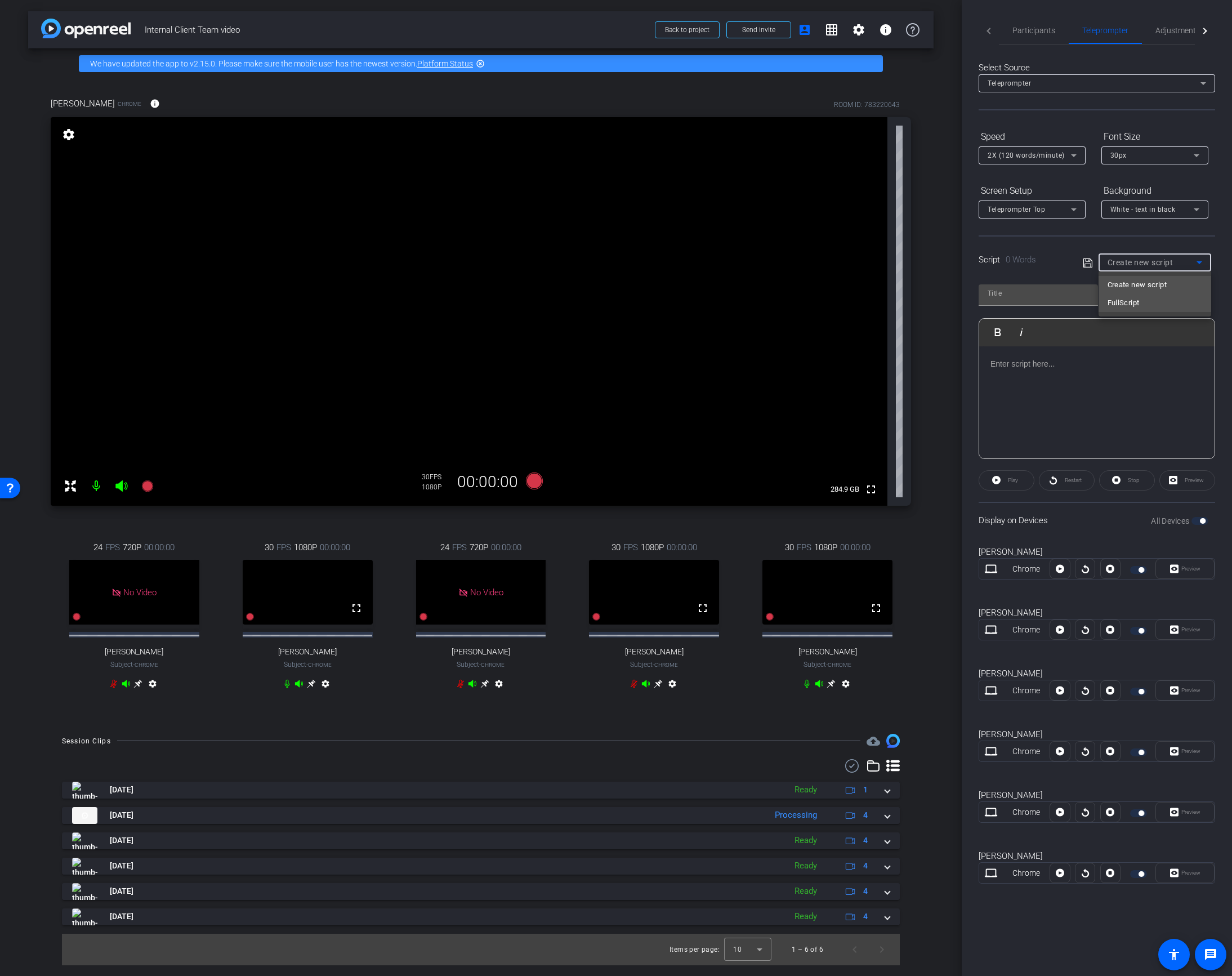
scroll to position [0, 0]
click at [998, 293] on input "text" at bounding box center [1038, 293] width 102 height 14
type input "shortScript"
click at [1034, 380] on div at bounding box center [1096, 402] width 235 height 113
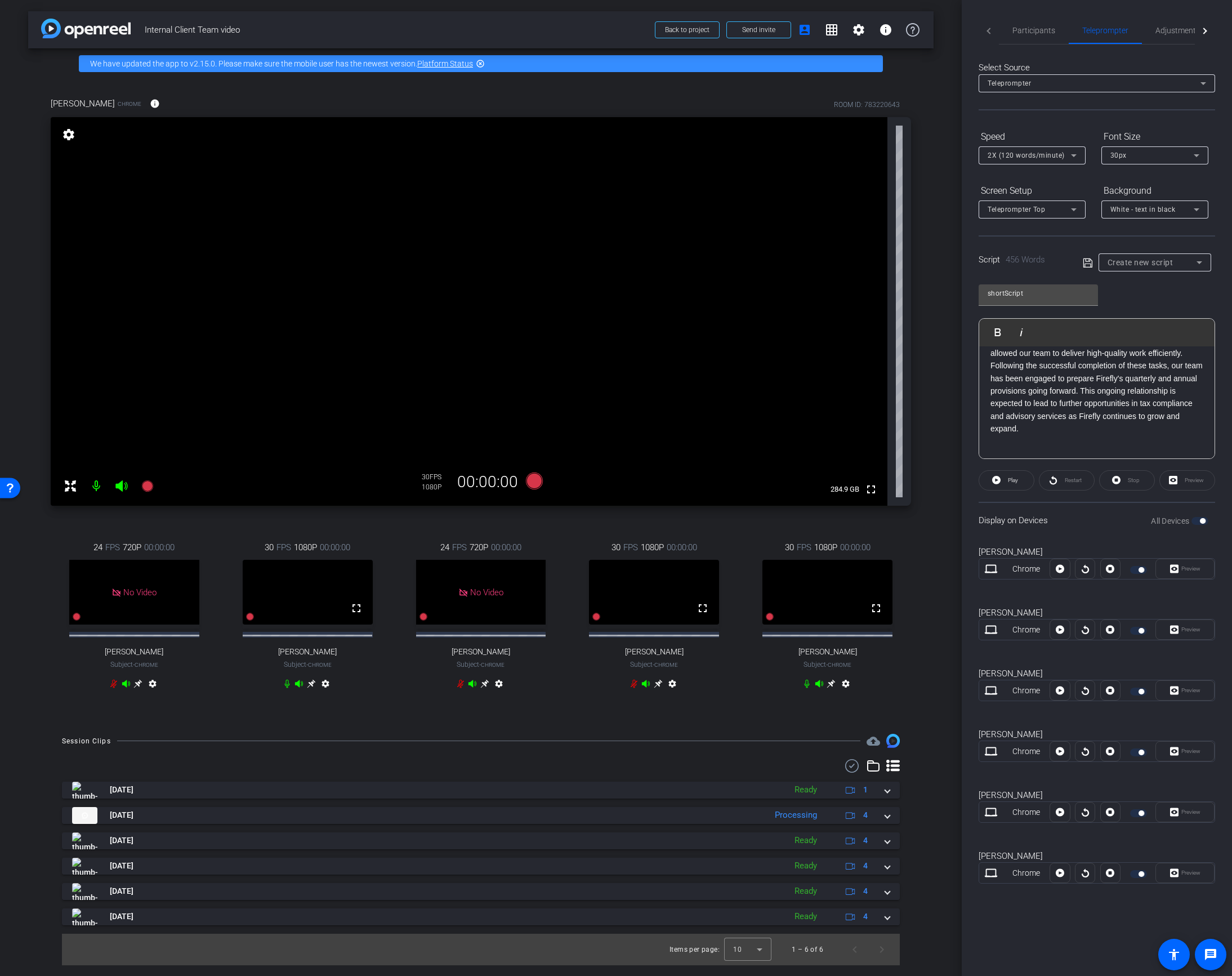
scroll to position [30708, 0]
click at [1083, 263] on icon at bounding box center [1087, 263] width 10 height 14
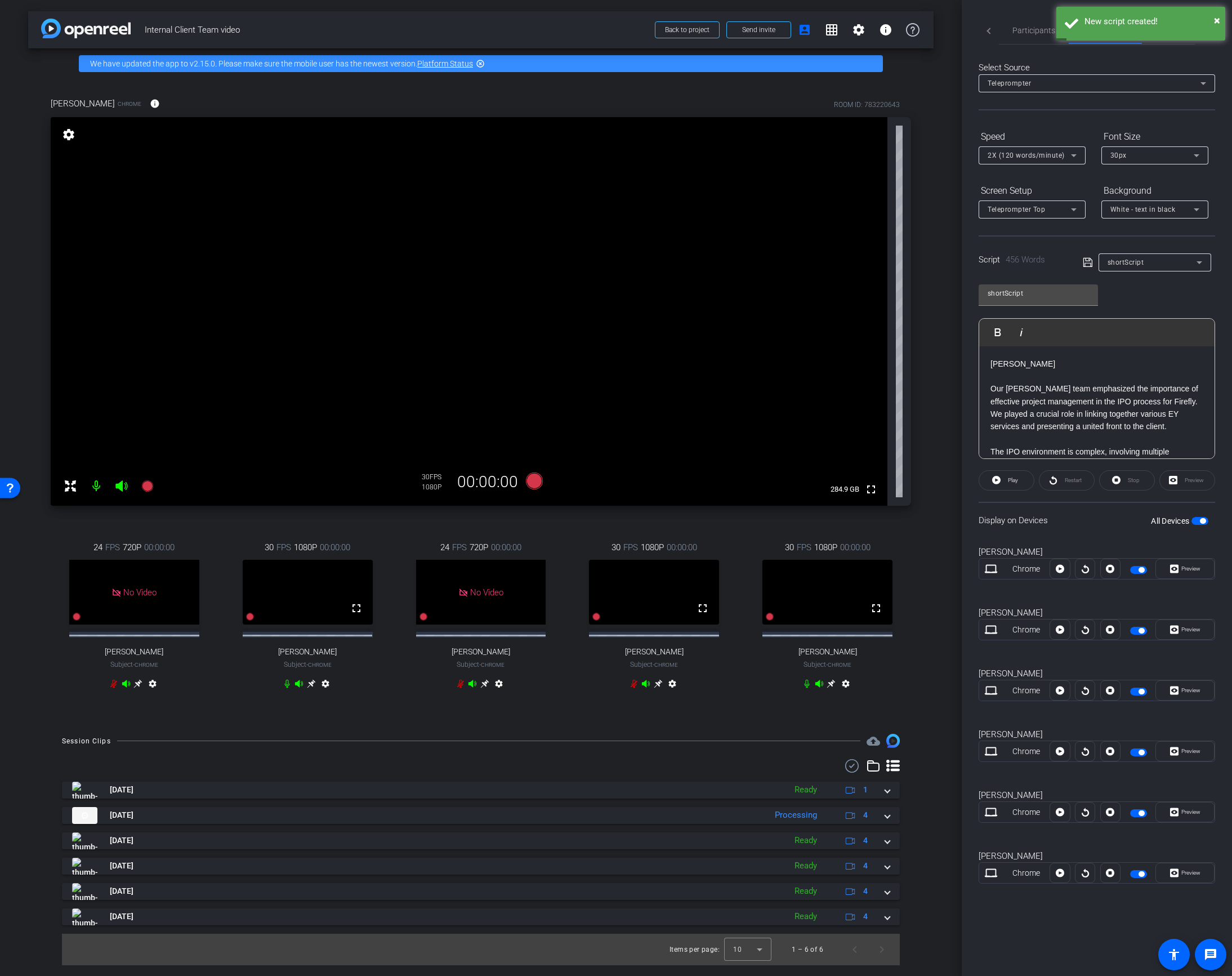
click at [1015, 381] on p at bounding box center [1097, 376] width 213 height 12
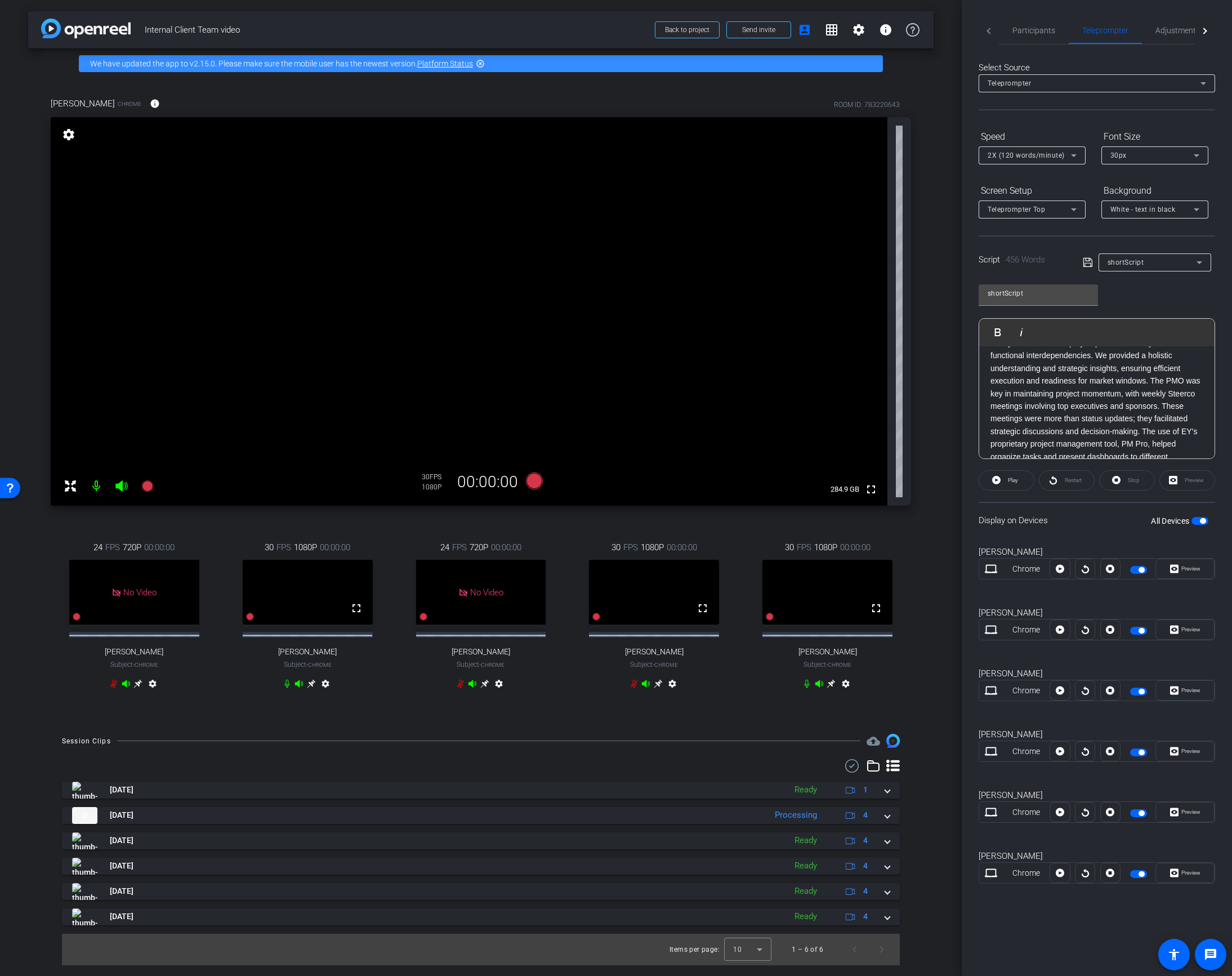
scroll to position [137, 0]
click at [531, 483] on icon at bounding box center [534, 481] width 17 height 17
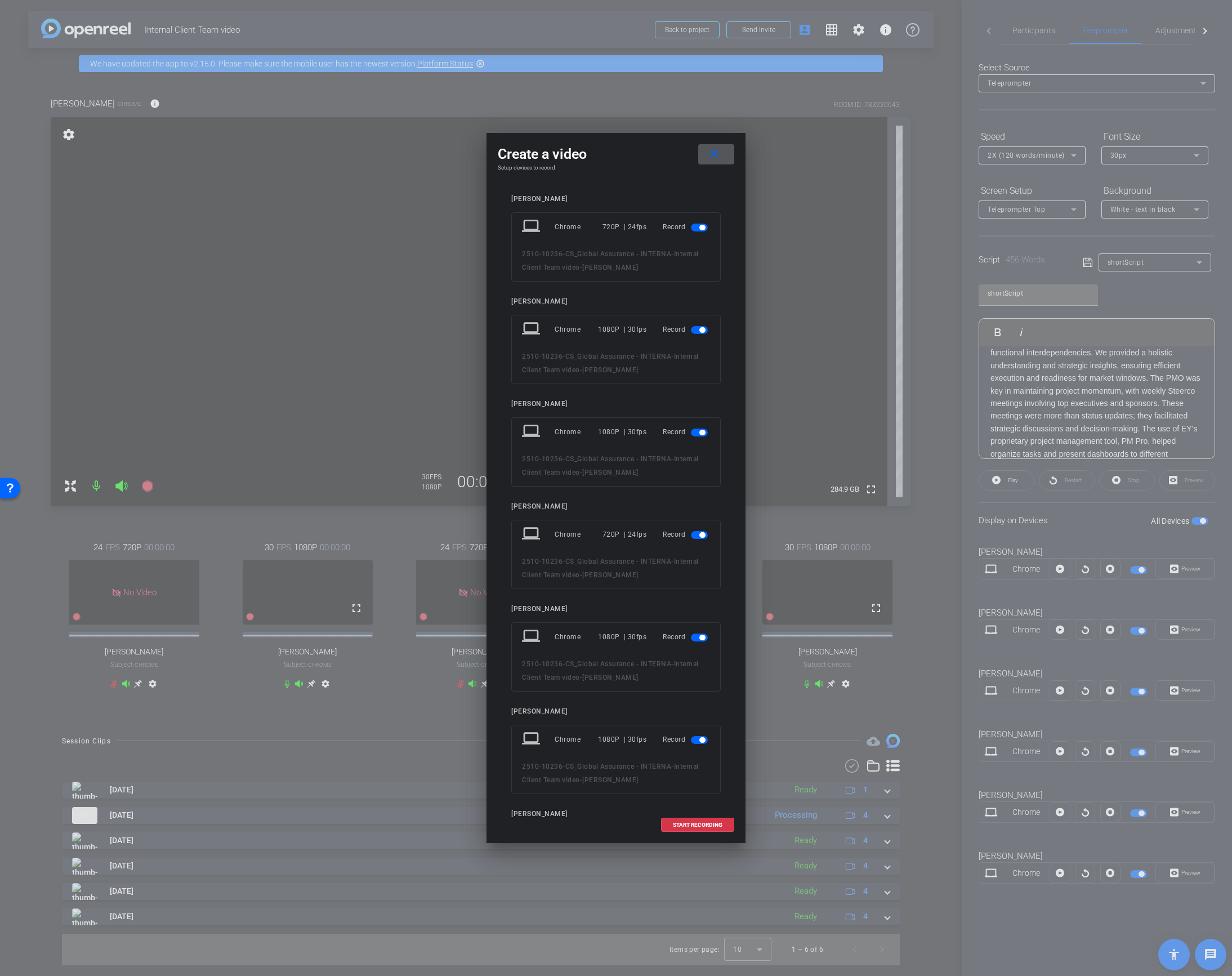
click at [699, 224] on span "button" at bounding box center [699, 228] width 17 height 8
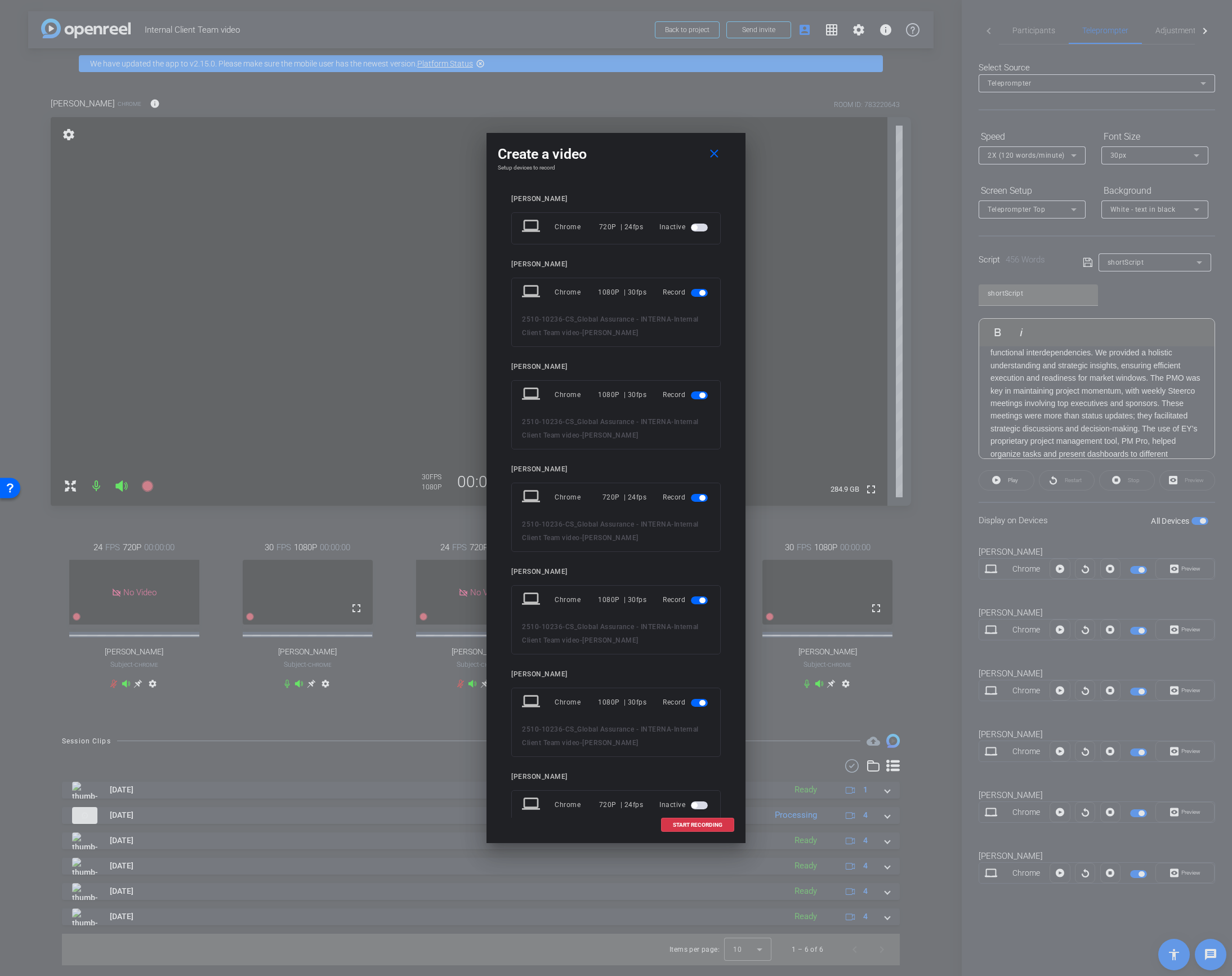
click at [701, 292] on span "button" at bounding box center [702, 293] width 5 height 5
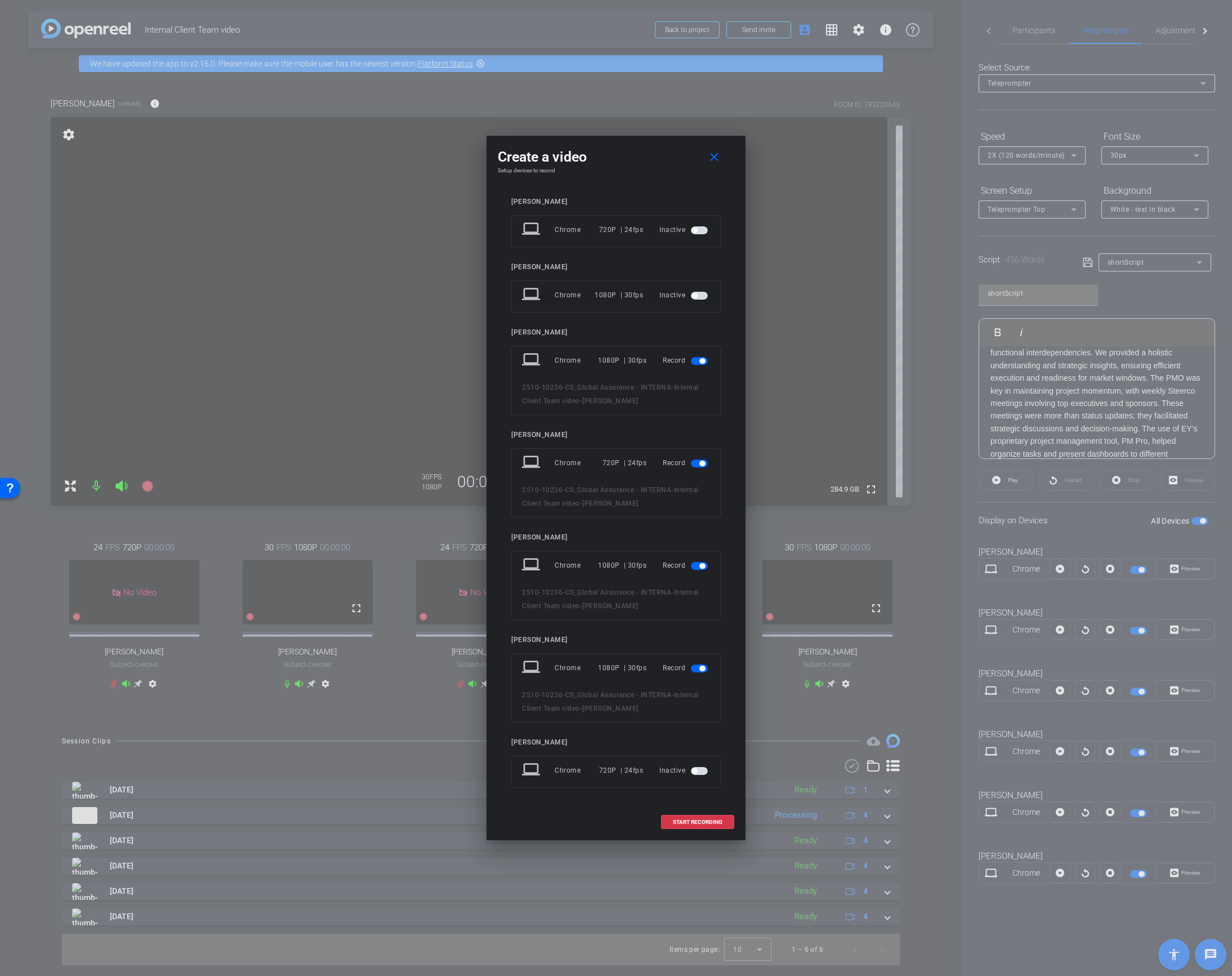
click at [700, 463] on span "button" at bounding box center [702, 463] width 5 height 5
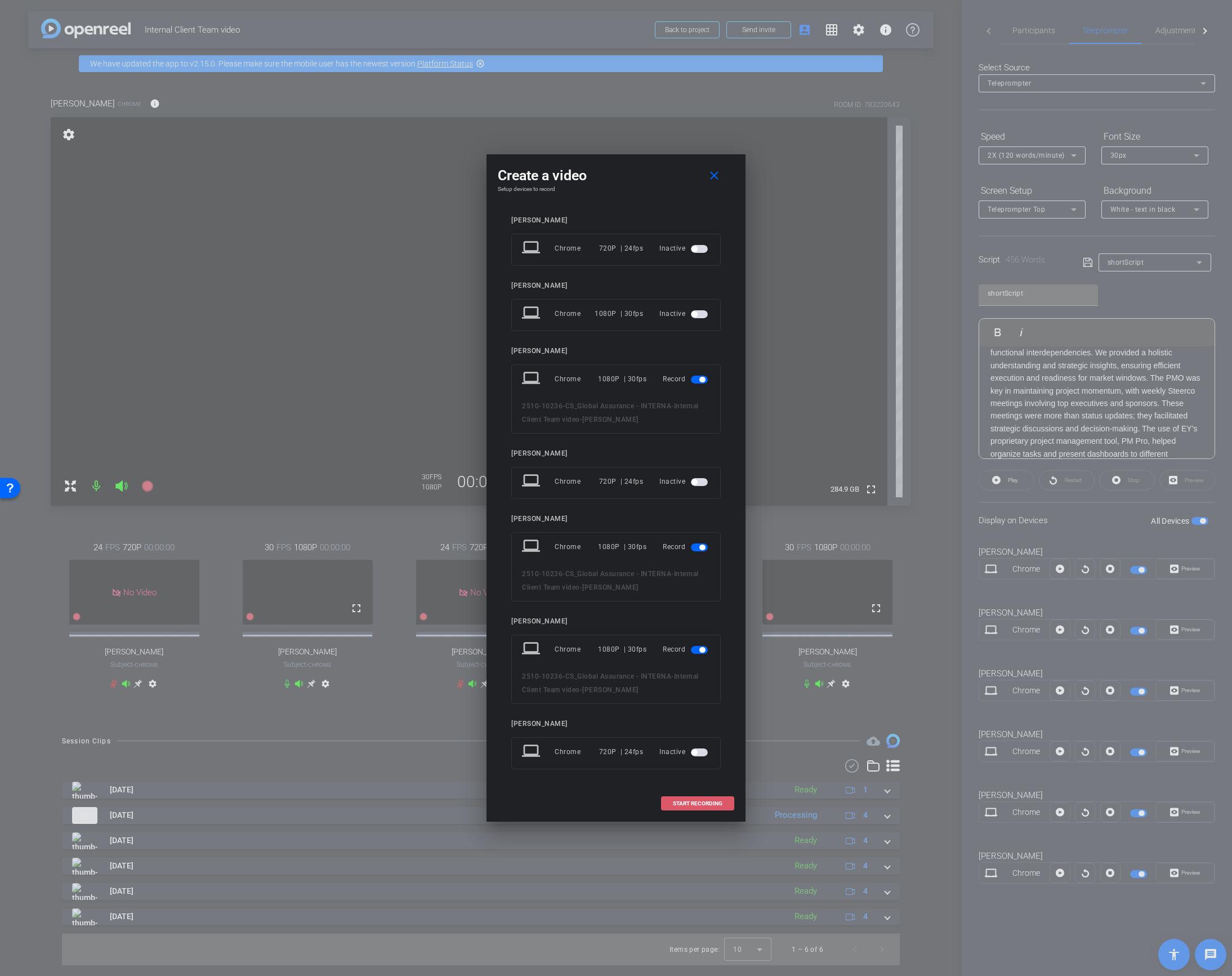
click at [687, 801] on span "START RECORDING" at bounding box center [697, 803] width 50 height 5
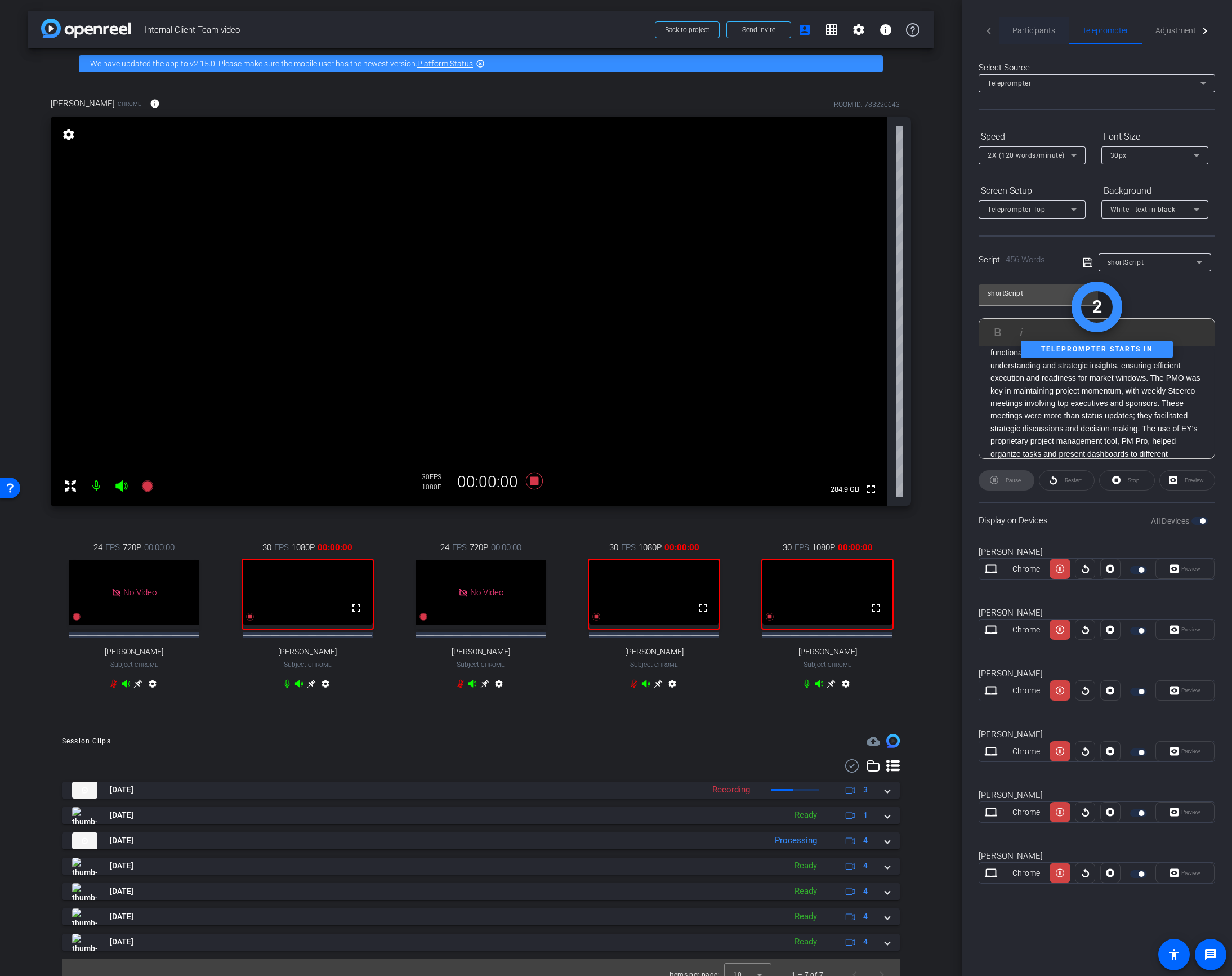
click at [1030, 31] on span "Participants" at bounding box center [1033, 31] width 43 height 8
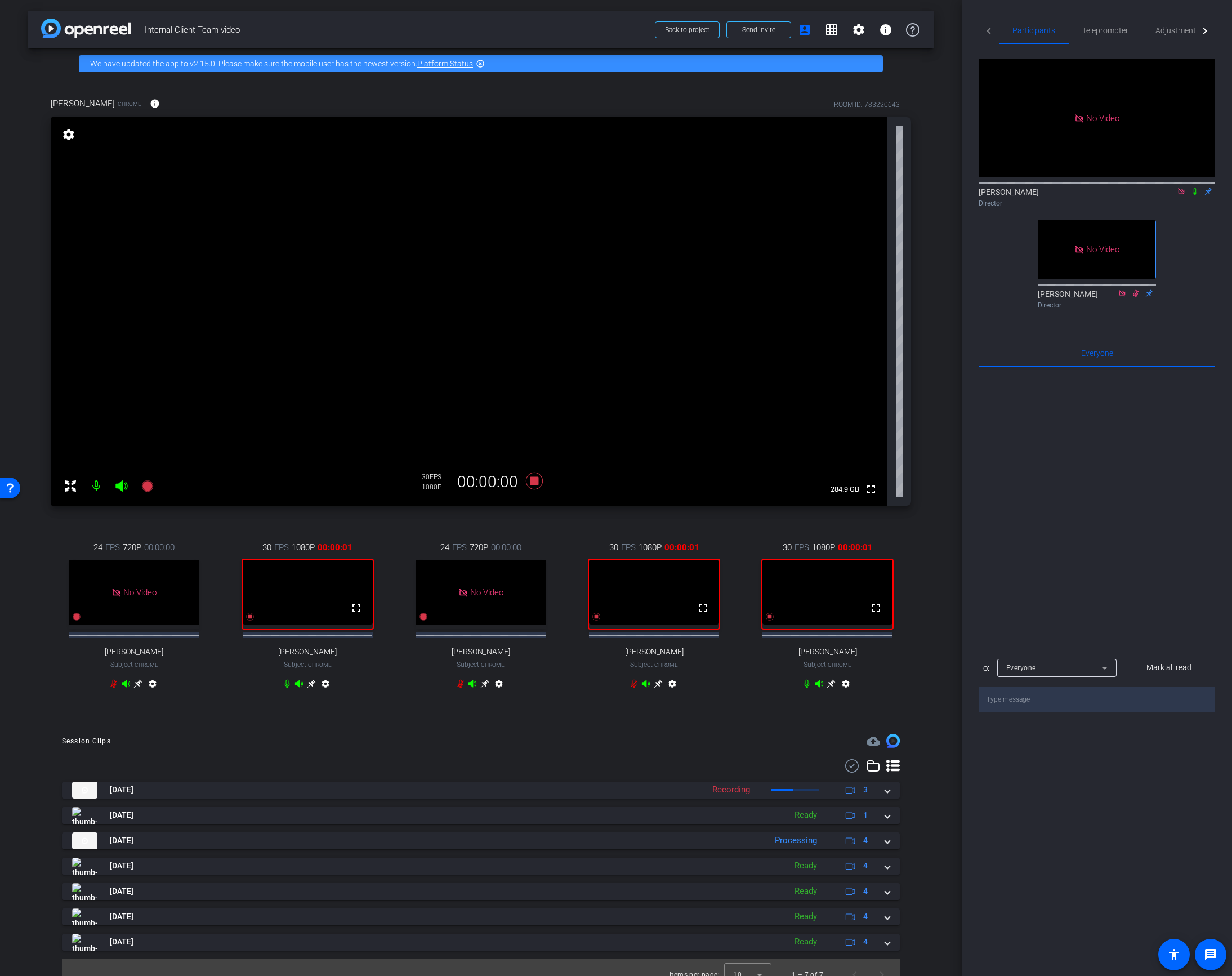
click at [1194, 188] on icon at bounding box center [1194, 192] width 9 height 8
click at [1194, 188] on icon at bounding box center [1194, 192] width 9 height 8
click at [631, 688] on icon at bounding box center [634, 683] width 9 height 9
click at [92, 484] on mat-icon at bounding box center [96, 486] width 23 height 23
click at [1194, 188] on icon at bounding box center [1194, 192] width 9 height 8
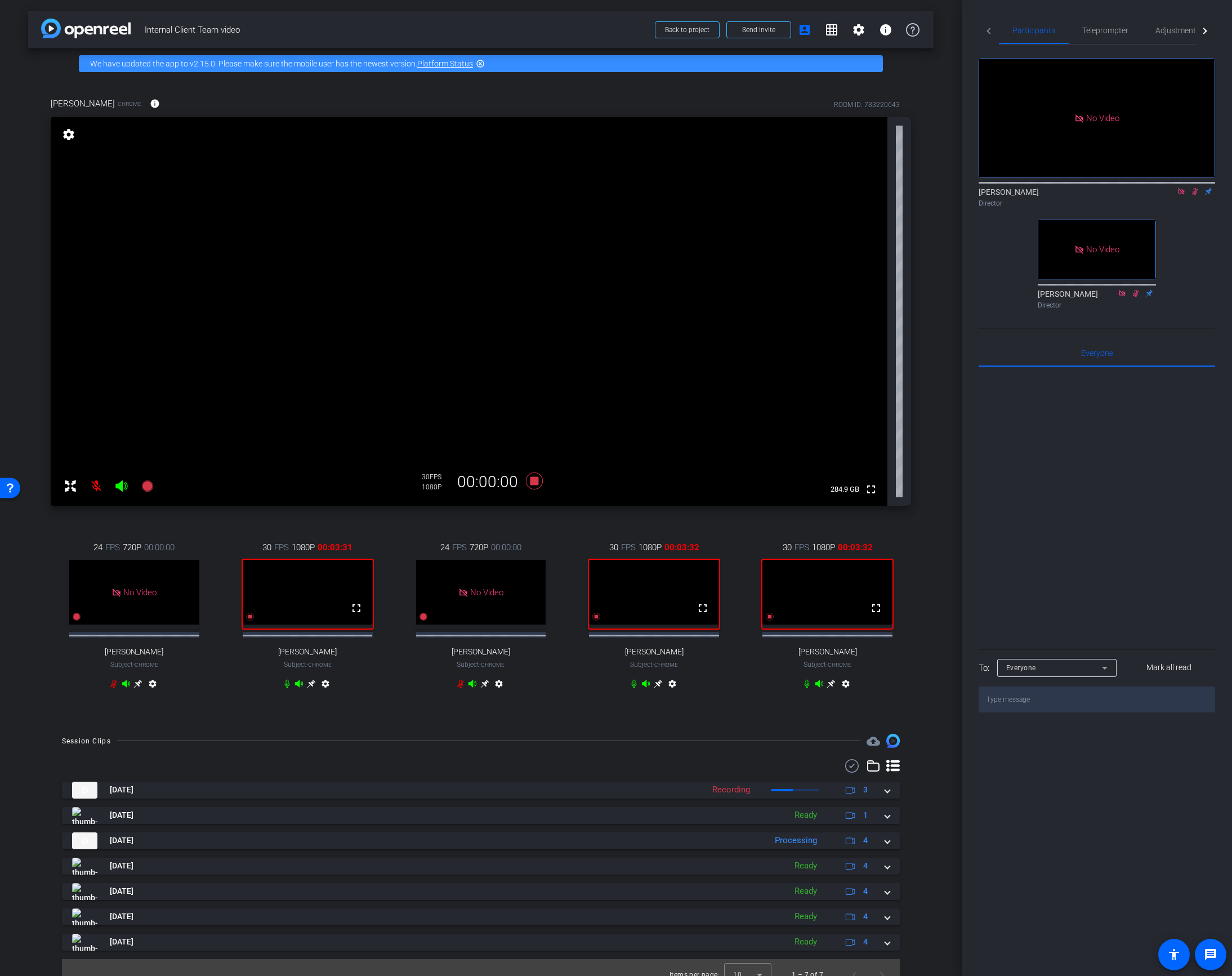
click at [1193, 188] on icon at bounding box center [1194, 192] width 9 height 8
click at [537, 482] on icon at bounding box center [534, 481] width 17 height 17
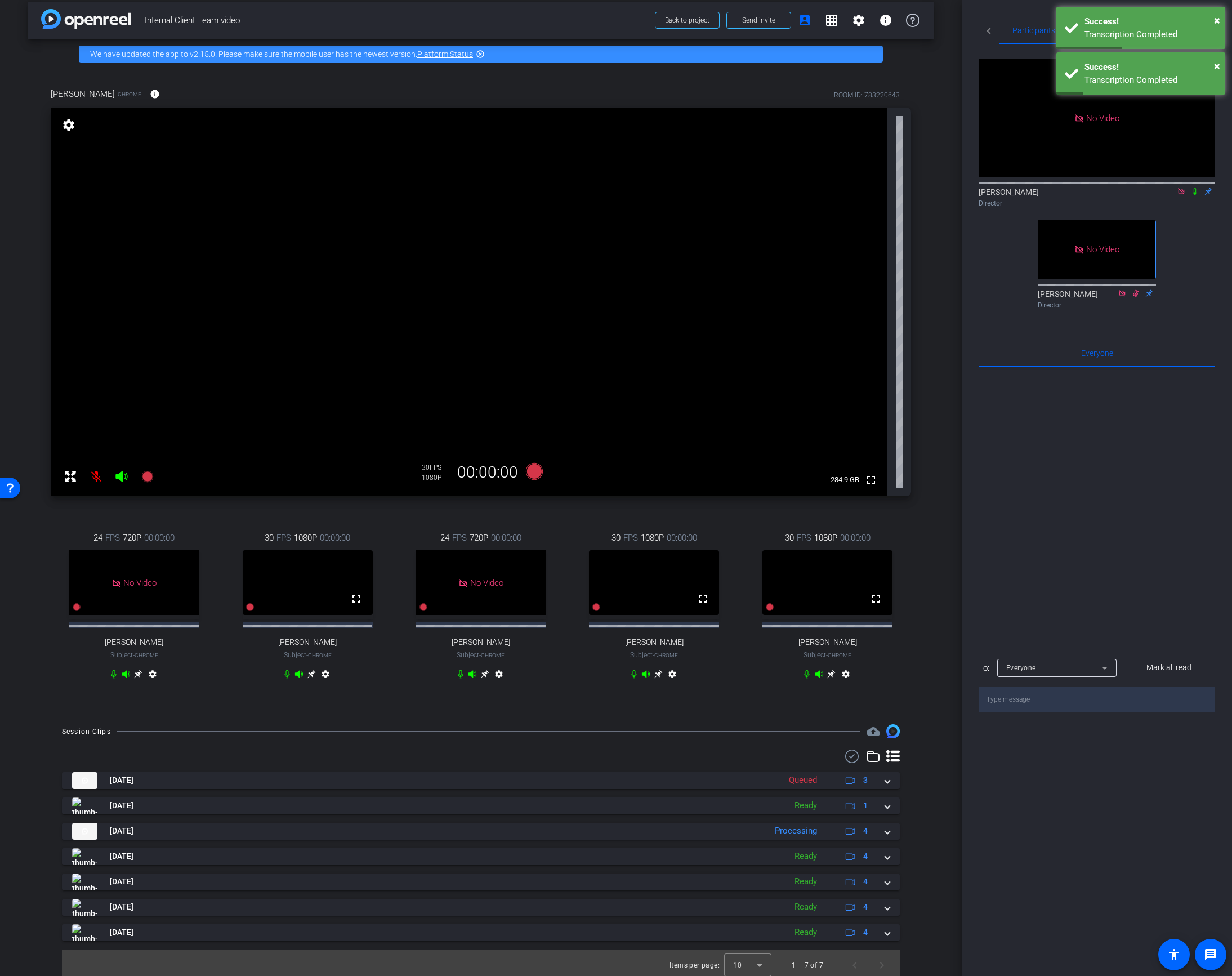
scroll to position [10, 0]
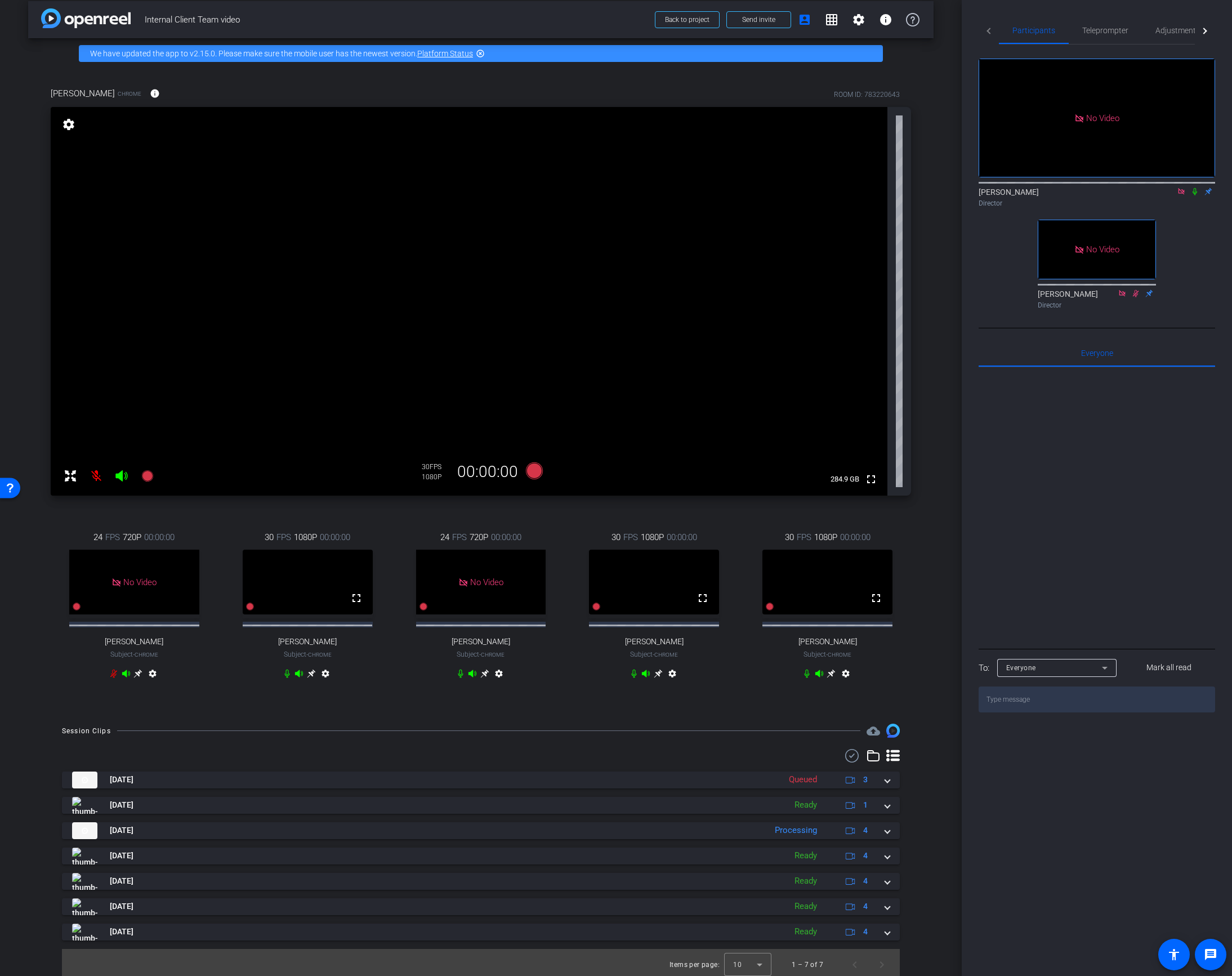
click at [805, 678] on icon at bounding box center [806, 673] width 9 height 9
click at [631, 678] on icon at bounding box center [634, 673] width 9 height 9
click at [461, 678] on icon at bounding box center [460, 673] width 5 height 8
click at [250, 611] on icon at bounding box center [250, 607] width 8 height 8
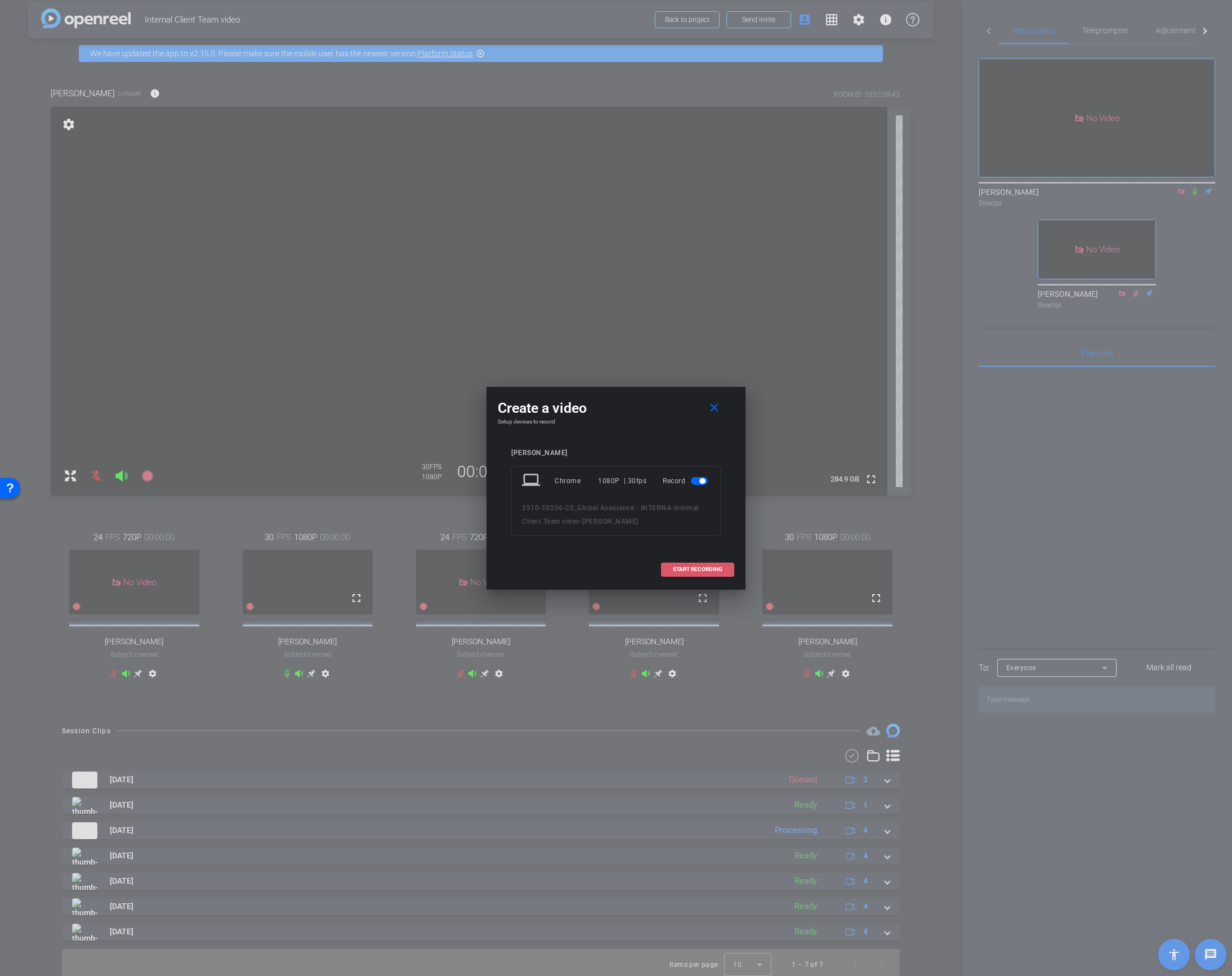
click at [694, 569] on span "START RECORDING" at bounding box center [697, 569] width 50 height 5
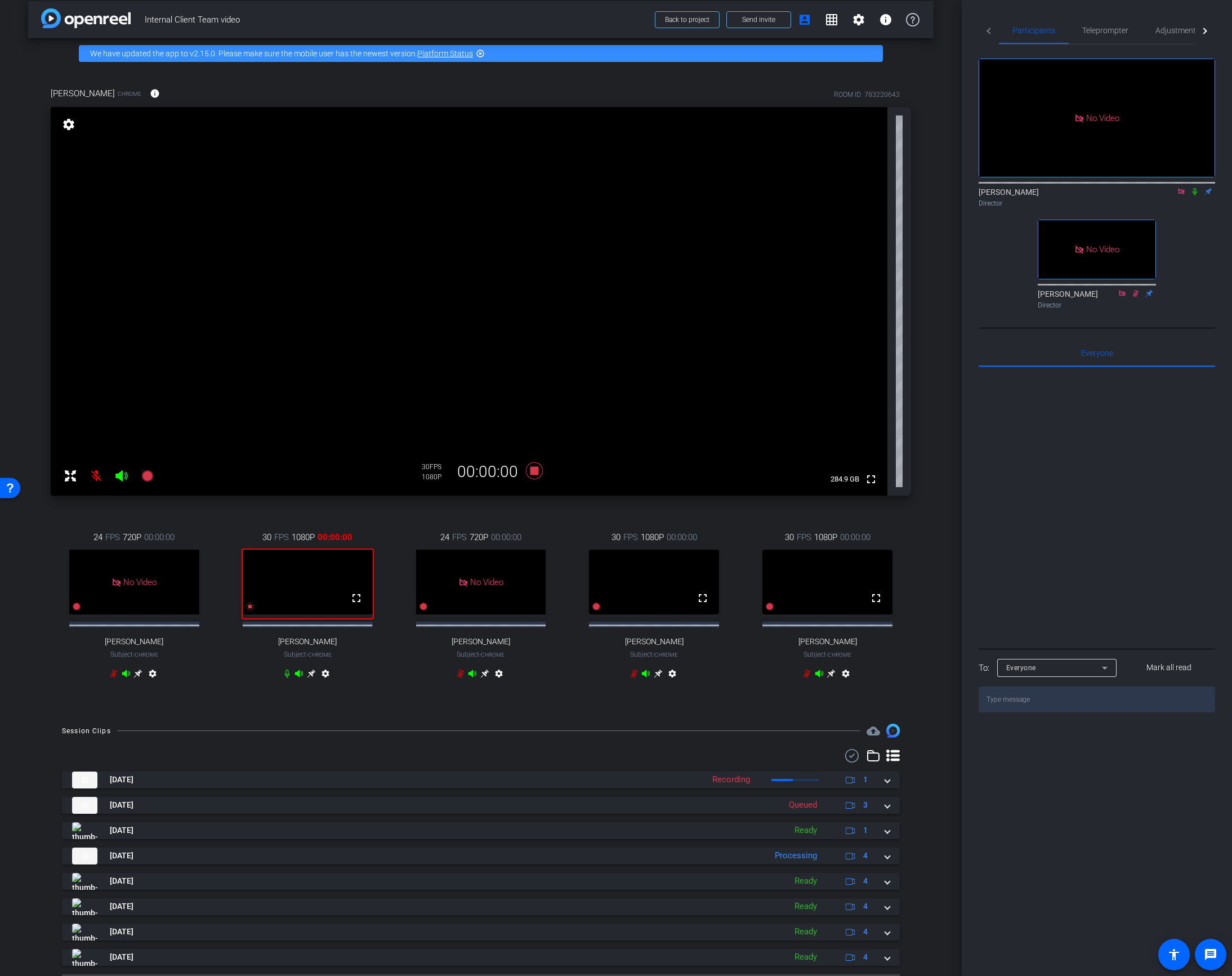
click at [1194, 188] on icon at bounding box center [1194, 192] width 9 height 8
click at [536, 471] on icon at bounding box center [534, 471] width 17 height 17
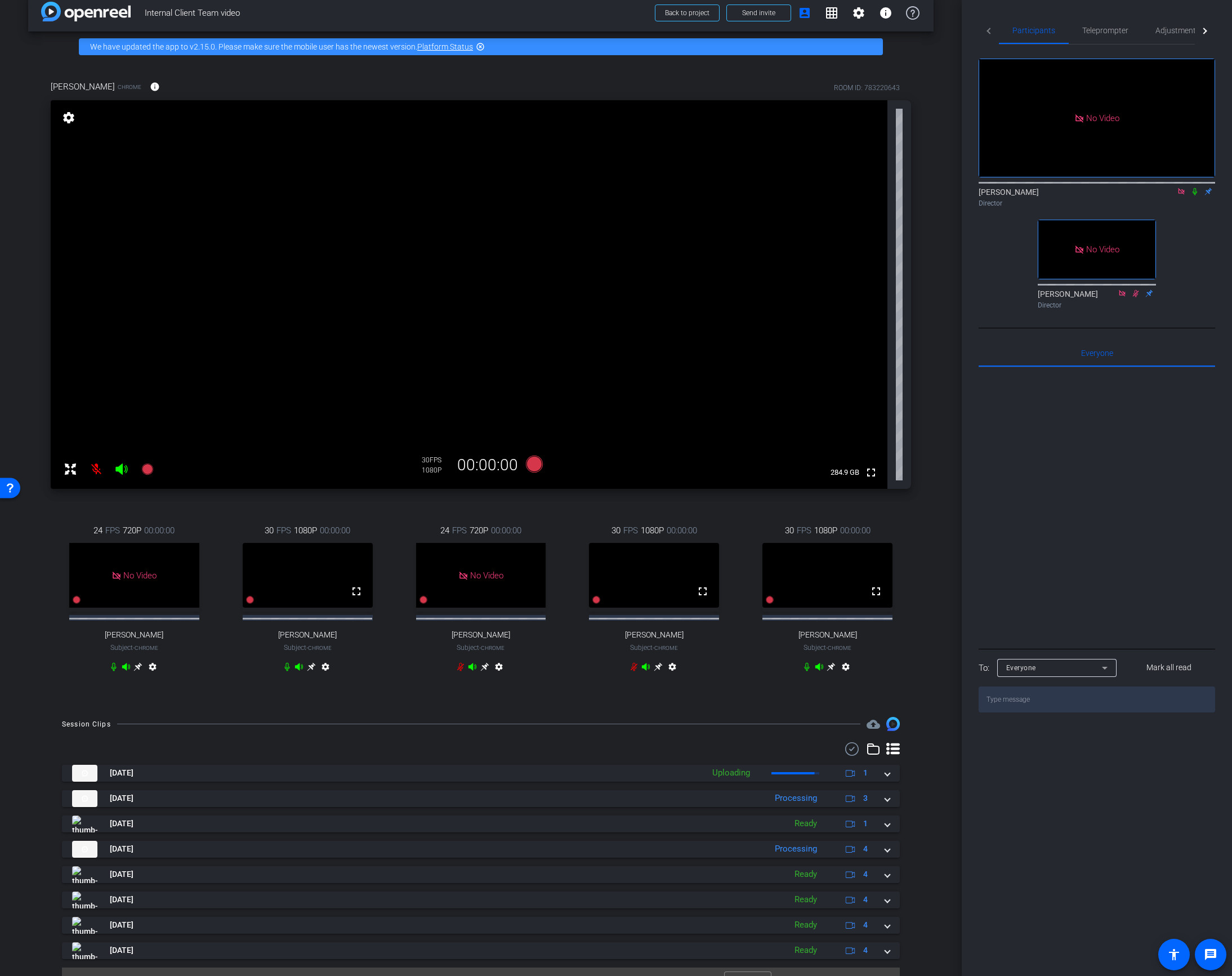
scroll to position [19, 0]
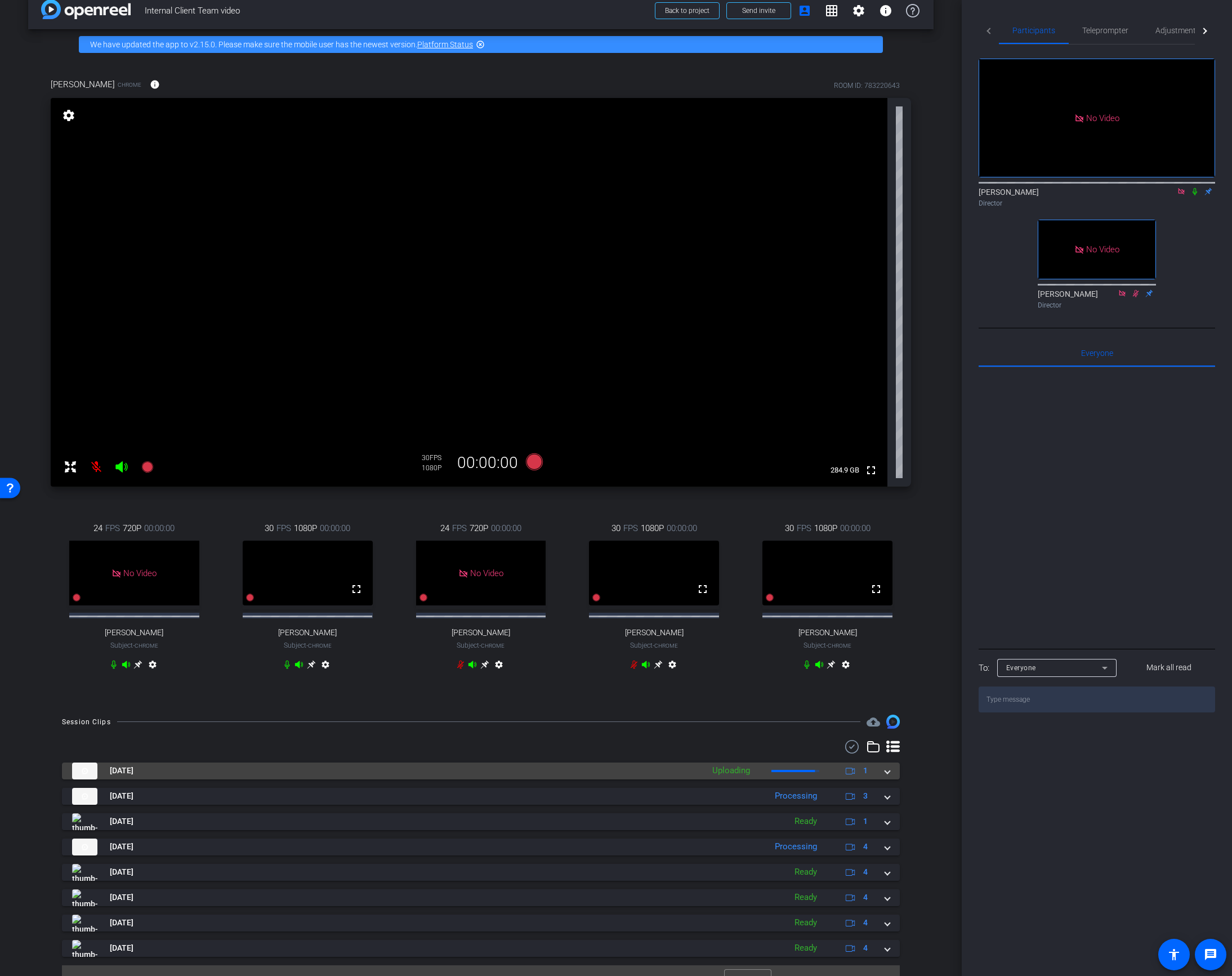
click at [886, 779] on mat-expansion-panel-header "[DATE] Uploading 1" at bounding box center [481, 771] width 838 height 17
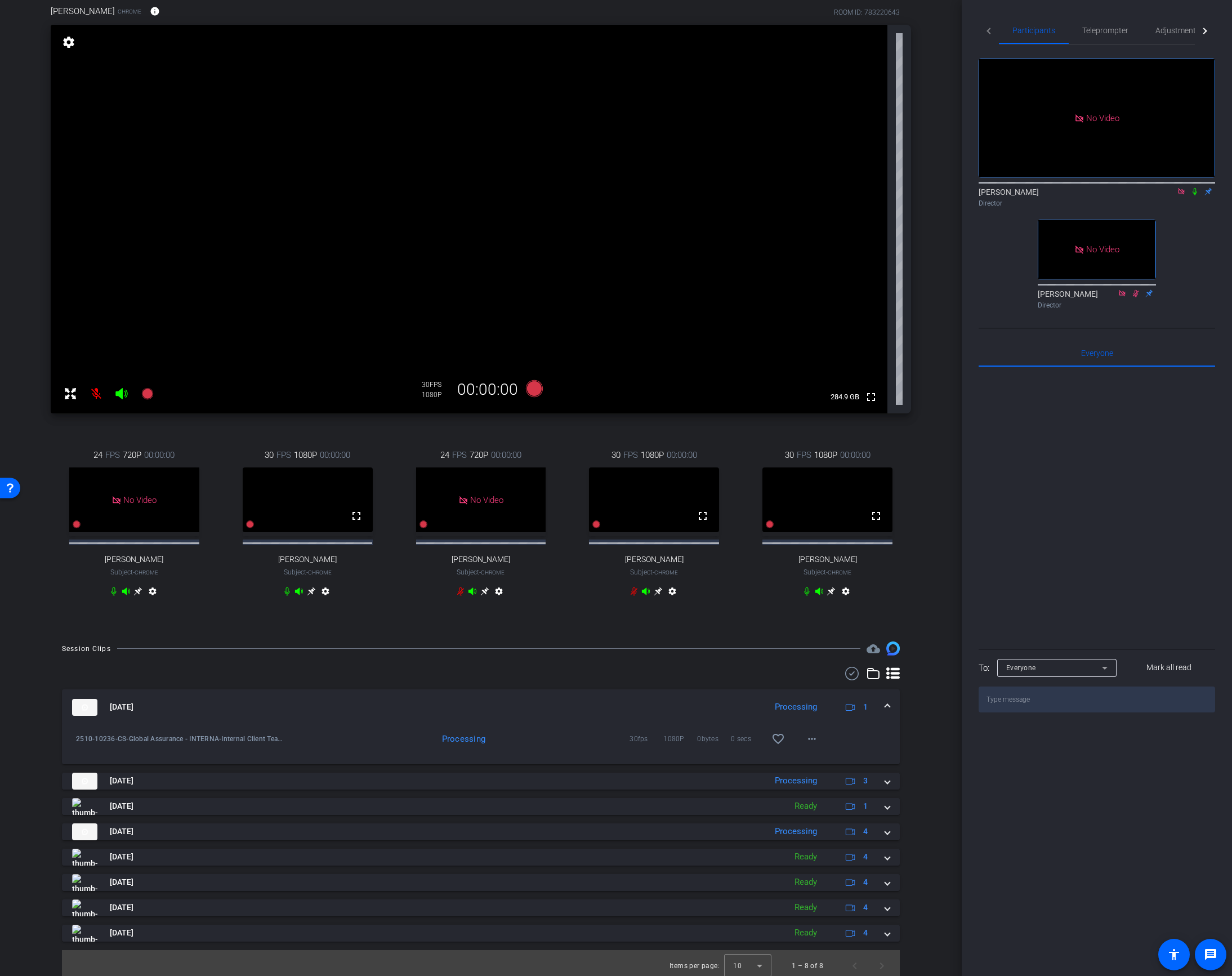
scroll to position [117, 0]
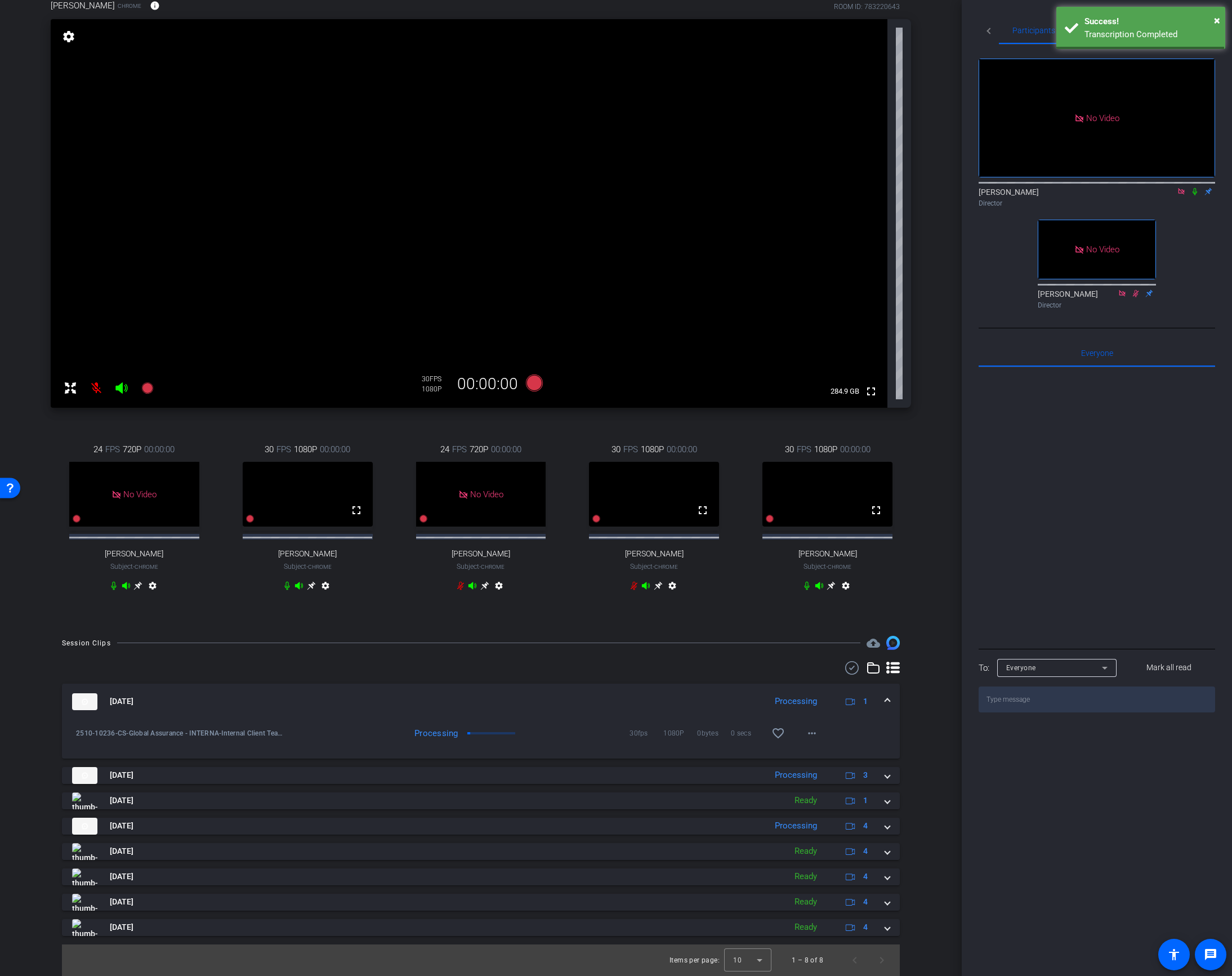
click at [459, 582] on icon at bounding box center [460, 586] width 7 height 8
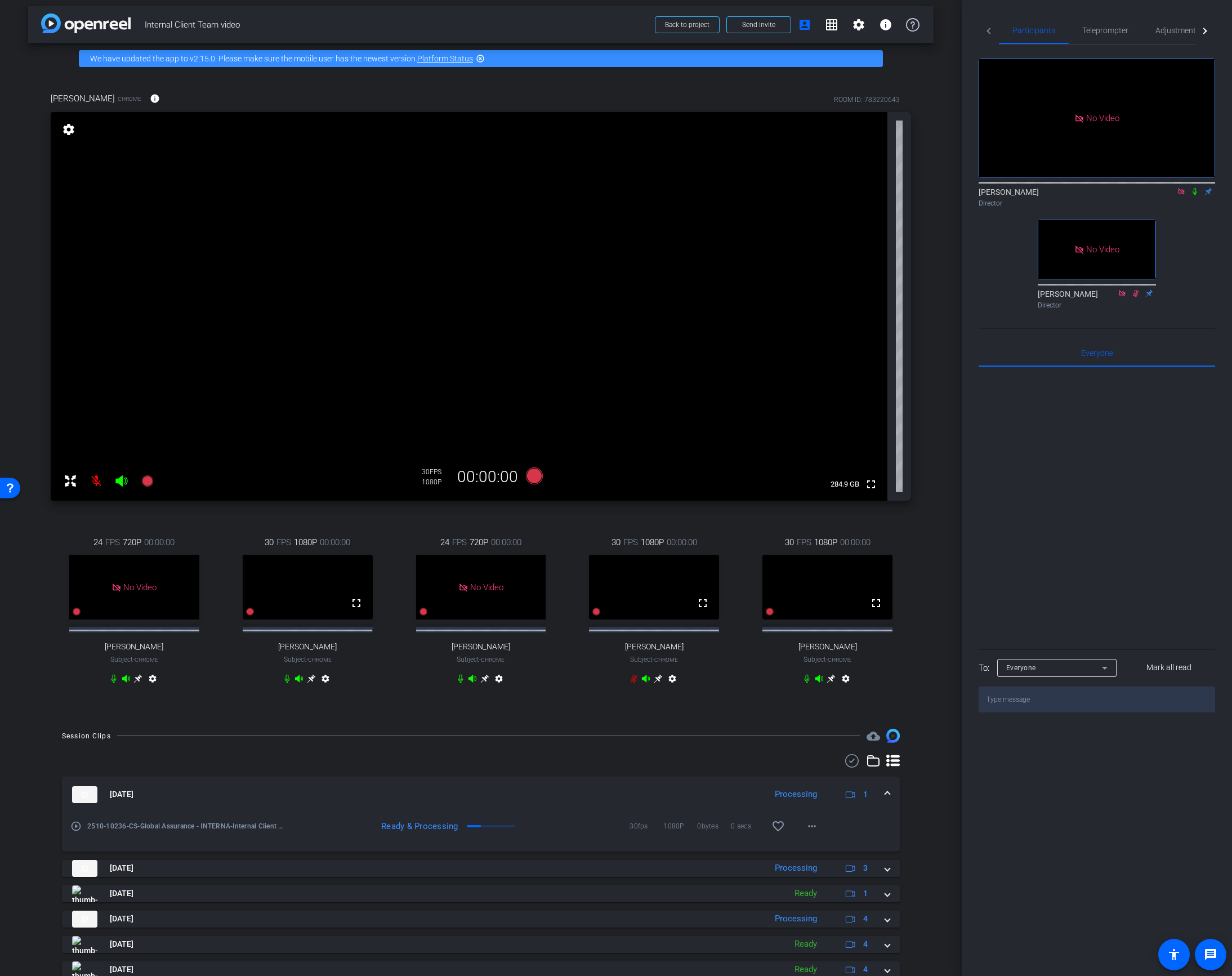
scroll to position [0, 0]
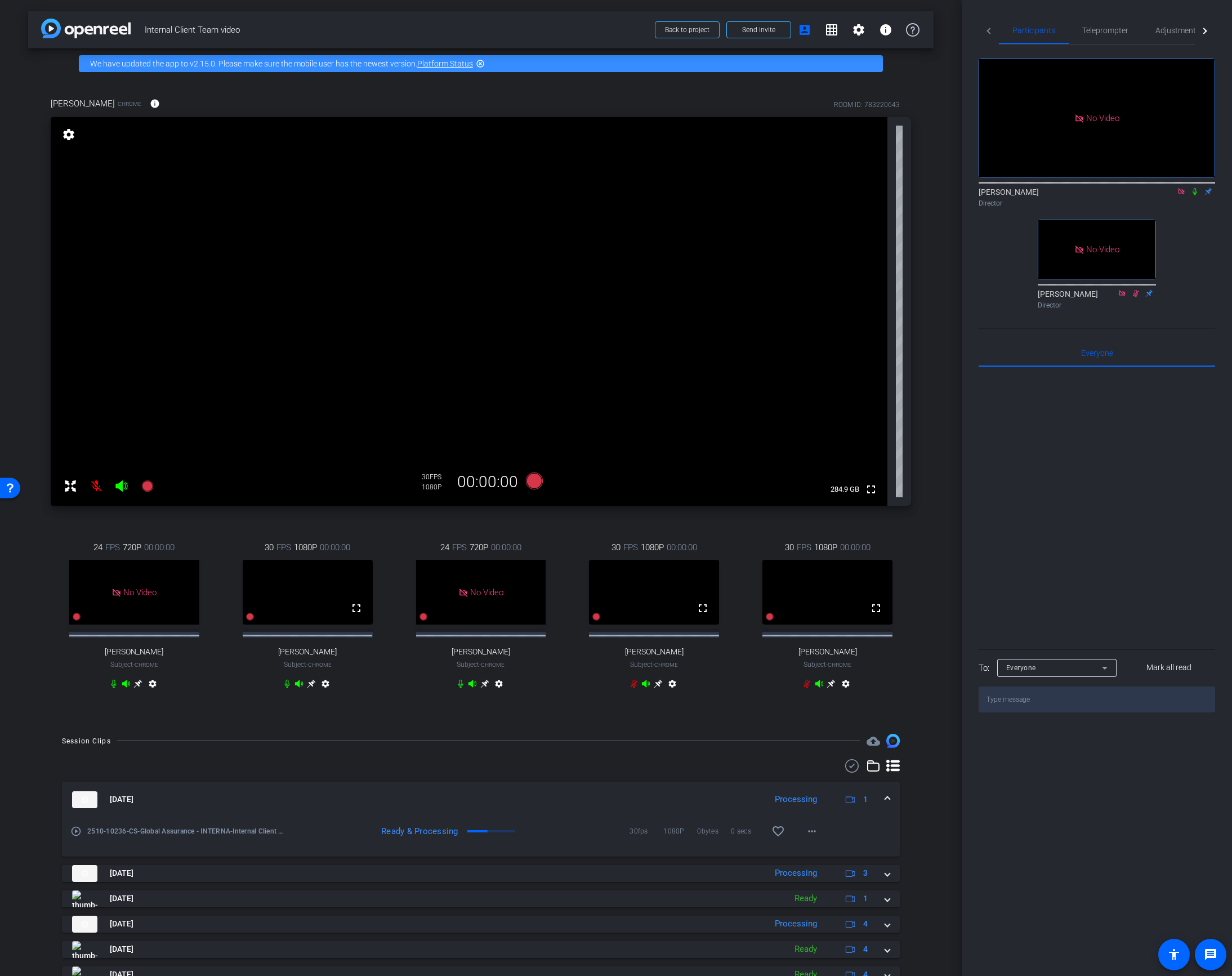
click at [927, 695] on div "[PERSON_NAME] Chrome info ROOM ID: 783220643 fullscreen settings 284.9 GB 30 FP…" at bounding box center [480, 400] width 905 height 643
click at [939, 353] on div "arrow_back Internal Client Team video Back to project Send invite account_box g…" at bounding box center [481, 488] width 962 height 976
click at [96, 486] on mat-icon at bounding box center [96, 486] width 23 height 23
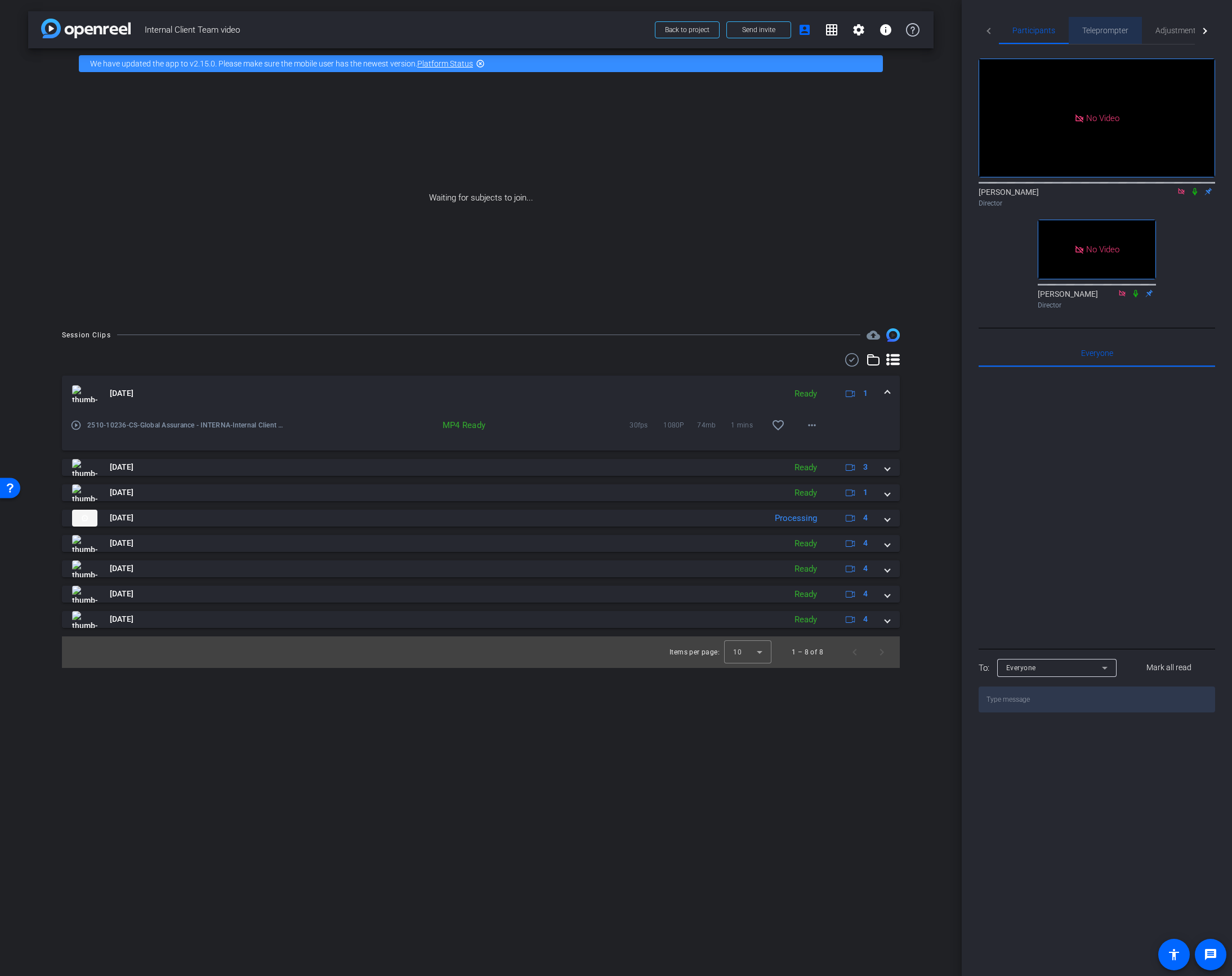
click at [1094, 33] on span "Teleprompter" at bounding box center [1106, 31] width 46 height 8
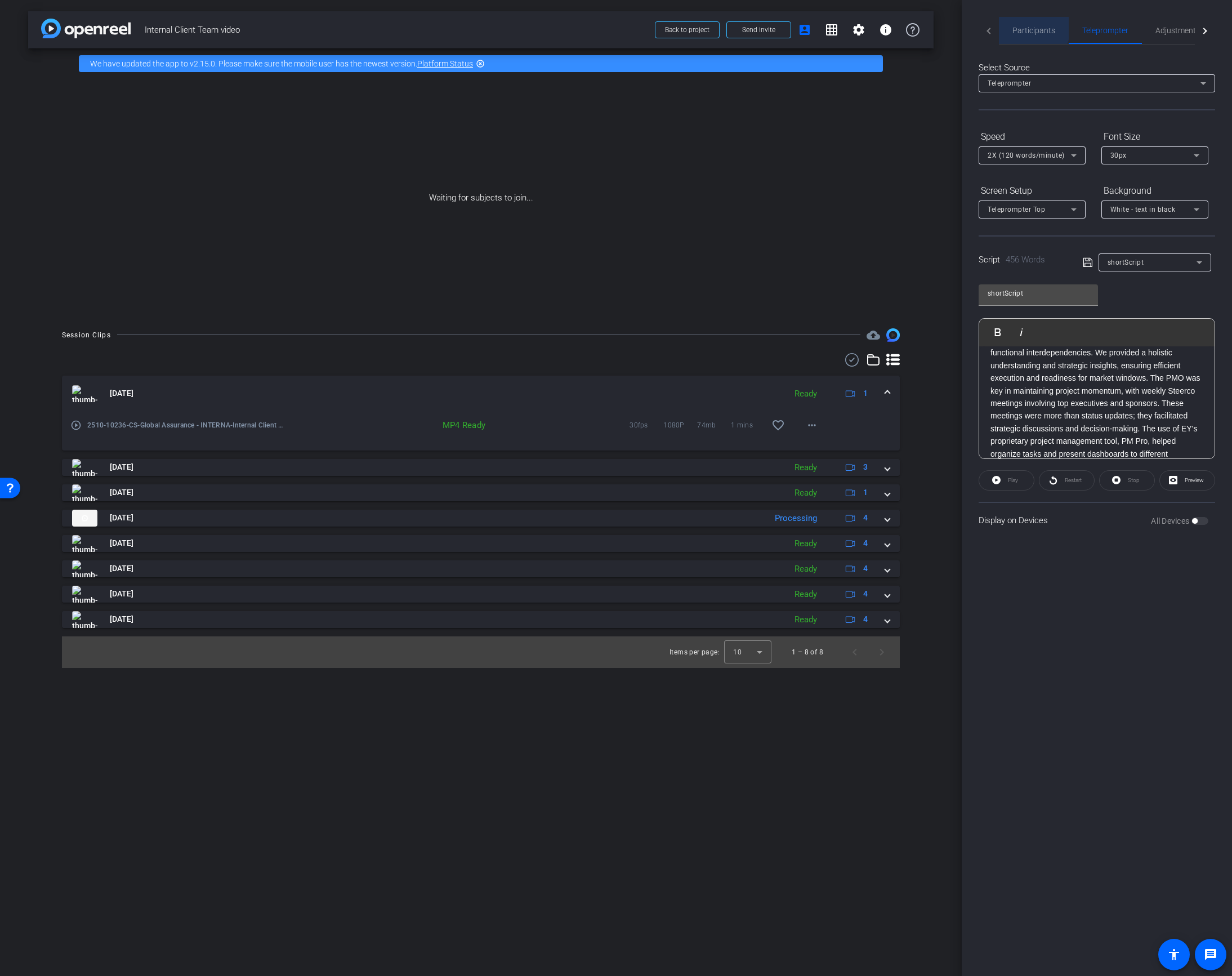
click at [1027, 27] on span "Participants" at bounding box center [1033, 31] width 43 height 8
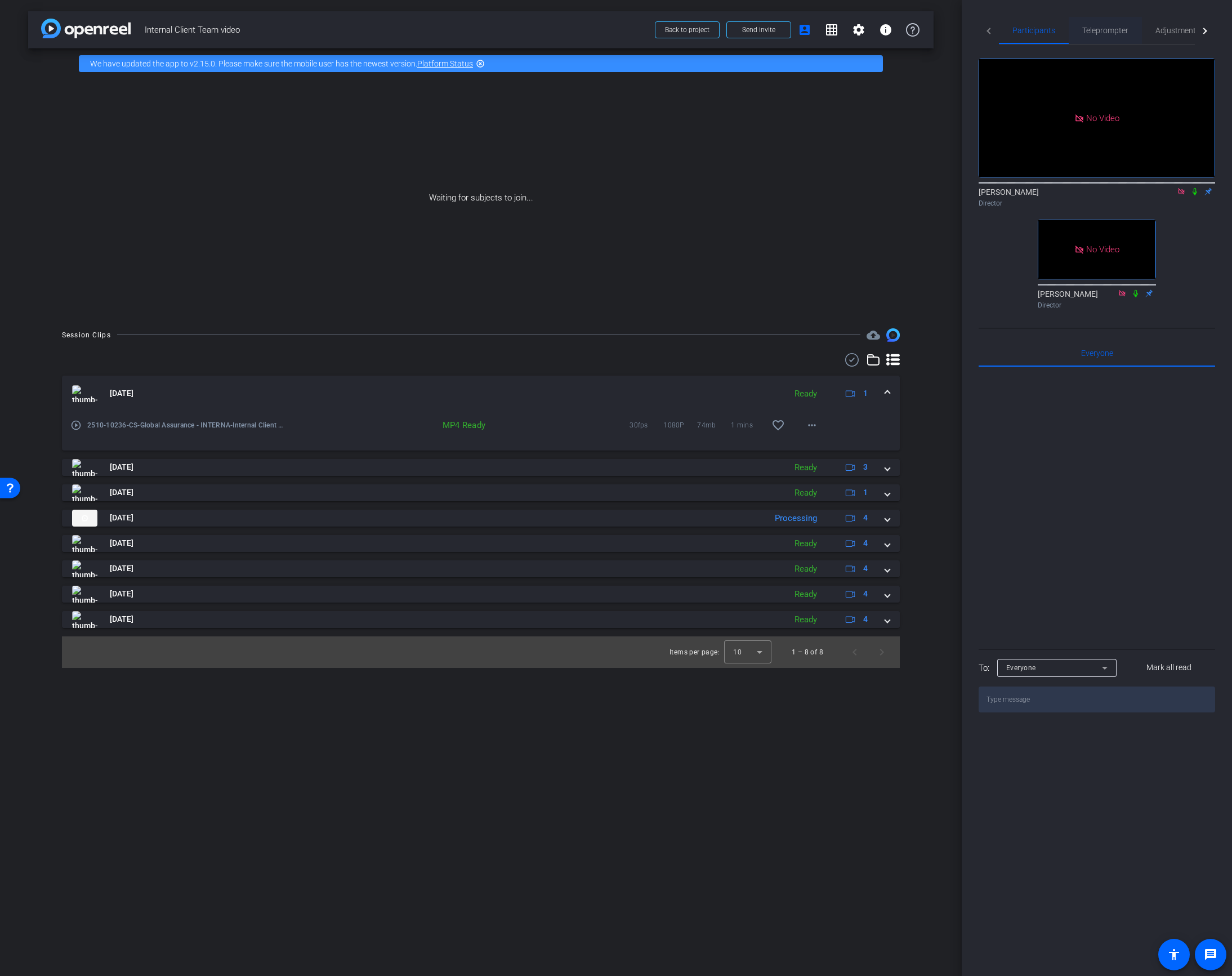
click at [1109, 37] on span "Teleprompter" at bounding box center [1106, 31] width 46 height 27
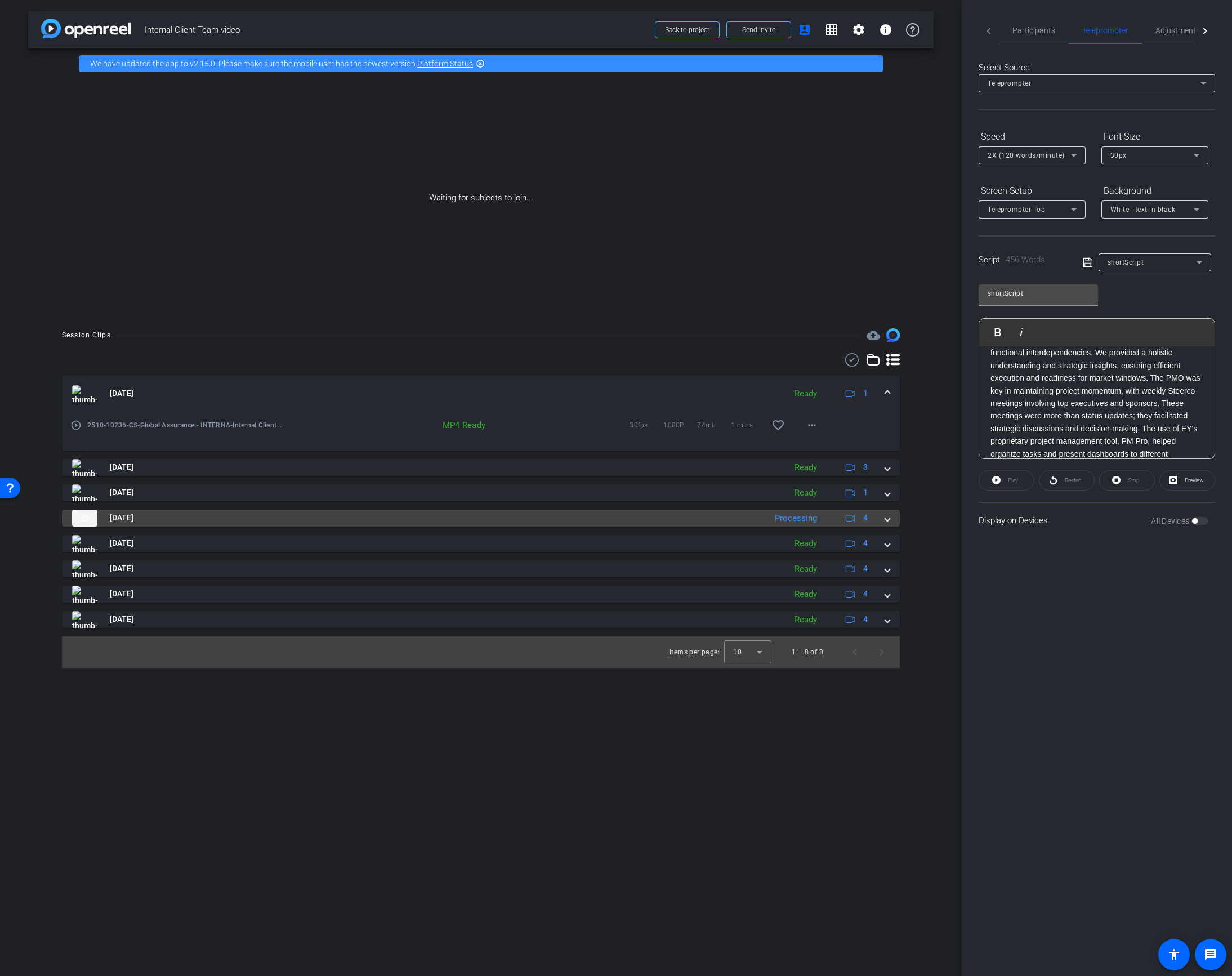
click at [883, 517] on div "[DATE] Processing 4" at bounding box center [479, 518] width 813 height 17
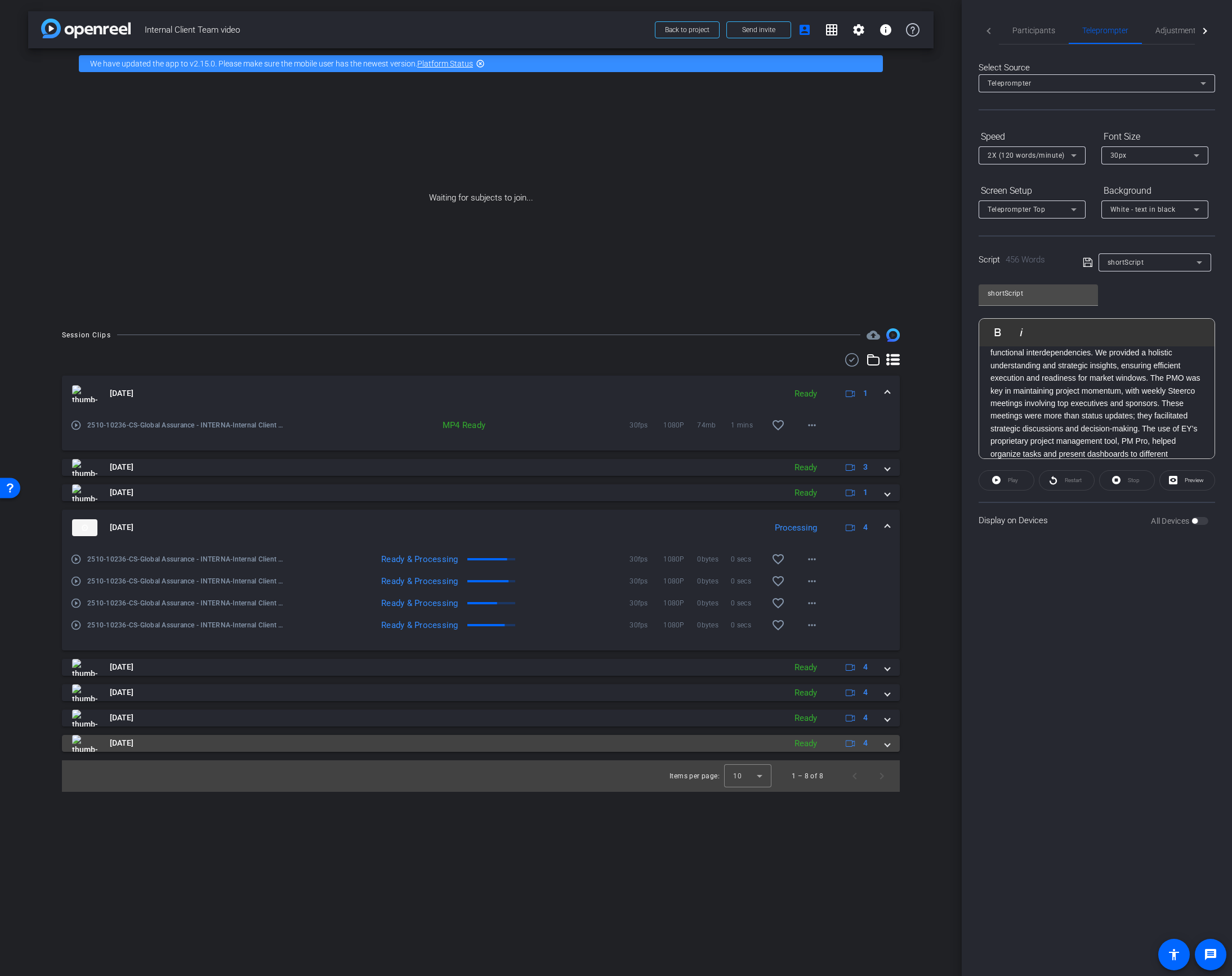
click at [888, 743] on span at bounding box center [888, 743] width 5 height 12
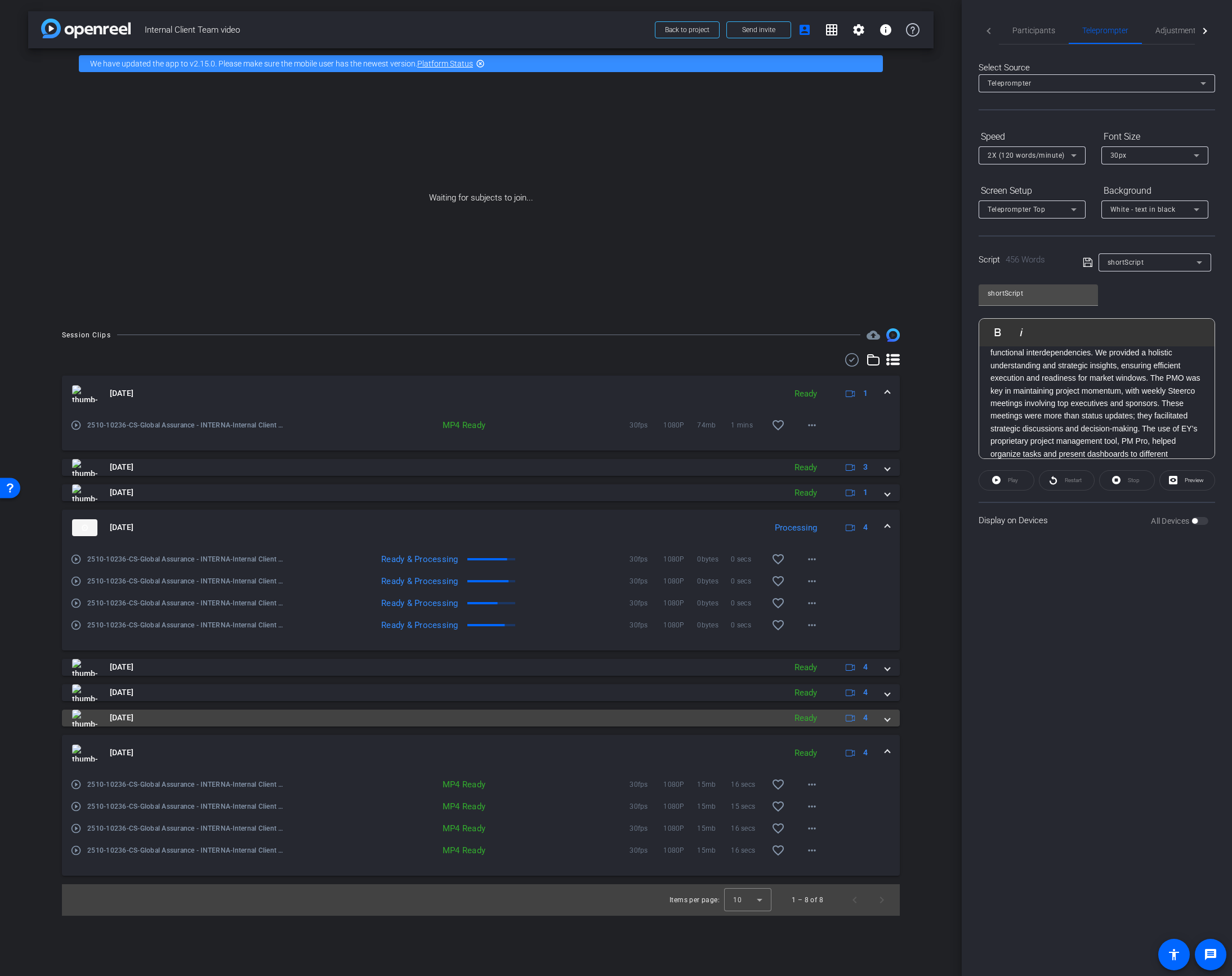
click at [888, 720] on span at bounding box center [888, 717] width 5 height 12
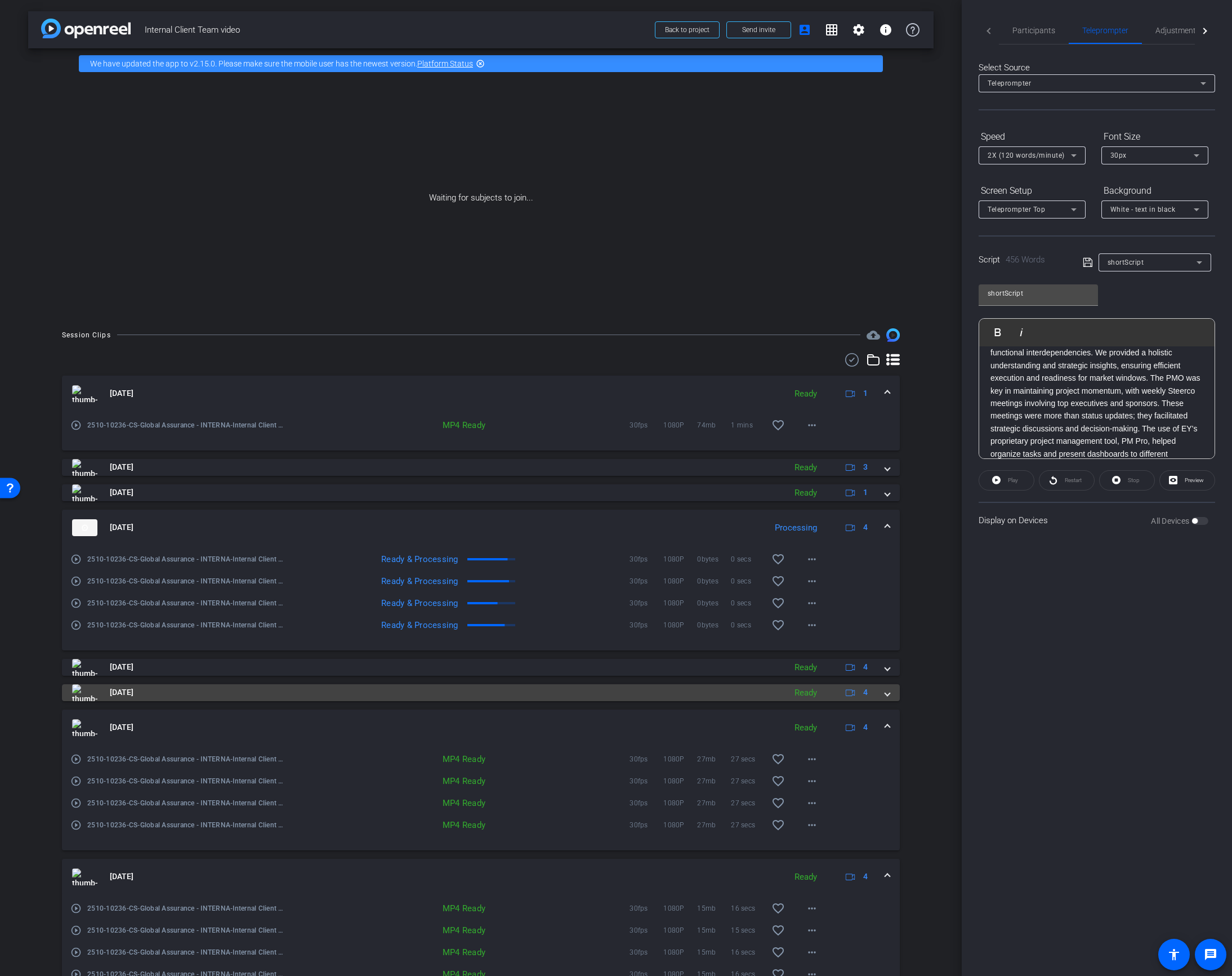
click at [886, 694] on span at bounding box center [888, 692] width 5 height 12
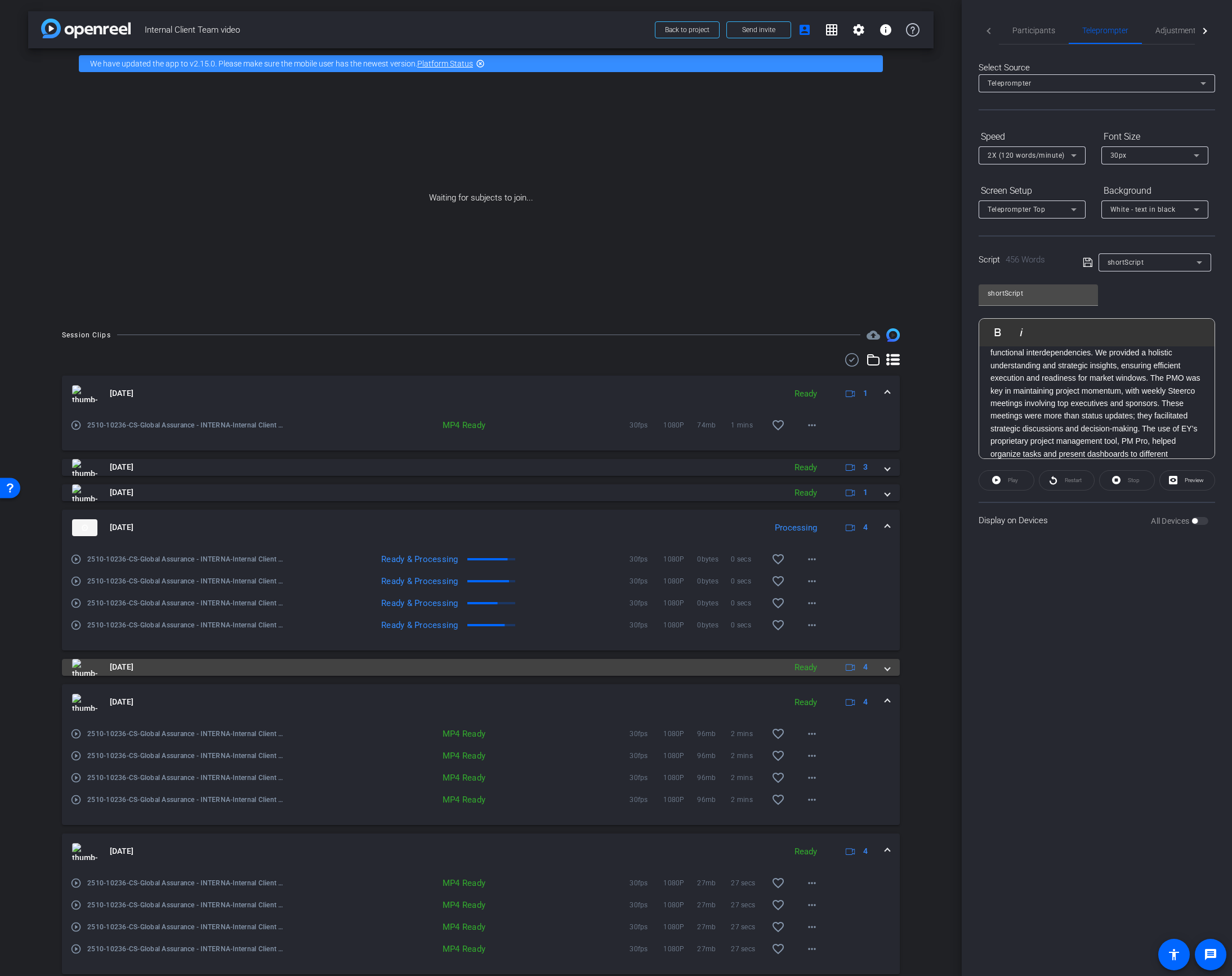
click at [885, 669] on span at bounding box center [888, 666] width 5 height 12
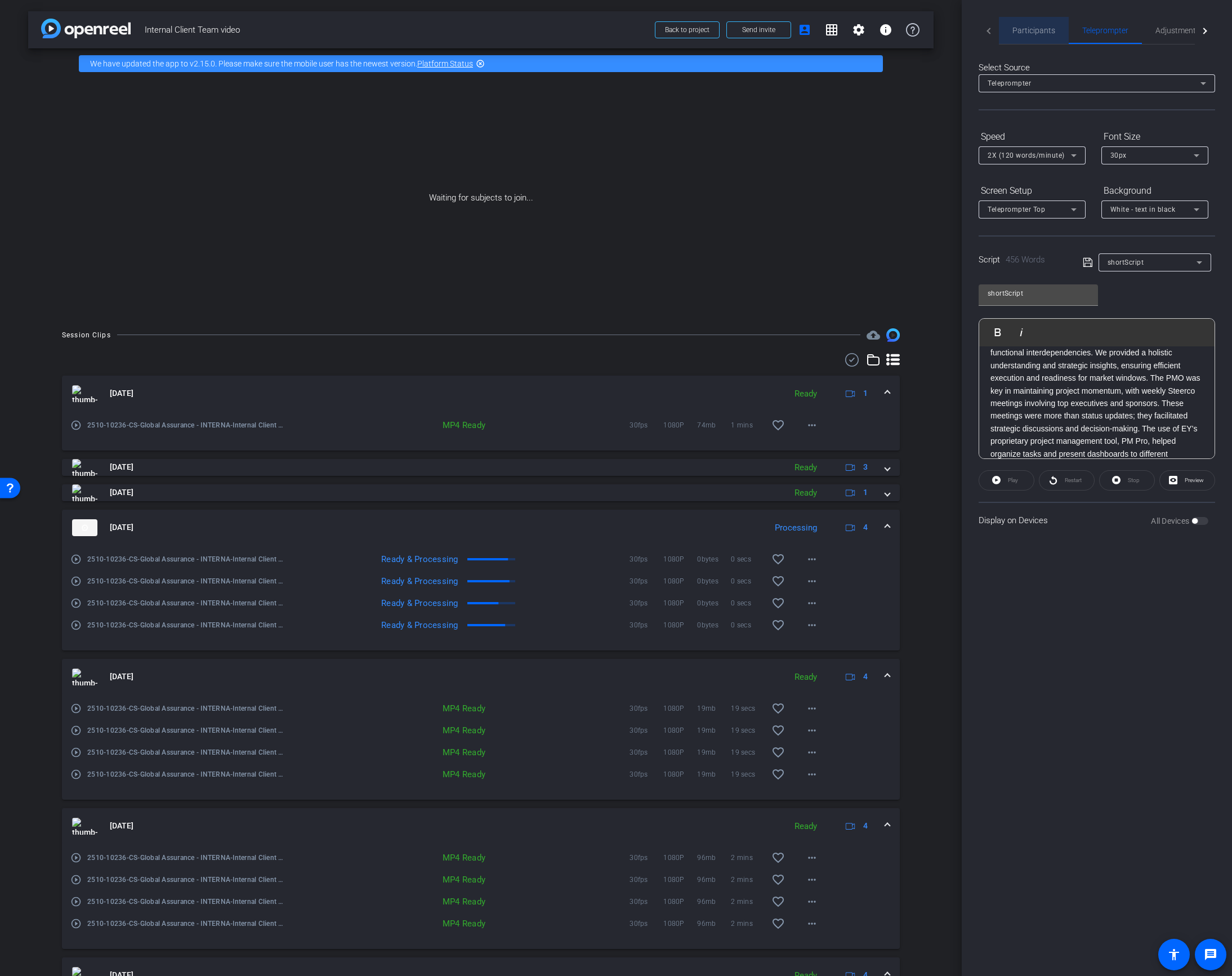
click at [1035, 32] on span "Participants" at bounding box center [1033, 31] width 43 height 8
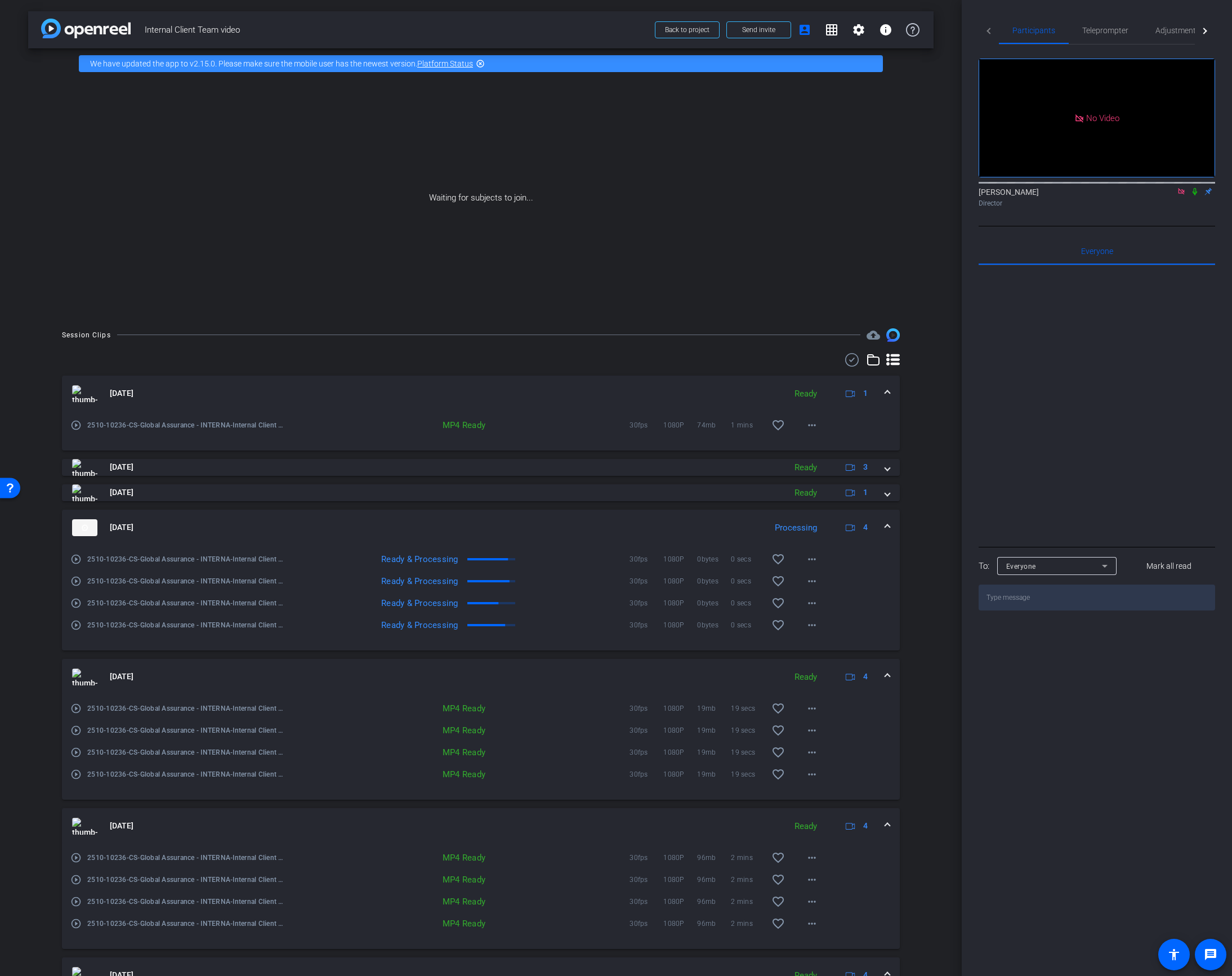
click at [1191, 186] on mat-icon at bounding box center [1195, 191] width 14 height 10
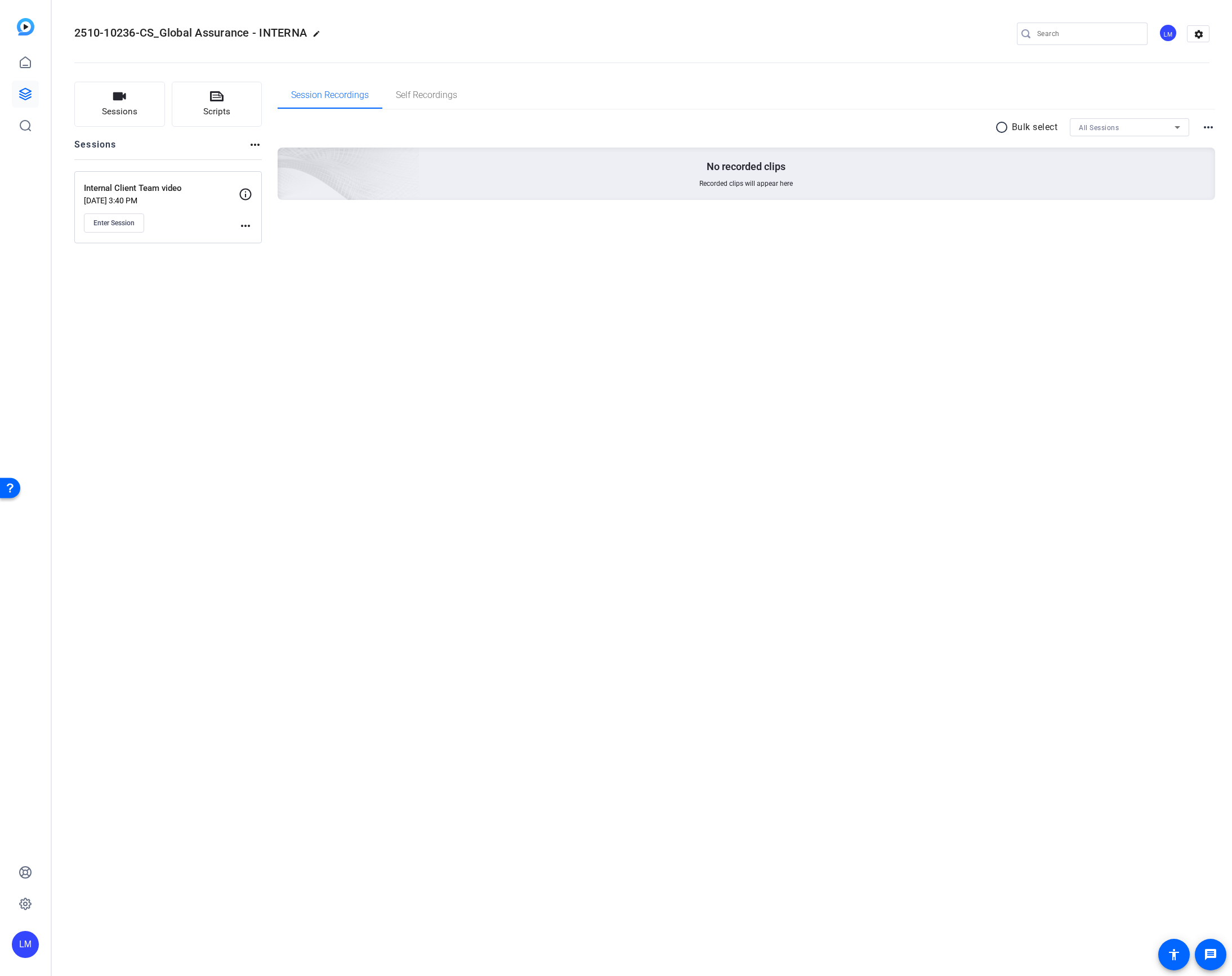
click at [190, 233] on div "Internal Client Team video Oct 06, 2025 @ 3:40 PM Enter Session more_horiz" at bounding box center [168, 207] width 188 height 72
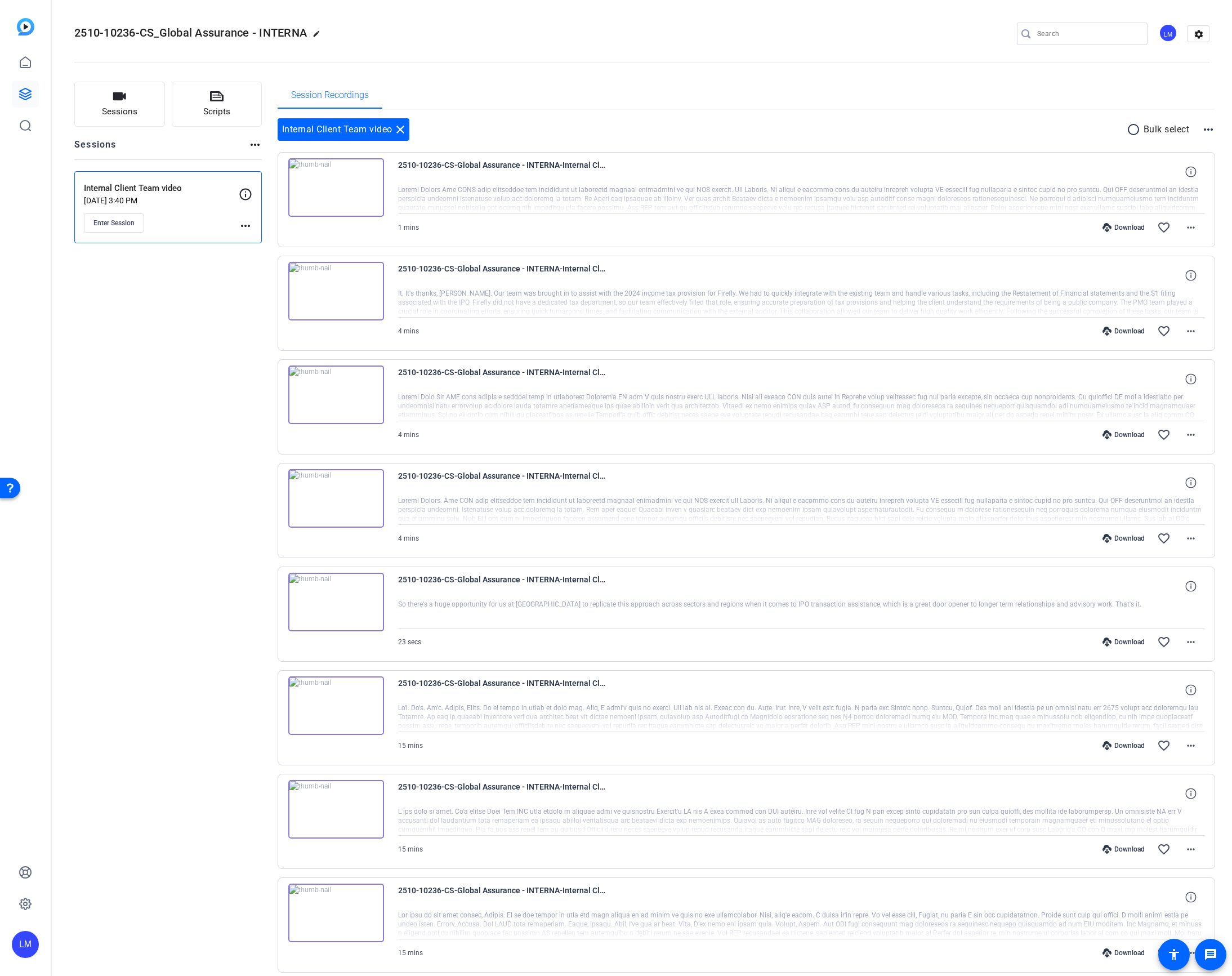
click at [170, 346] on div "Sessions Scripts Sessions more_horiz Internal Client Team video Oct 06, 2025 @ …" at bounding box center [168, 659] width 188 height 1154
click at [400, 131] on mat-icon "close" at bounding box center [400, 130] width 14 height 14
